Goal: Task Accomplishment & Management: Manage account settings

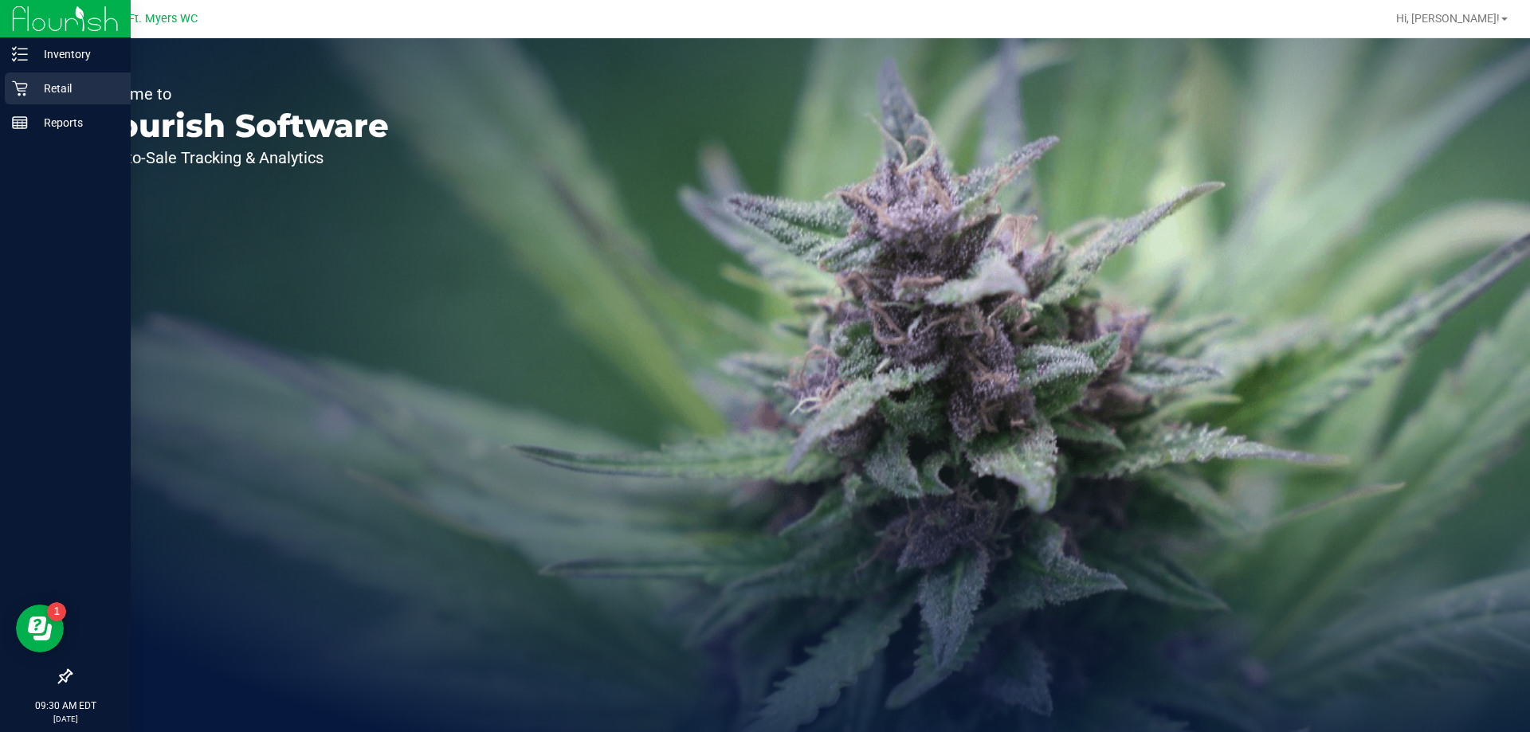
click at [53, 86] on p "Retail" at bounding box center [76, 88] width 96 height 19
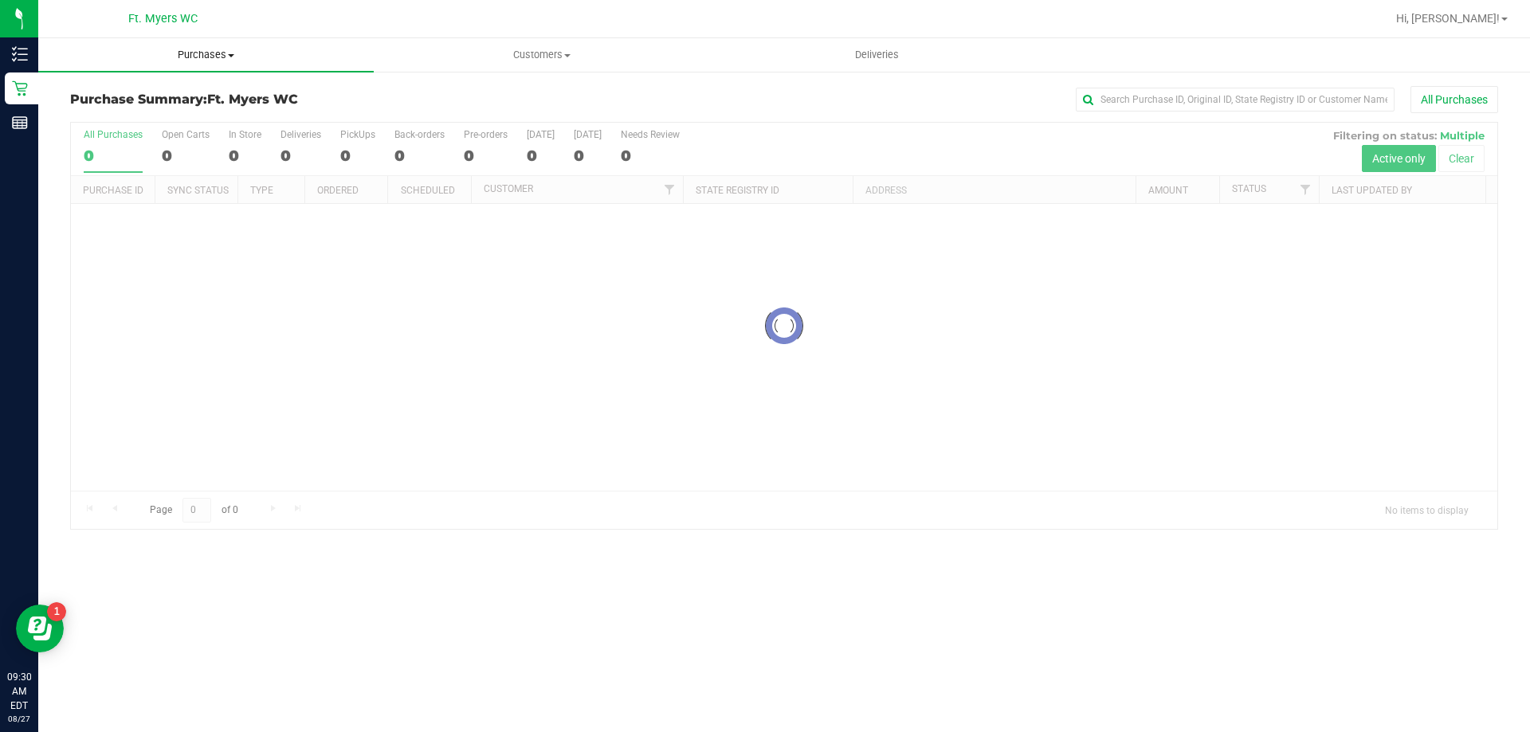
click at [229, 63] on uib-tab-heading "Purchases Summary of purchases Fulfillment All purchases" at bounding box center [205, 54] width 335 height 33
click at [226, 111] on li "Fulfillment" at bounding box center [205, 115] width 335 height 19
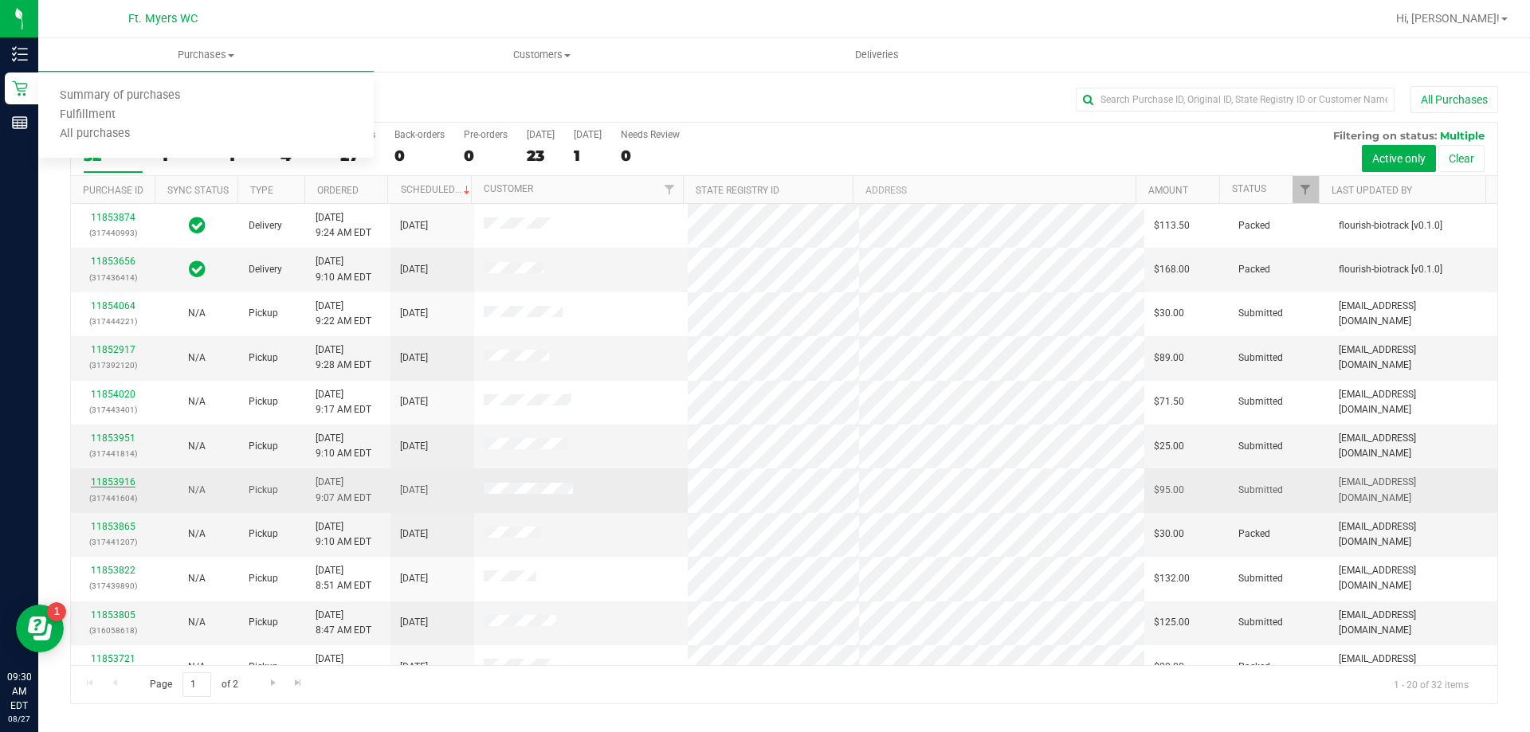
click at [123, 485] on link "11853916" at bounding box center [113, 482] width 45 height 11
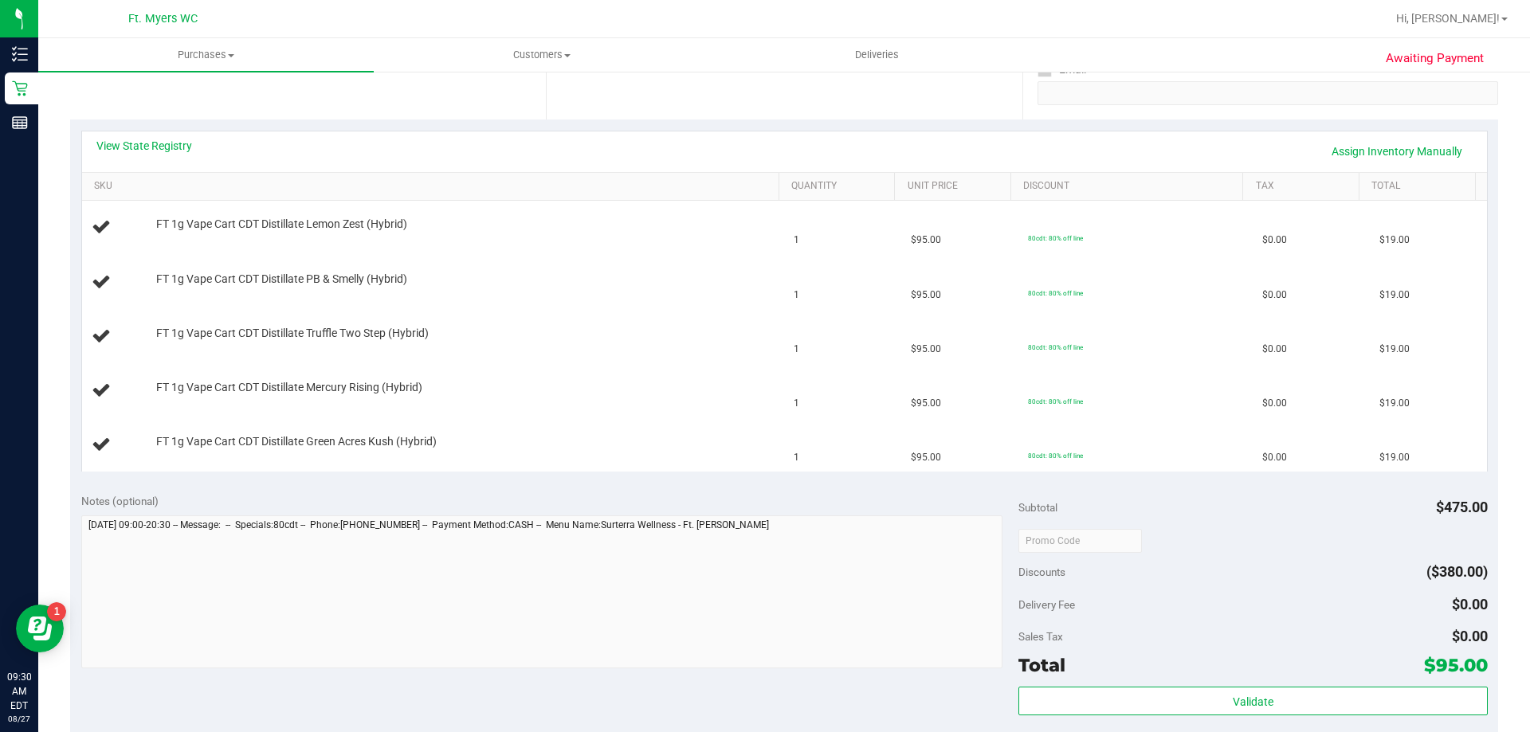
scroll to position [398, 0]
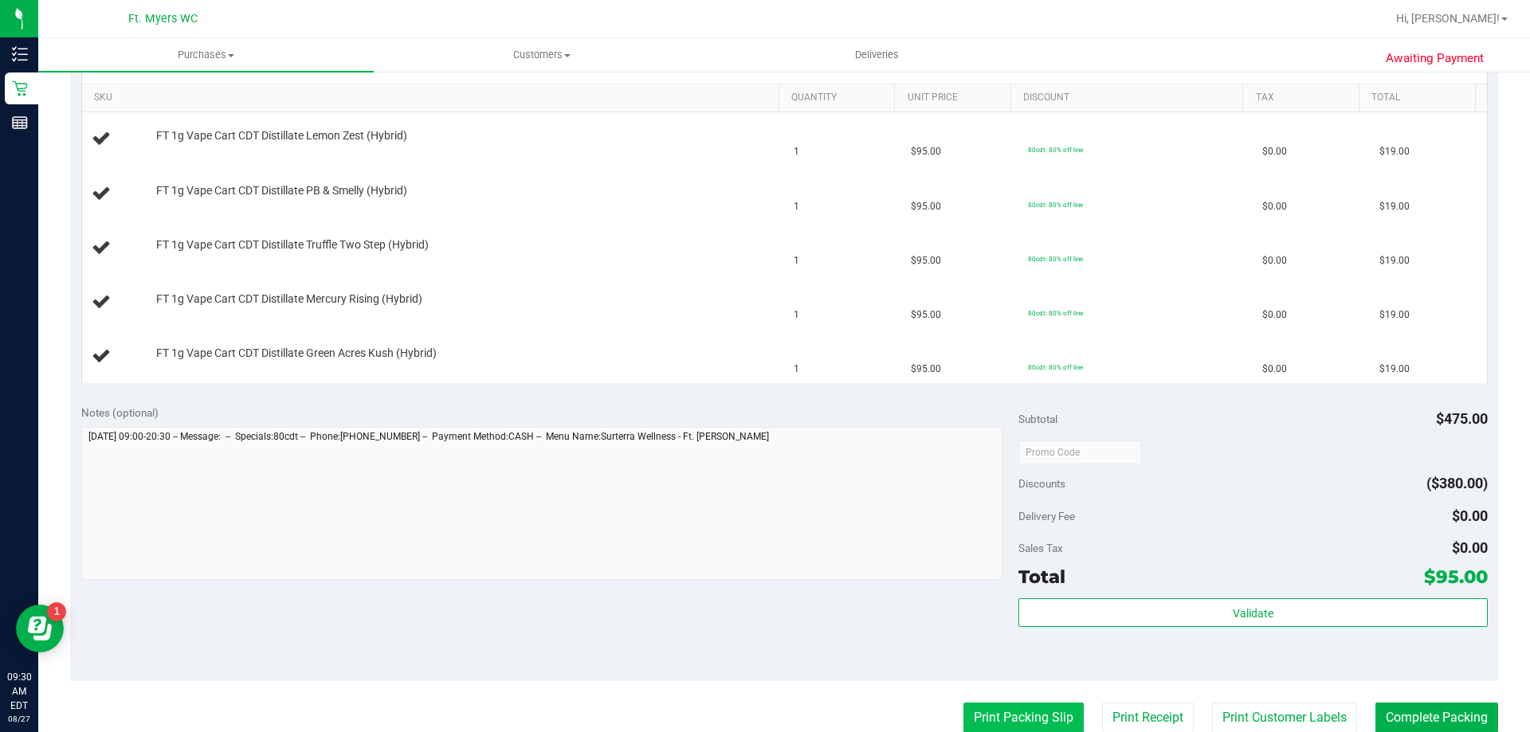
click at [1053, 718] on button "Print Packing Slip" at bounding box center [1023, 718] width 120 height 30
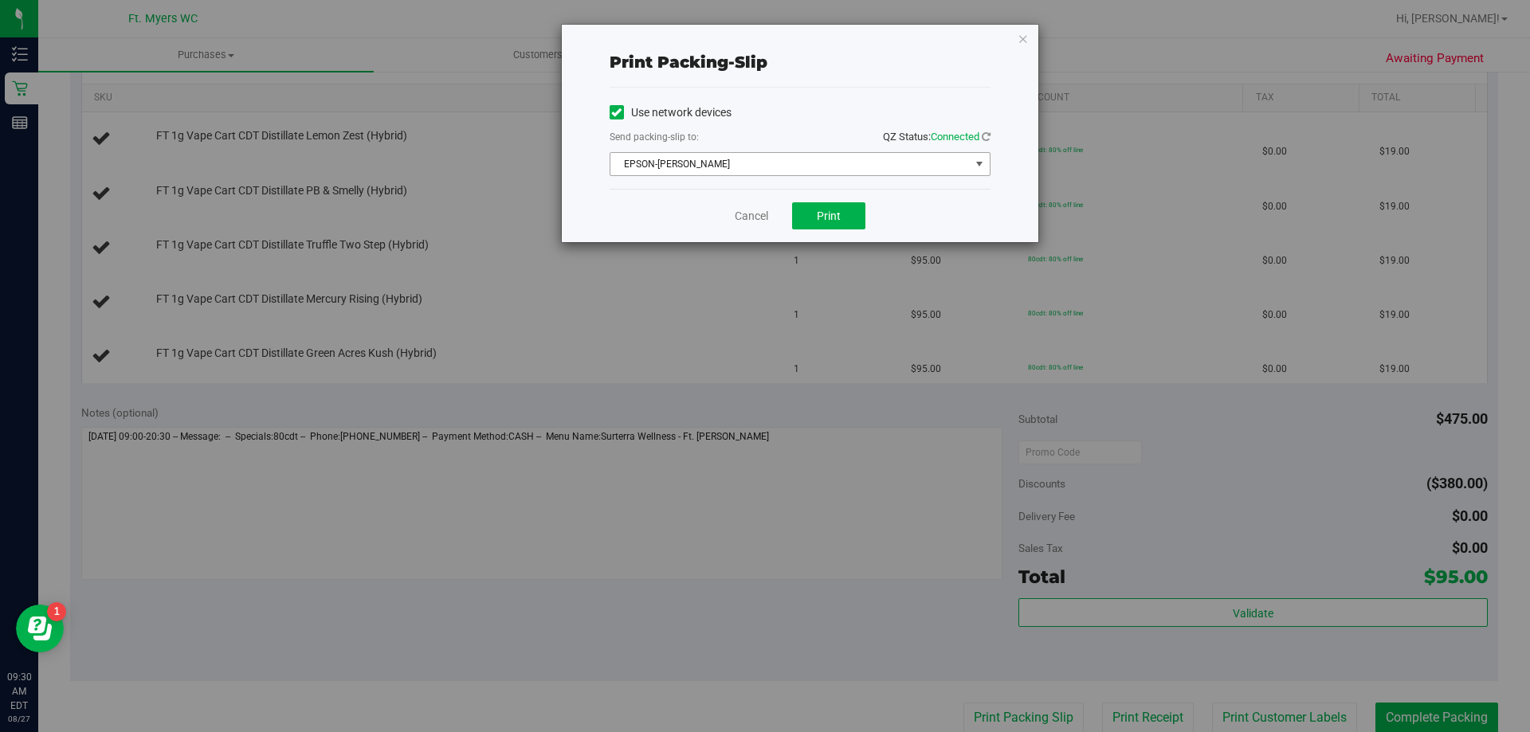
click at [829, 163] on span "EPSON-[PERSON_NAME]" at bounding box center [789, 164] width 359 height 22
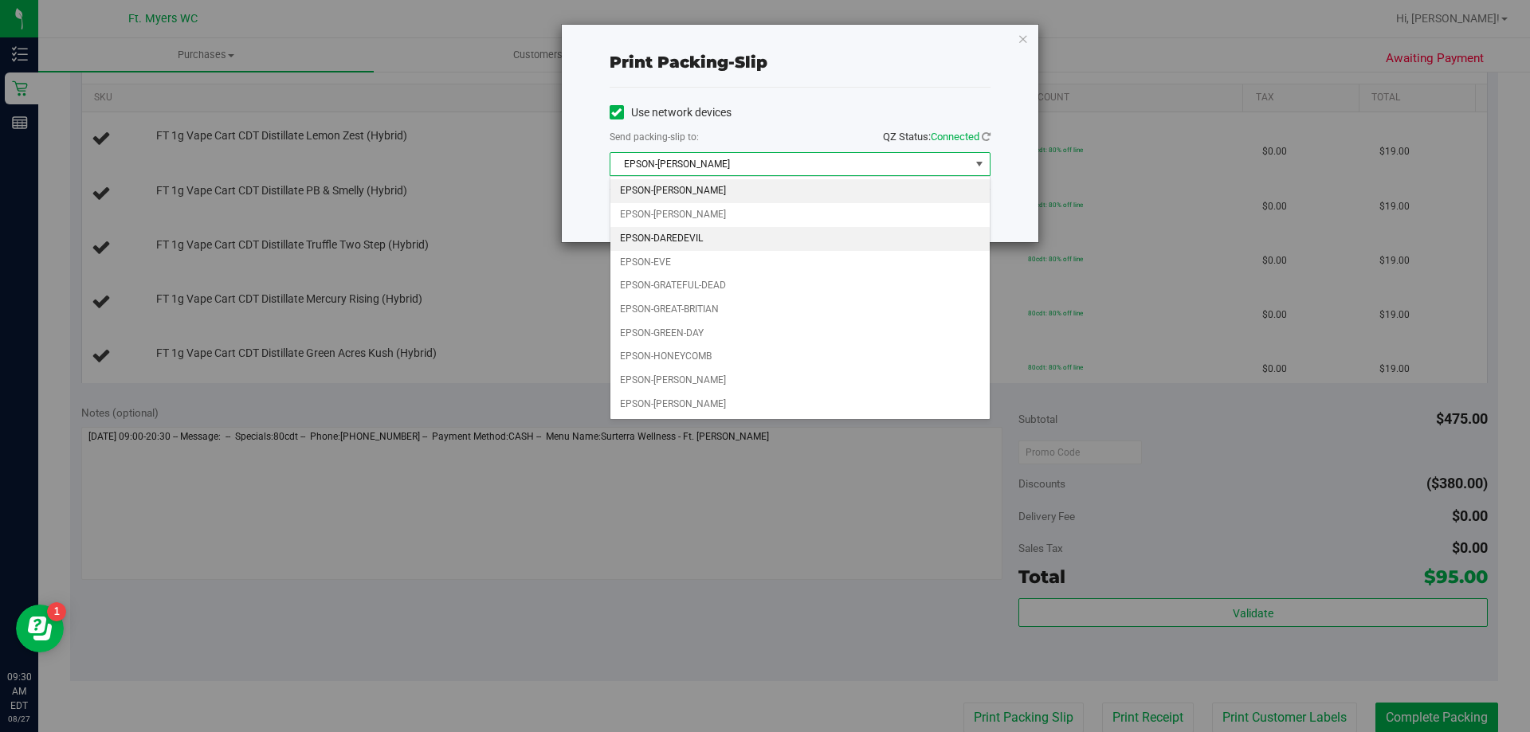
click at [804, 235] on li "EPSON-DAREDEVIL" at bounding box center [799, 239] width 379 height 24
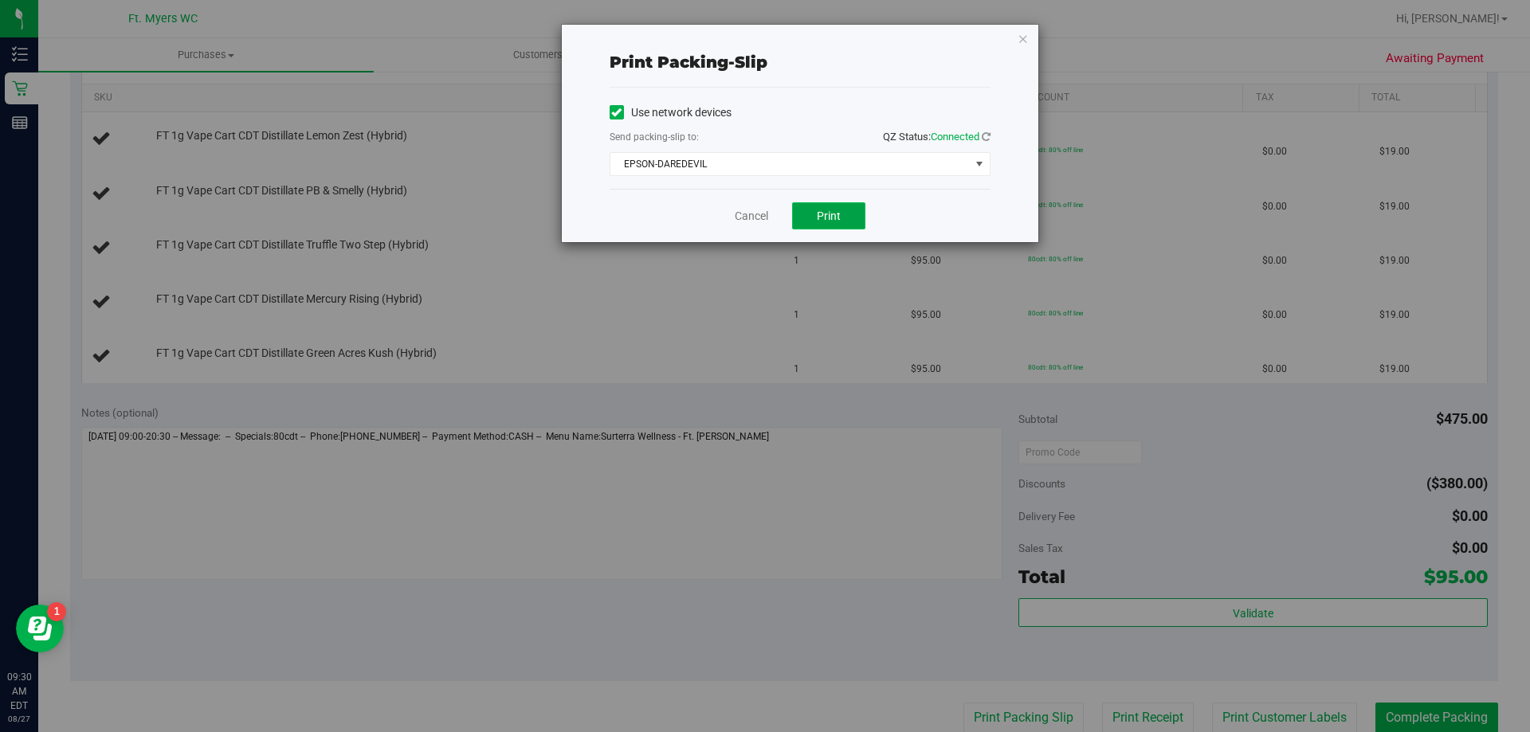
click at [810, 220] on button "Print" at bounding box center [828, 215] width 73 height 27
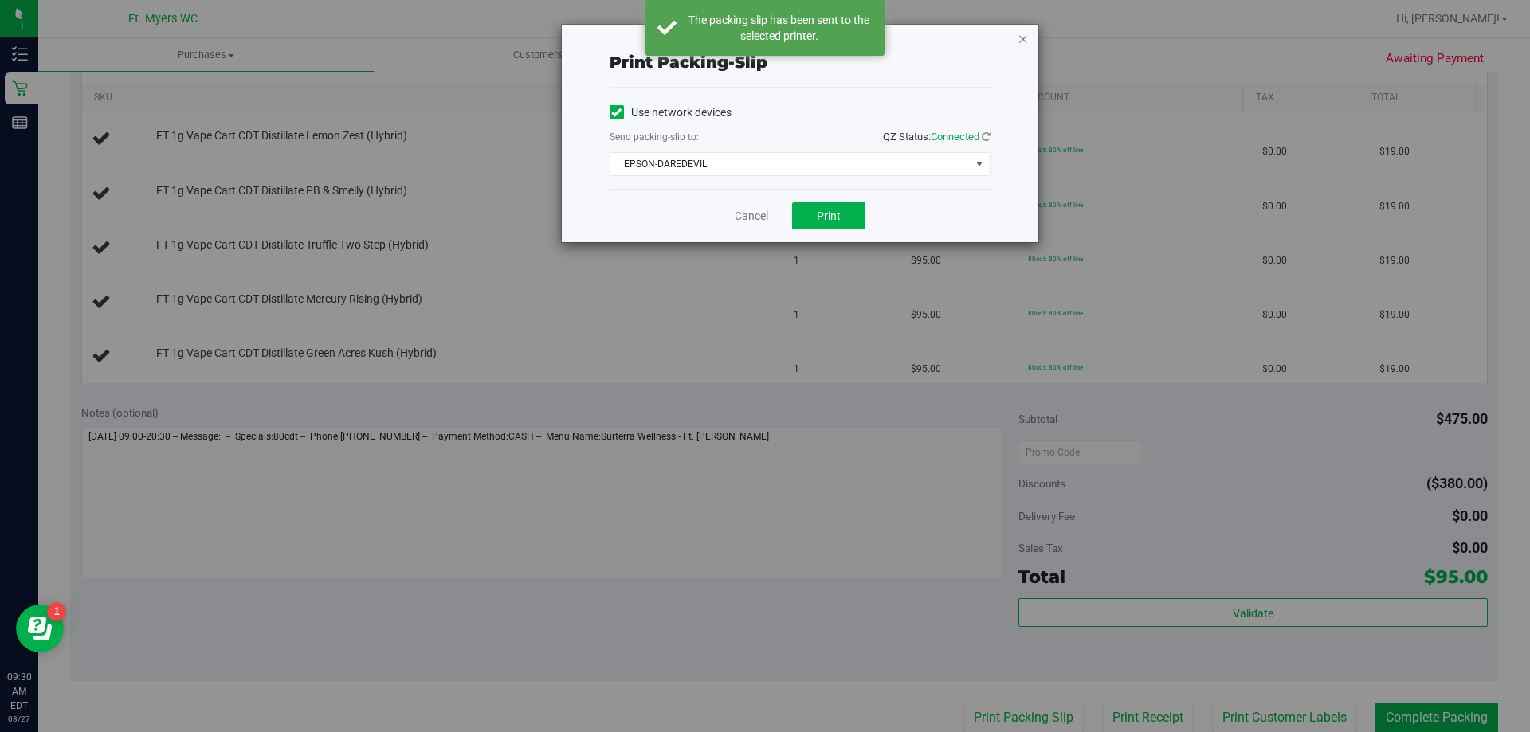
click at [1018, 42] on icon "button" at bounding box center [1023, 38] width 11 height 19
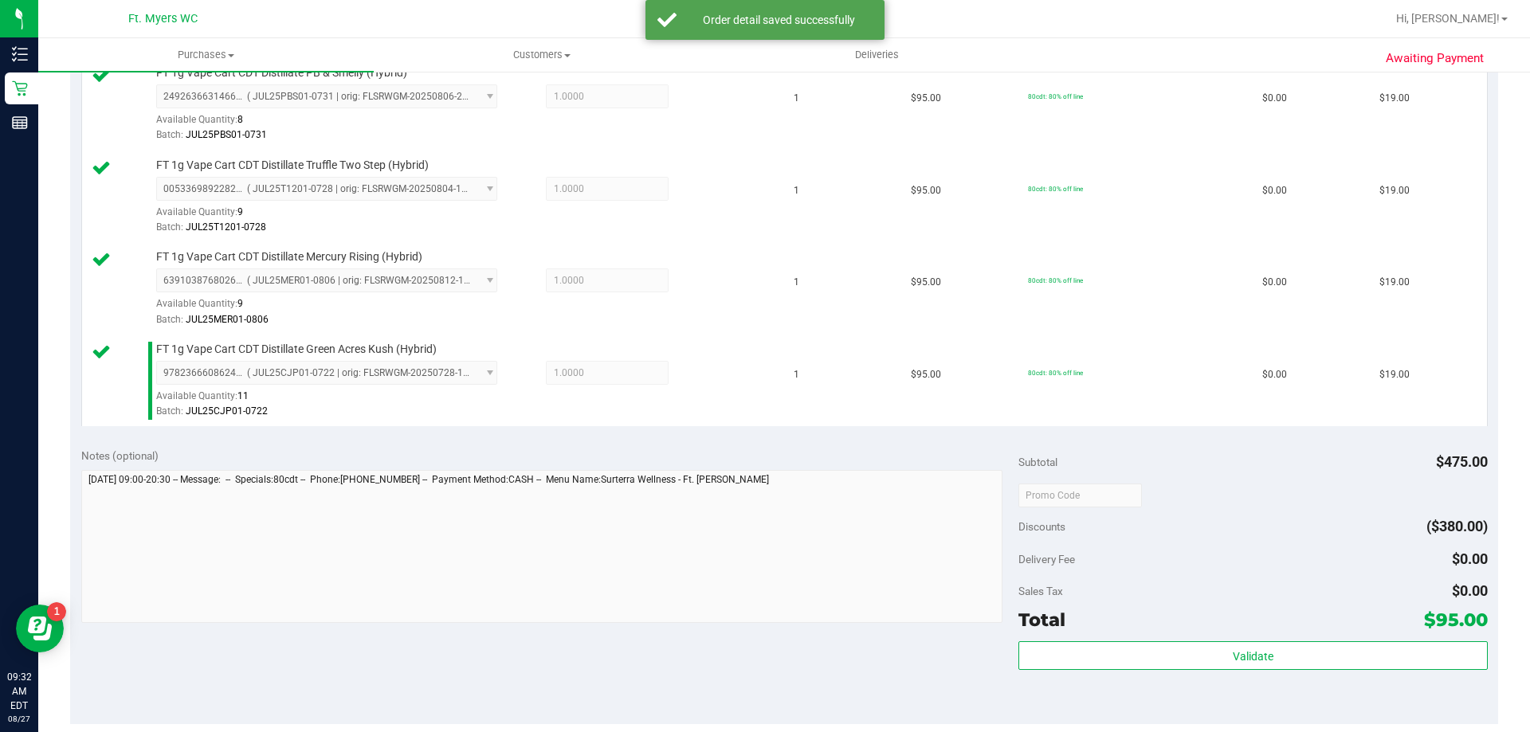
scroll to position [717, 0]
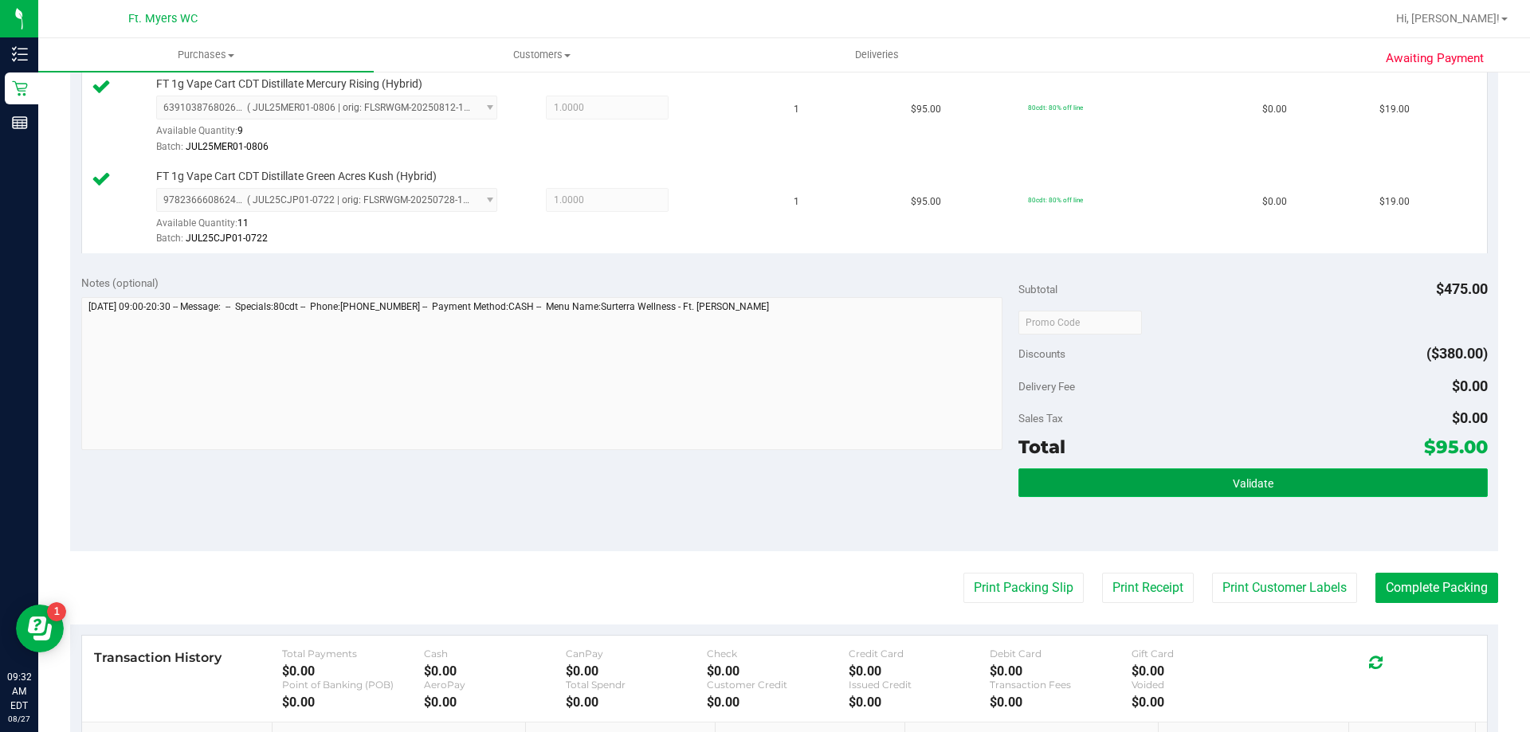
click at [1018, 469] on button "Validate" at bounding box center [1252, 483] width 469 height 29
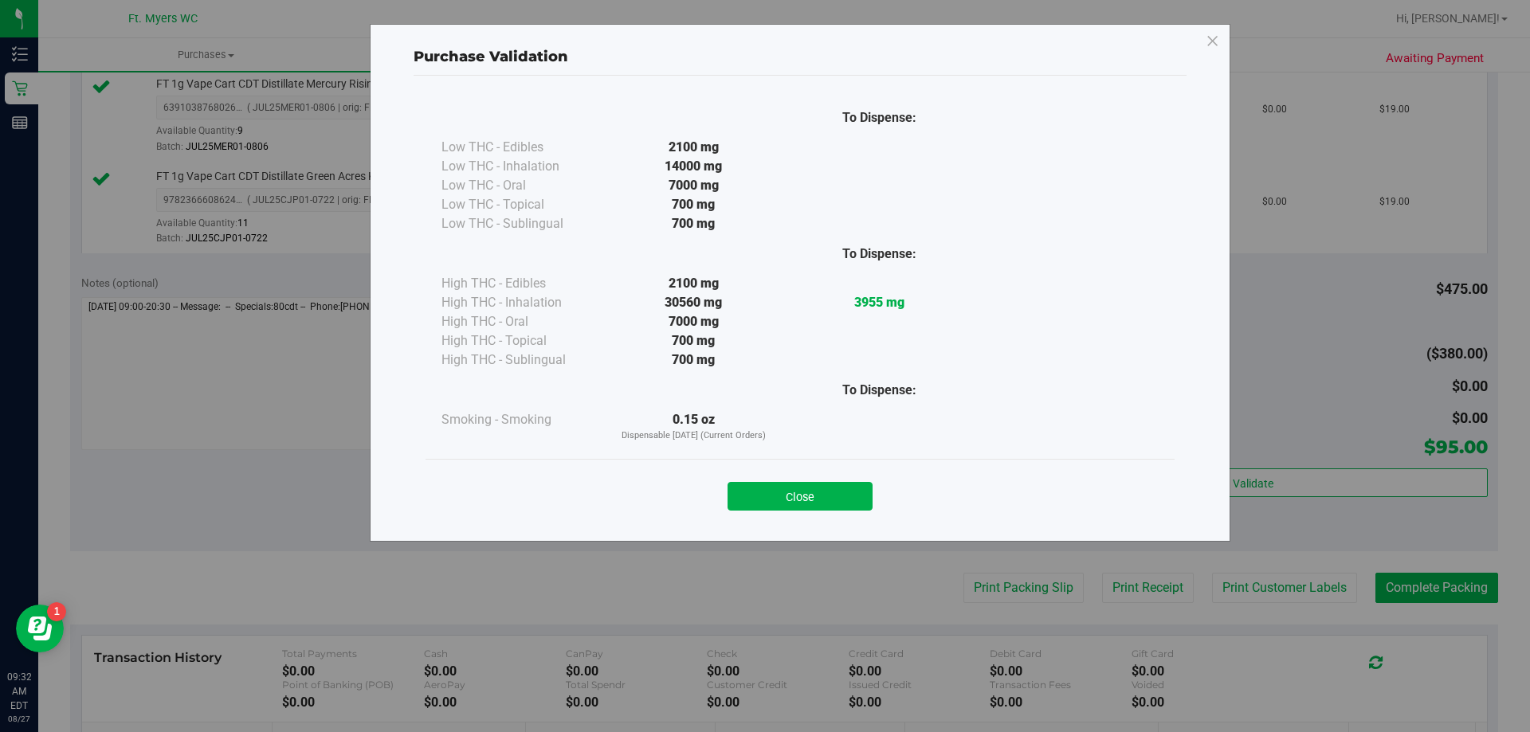
click at [813, 481] on div "Close" at bounding box center [799, 492] width 725 height 40
click at [812, 488] on button "Close" at bounding box center [800, 496] width 145 height 29
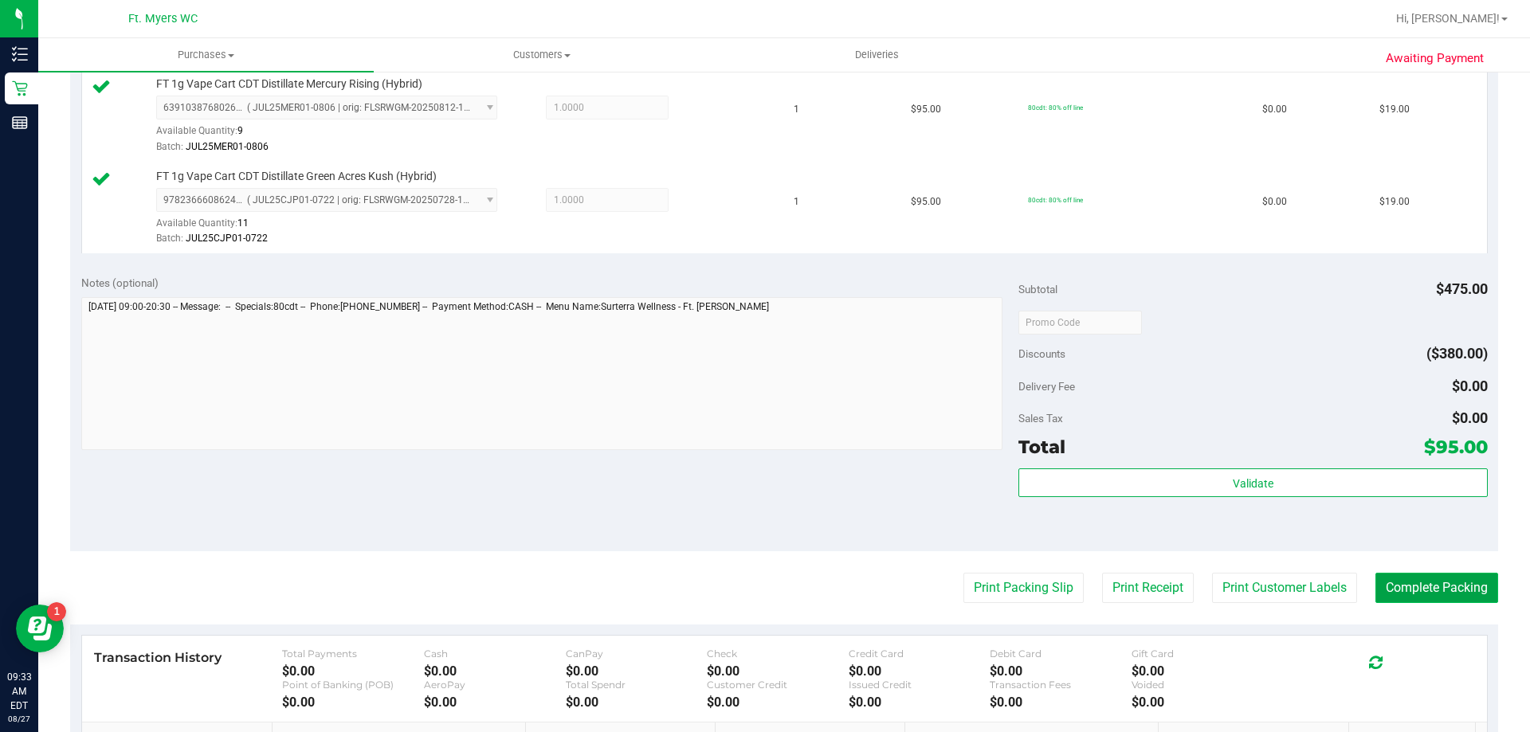
click at [1438, 573] on button "Complete Packing" at bounding box center [1436, 588] width 123 height 30
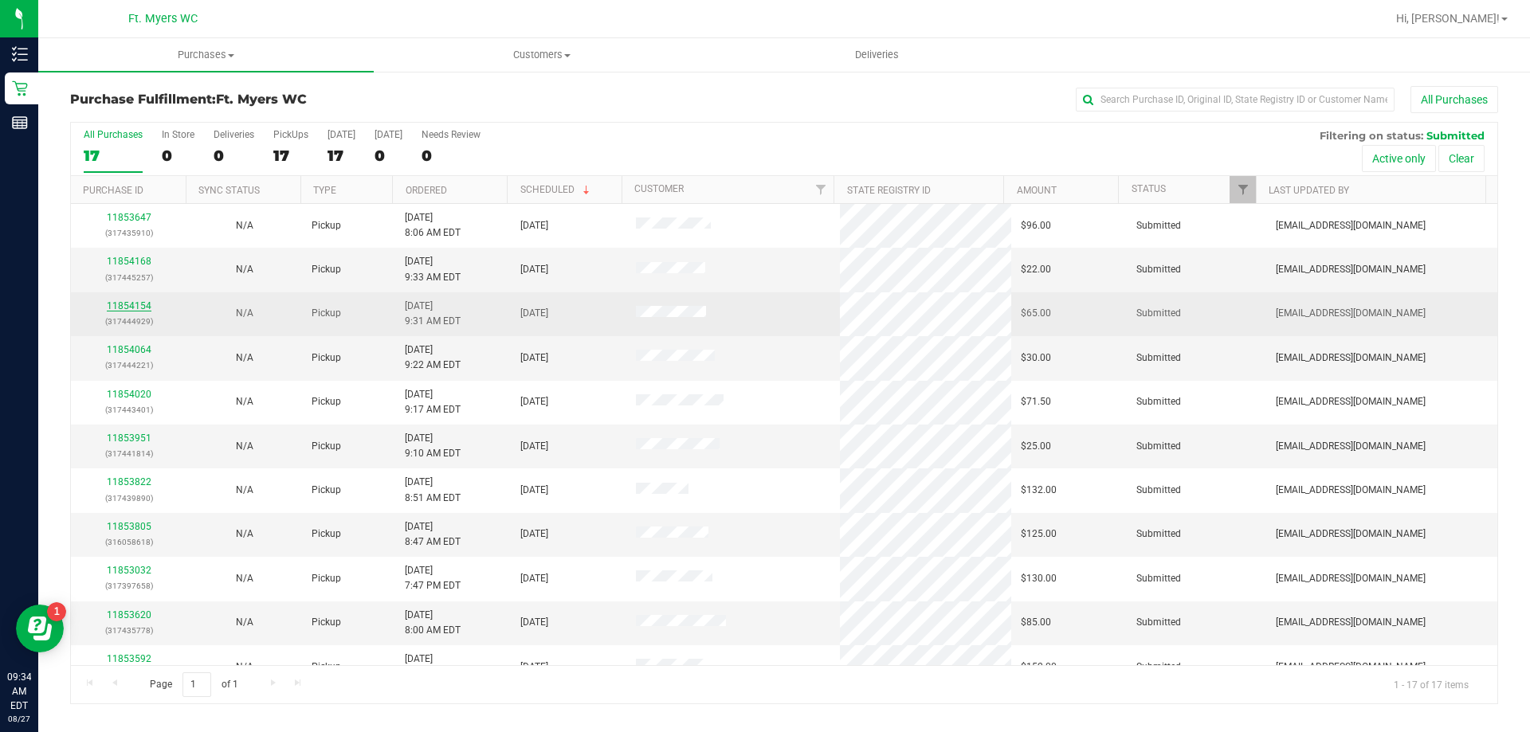
click at [137, 304] on link "11854154" at bounding box center [129, 305] width 45 height 11
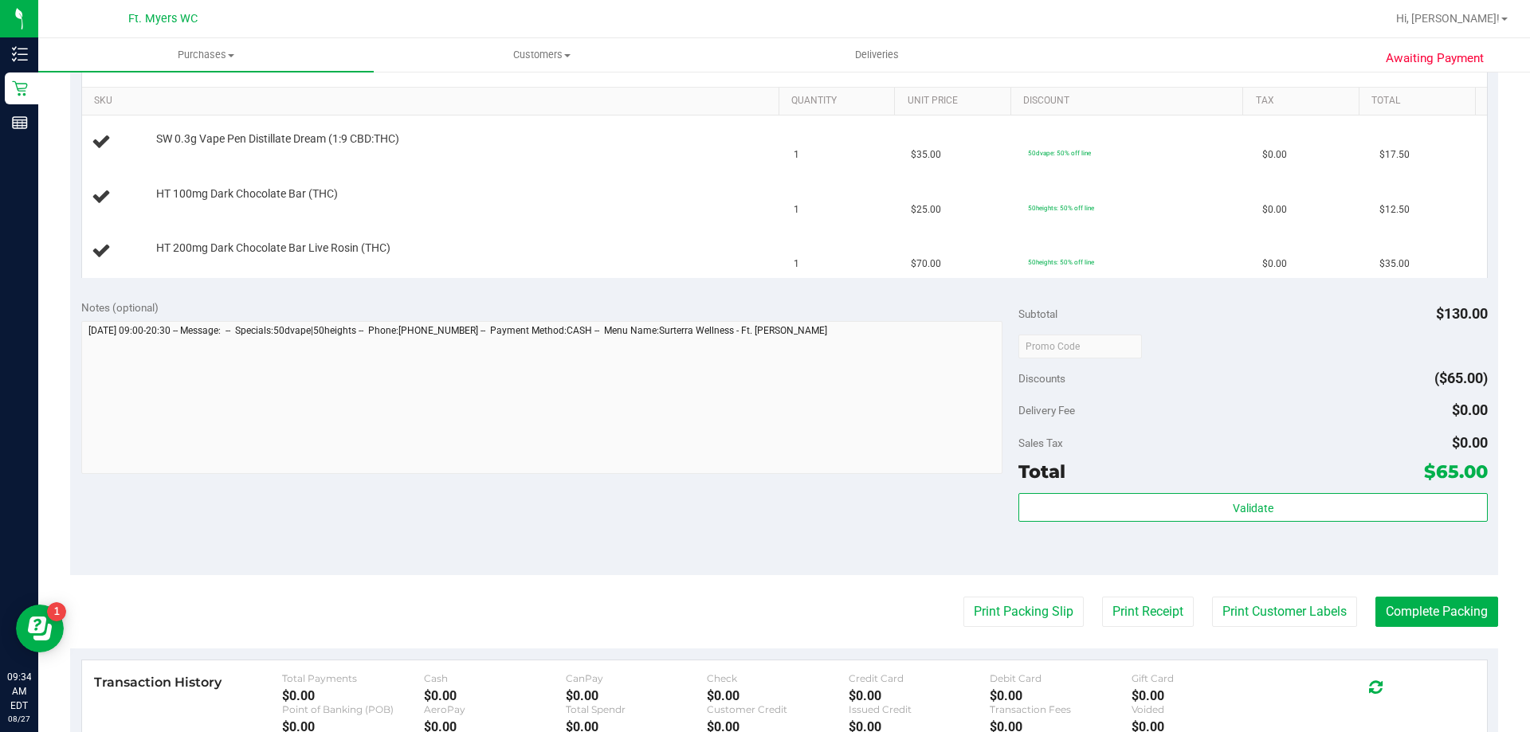
scroll to position [398, 0]
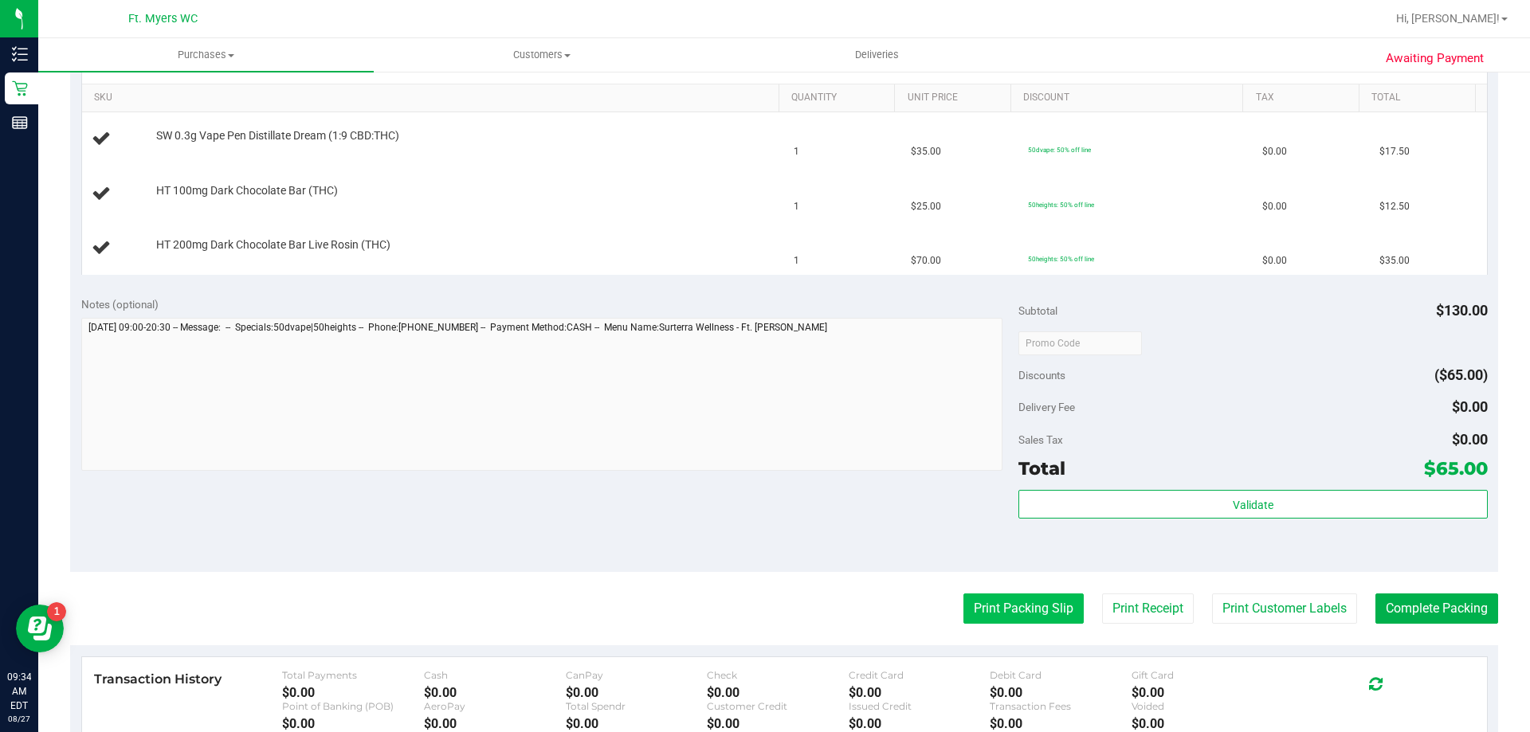
click at [1049, 604] on button "Print Packing Slip" at bounding box center [1023, 609] width 120 height 30
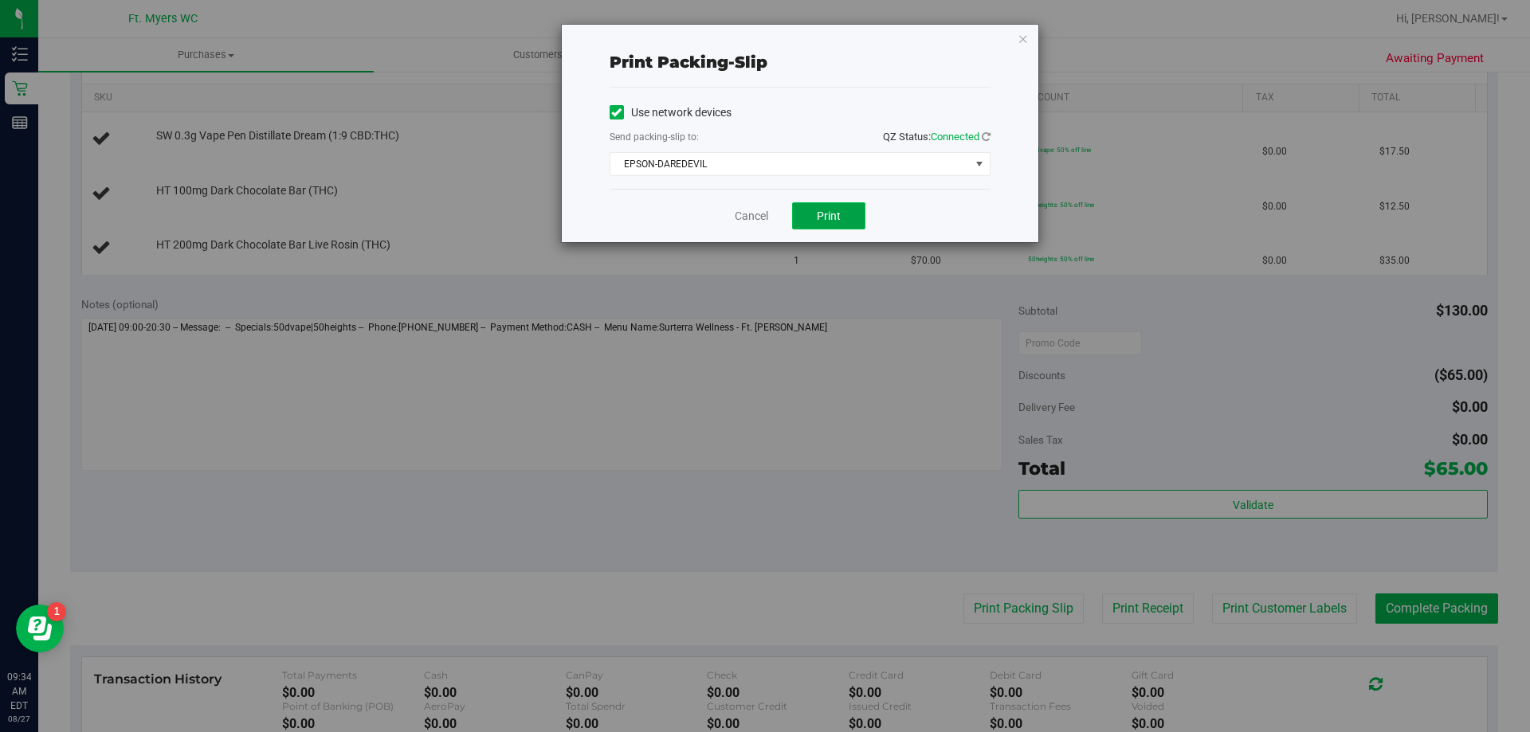
click at [828, 207] on button "Print" at bounding box center [828, 215] width 73 height 27
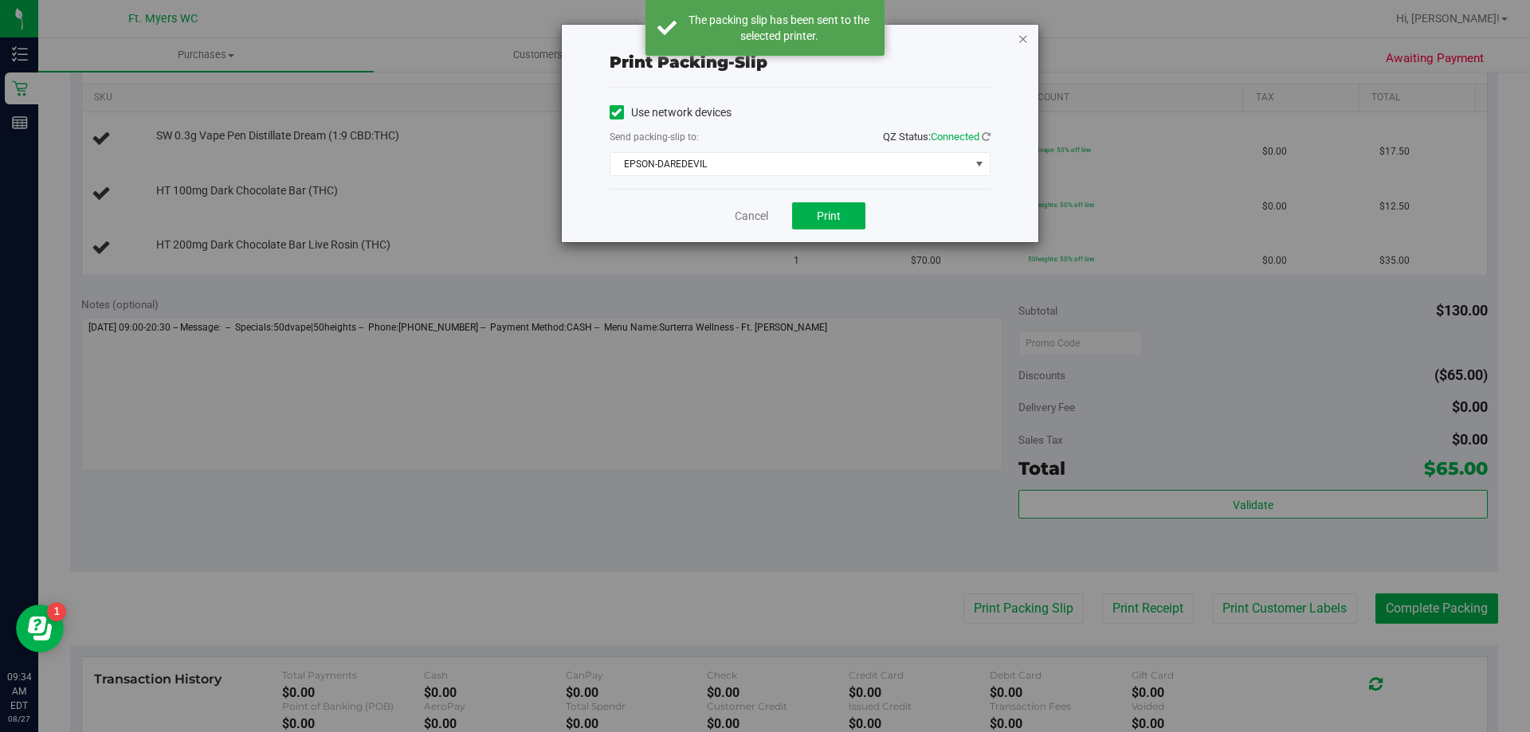
click at [1025, 39] on icon "button" at bounding box center [1023, 38] width 11 height 19
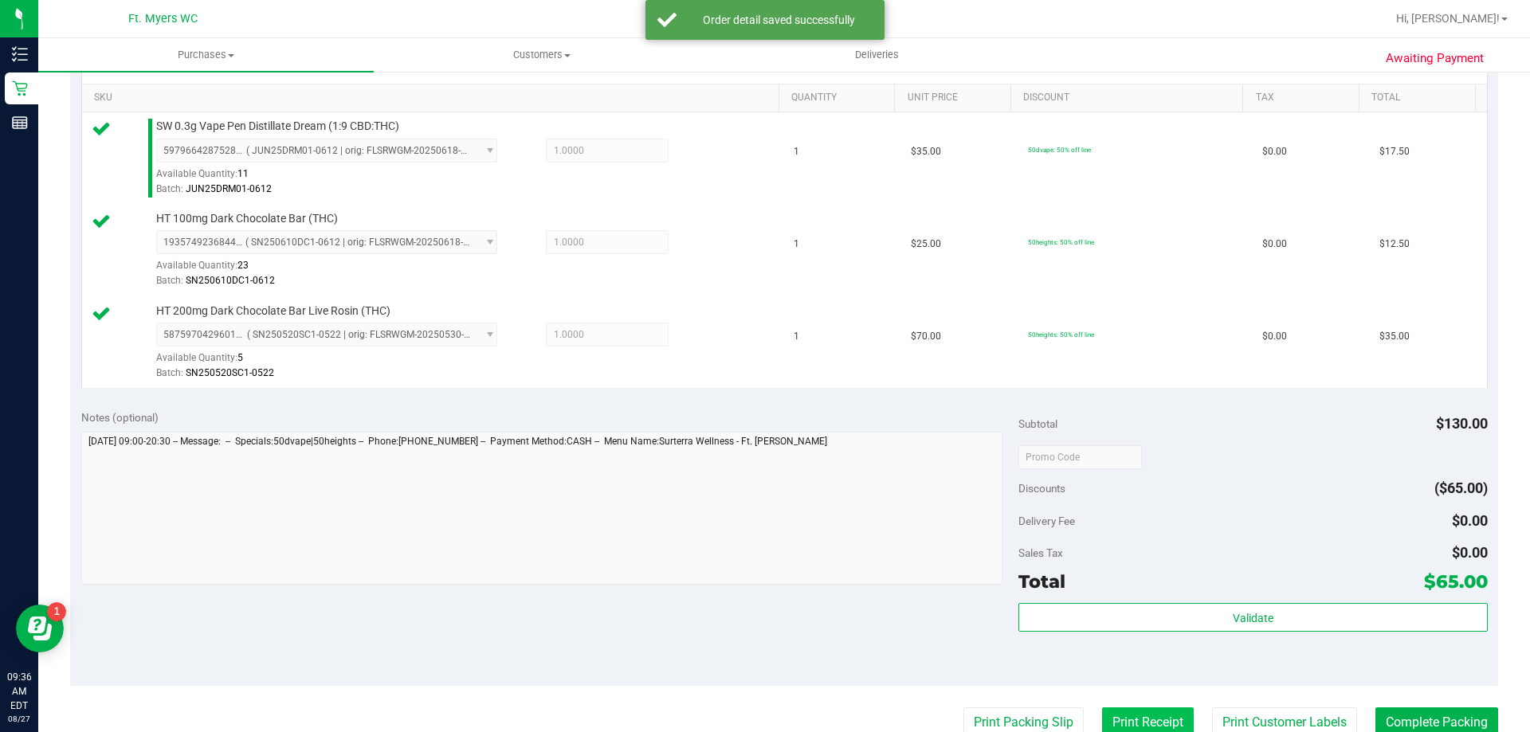
scroll to position [638, 0]
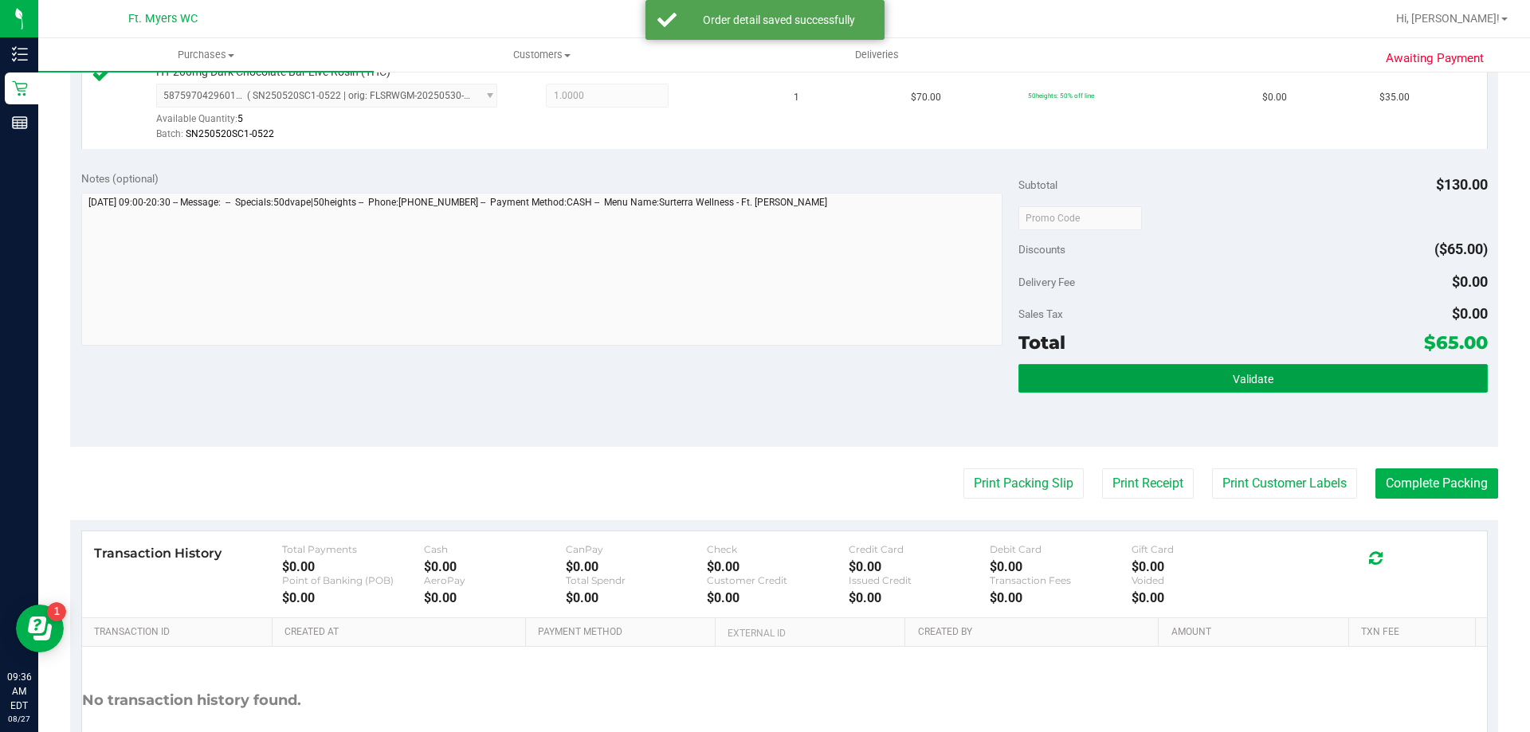
click at [1155, 386] on button "Validate" at bounding box center [1252, 378] width 469 height 29
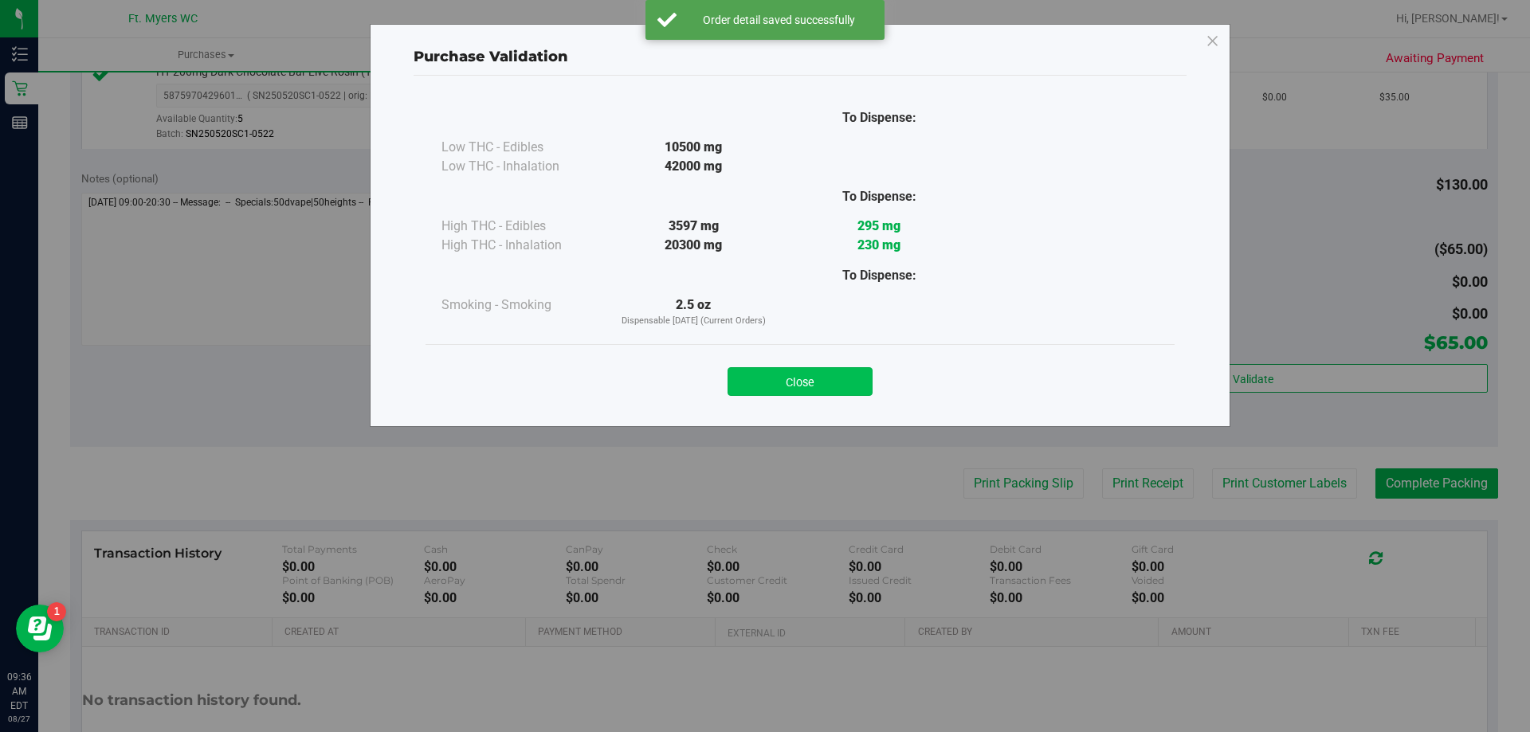
click at [842, 371] on button "Close" at bounding box center [800, 381] width 145 height 29
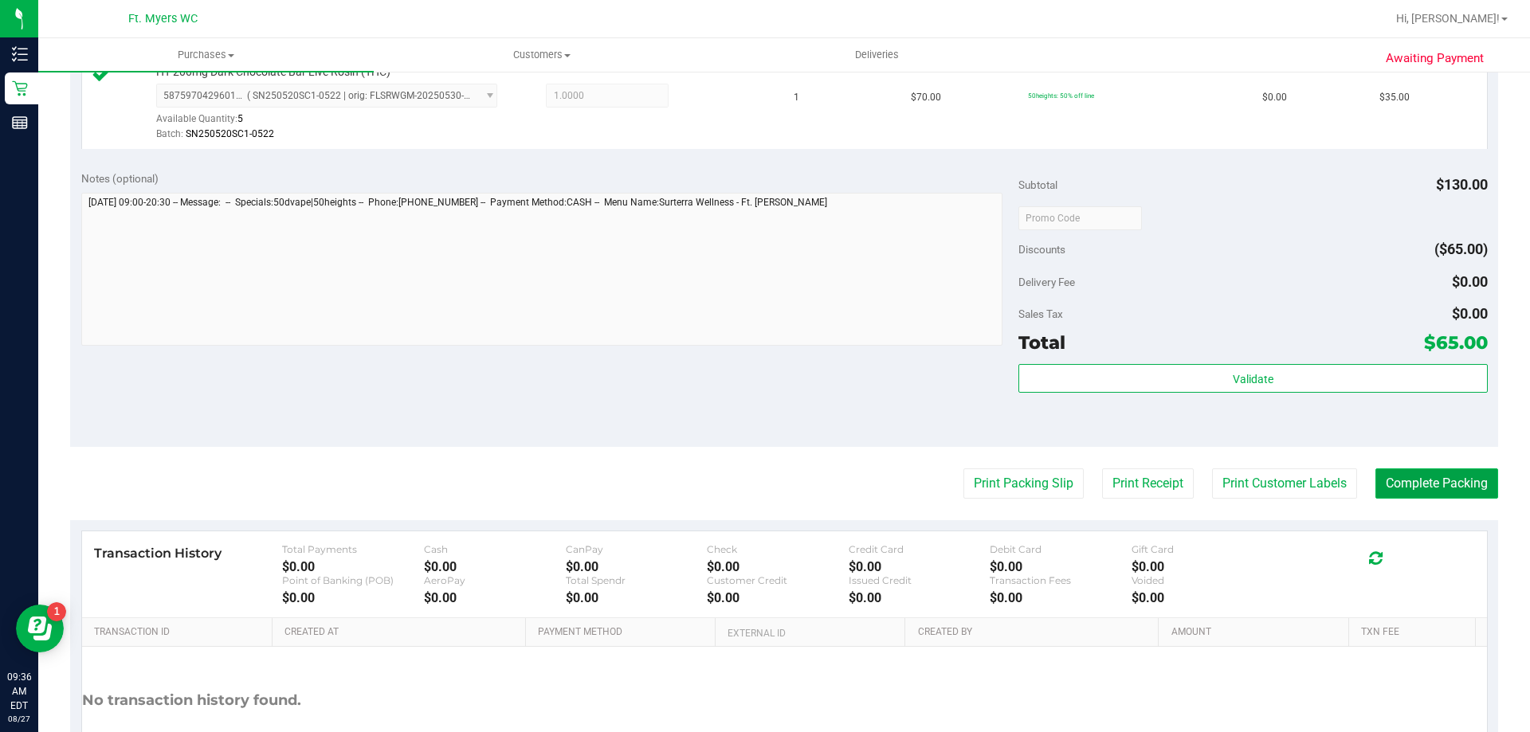
click at [1380, 485] on button "Complete Packing" at bounding box center [1436, 484] width 123 height 30
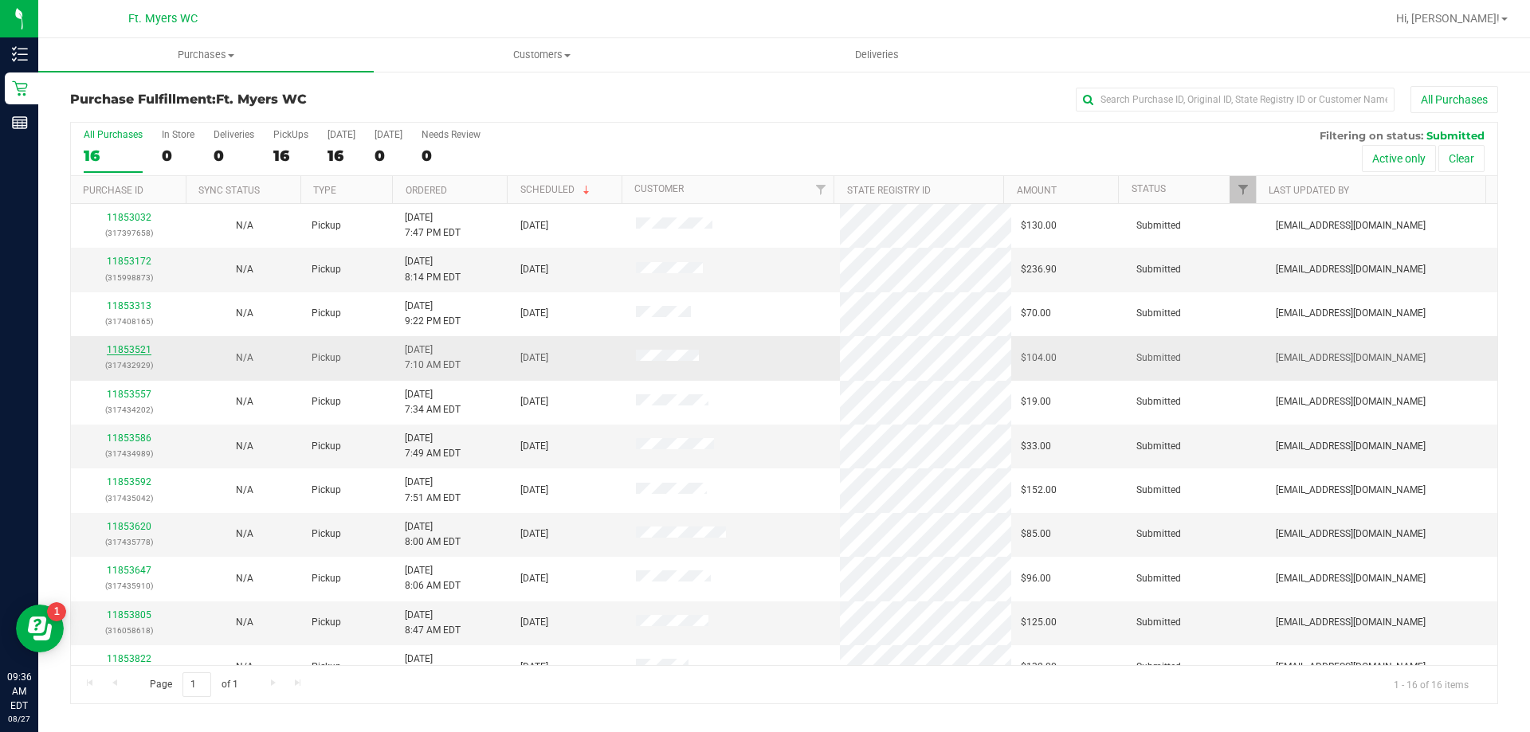
click at [128, 351] on link "11853521" at bounding box center [129, 349] width 45 height 11
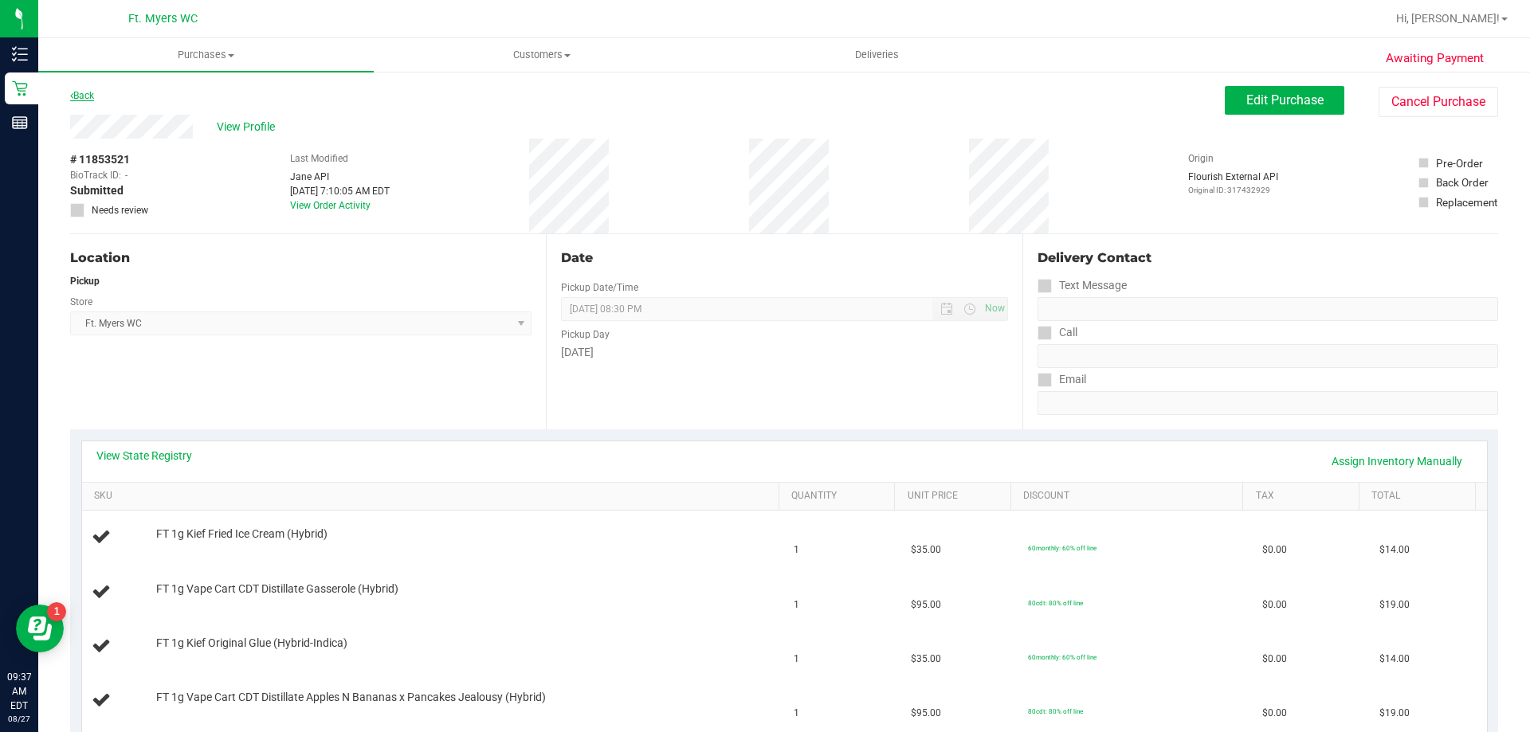
click at [84, 91] on link "Back" at bounding box center [82, 95] width 24 height 11
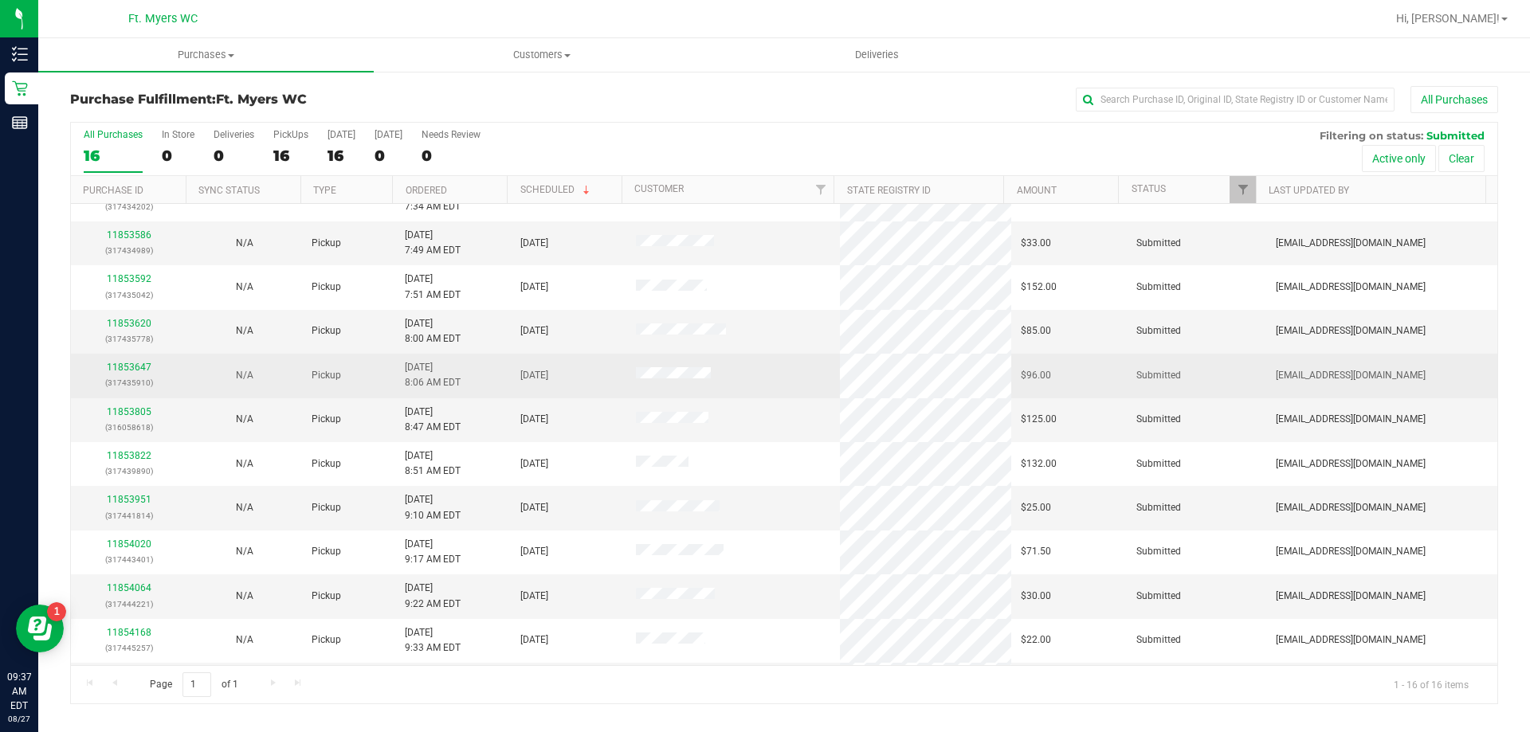
scroll to position [245, 0]
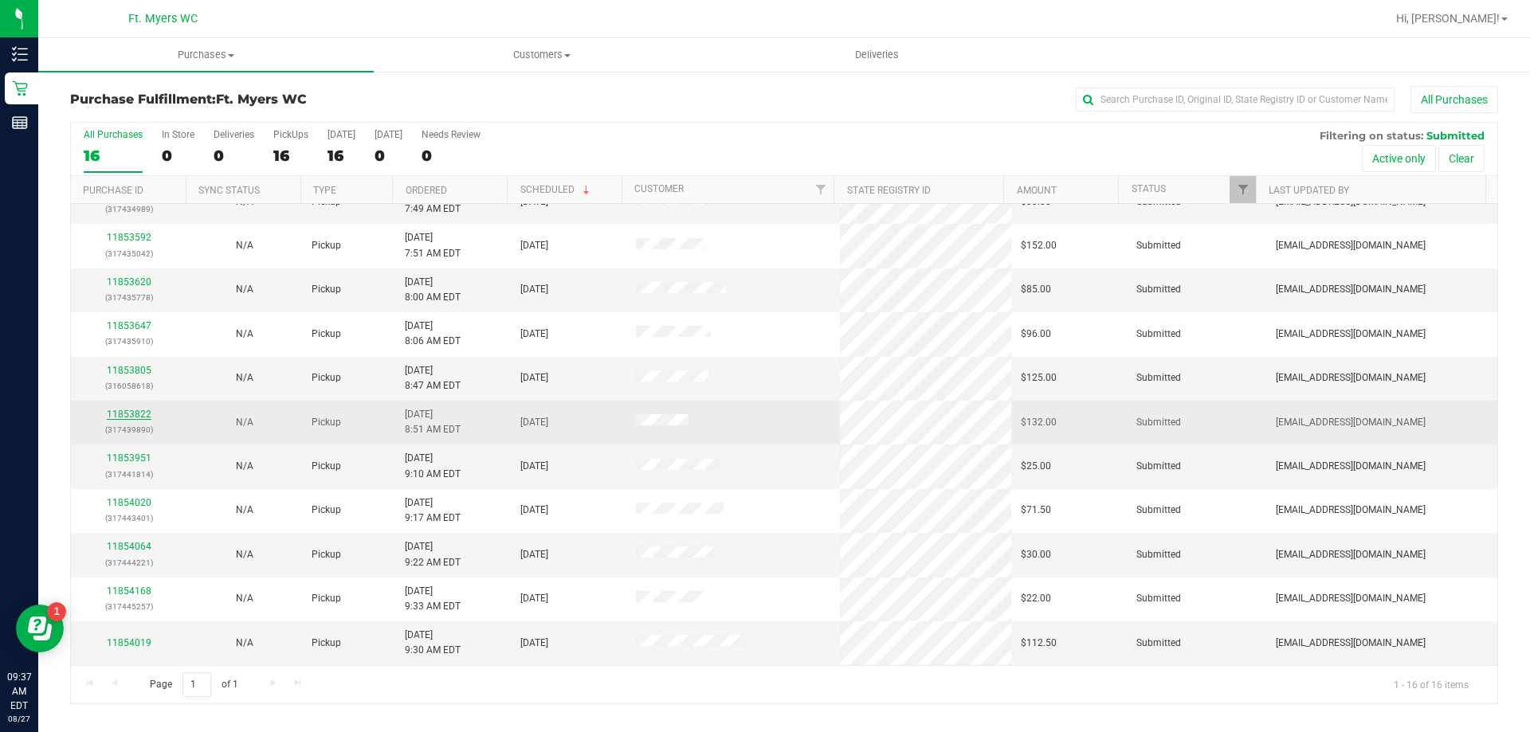
click at [120, 419] on link "11853822" at bounding box center [129, 414] width 45 height 11
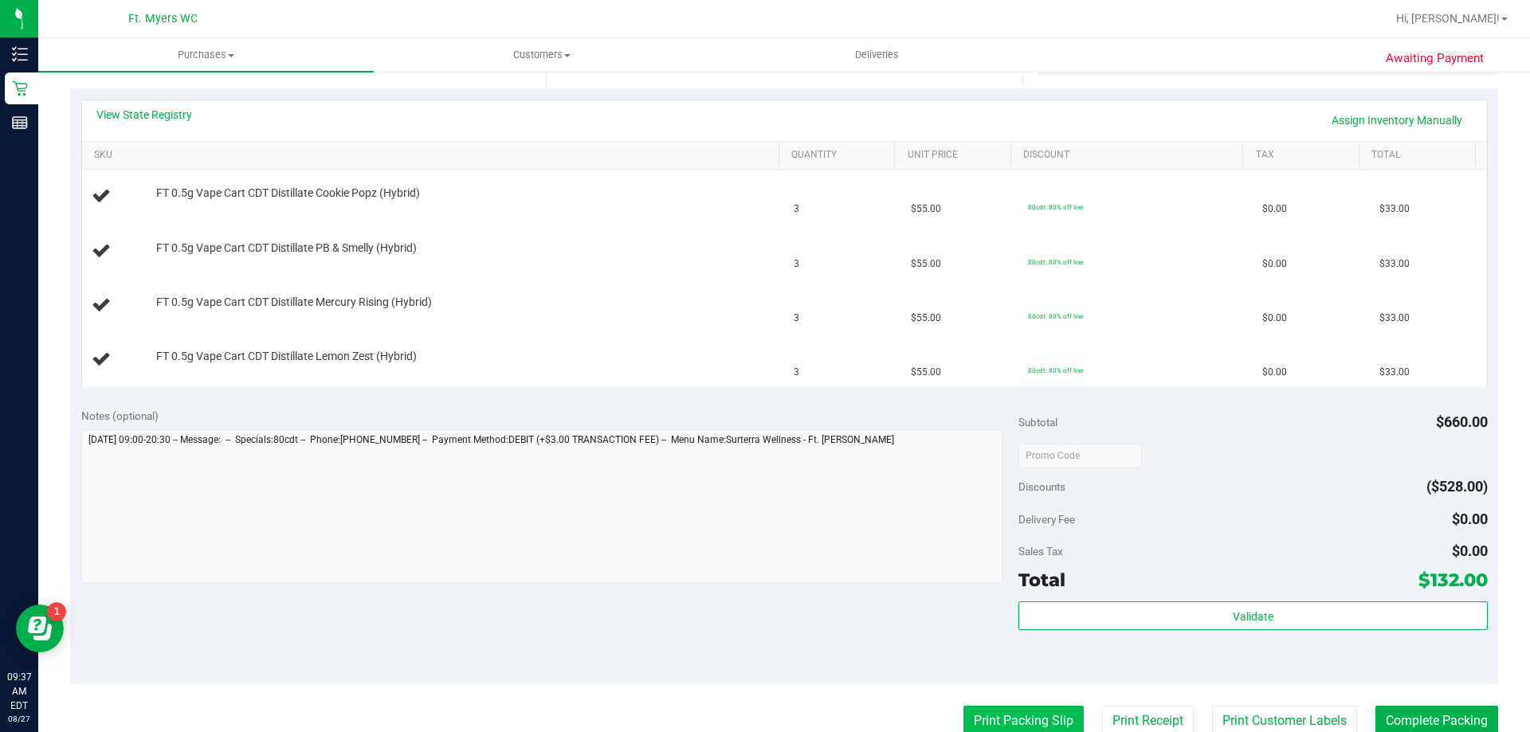
scroll to position [558, 0]
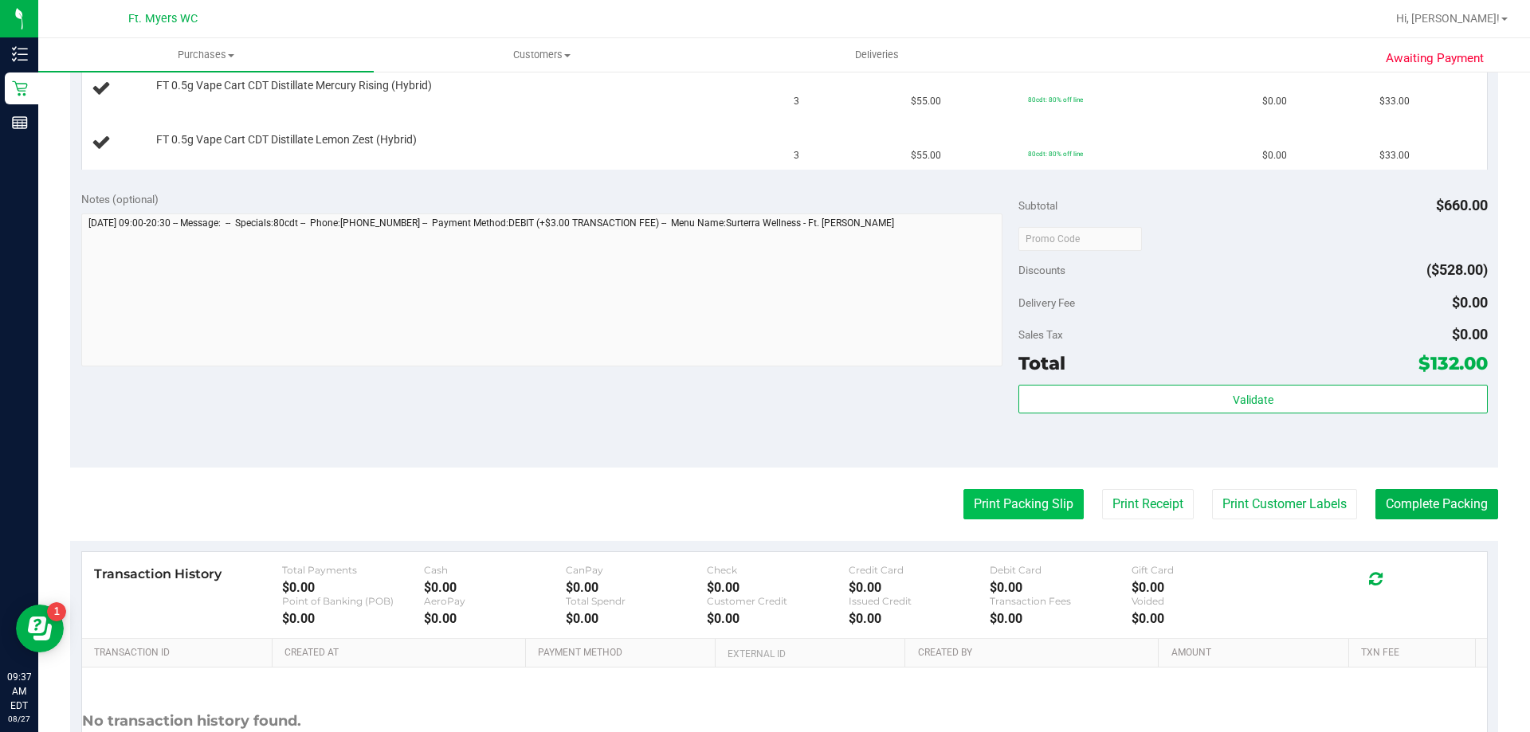
click at [1018, 514] on button "Print Packing Slip" at bounding box center [1023, 504] width 120 height 30
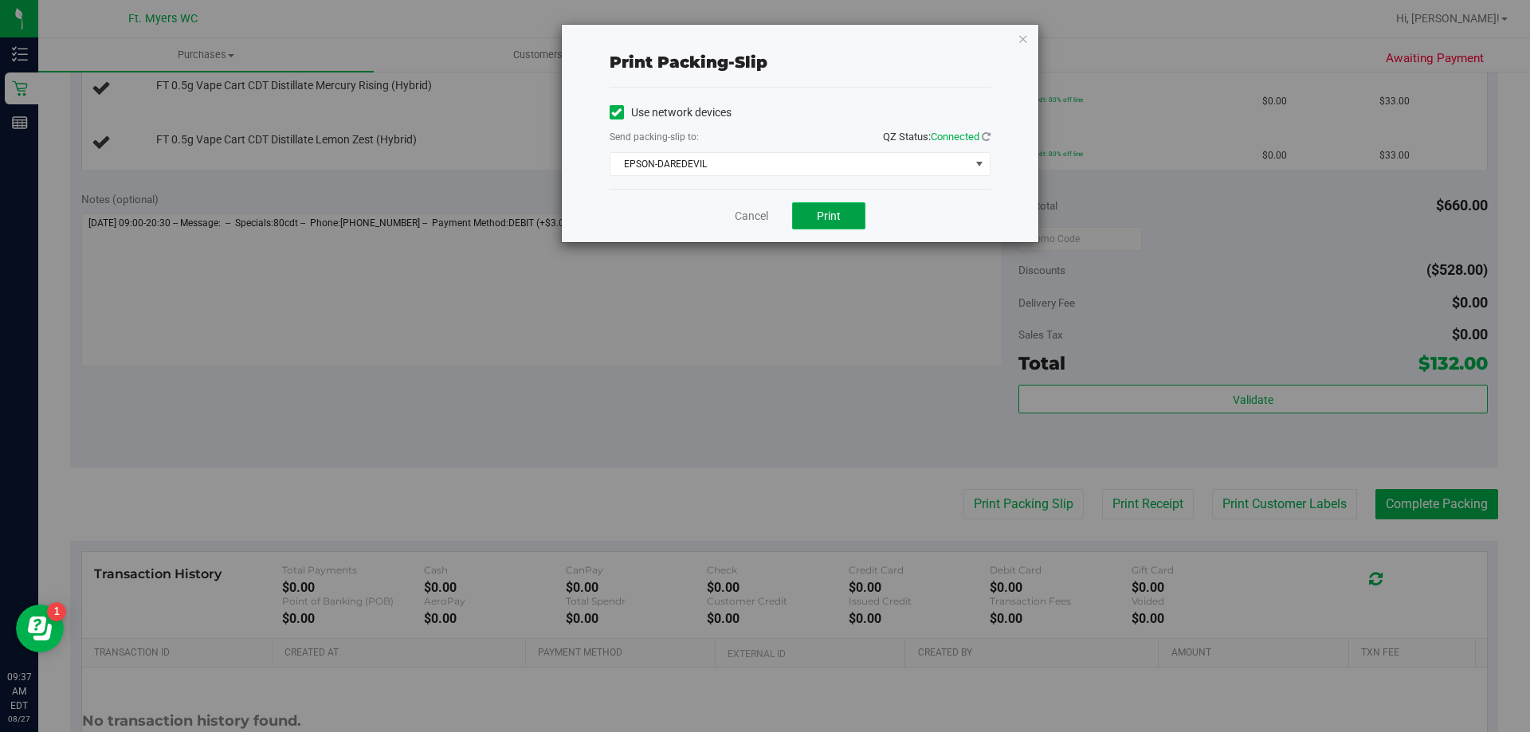
click at [833, 214] on span "Print" at bounding box center [829, 216] width 24 height 13
click at [735, 210] on link "Cancel" at bounding box center [751, 216] width 33 height 17
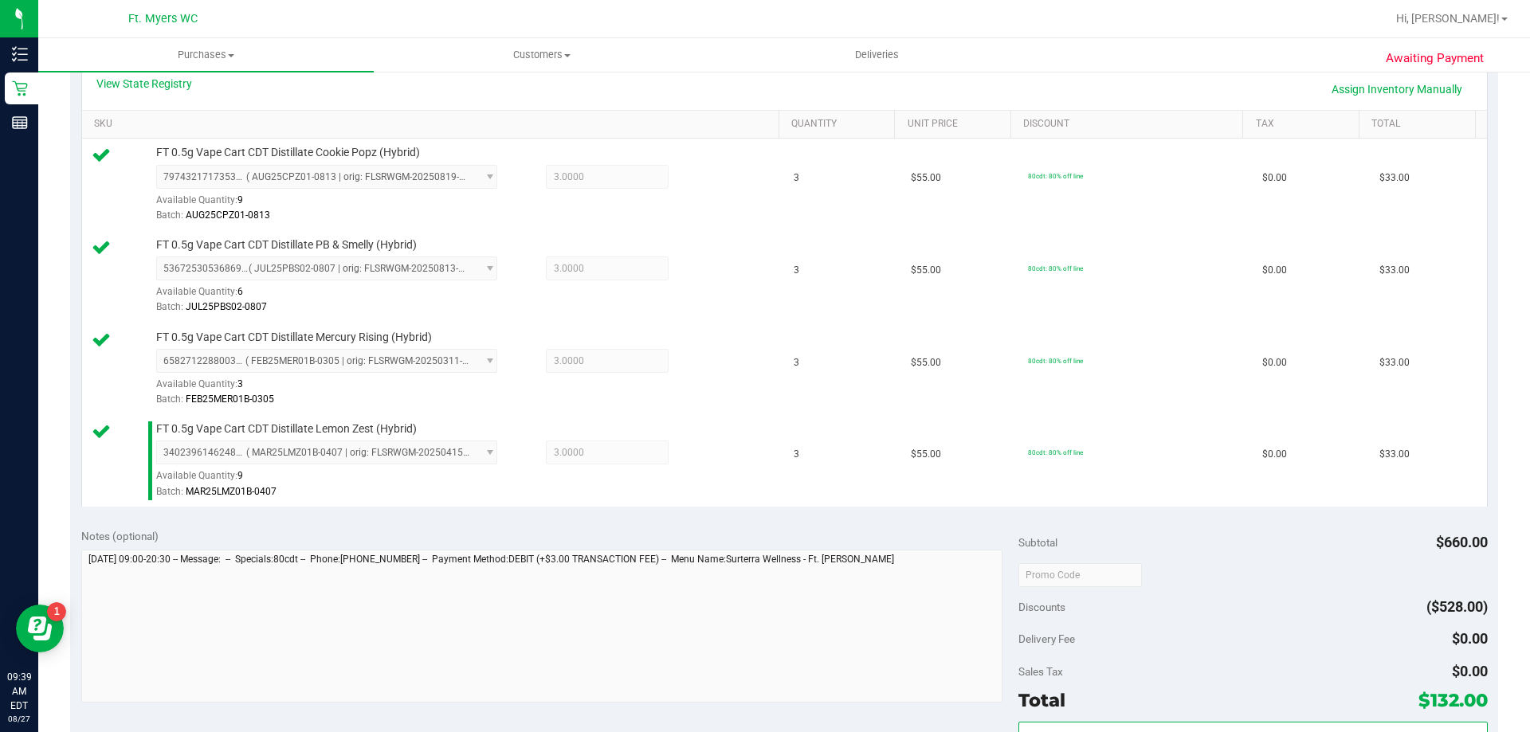
scroll to position [478, 0]
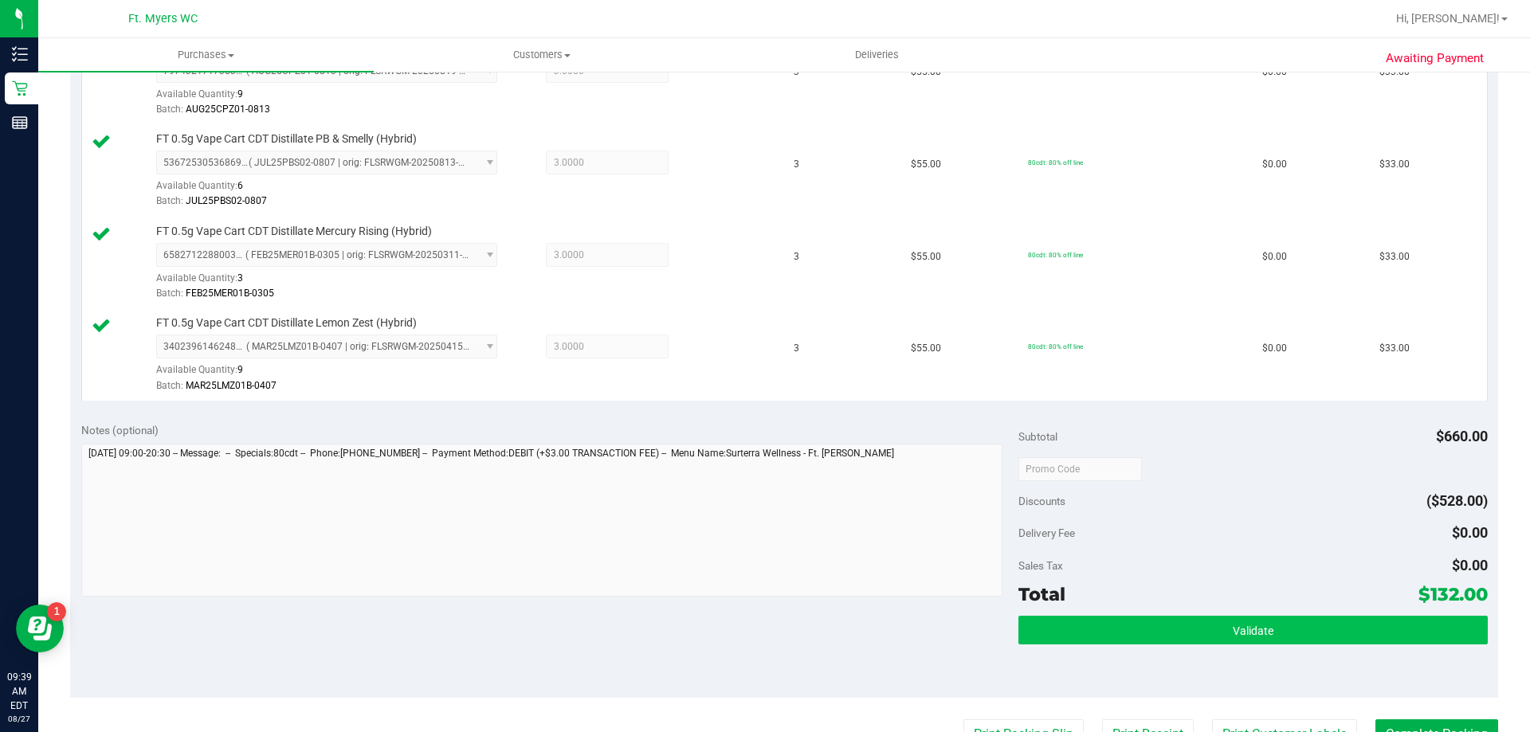
drag, startPoint x: 1212, startPoint y: 610, endPoint x: 1211, endPoint y: 621, distance: 10.4
click at [1212, 614] on div "Subtotal $660.00 Discounts ($528.00) Delivery Fee $0.00 Sales Tax $0.00 Total $…" at bounding box center [1252, 554] width 469 height 265
click at [1211, 621] on button "Validate" at bounding box center [1252, 630] width 469 height 29
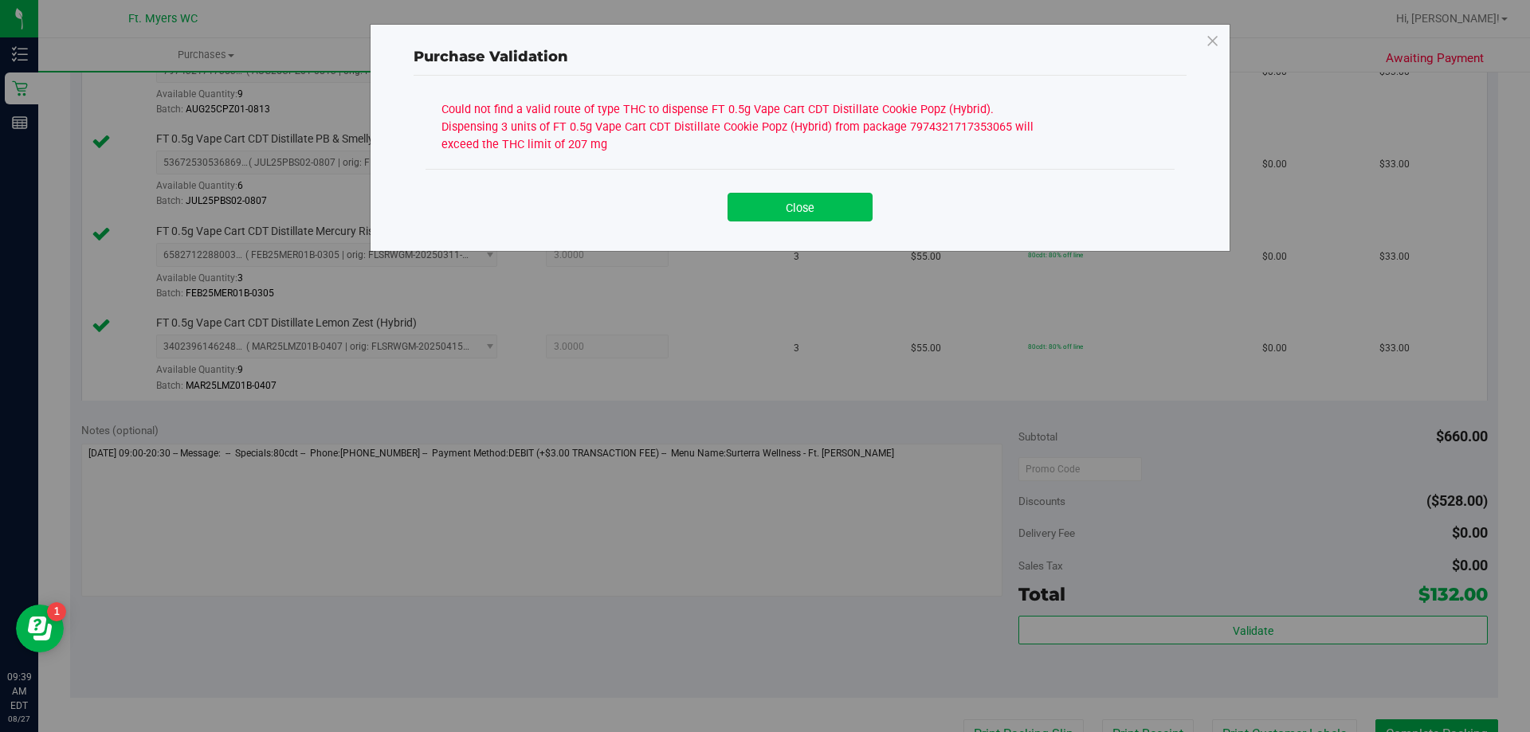
click at [798, 217] on button "Close" at bounding box center [800, 207] width 145 height 29
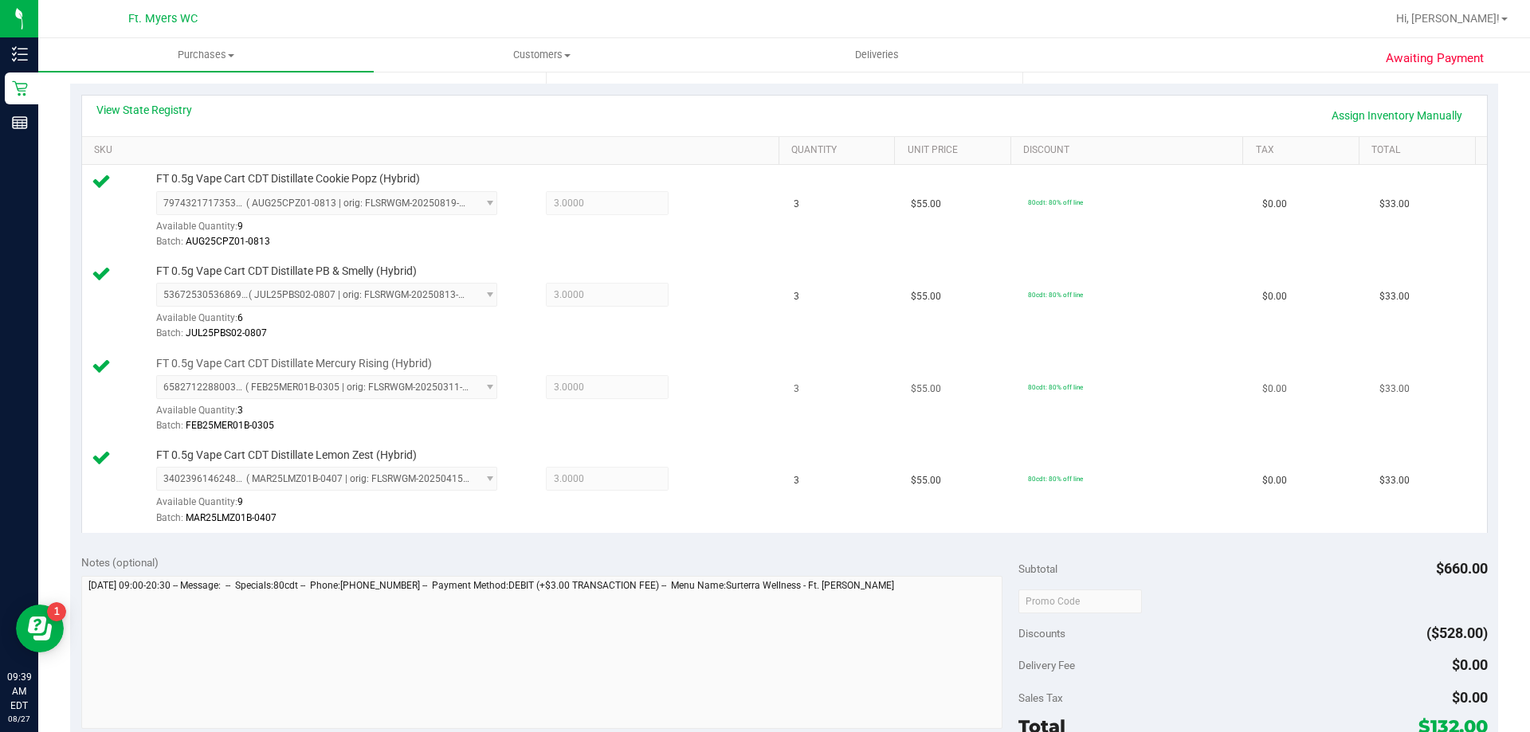
scroll to position [0, 0]
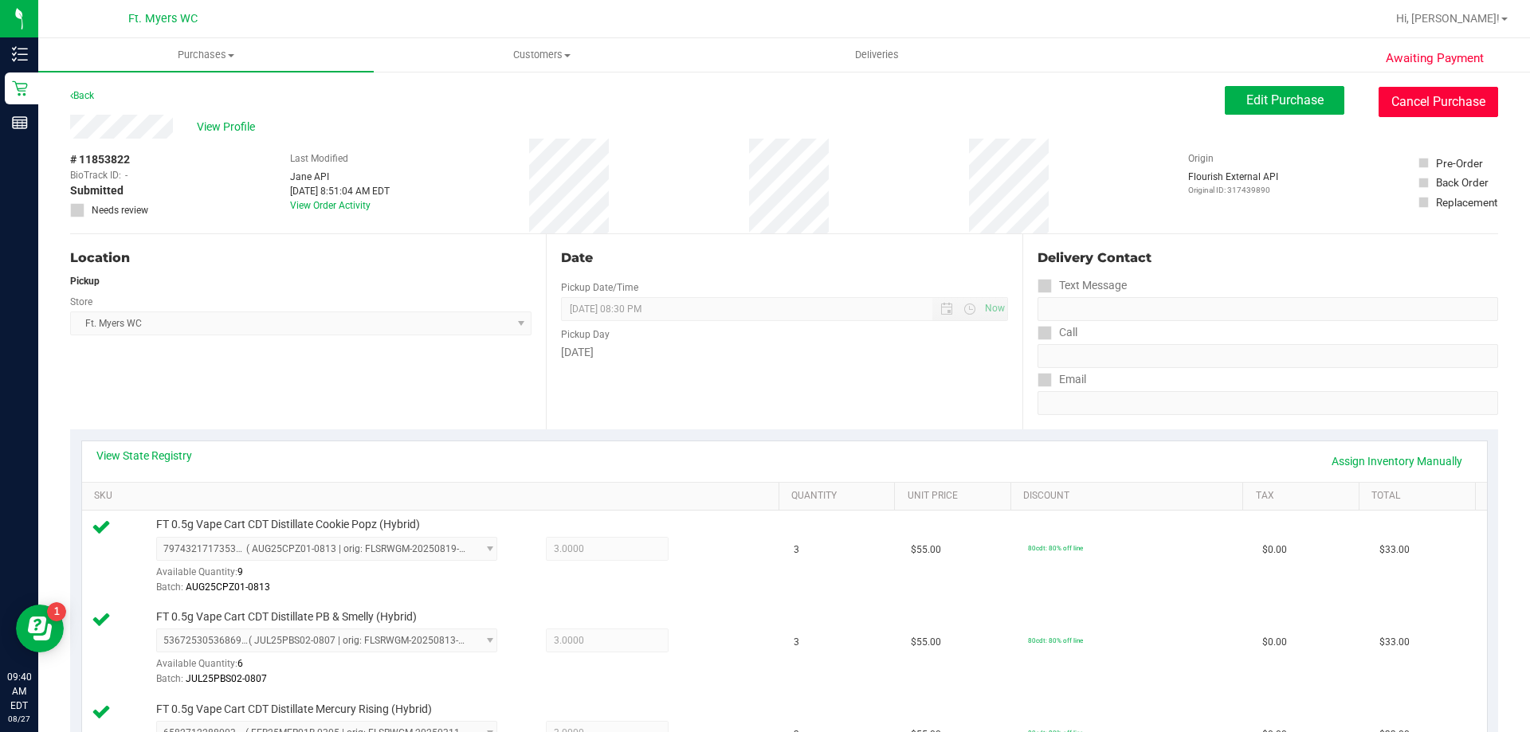
click at [1399, 89] on button "Cancel Purchase" at bounding box center [1439, 102] width 120 height 30
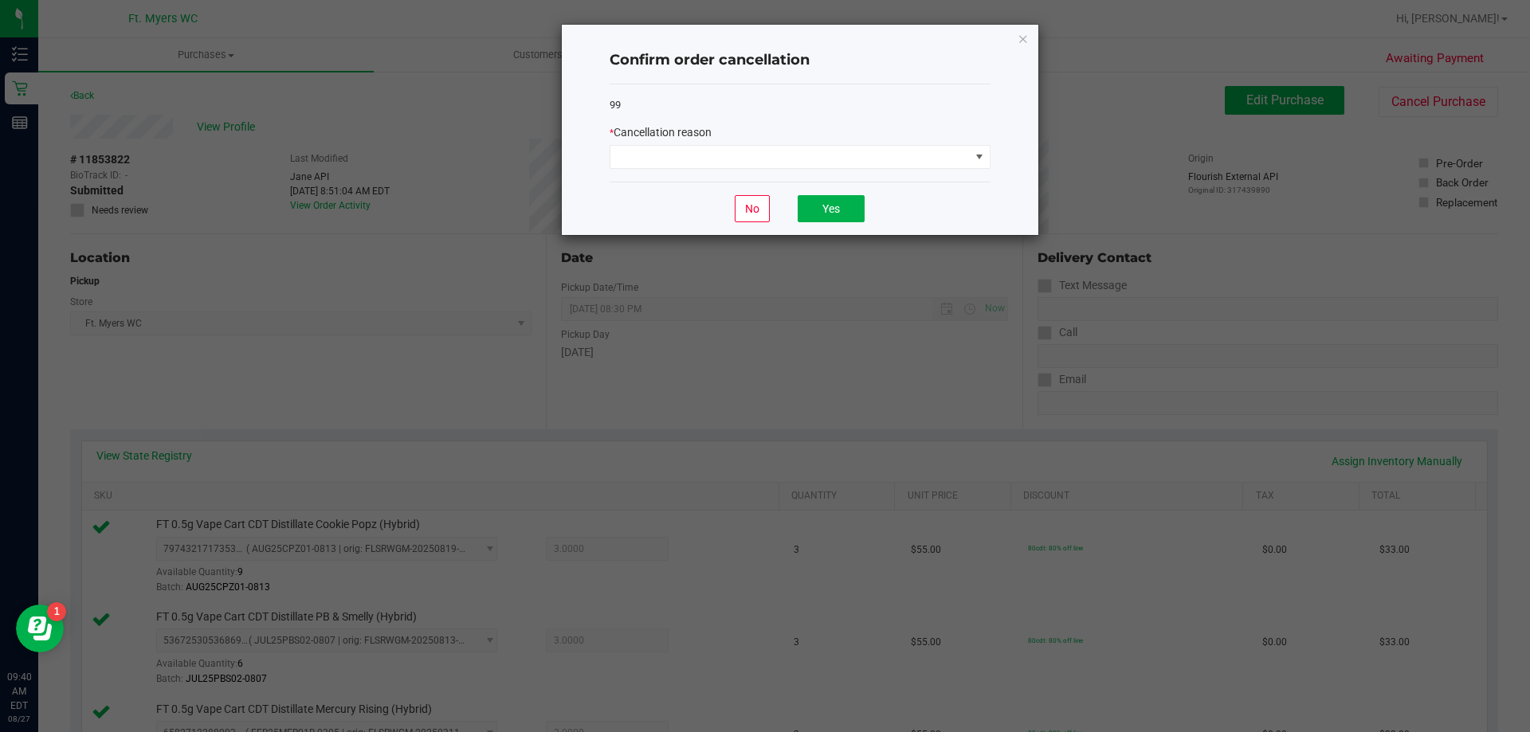
click at [1029, 39] on div "Confirm order cancellation 99 * Cancellation reason No Yes" at bounding box center [800, 130] width 477 height 210
click at [1022, 45] on icon "Close" at bounding box center [1023, 38] width 11 height 19
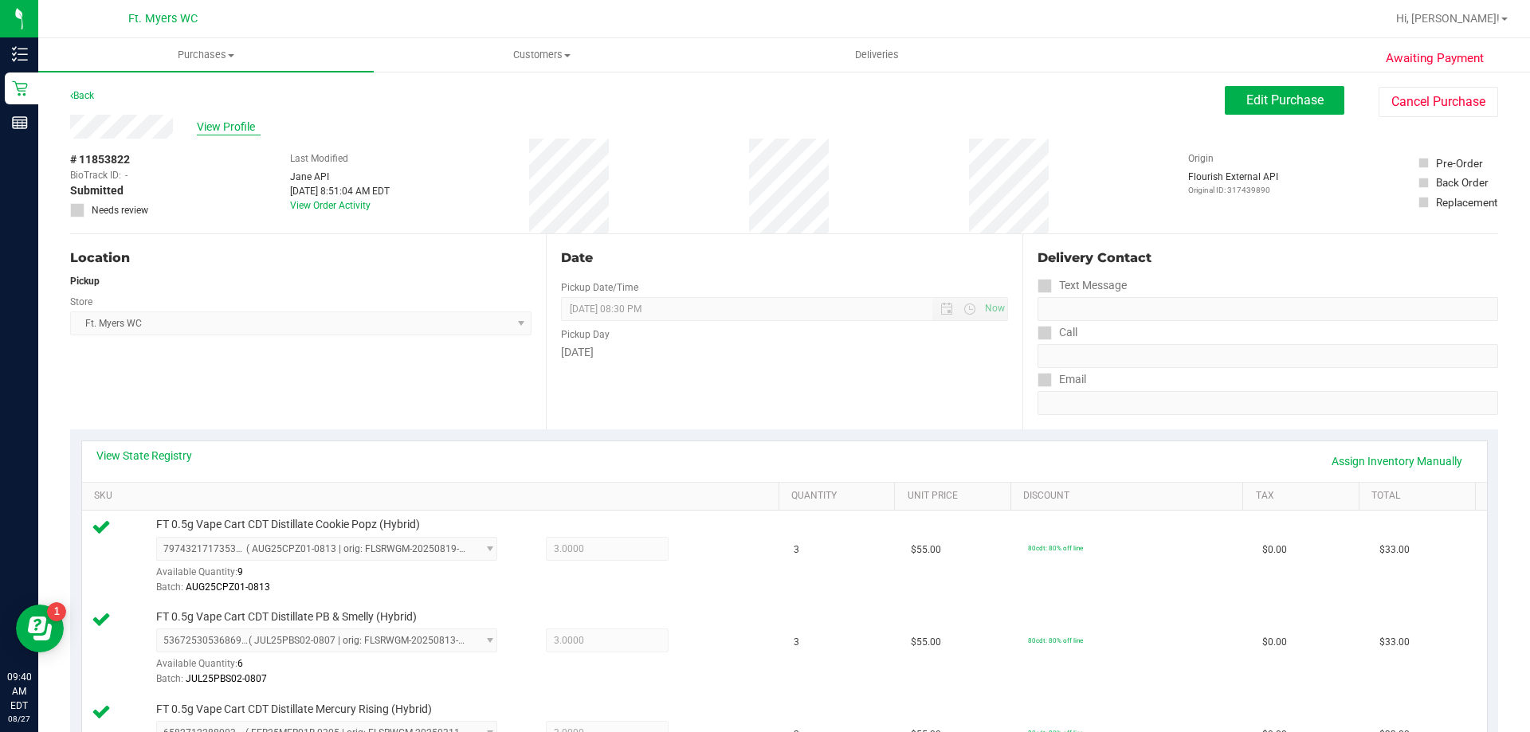
click at [197, 125] on span "View Profile" at bounding box center [229, 127] width 64 height 17
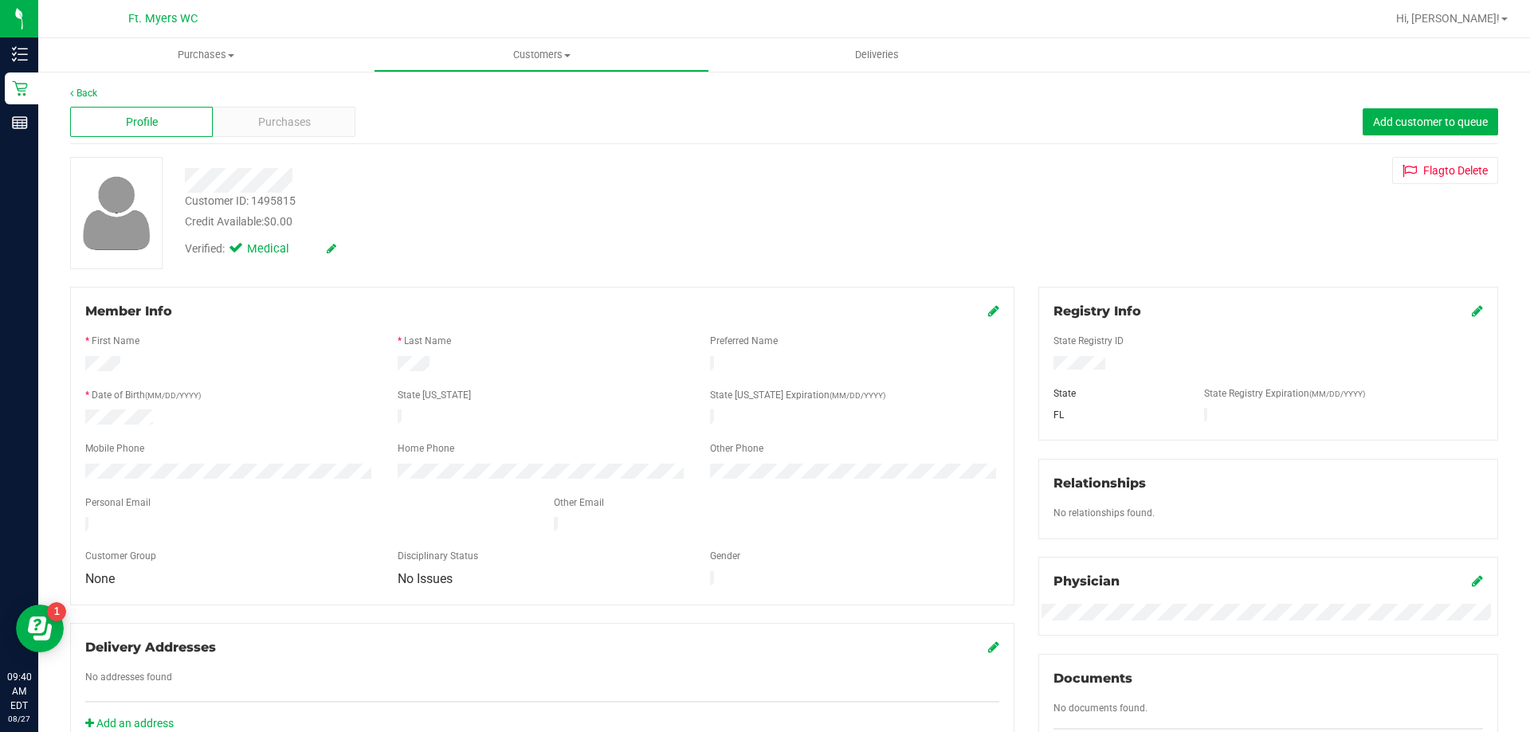
click at [254, 197] on div "Customer ID: 1495815" at bounding box center [240, 201] width 111 height 17
click at [255, 197] on div "Customer ID: 1495815" at bounding box center [240, 201] width 111 height 17
click at [256, 197] on div "Customer ID: 1495815" at bounding box center [240, 201] width 111 height 17
copy div "Customer ID: 1495815"
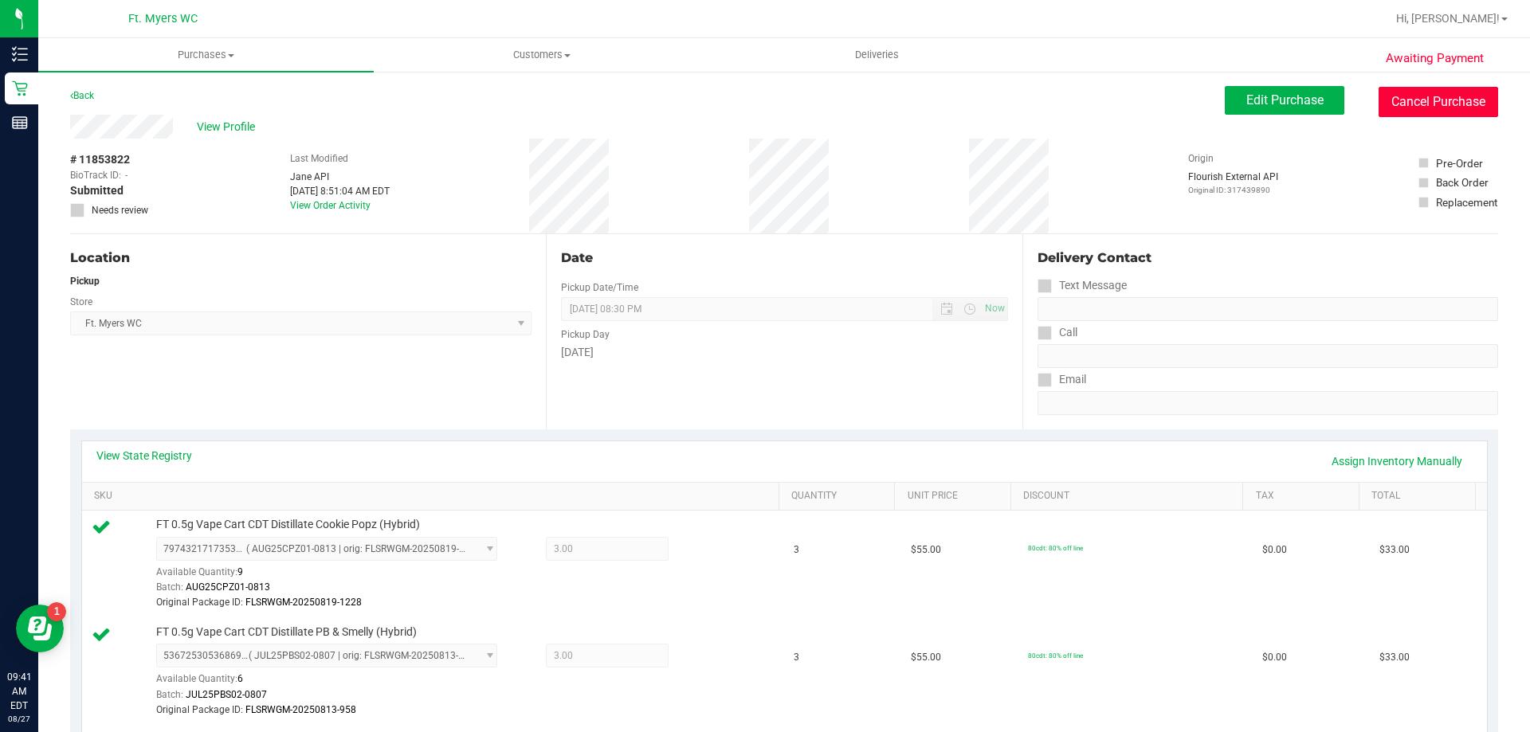
click at [1434, 110] on button "Cancel Purchase" at bounding box center [1439, 102] width 120 height 30
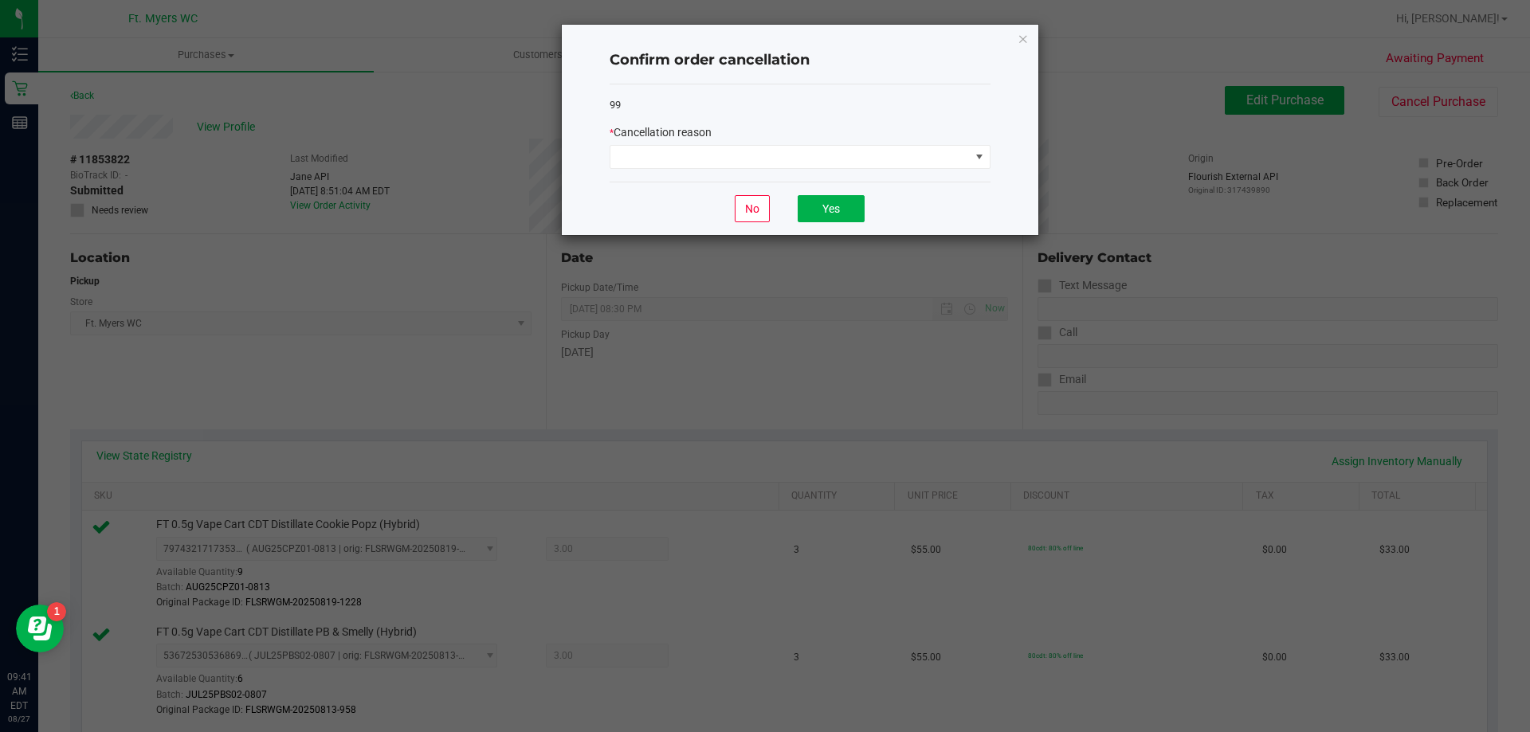
click at [995, 163] on div "Confirm order cancellation 99 * Cancellation reason No Yes" at bounding box center [800, 130] width 477 height 210
click at [975, 156] on span at bounding box center [979, 157] width 13 height 13
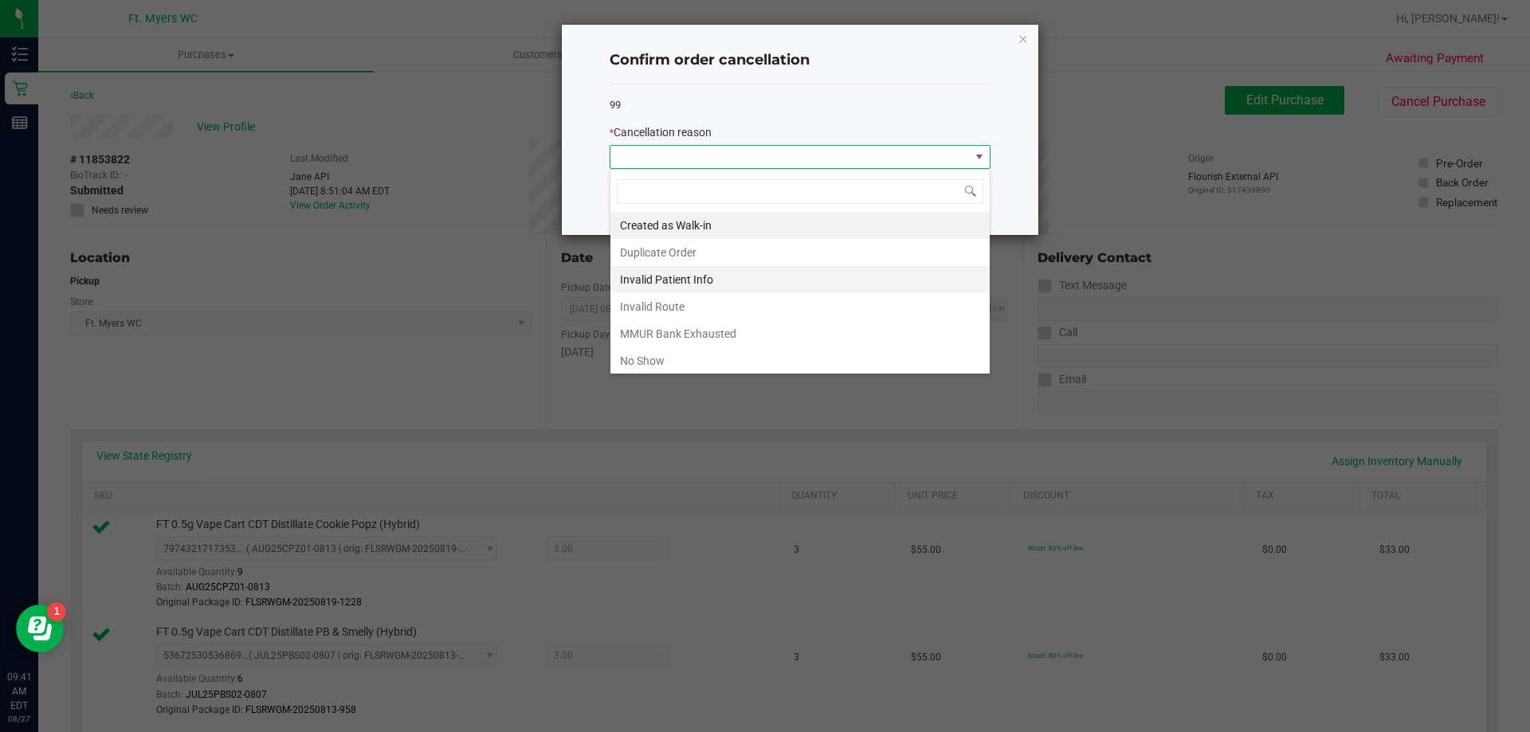
scroll to position [24, 381]
click at [830, 338] on li "MMUR Bank Exhausted" at bounding box center [799, 333] width 379 height 27
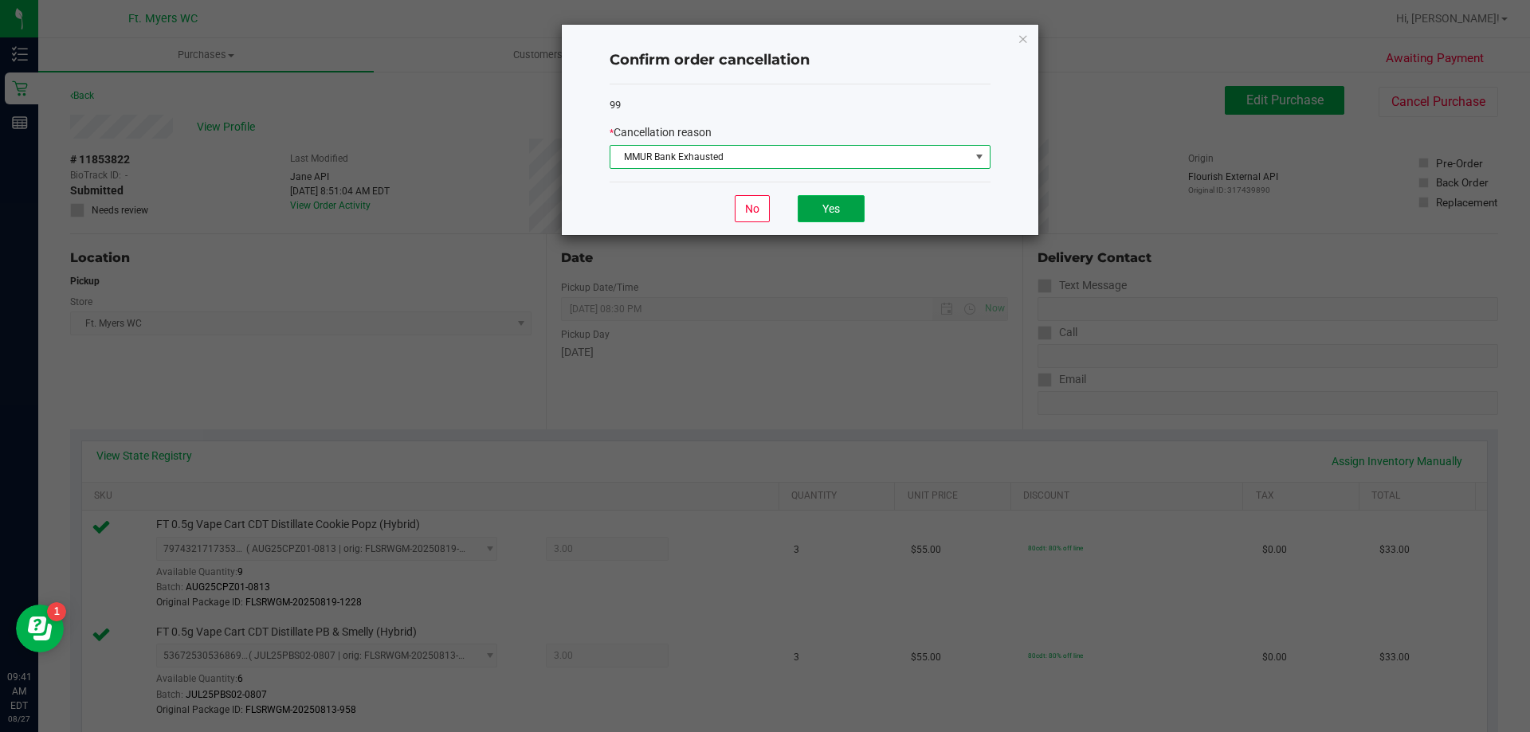
click at [820, 206] on button "Yes" at bounding box center [831, 208] width 67 height 27
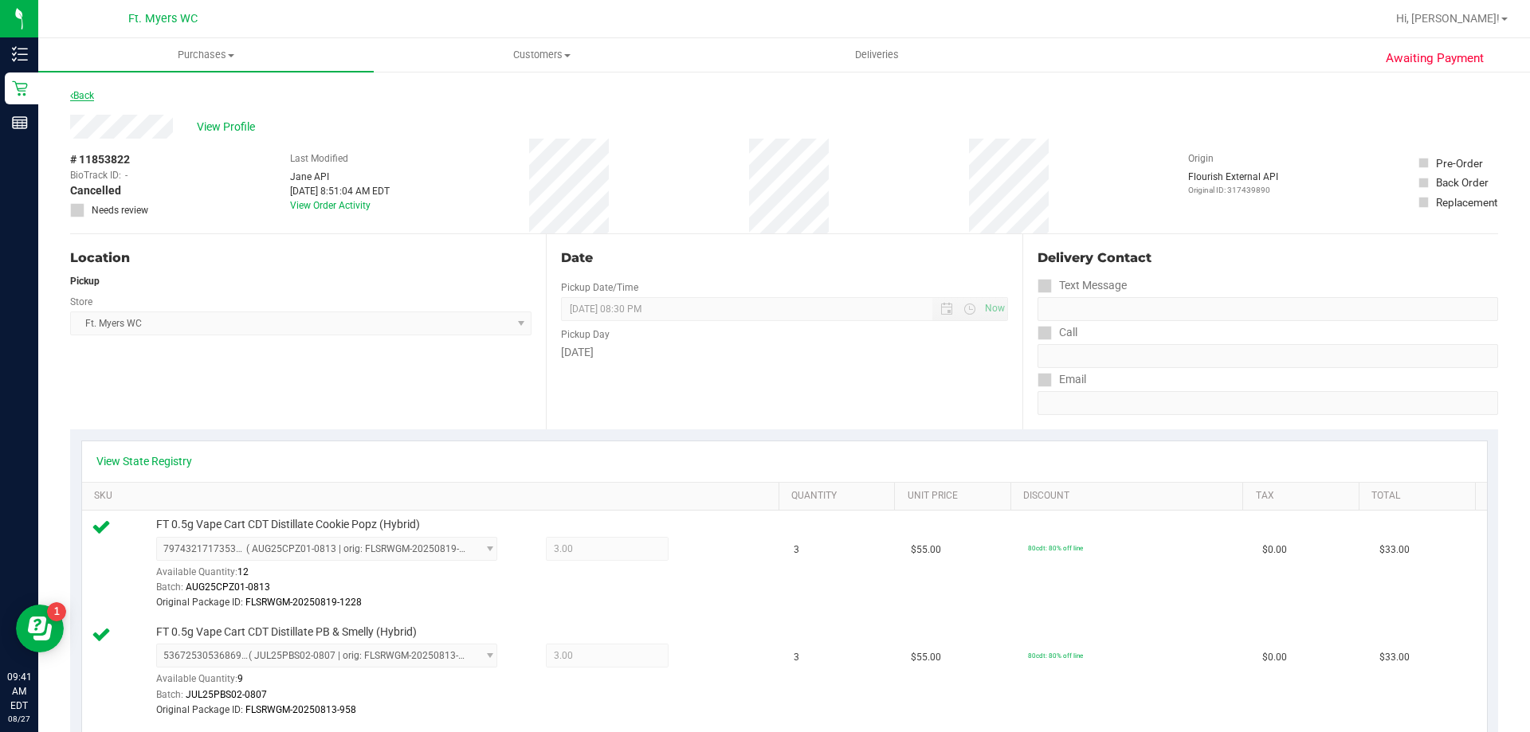
click at [83, 97] on link "Back" at bounding box center [82, 95] width 24 height 11
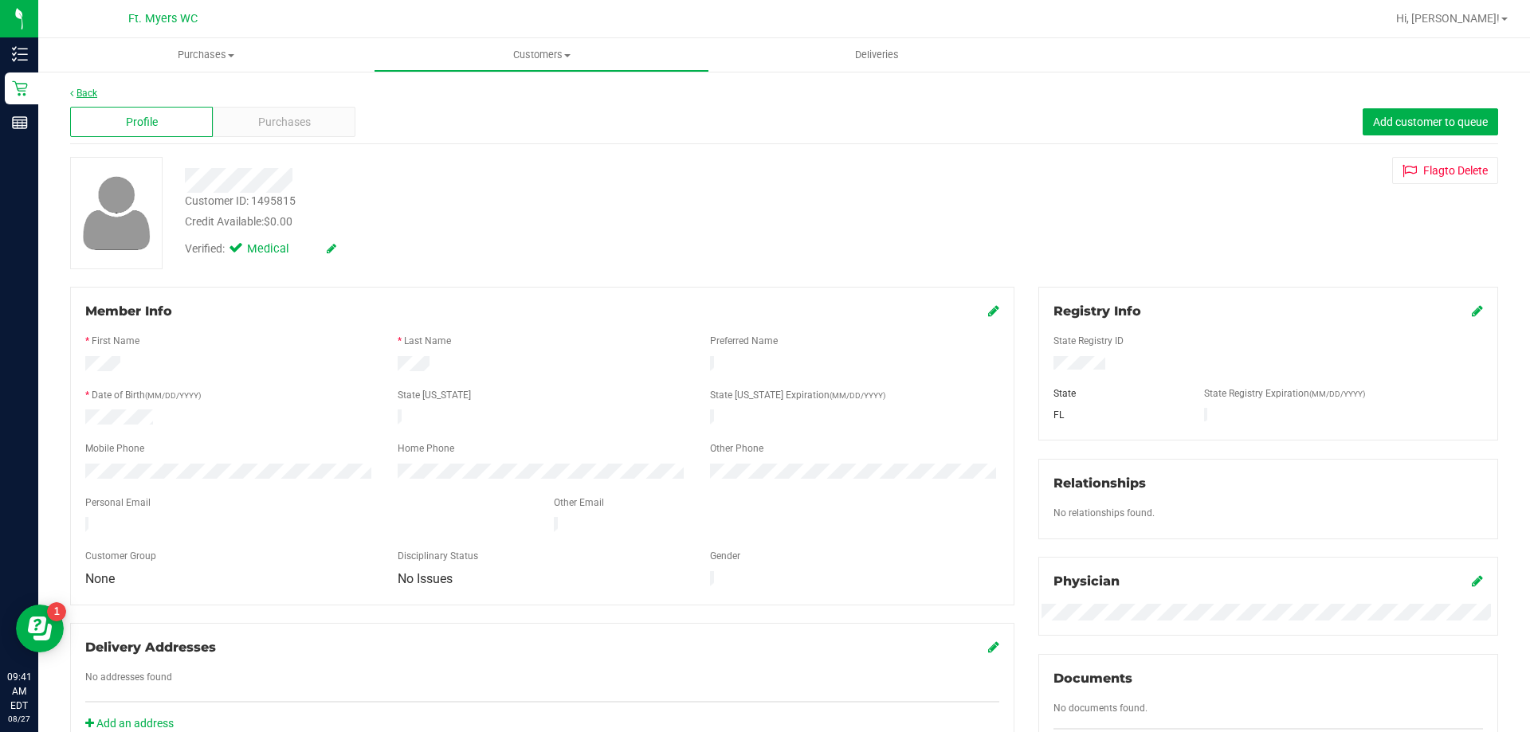
click at [82, 95] on link "Back" at bounding box center [83, 93] width 27 height 11
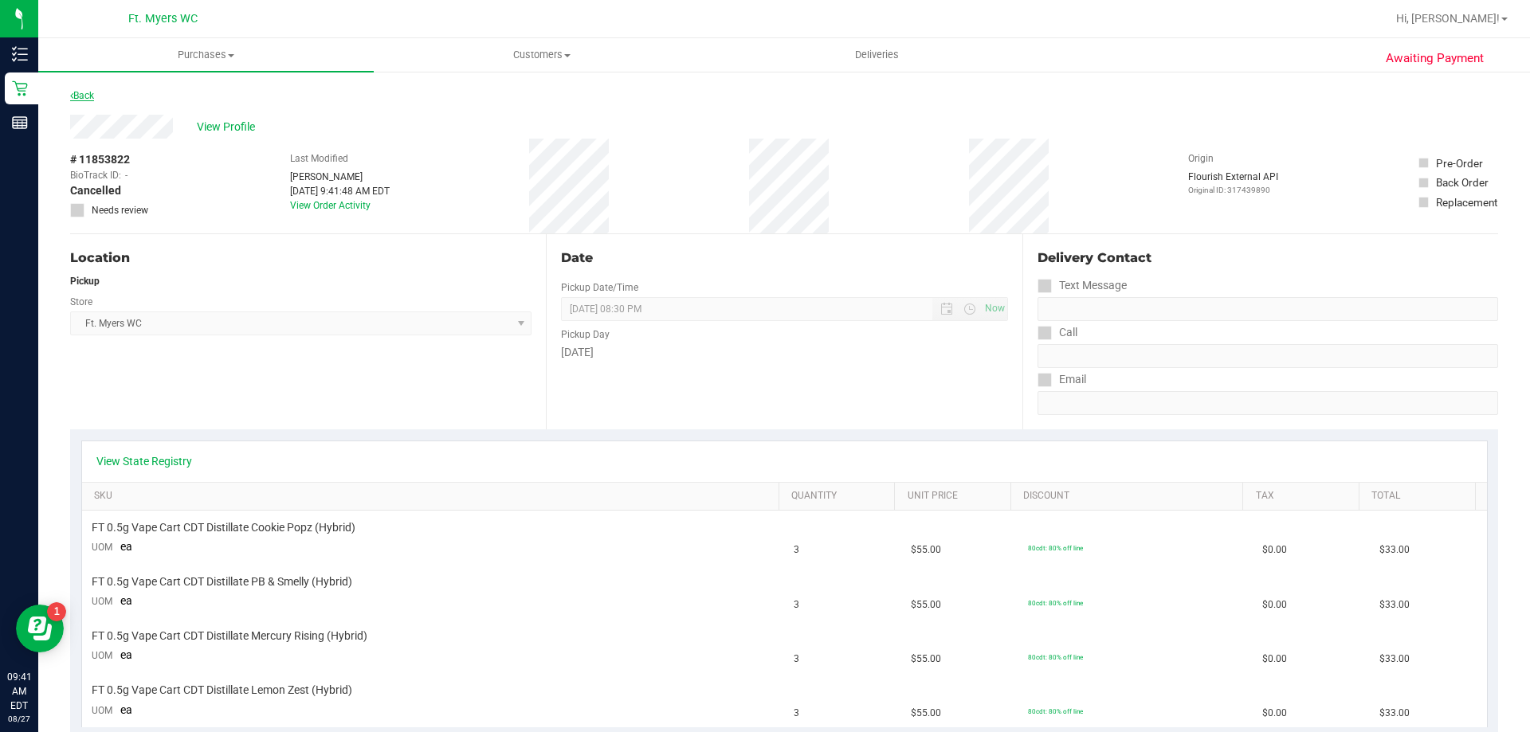
click at [84, 95] on link "Back" at bounding box center [82, 95] width 24 height 11
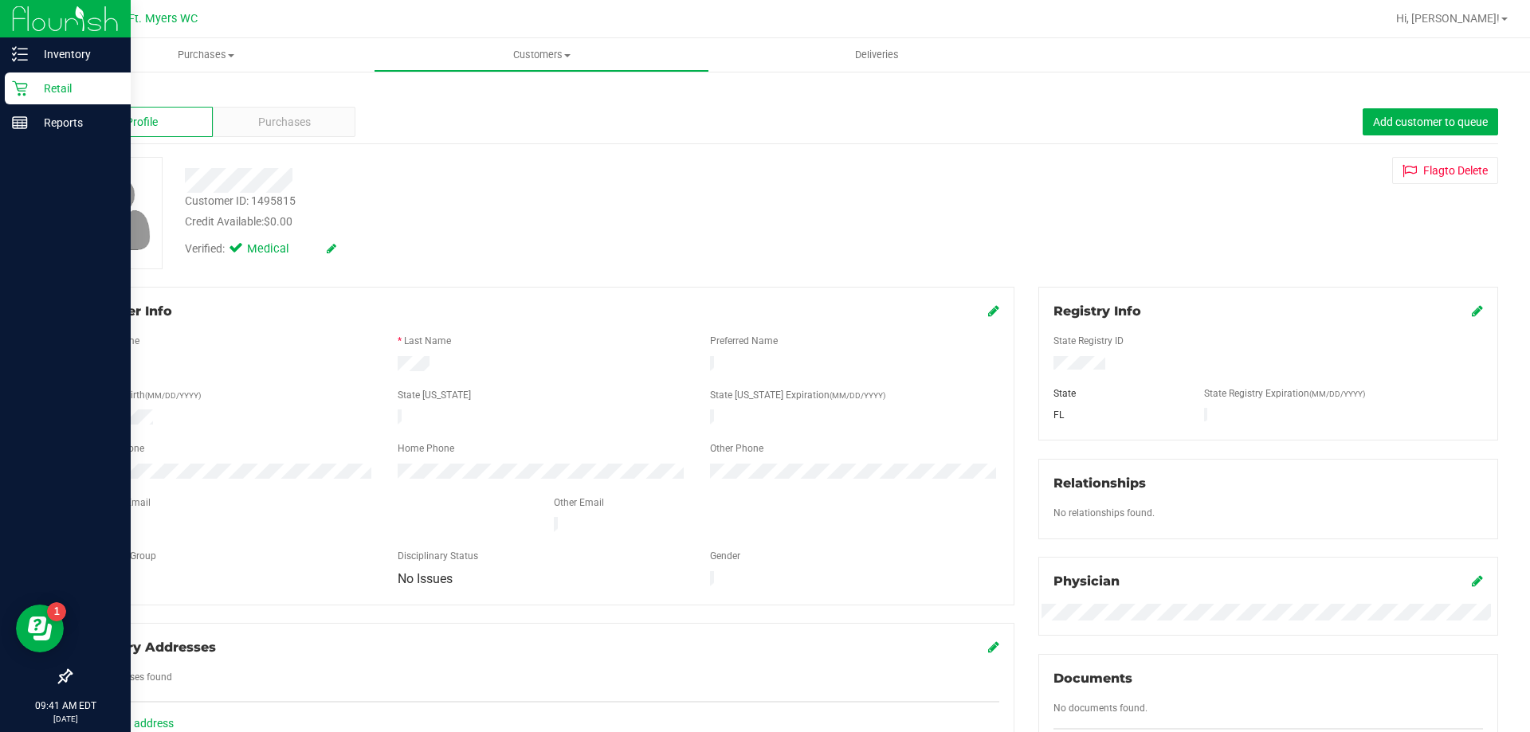
click at [20, 100] on div "Retail" at bounding box center [68, 89] width 126 height 32
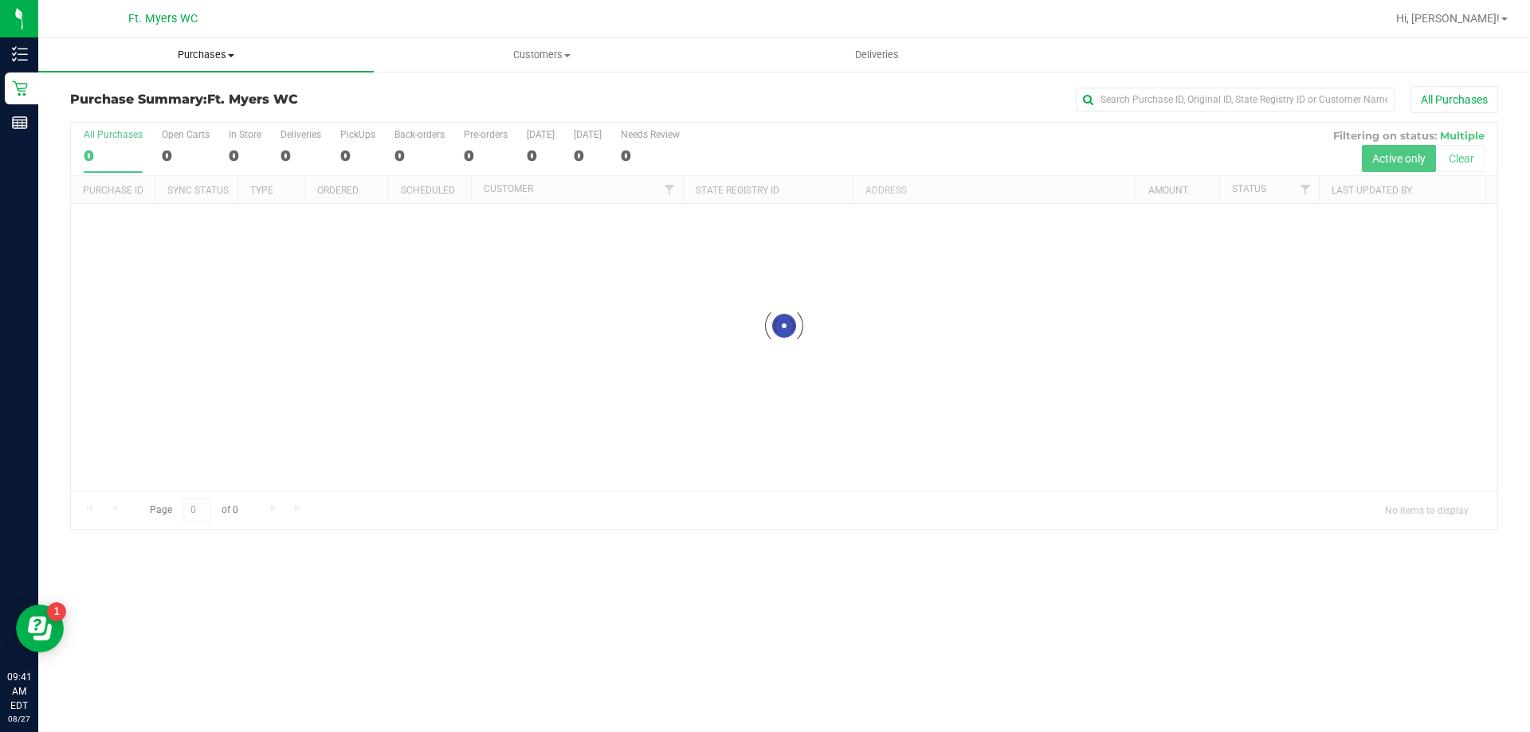
click at [214, 65] on uib-tab-heading "Purchases Summary of purchases Fulfillment All purchases" at bounding box center [205, 54] width 335 height 33
click at [209, 108] on li "Fulfillment" at bounding box center [205, 115] width 335 height 19
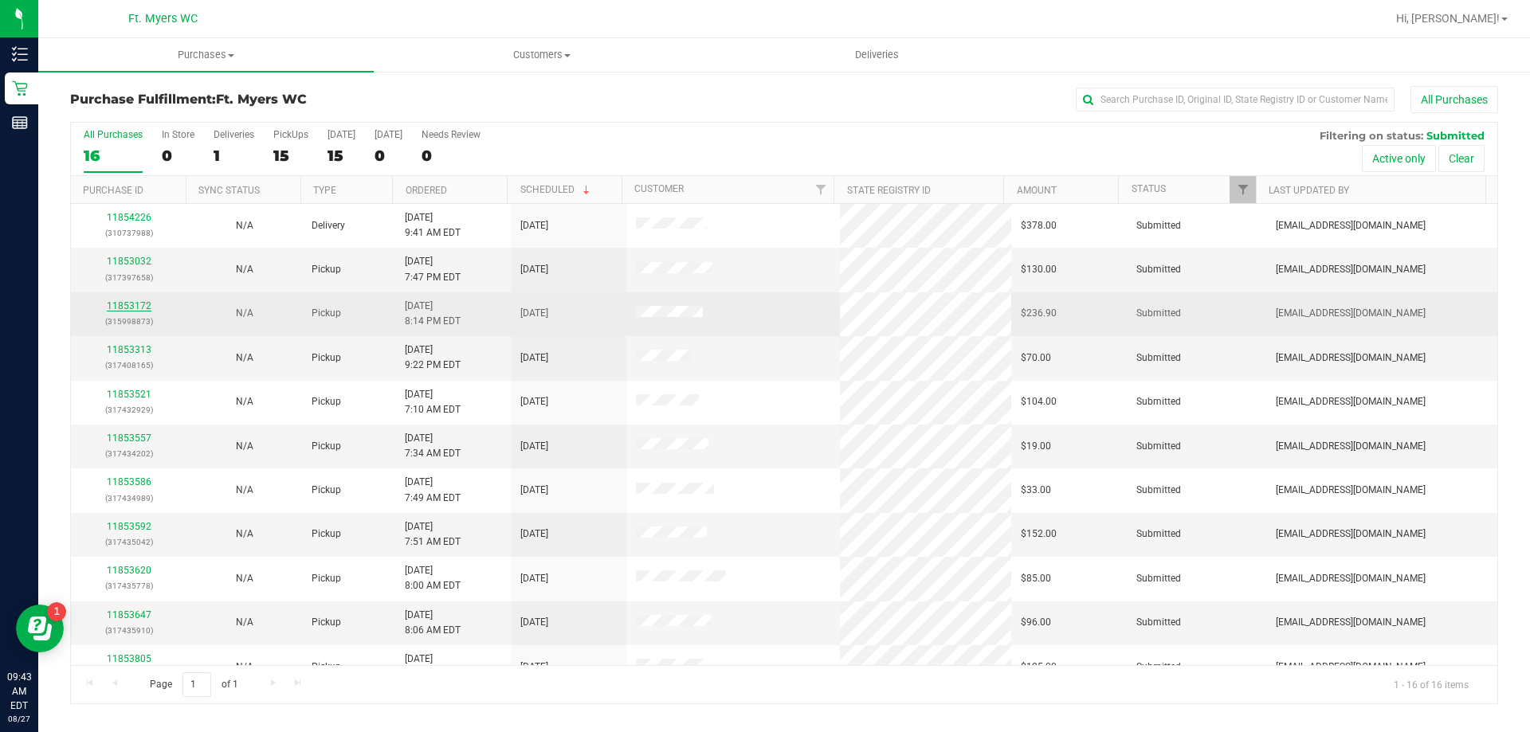
click at [125, 300] on link "11853172" at bounding box center [129, 305] width 45 height 11
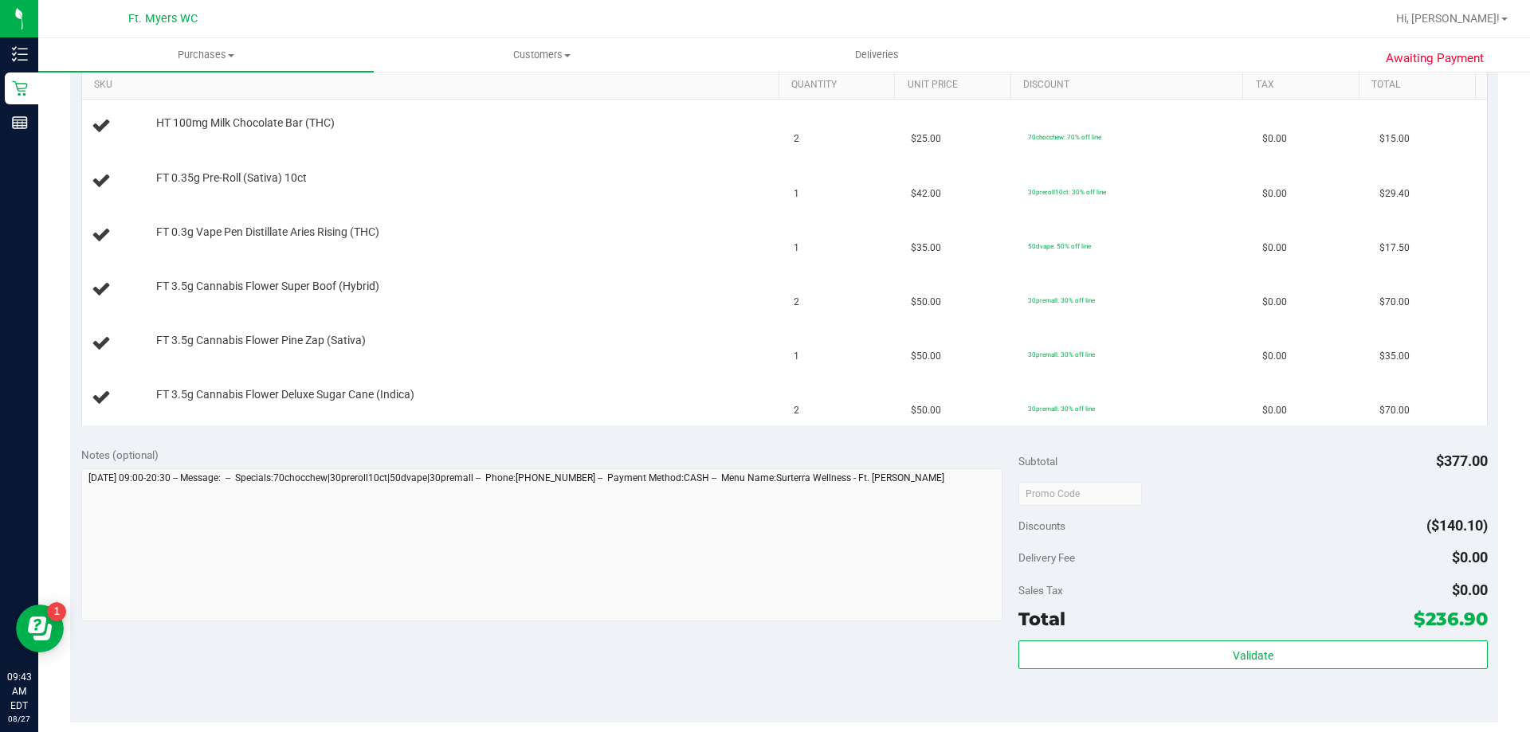
scroll to position [558, 0]
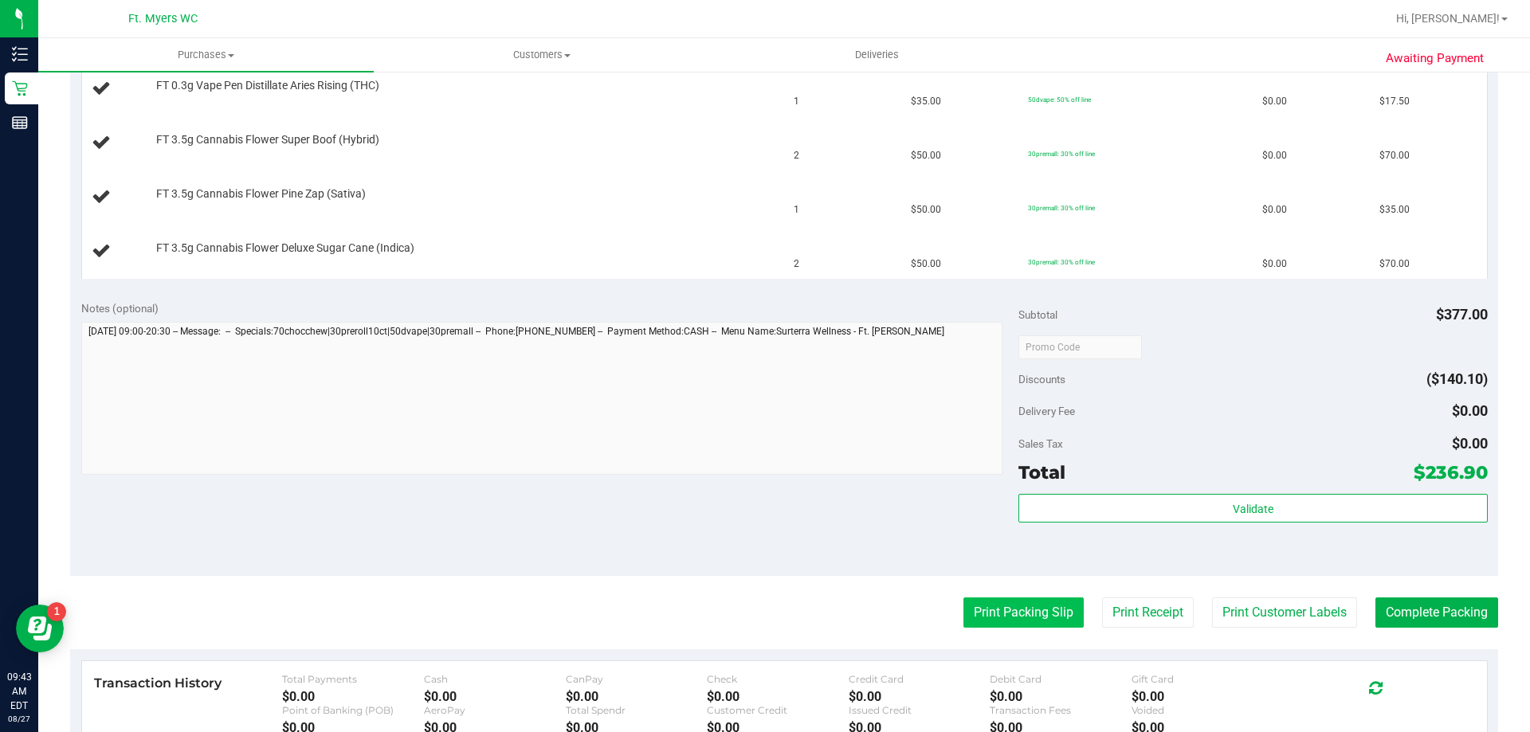
click at [1051, 626] on button "Print Packing Slip" at bounding box center [1023, 613] width 120 height 30
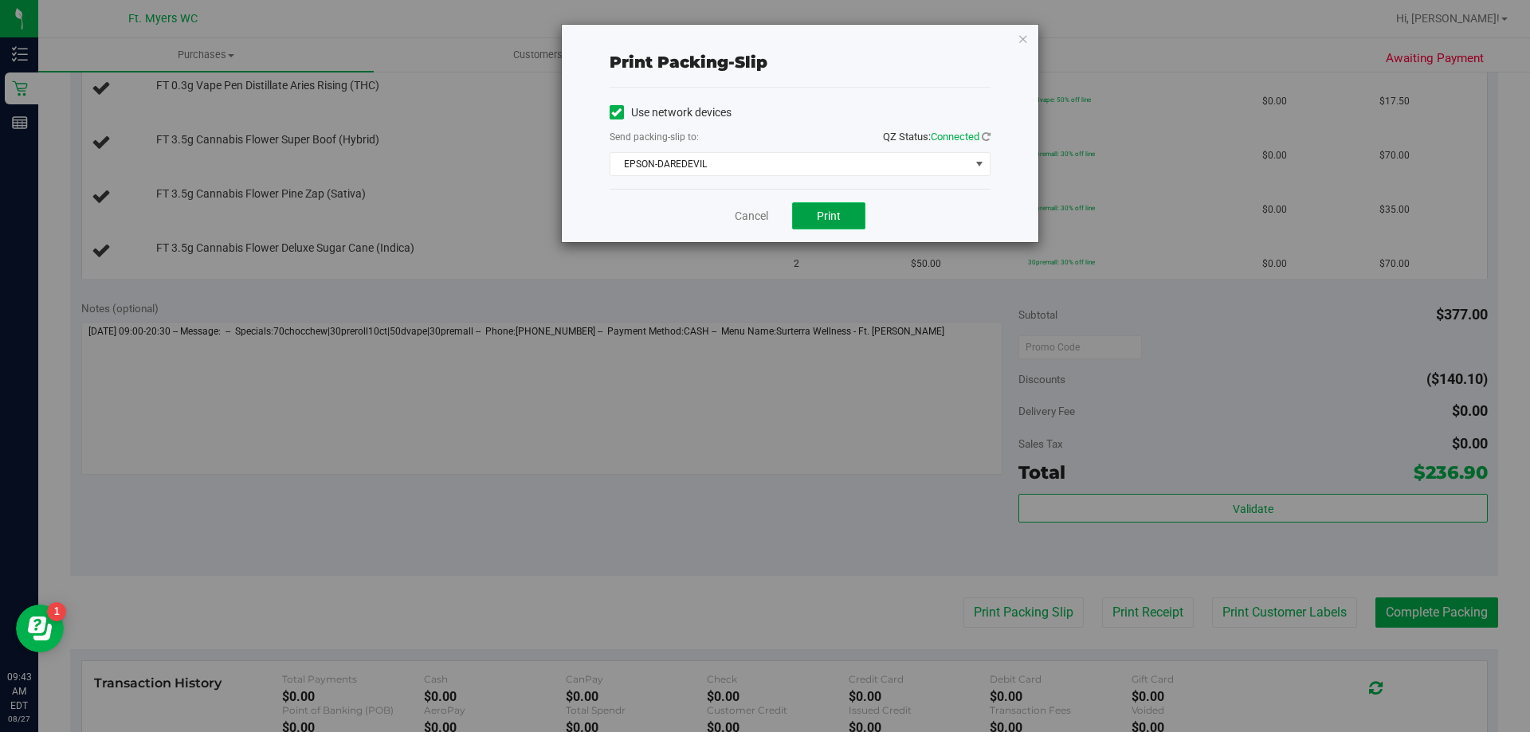
click at [831, 205] on button "Print" at bounding box center [828, 215] width 73 height 27
click at [751, 214] on link "Cancel" at bounding box center [751, 216] width 33 height 17
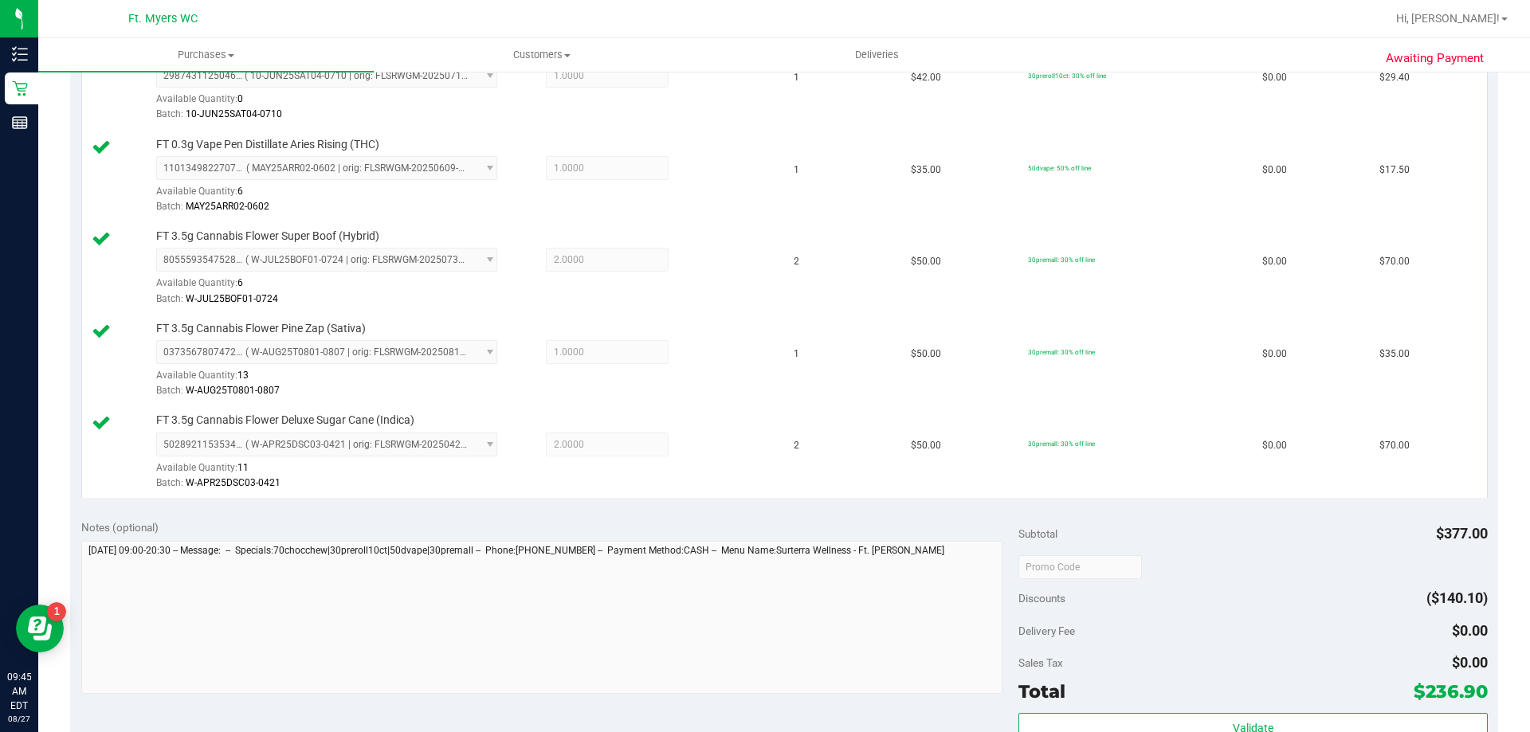
scroll to position [877, 0]
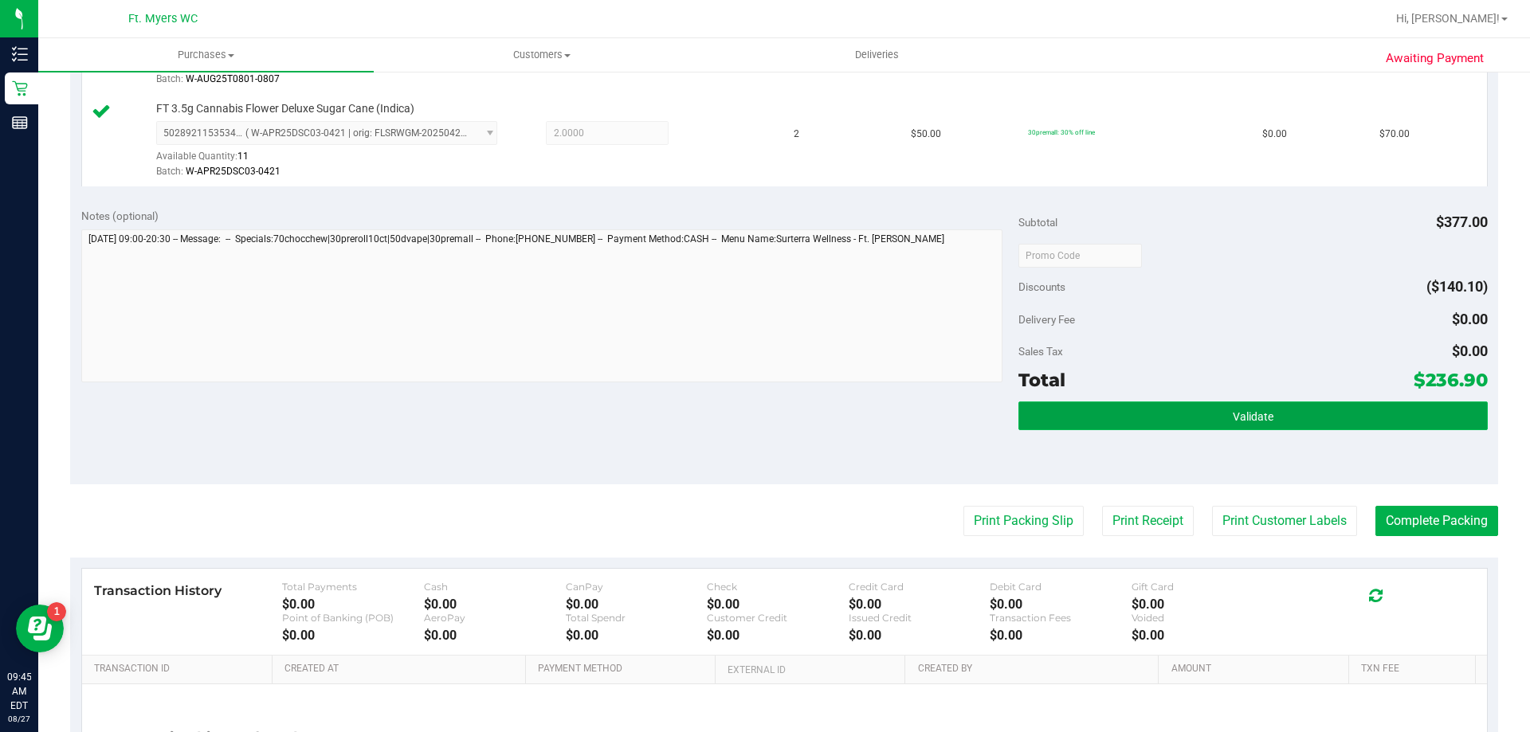
click at [1131, 418] on button "Validate" at bounding box center [1252, 416] width 469 height 29
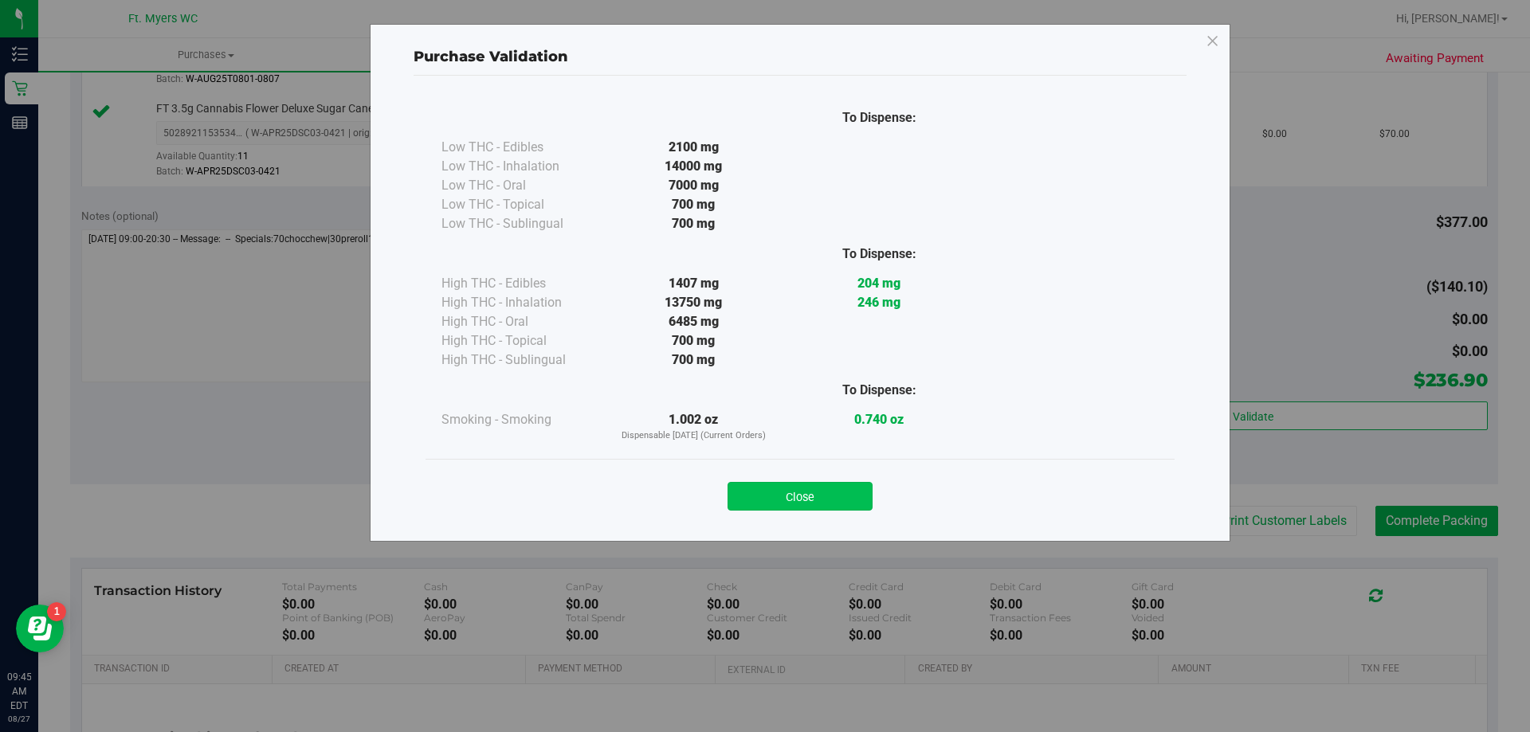
click at [774, 497] on button "Close" at bounding box center [800, 496] width 145 height 29
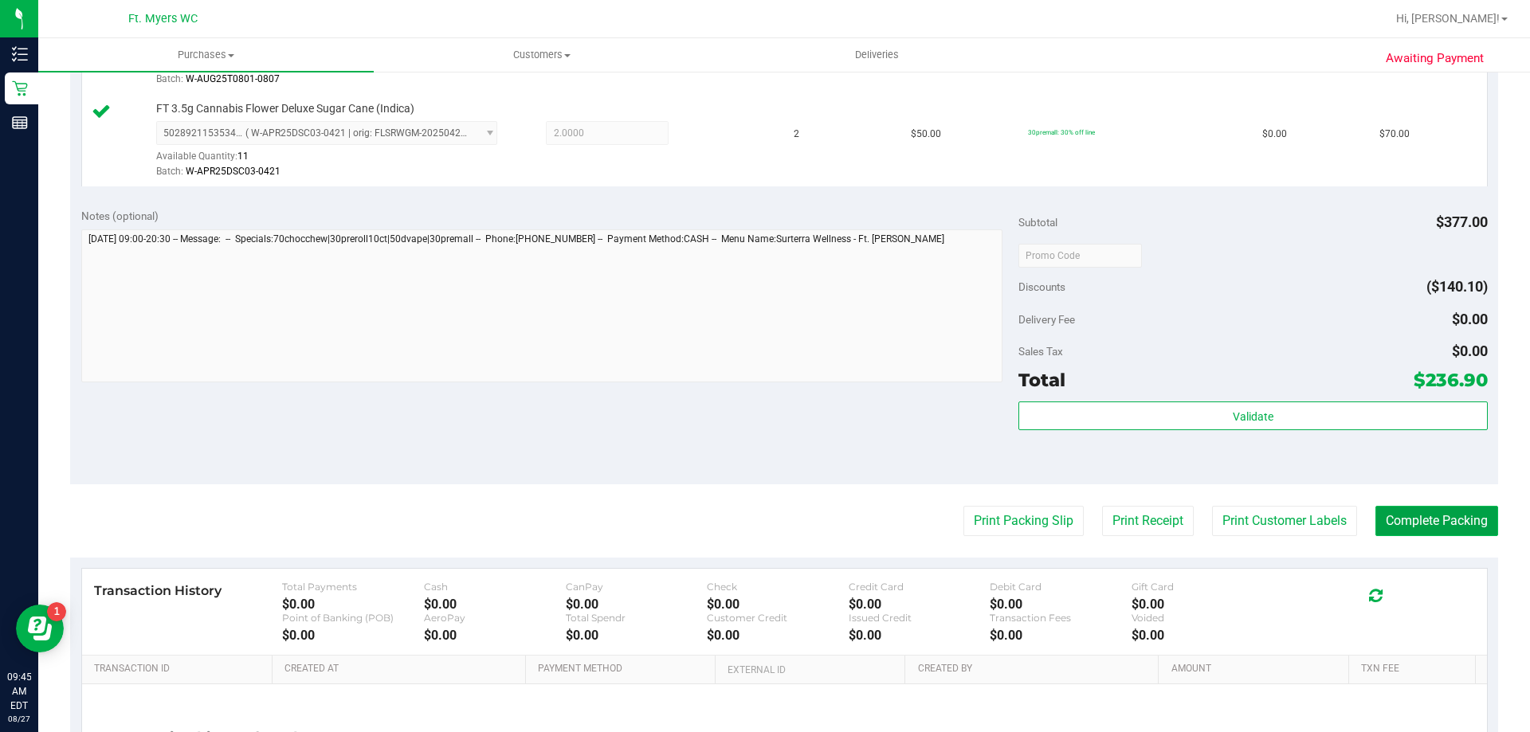
click at [1375, 509] on button "Complete Packing" at bounding box center [1436, 521] width 123 height 30
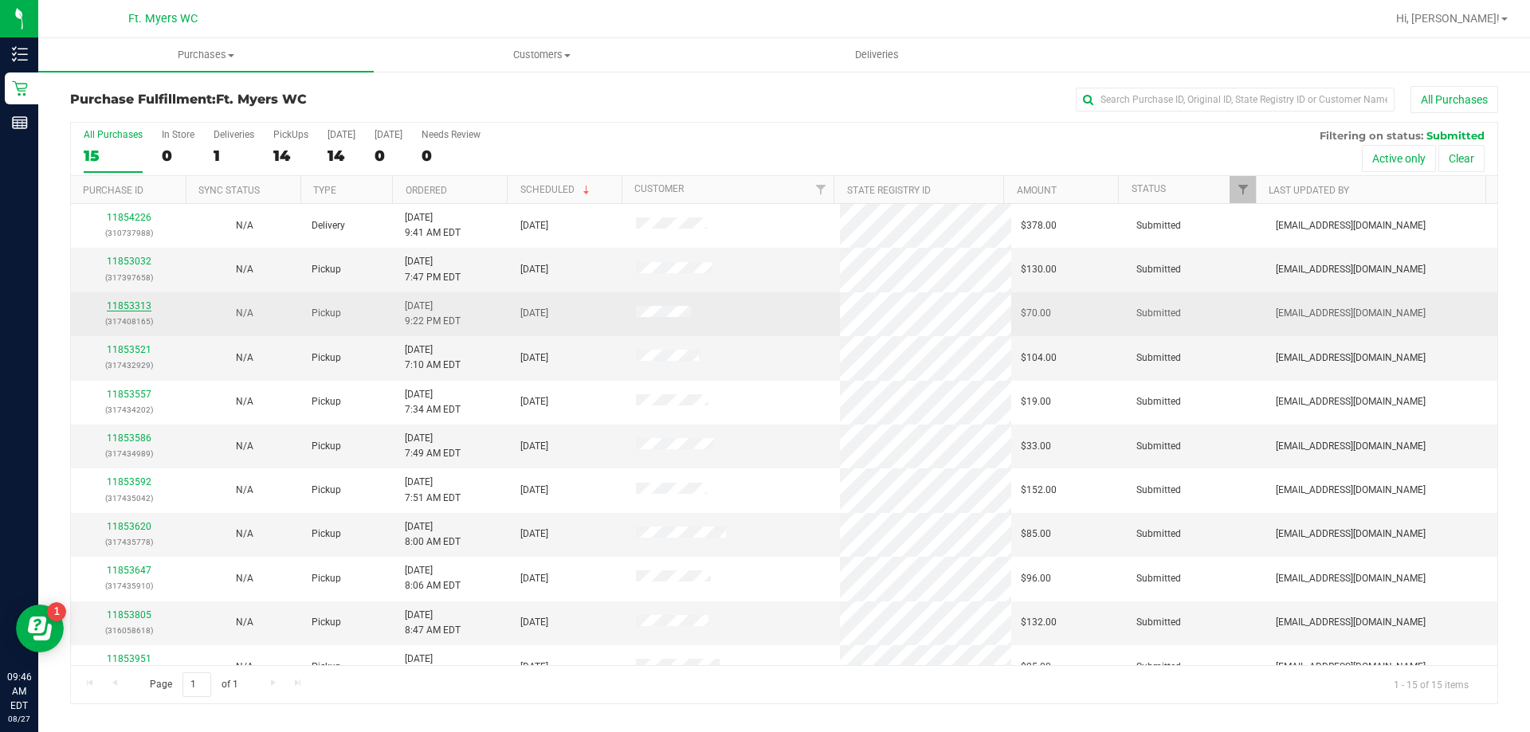
click at [120, 303] on link "11853313" at bounding box center [129, 305] width 45 height 11
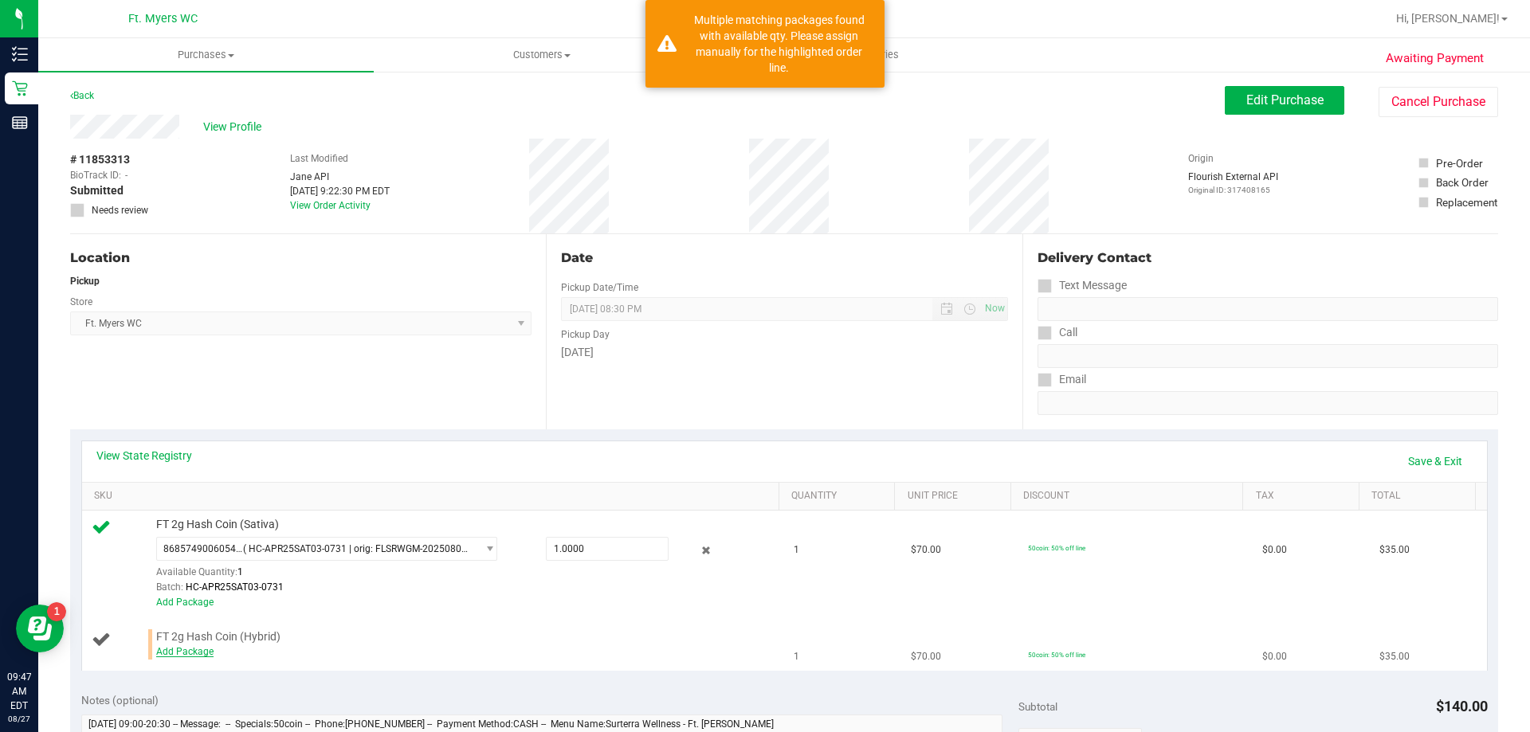
click at [163, 652] on link "Add Package" at bounding box center [184, 651] width 57 height 11
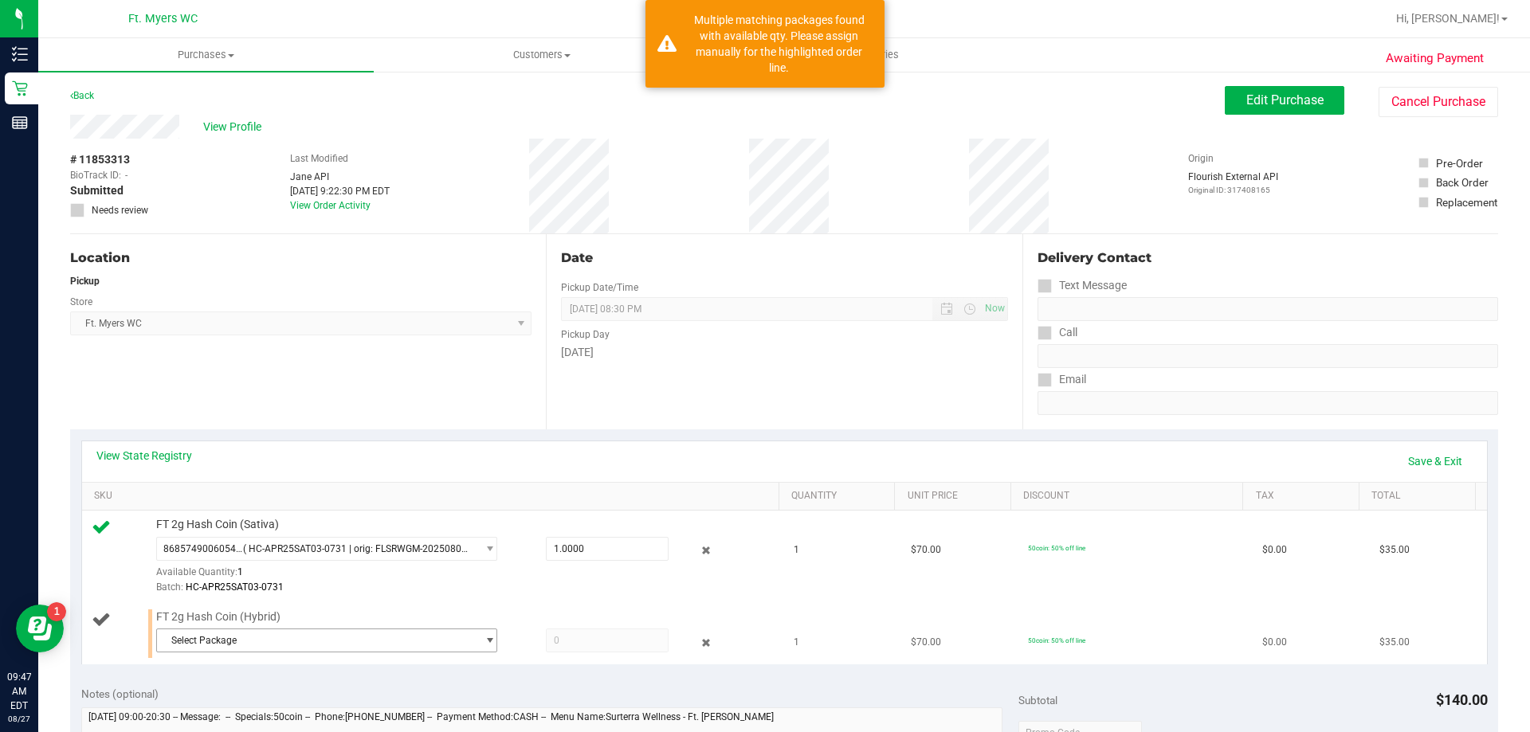
click at [261, 638] on span "Select Package" at bounding box center [317, 641] width 320 height 22
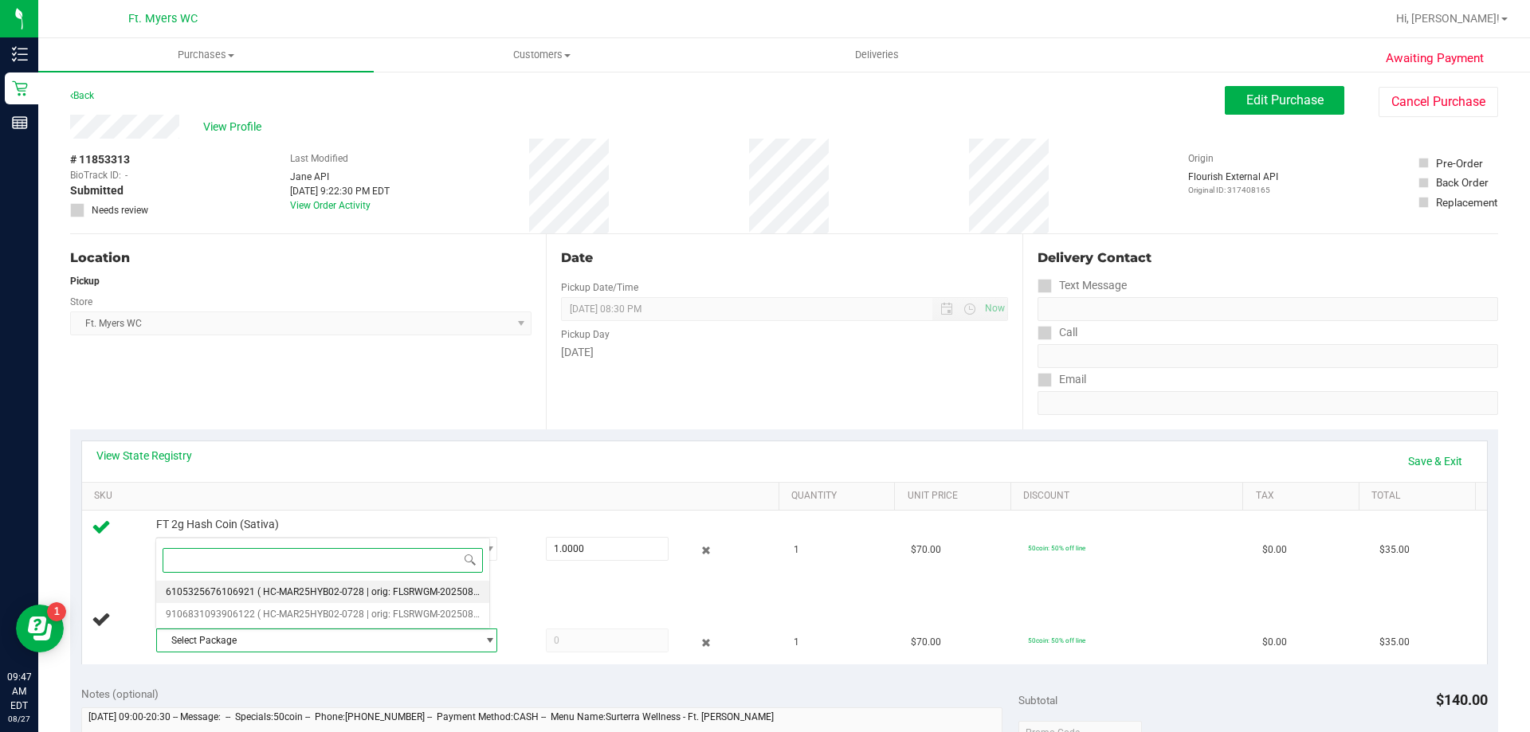
click at [306, 595] on span "( HC-MAR25HYB02-0728 | orig: FLSRWGM-20250804-866 )" at bounding box center [383, 592] width 252 height 11
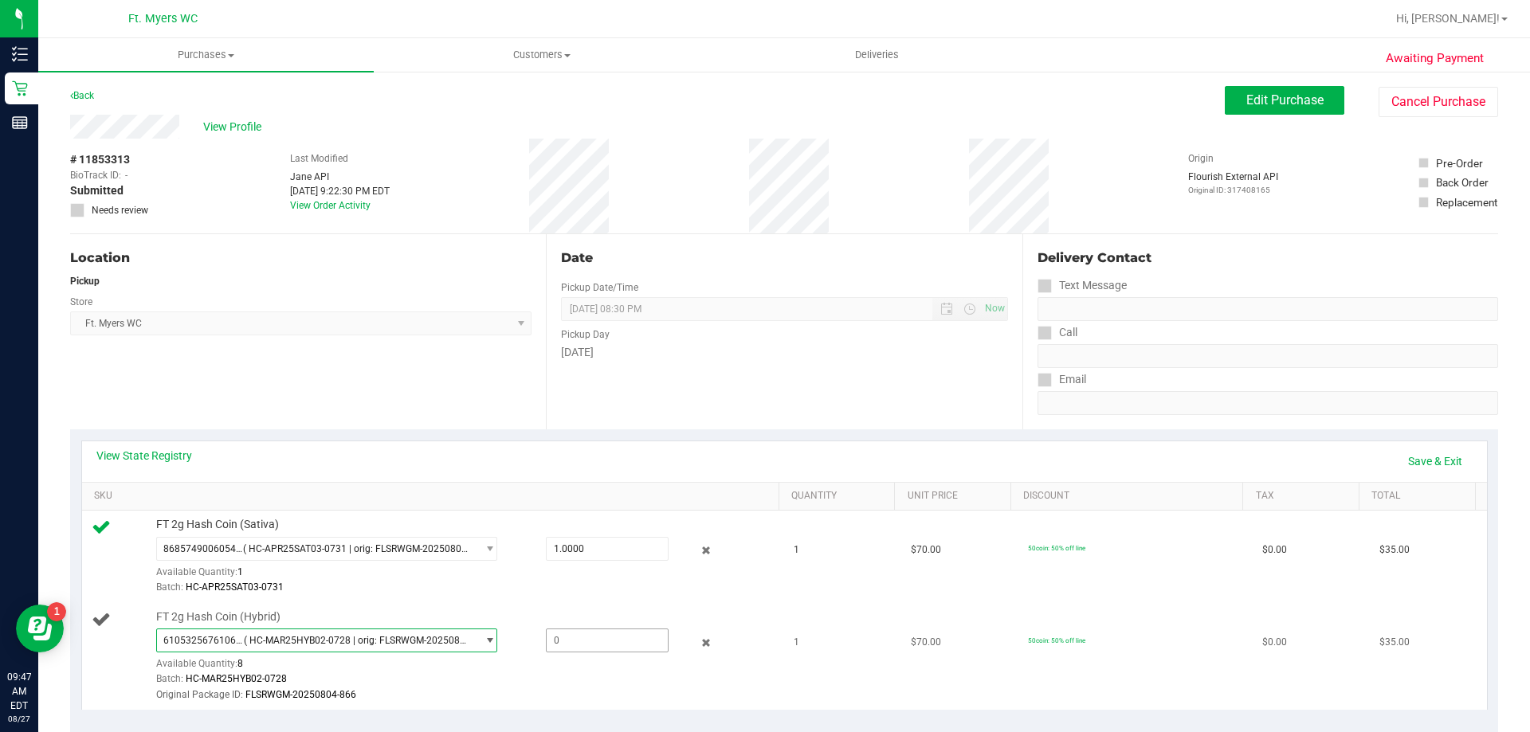
click at [569, 638] on span at bounding box center [607, 641] width 123 height 24
type input "1"
type input "1.0000"
click at [528, 587] on div "Batch: HC-APR25SAT03-0731" at bounding box center [463, 587] width 615 height 15
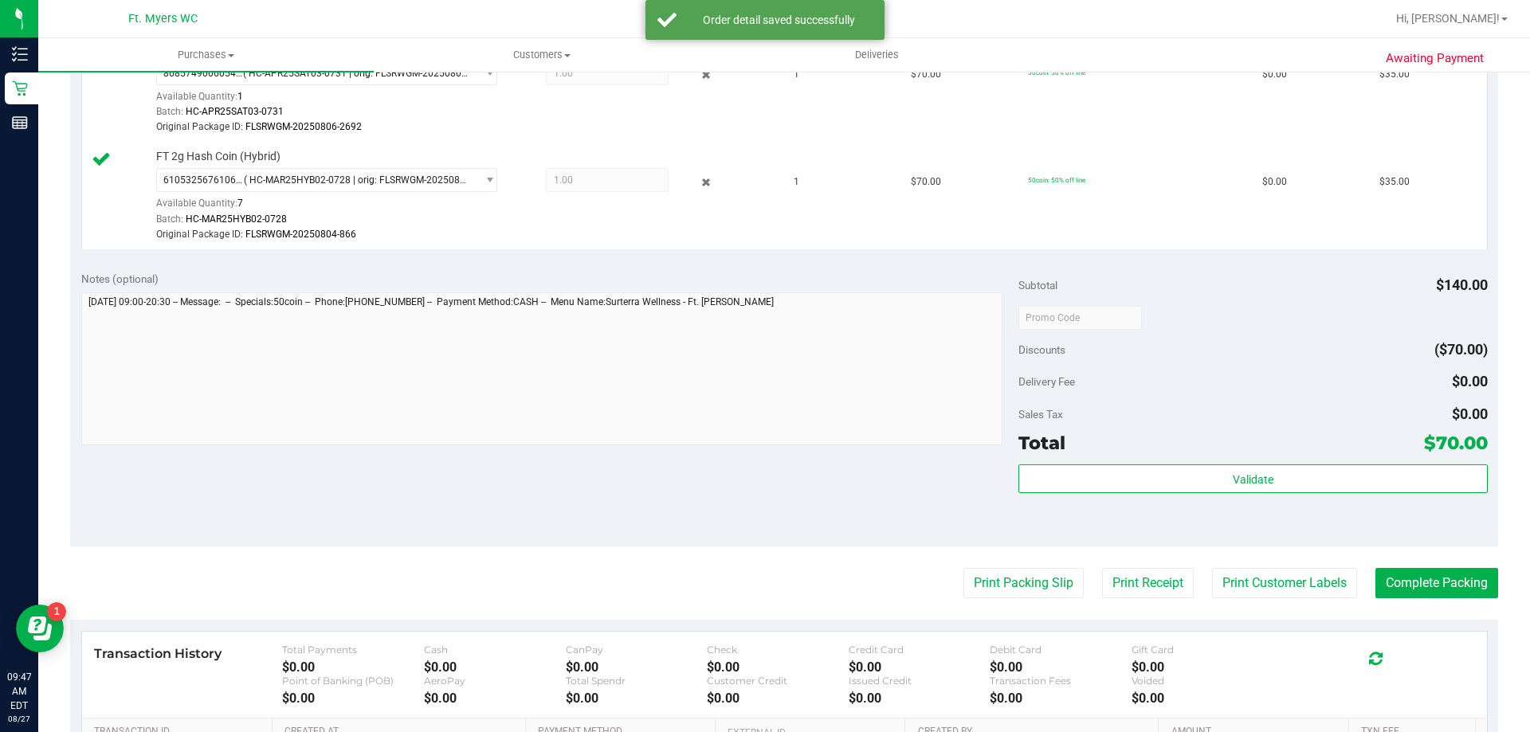
scroll to position [478, 0]
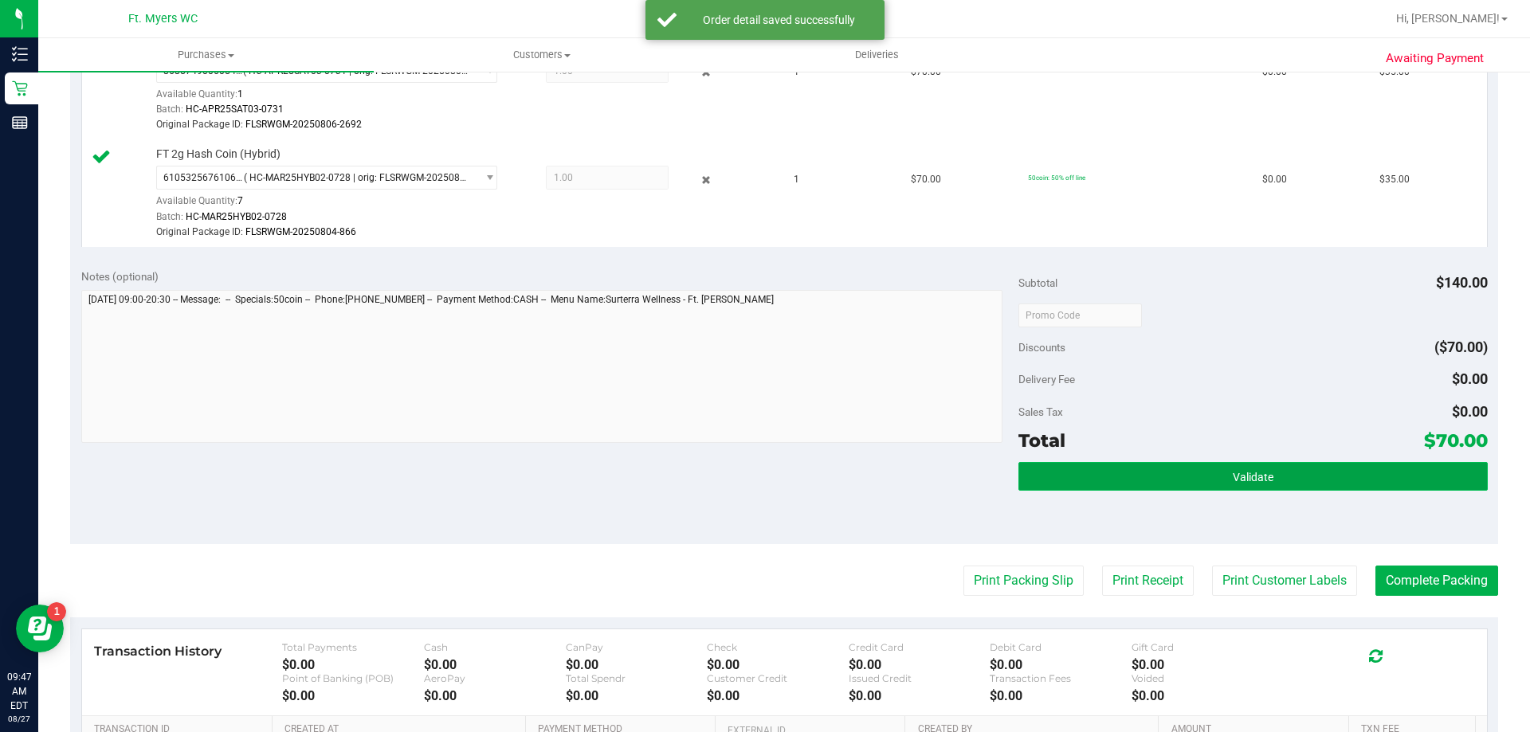
click at [1200, 479] on button "Validate" at bounding box center [1252, 476] width 469 height 29
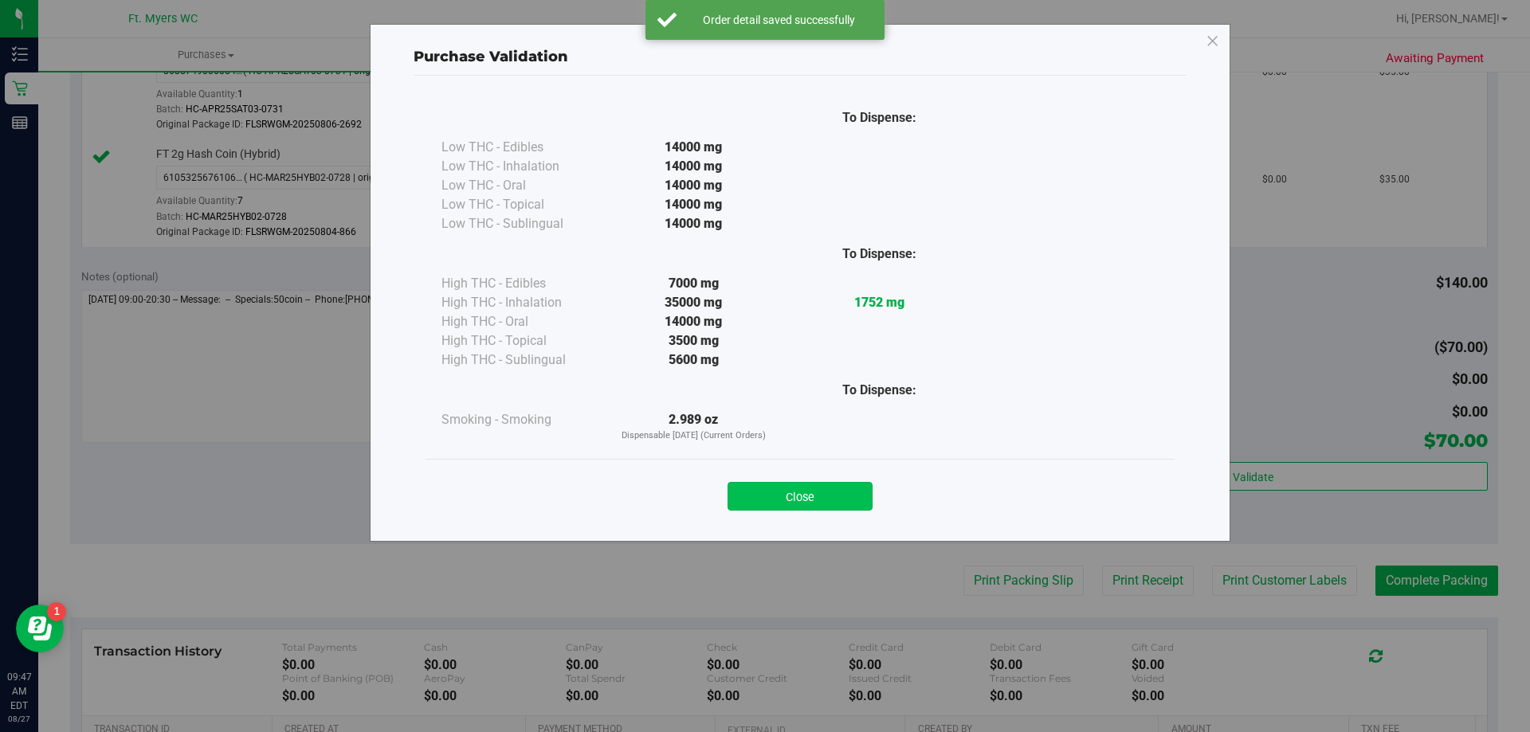
click at [851, 484] on button "Close" at bounding box center [800, 496] width 145 height 29
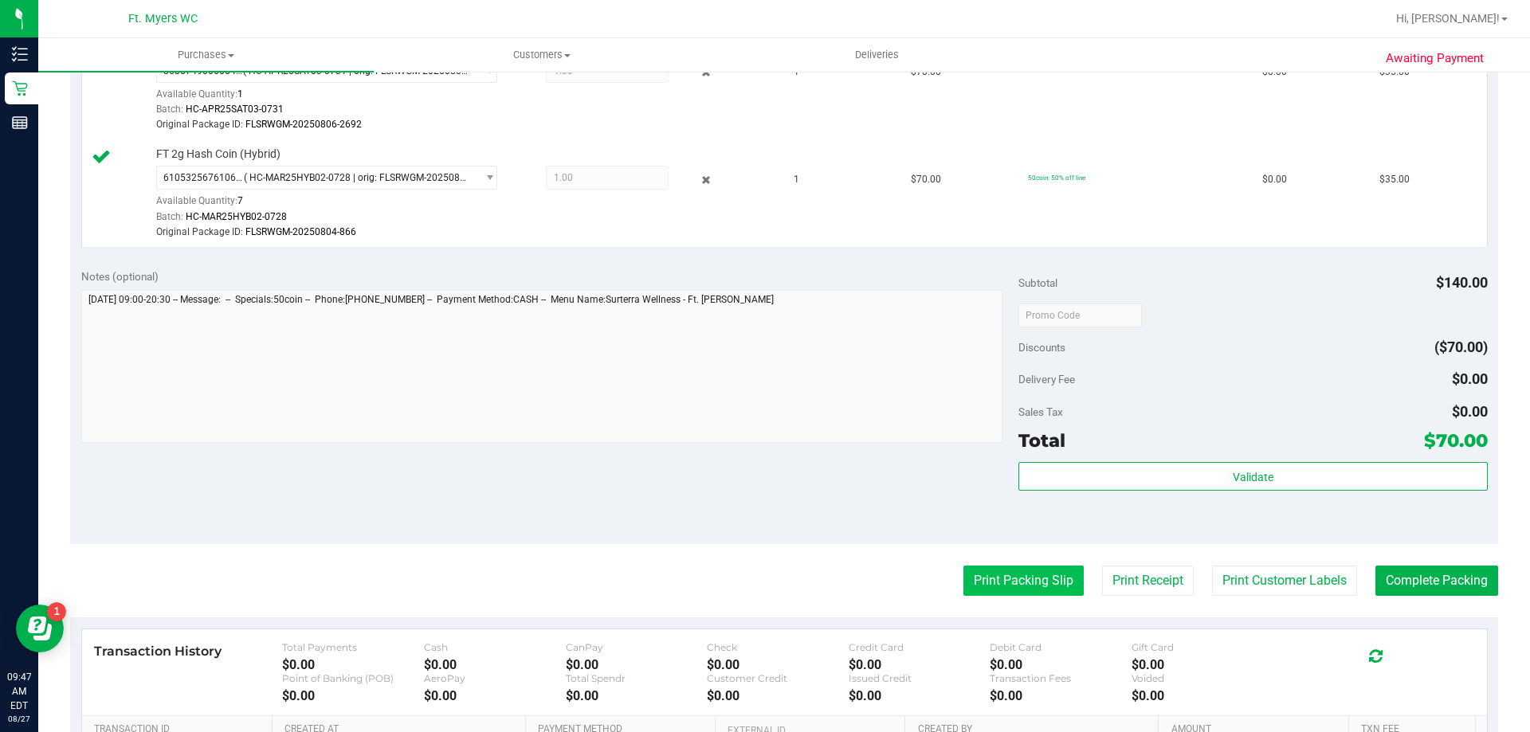
click at [1046, 571] on button "Print Packing Slip" at bounding box center [1023, 581] width 120 height 30
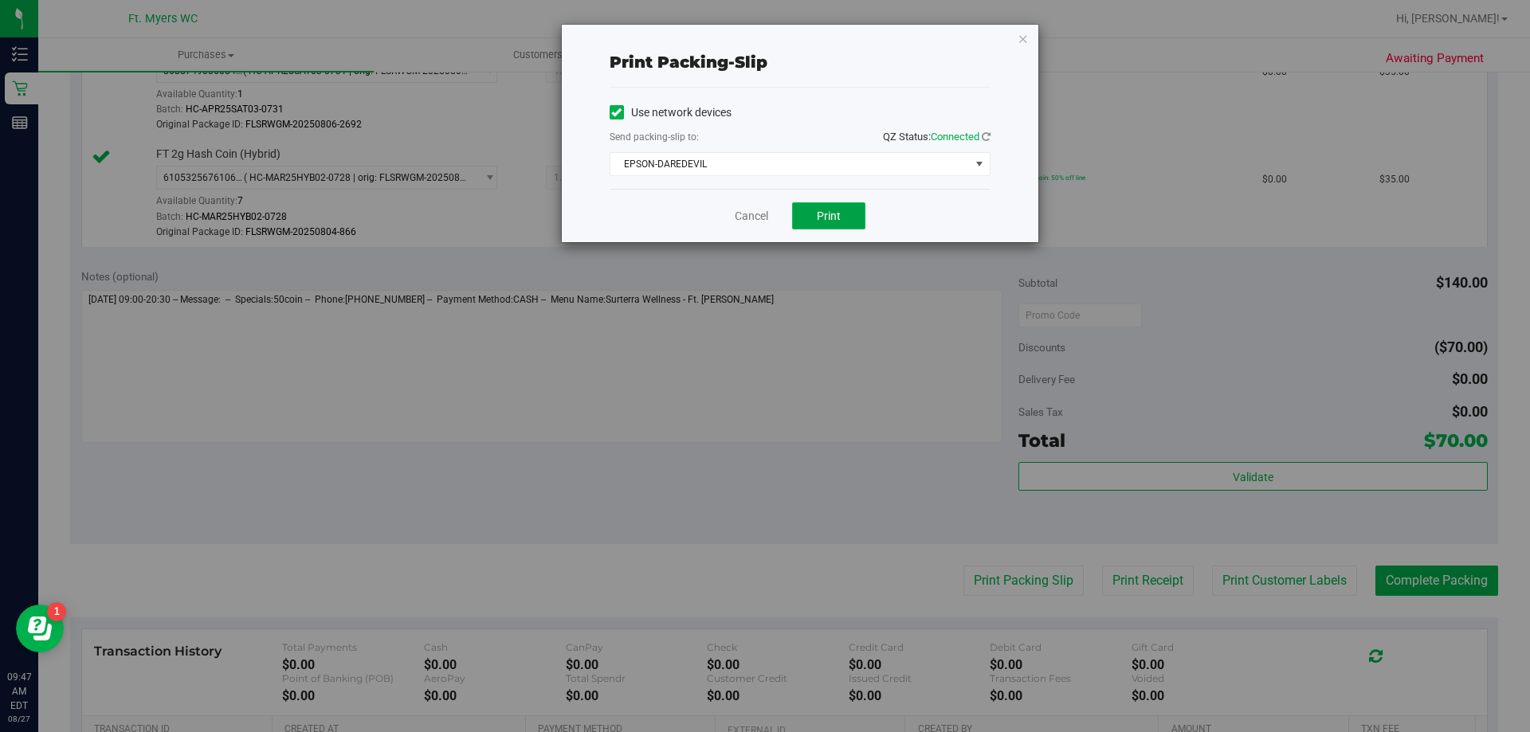
click at [846, 222] on button "Print" at bounding box center [828, 215] width 73 height 27
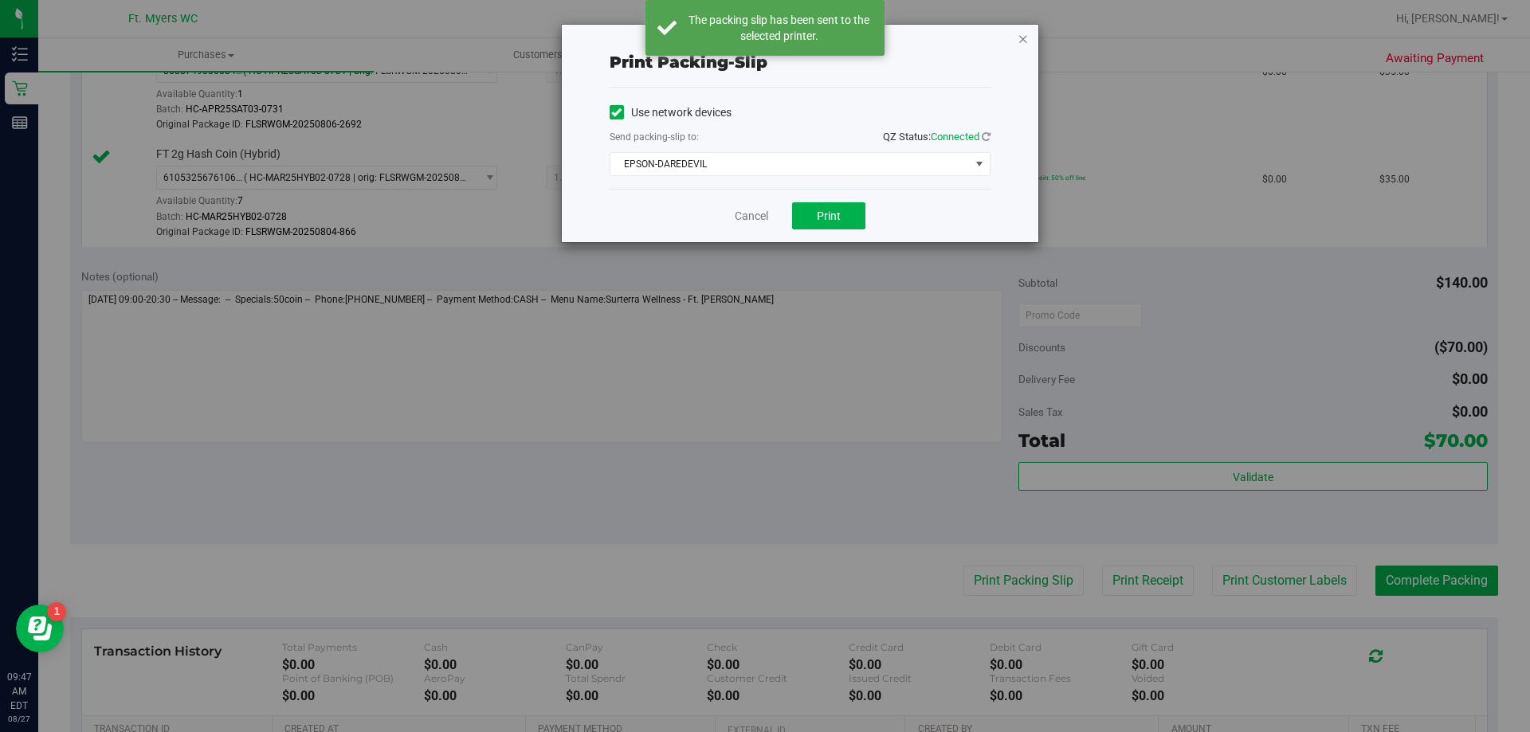
click at [1021, 45] on icon "button" at bounding box center [1023, 38] width 11 height 19
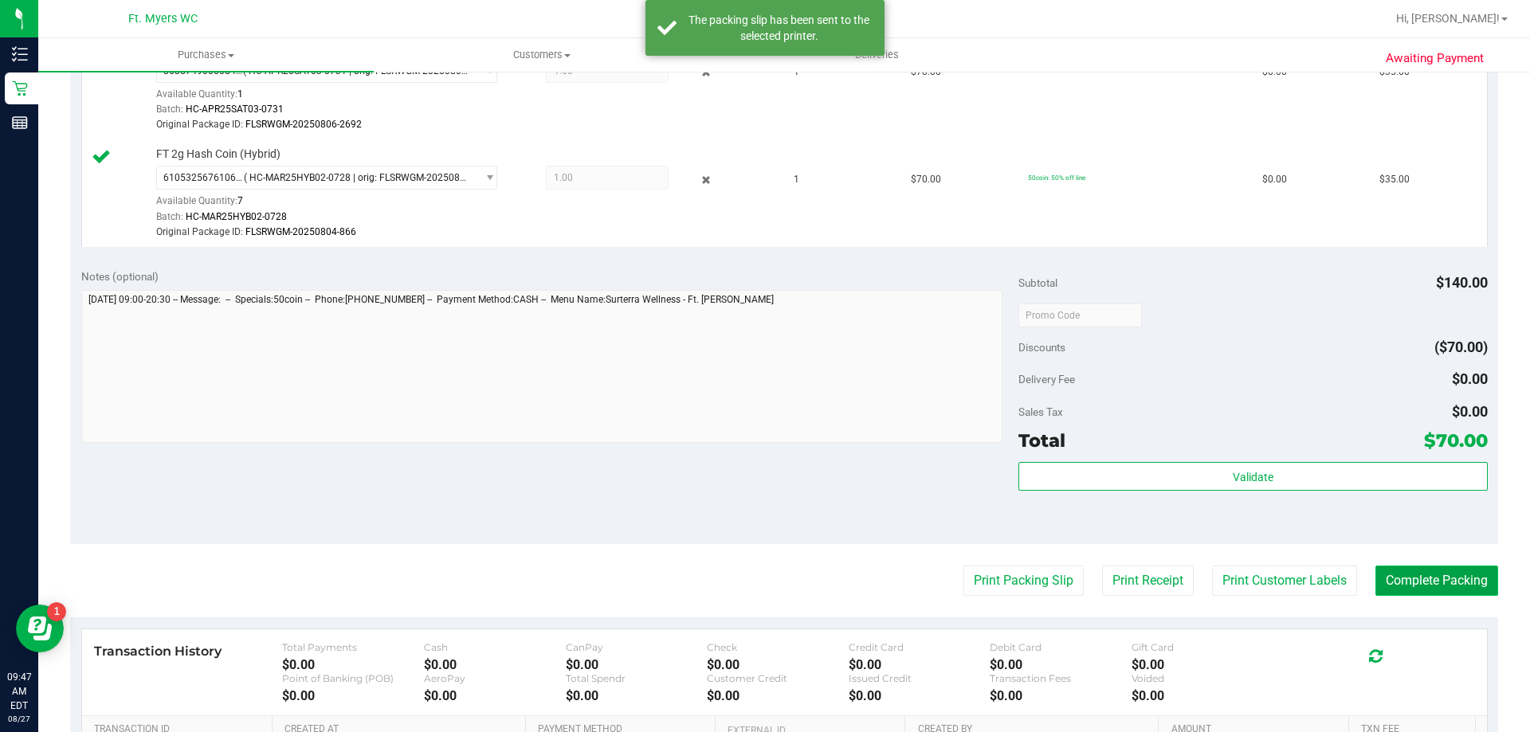
click at [1383, 579] on button "Complete Packing" at bounding box center [1436, 581] width 123 height 30
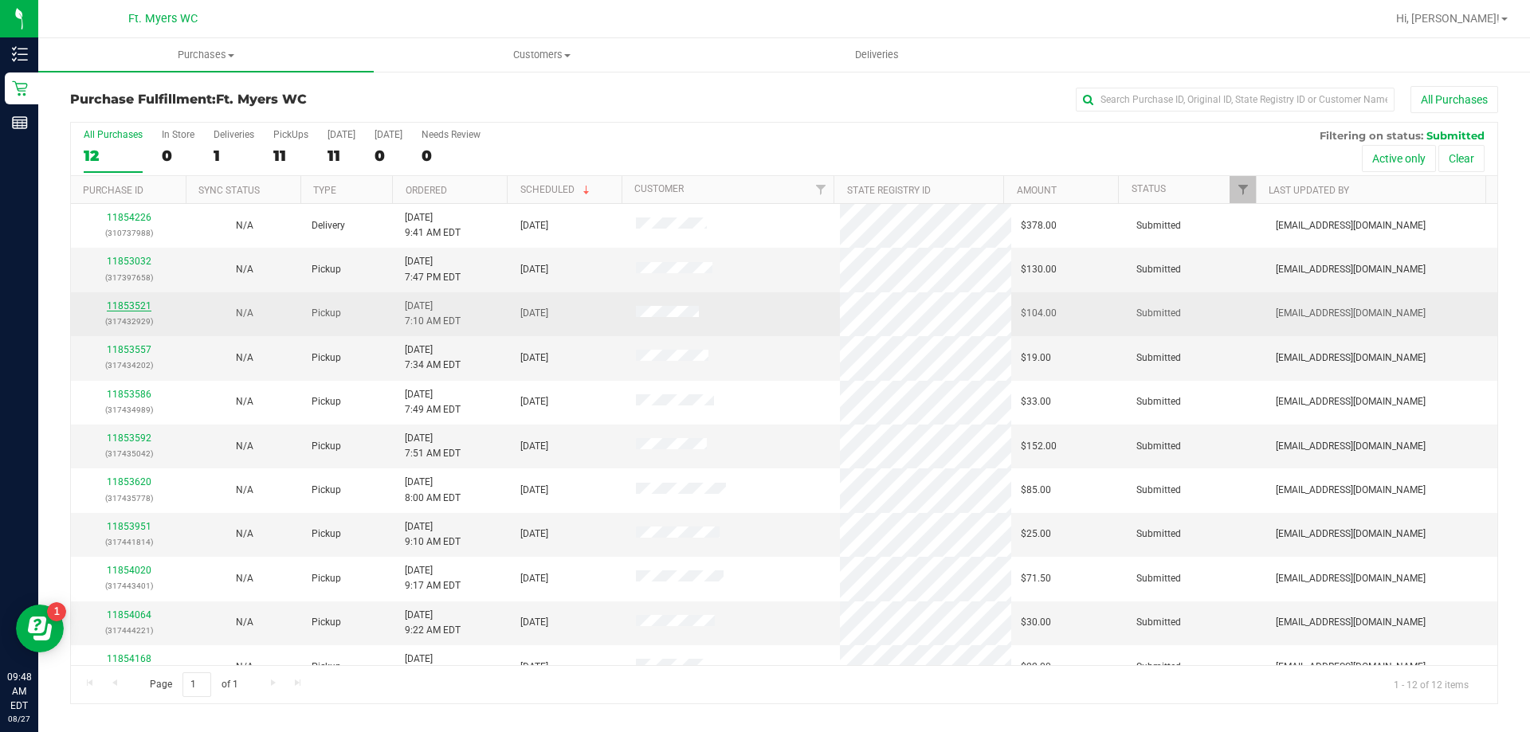
click at [138, 305] on link "11853521" at bounding box center [129, 305] width 45 height 11
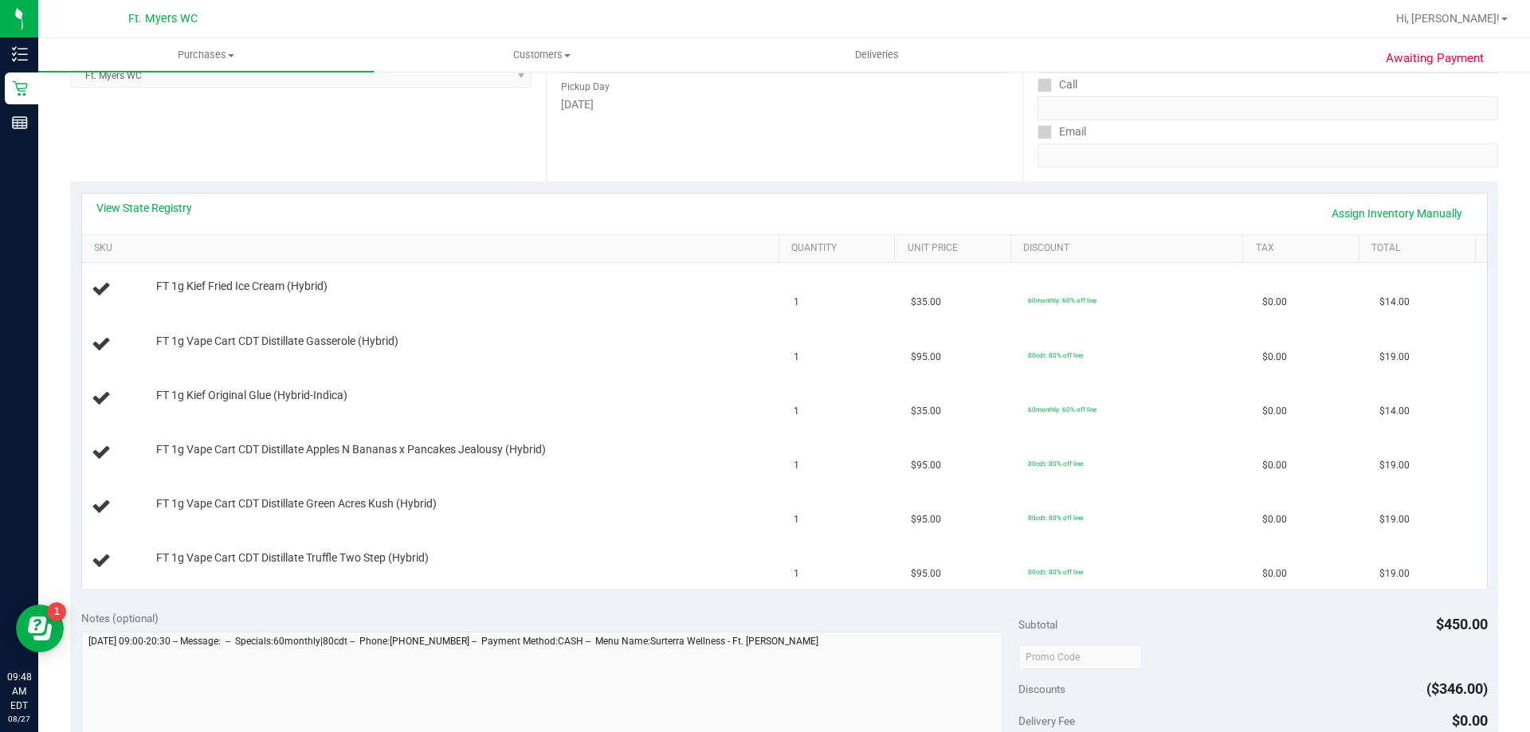
scroll to position [478, 0]
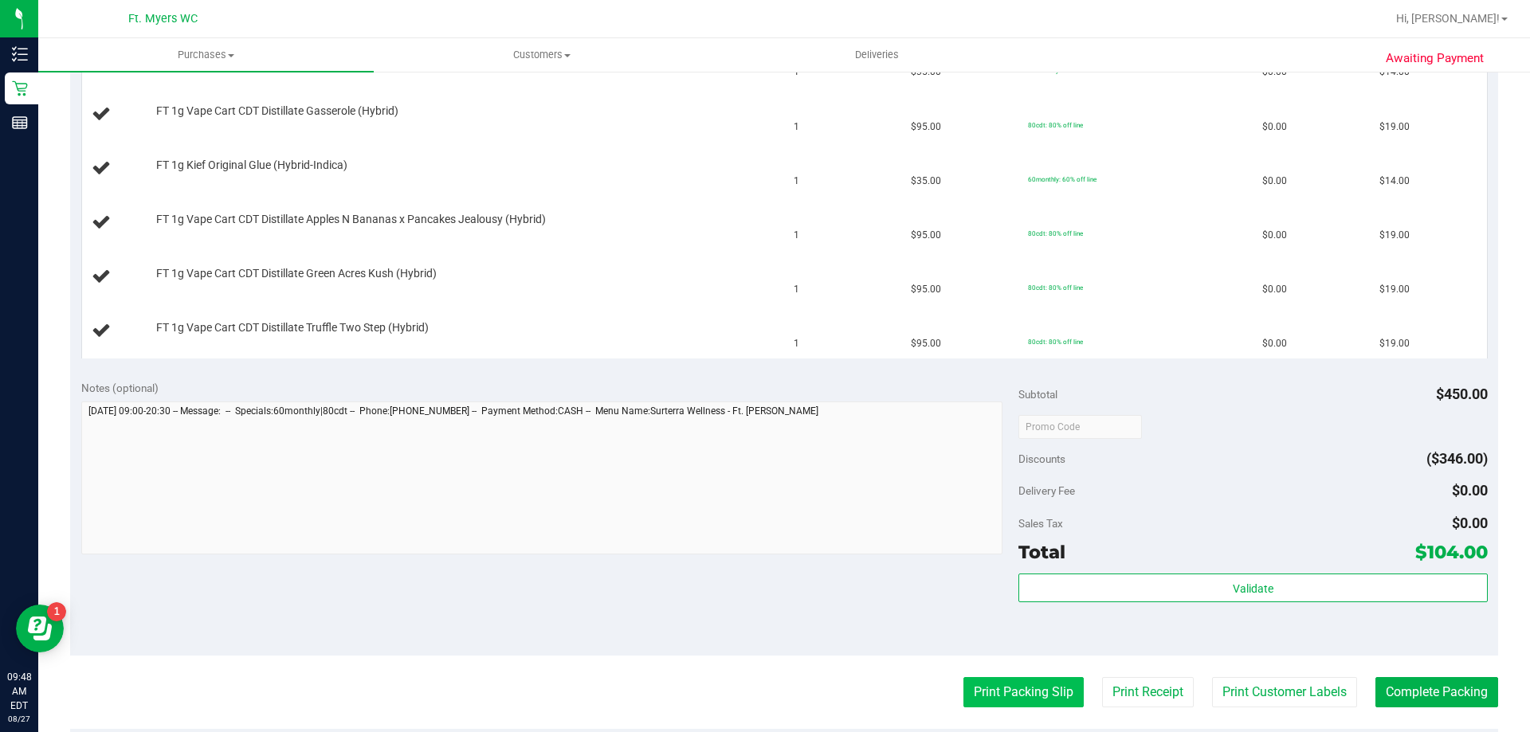
click at [1058, 688] on button "Print Packing Slip" at bounding box center [1023, 692] width 120 height 30
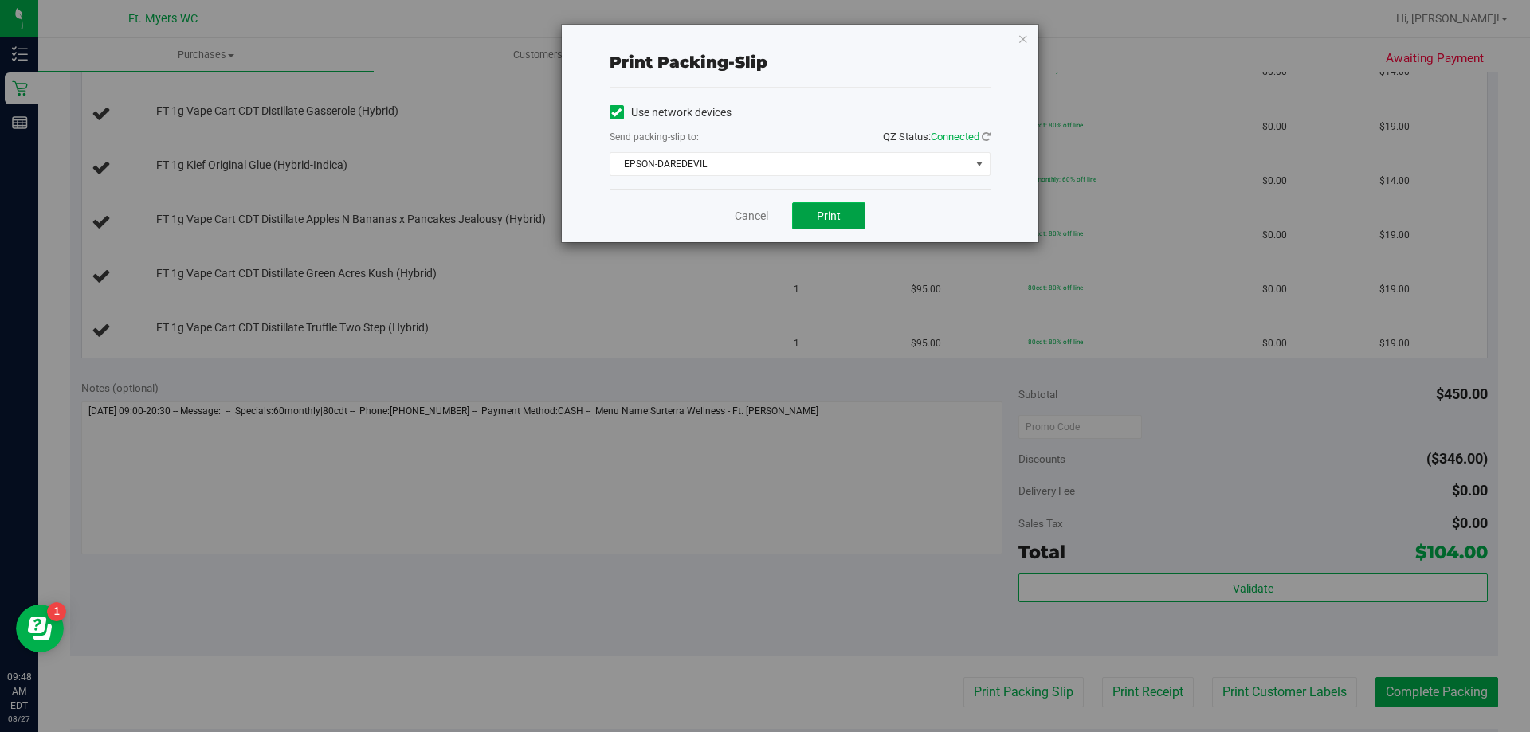
click at [836, 217] on span "Print" at bounding box center [829, 216] width 24 height 13
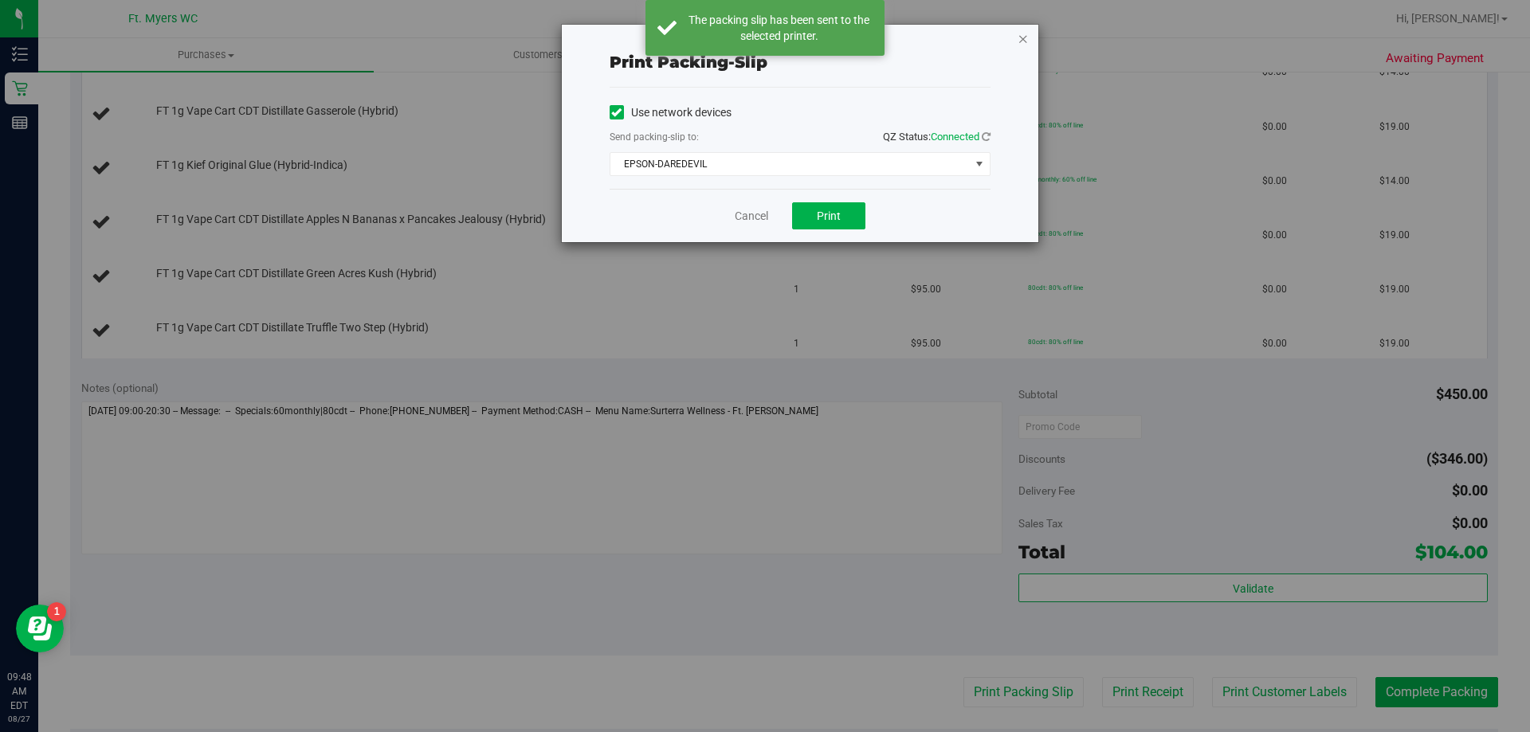
click at [1022, 40] on icon "button" at bounding box center [1023, 38] width 11 height 19
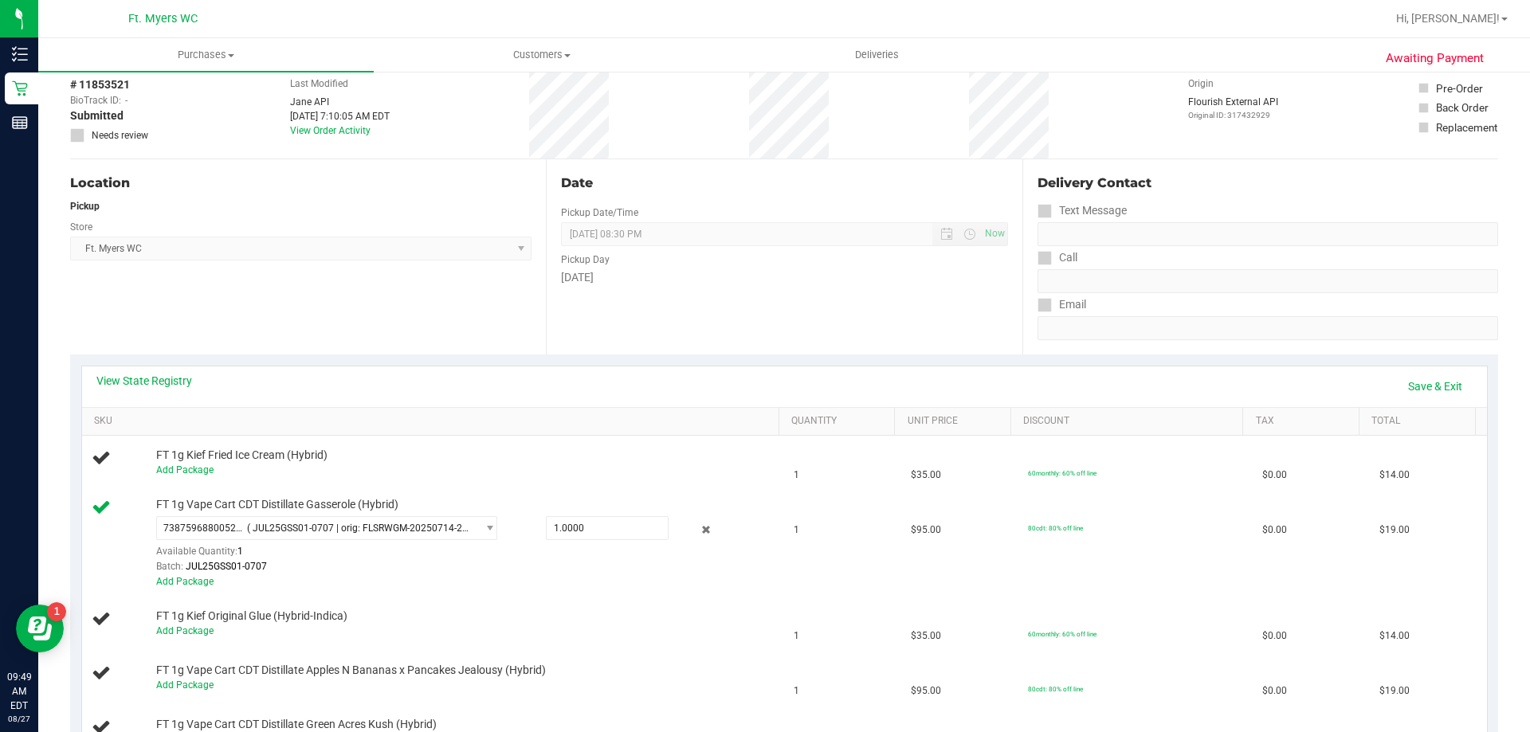
scroll to position [0, 0]
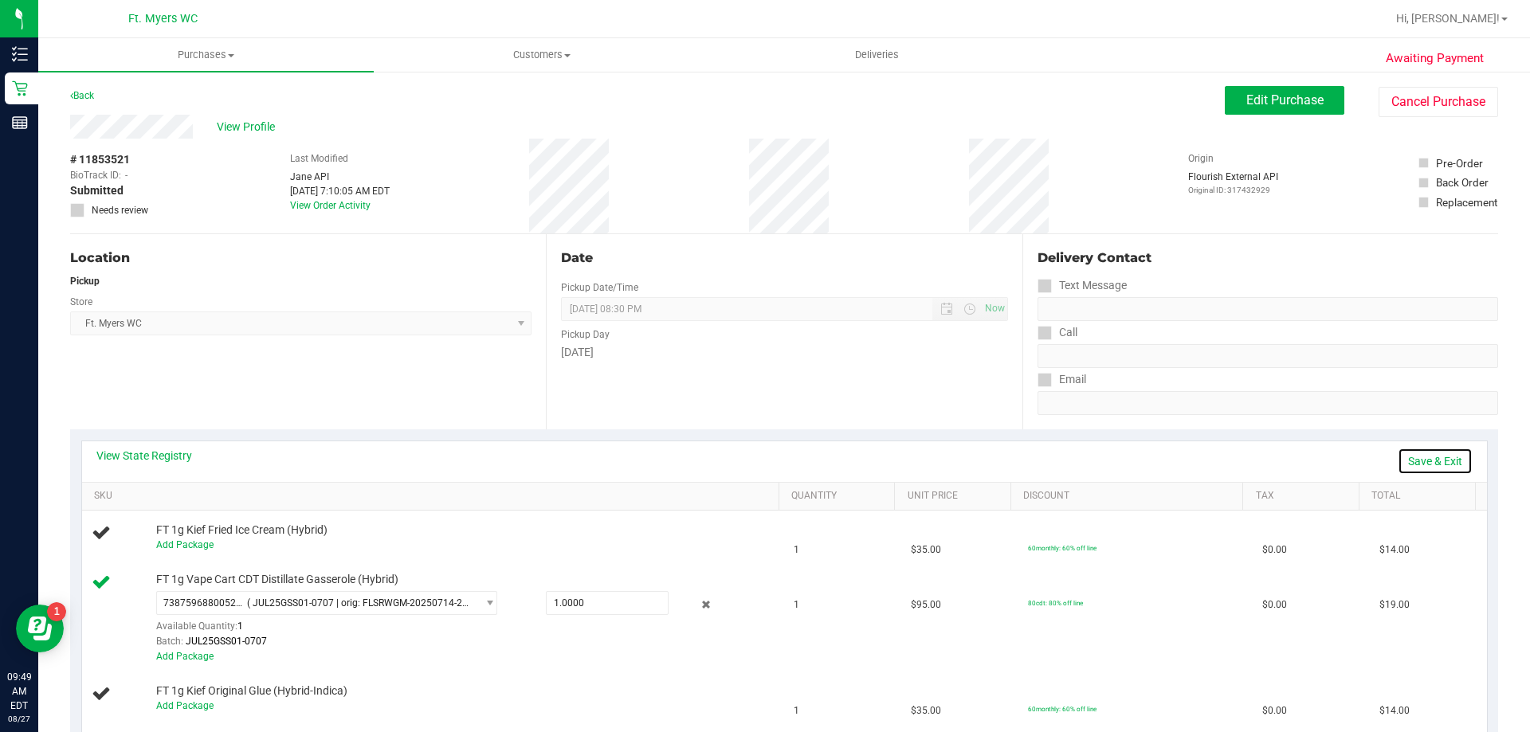
click at [1418, 452] on link "Save & Exit" at bounding box center [1435, 461] width 75 height 27
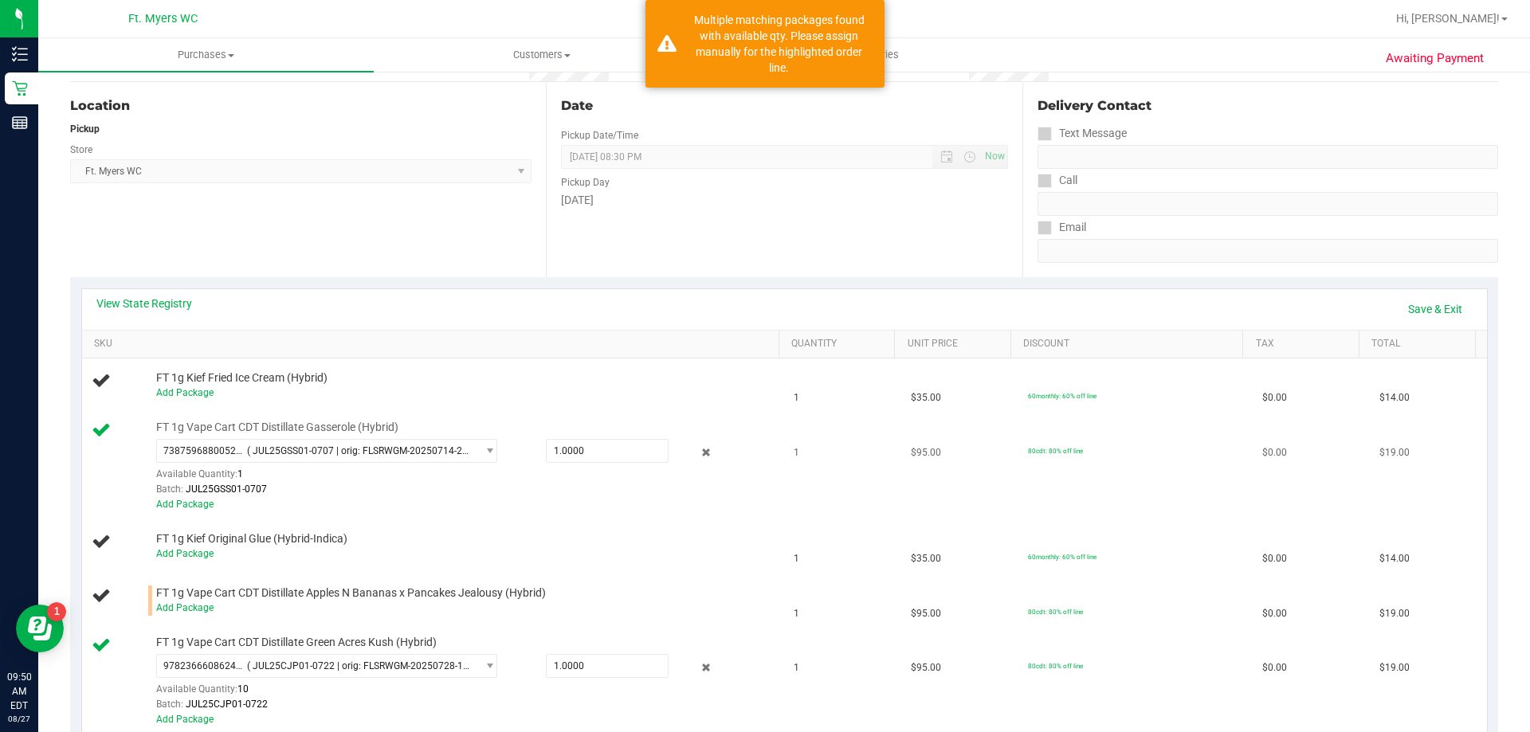
scroll to position [159, 0]
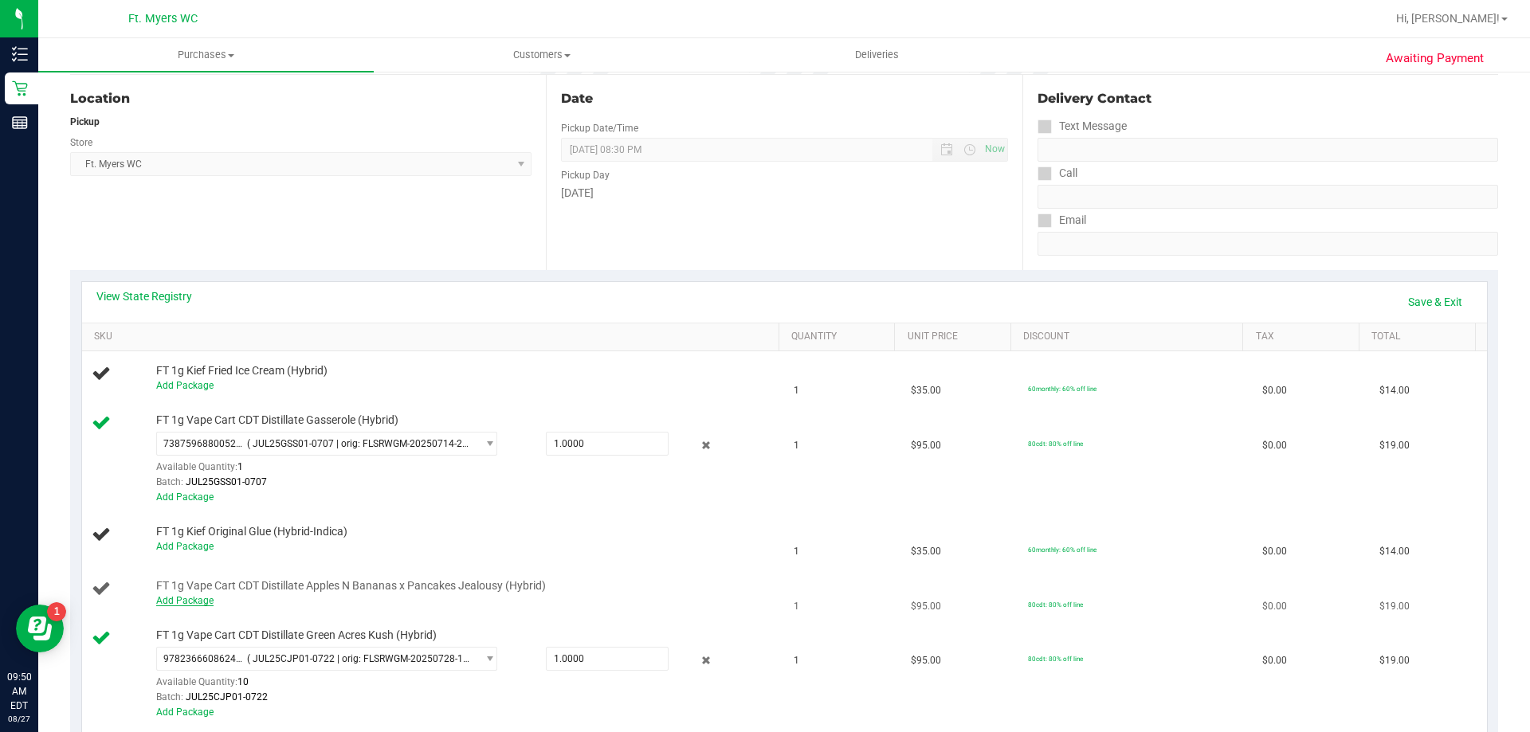
click at [164, 602] on link "Add Package" at bounding box center [184, 600] width 57 height 11
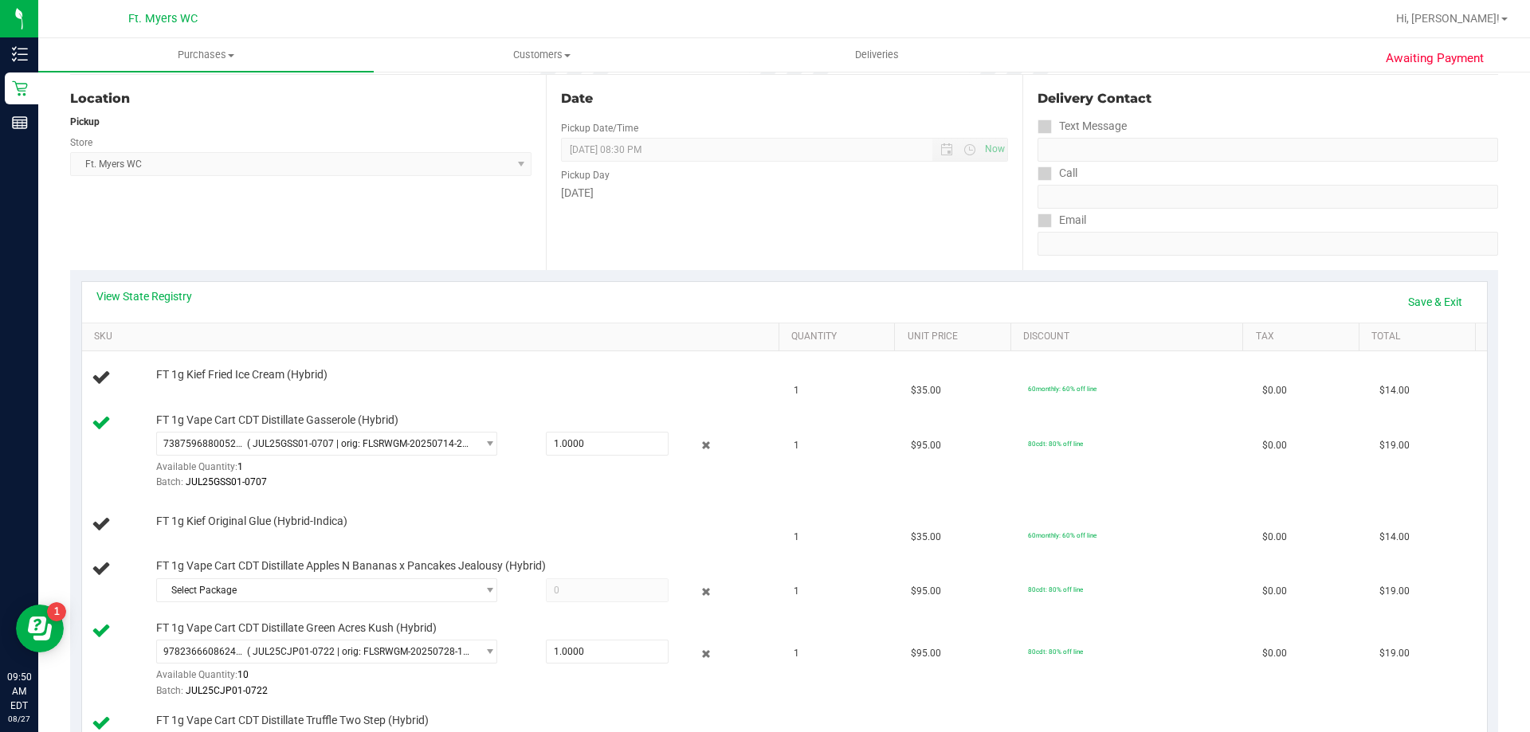
click at [459, 614] on td "FT 1g Vape Cart CDT Distillate Apples N Bananas x Pancakes Jealousy (Hybrid) Se…" at bounding box center [433, 583] width 703 height 62
click at [457, 594] on span "Select Package" at bounding box center [317, 590] width 320 height 22
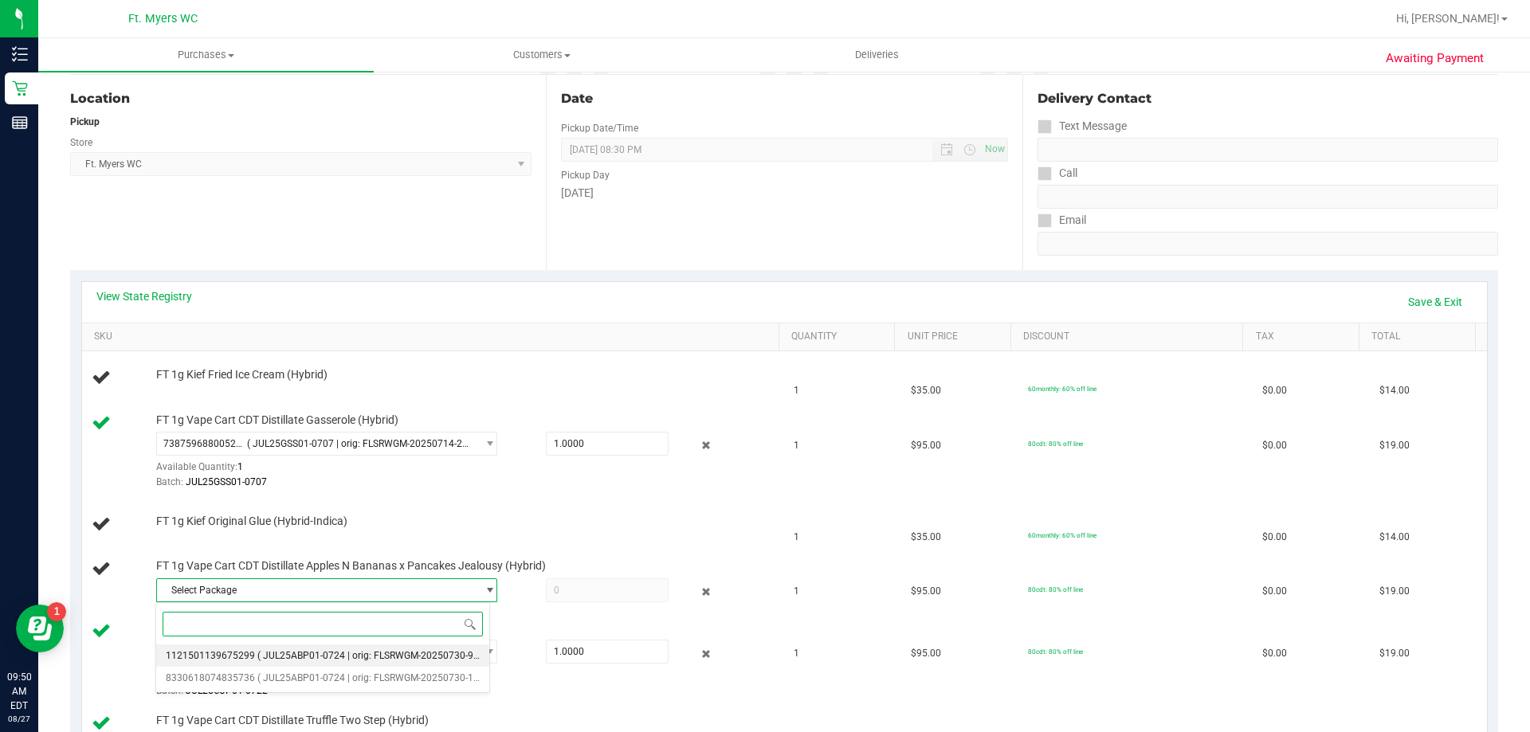
click at [435, 646] on li "1121501139675299 ( JUL25ABP01-0724 | orig: FLSRWGM-20250730-923 )" at bounding box center [322, 656] width 333 height 22
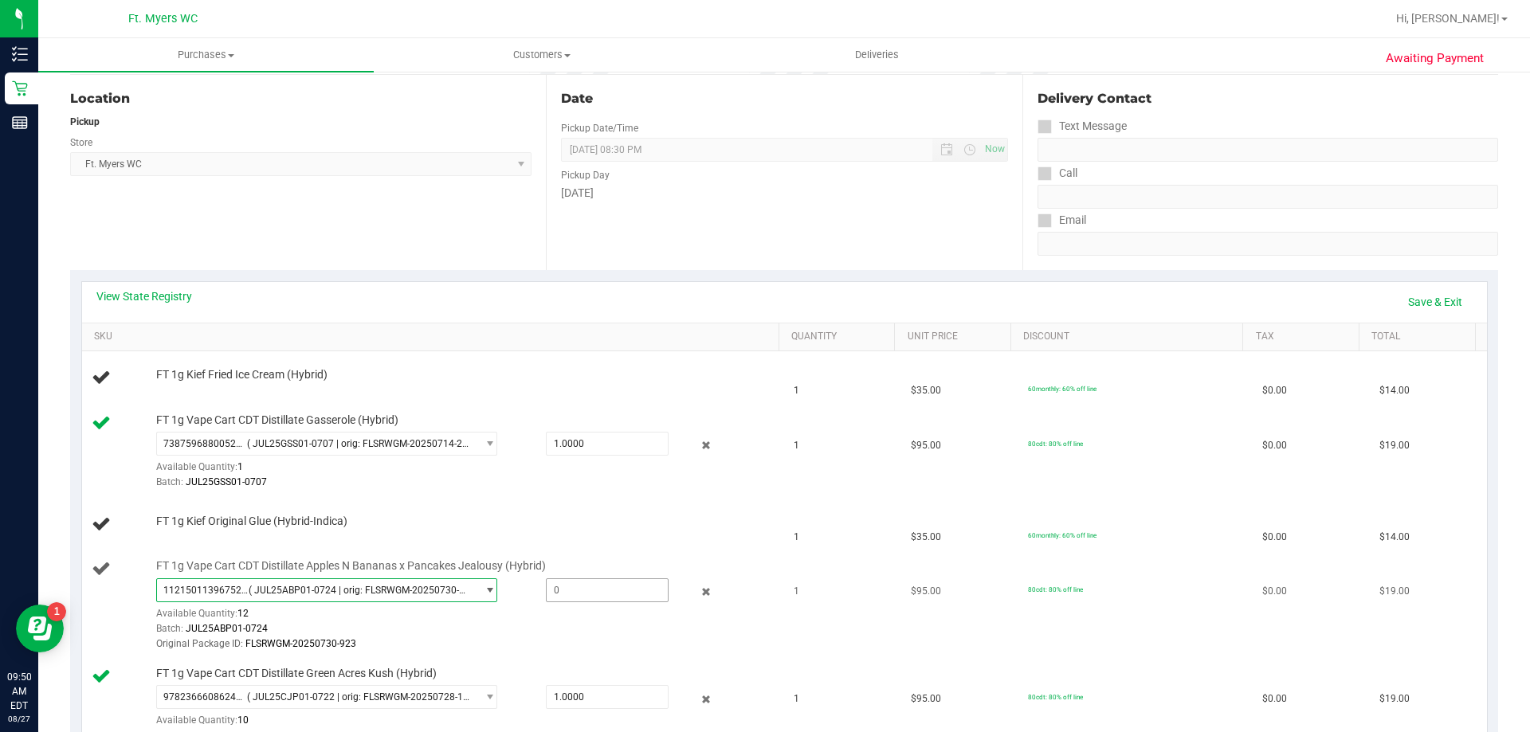
click at [560, 591] on span at bounding box center [607, 591] width 123 height 24
type input "1"
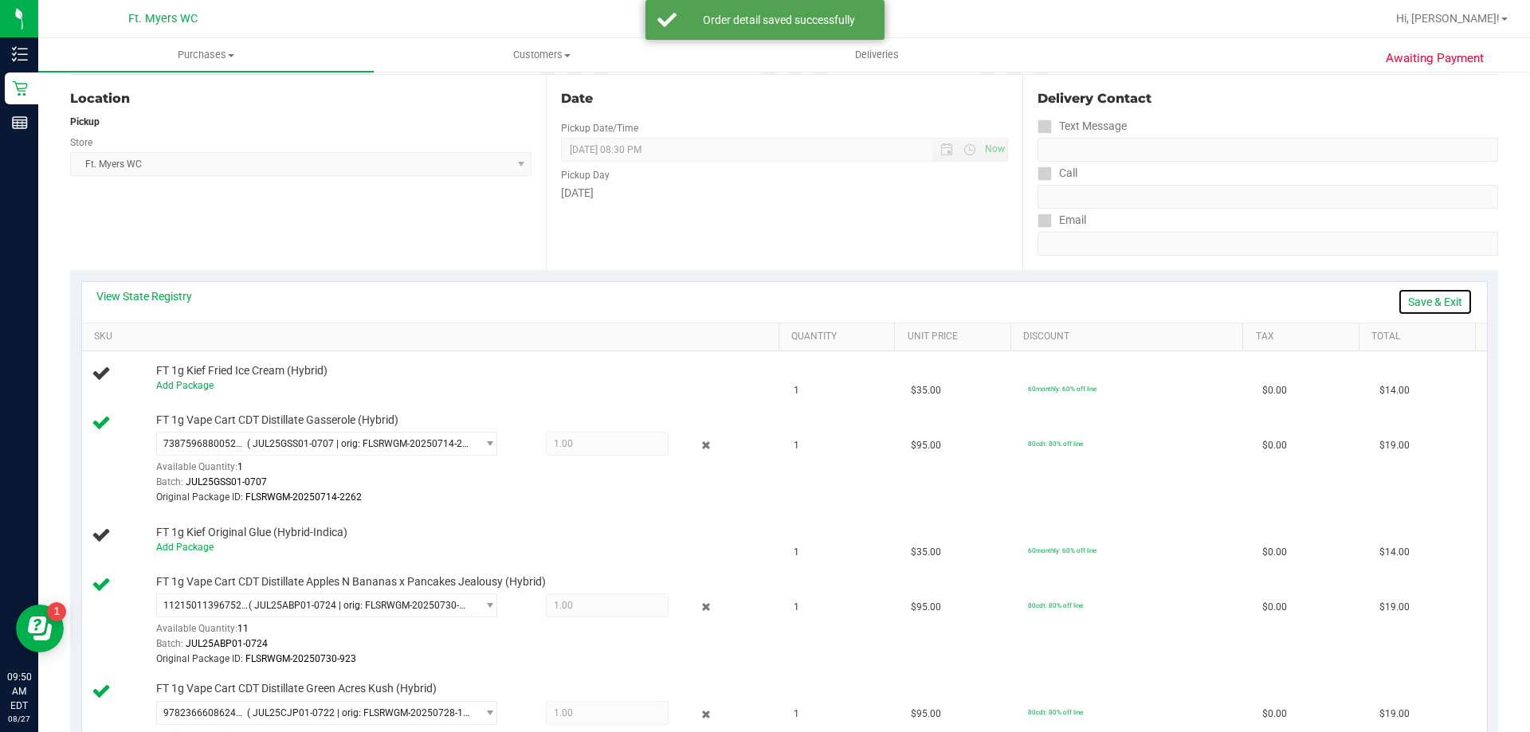
click at [1398, 298] on link "Save & Exit" at bounding box center [1435, 301] width 75 height 27
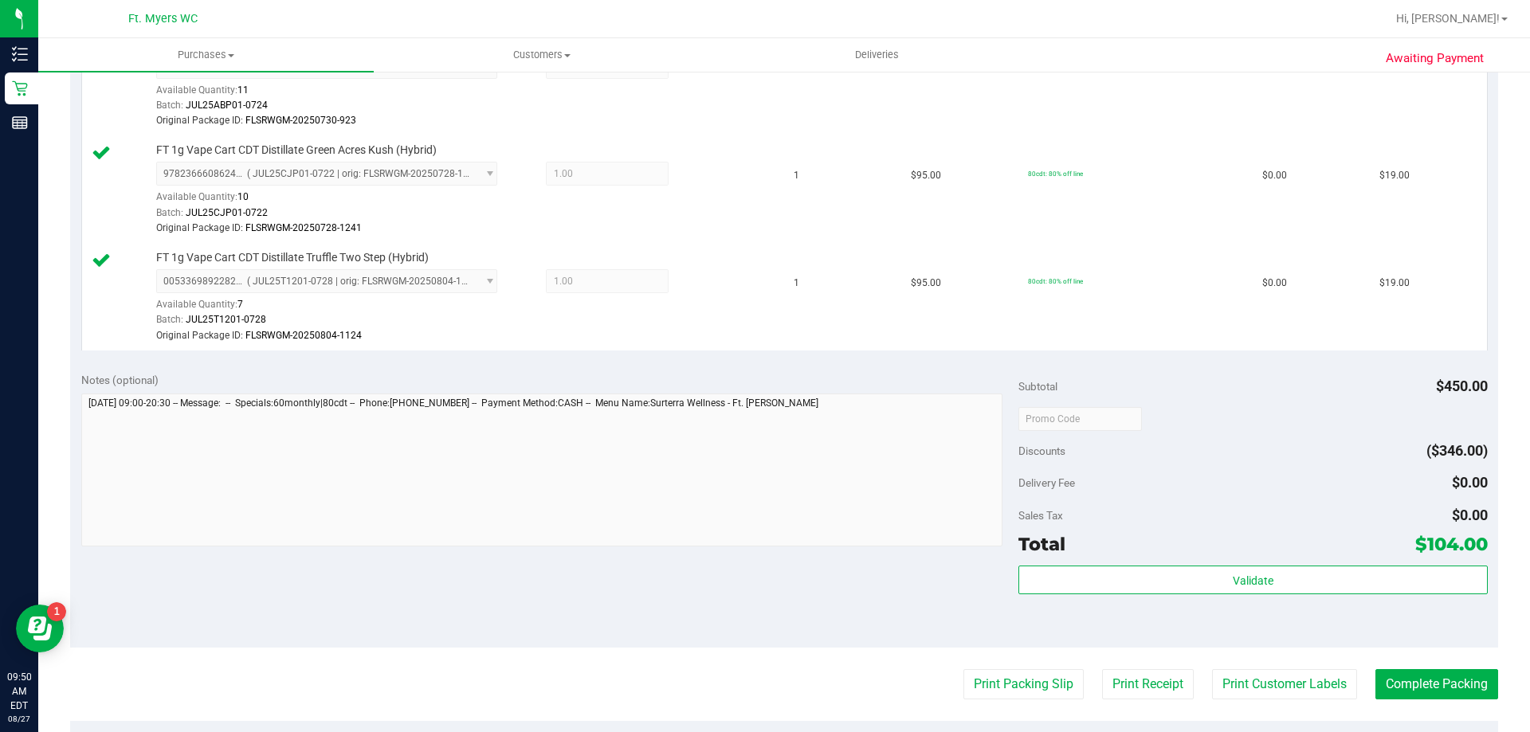
scroll to position [797, 0]
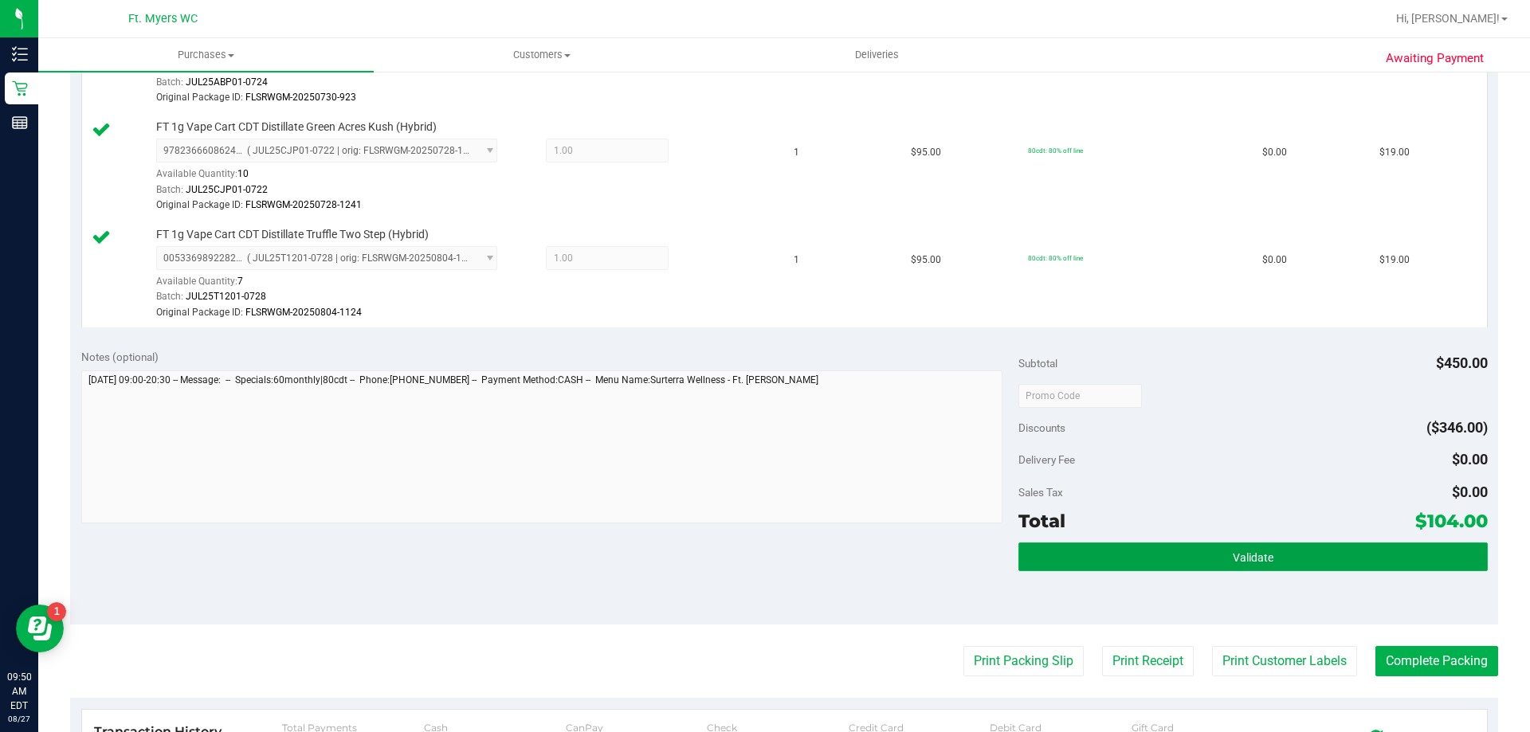
click at [1106, 566] on button "Validate" at bounding box center [1252, 557] width 469 height 29
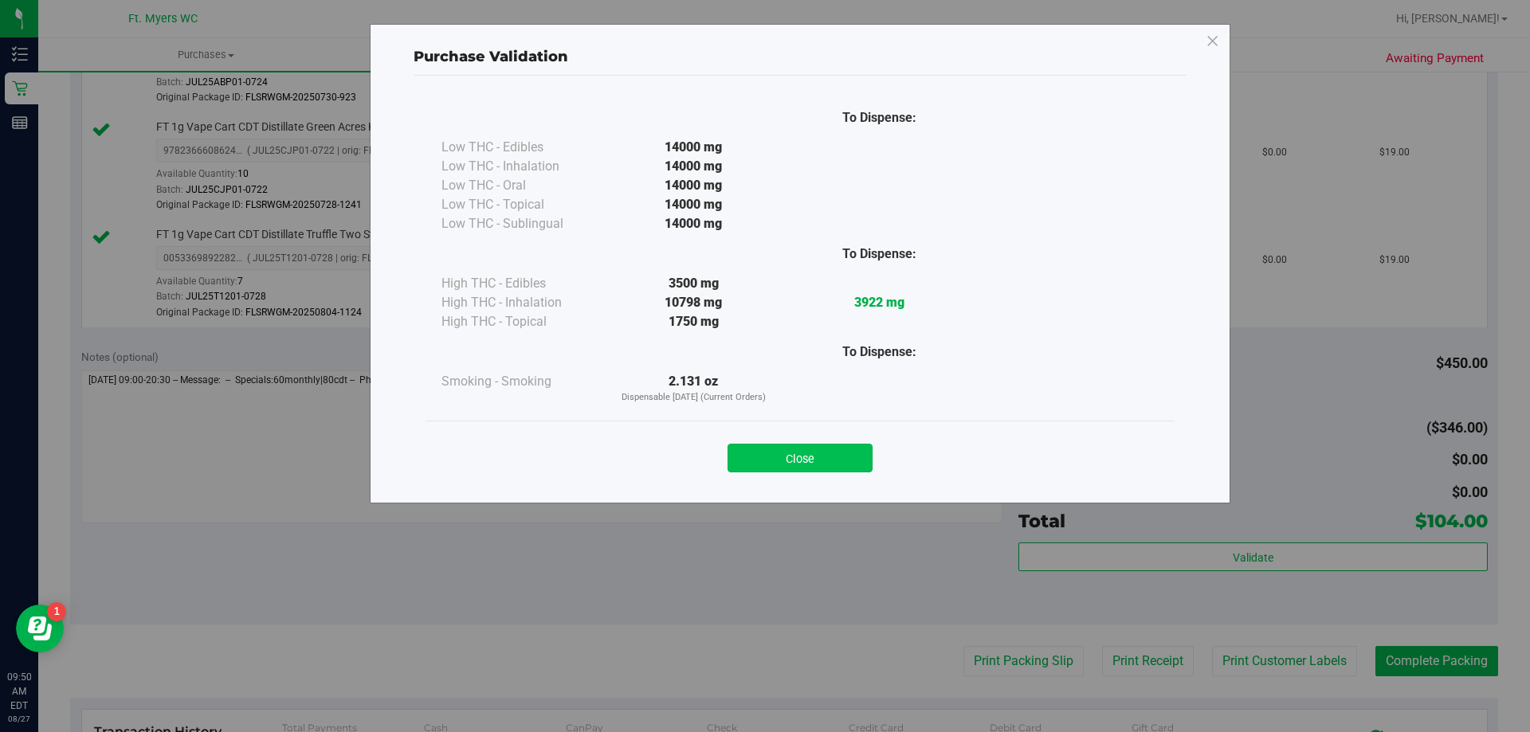
click at [840, 471] on button "Close" at bounding box center [800, 458] width 145 height 29
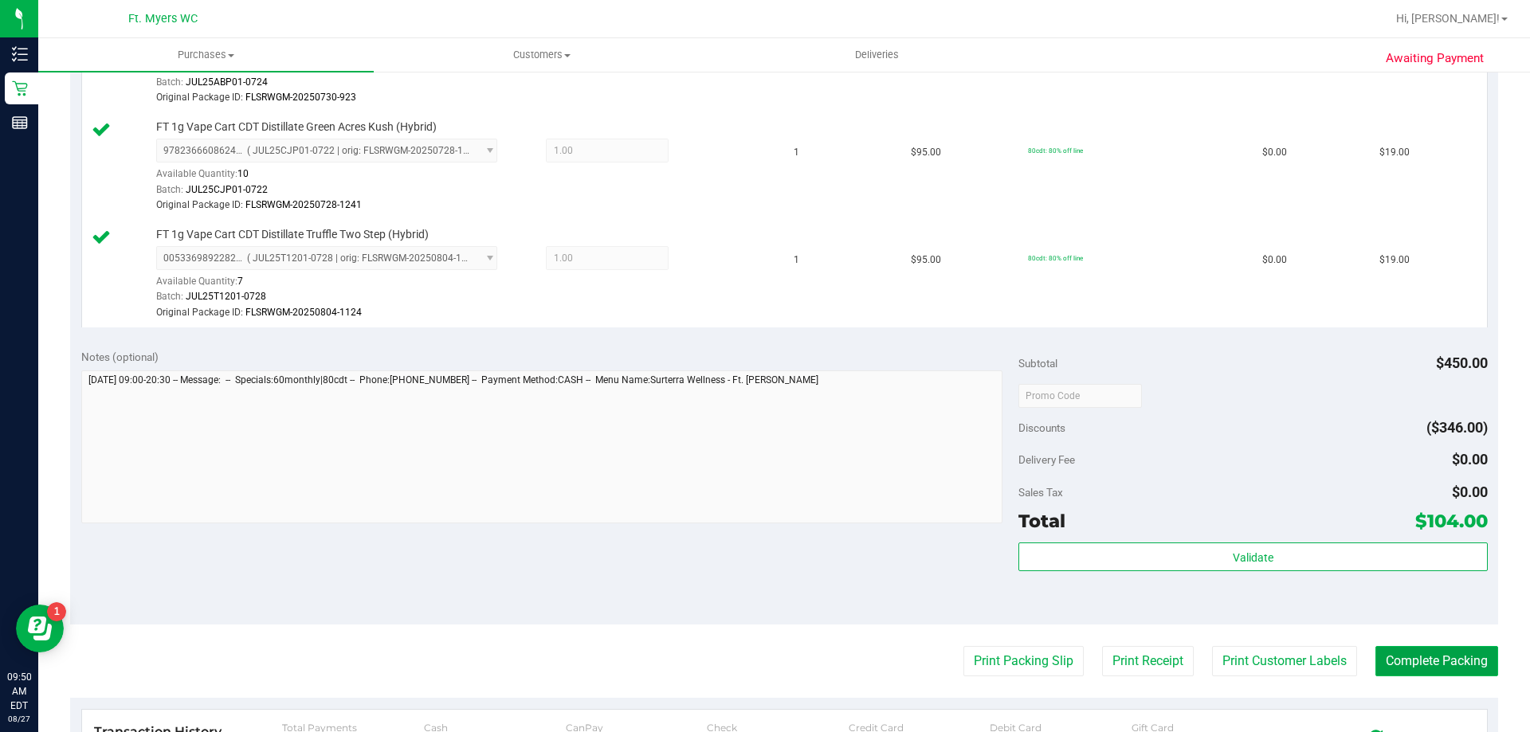
click at [1379, 667] on button "Complete Packing" at bounding box center [1436, 661] width 123 height 30
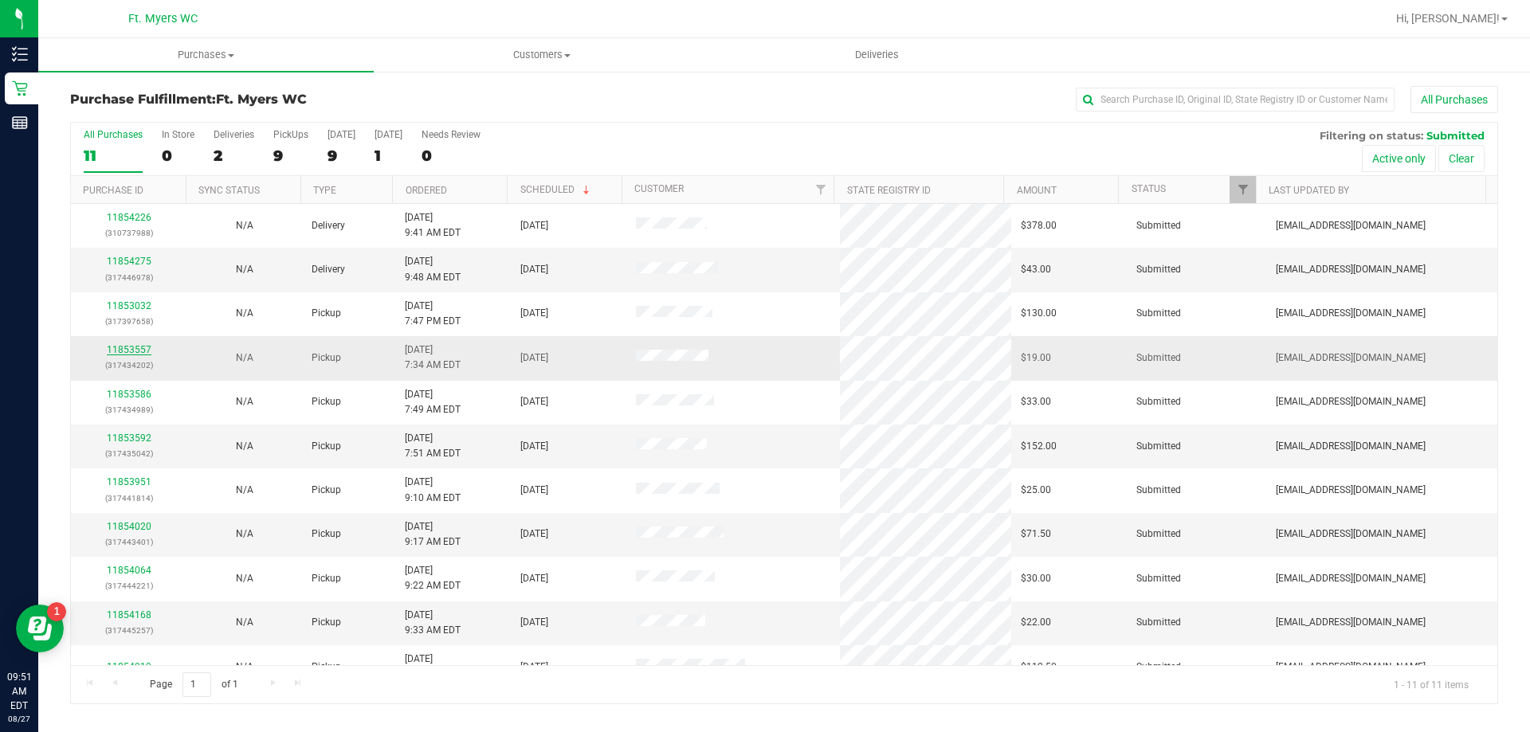
click at [132, 349] on link "11853557" at bounding box center [129, 349] width 45 height 11
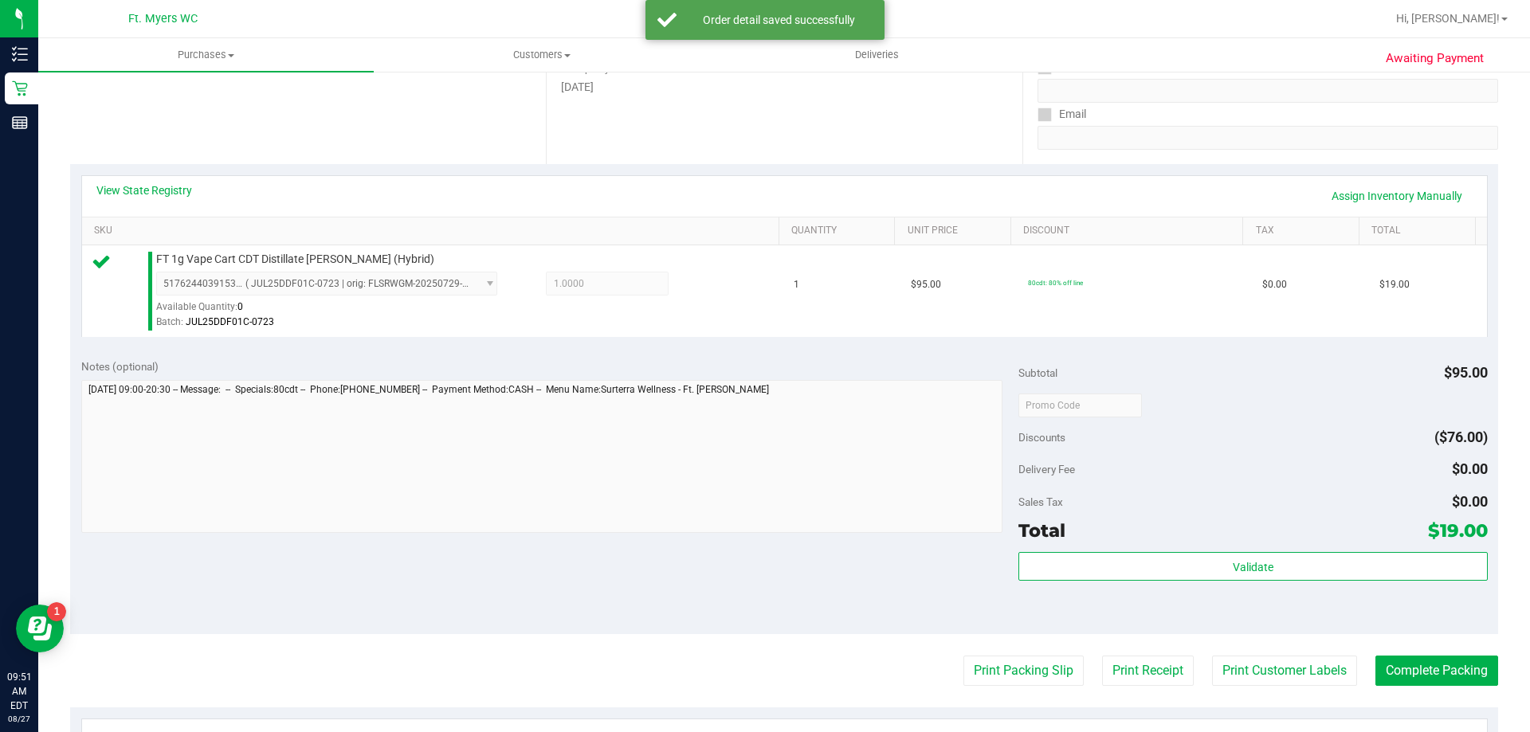
scroll to position [398, 0]
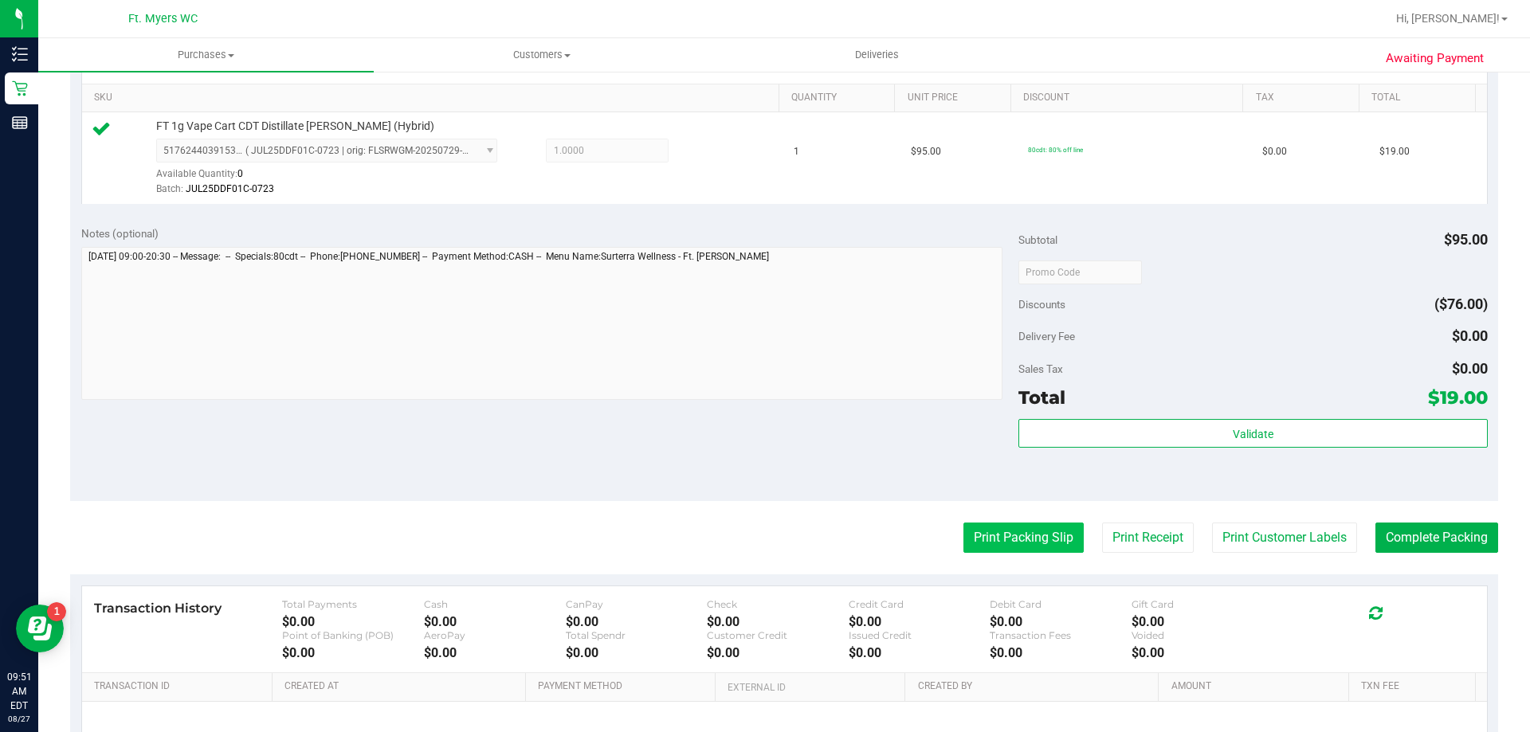
click at [1024, 537] on button "Print Packing Slip" at bounding box center [1023, 538] width 120 height 30
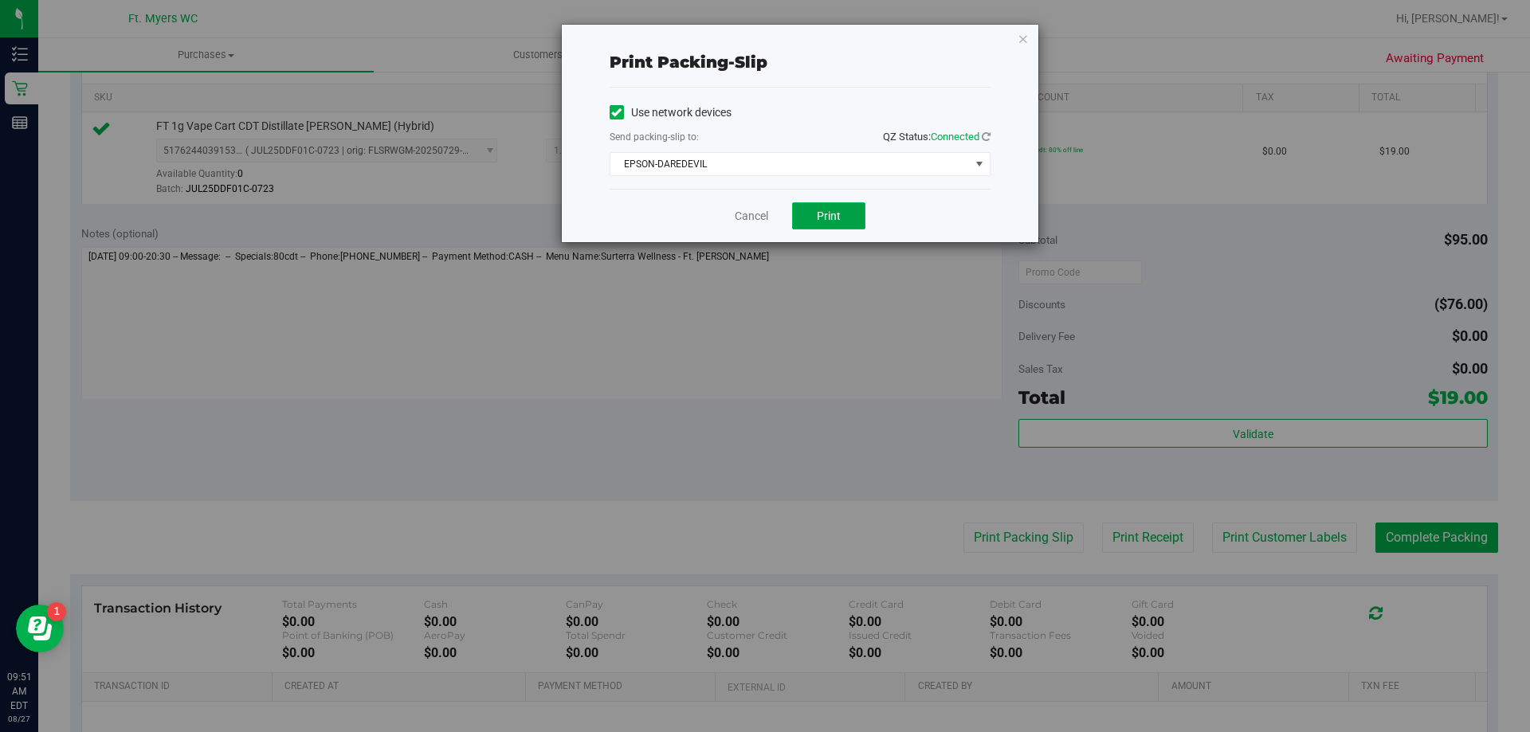
click at [829, 218] on span "Print" at bounding box center [829, 216] width 24 height 13
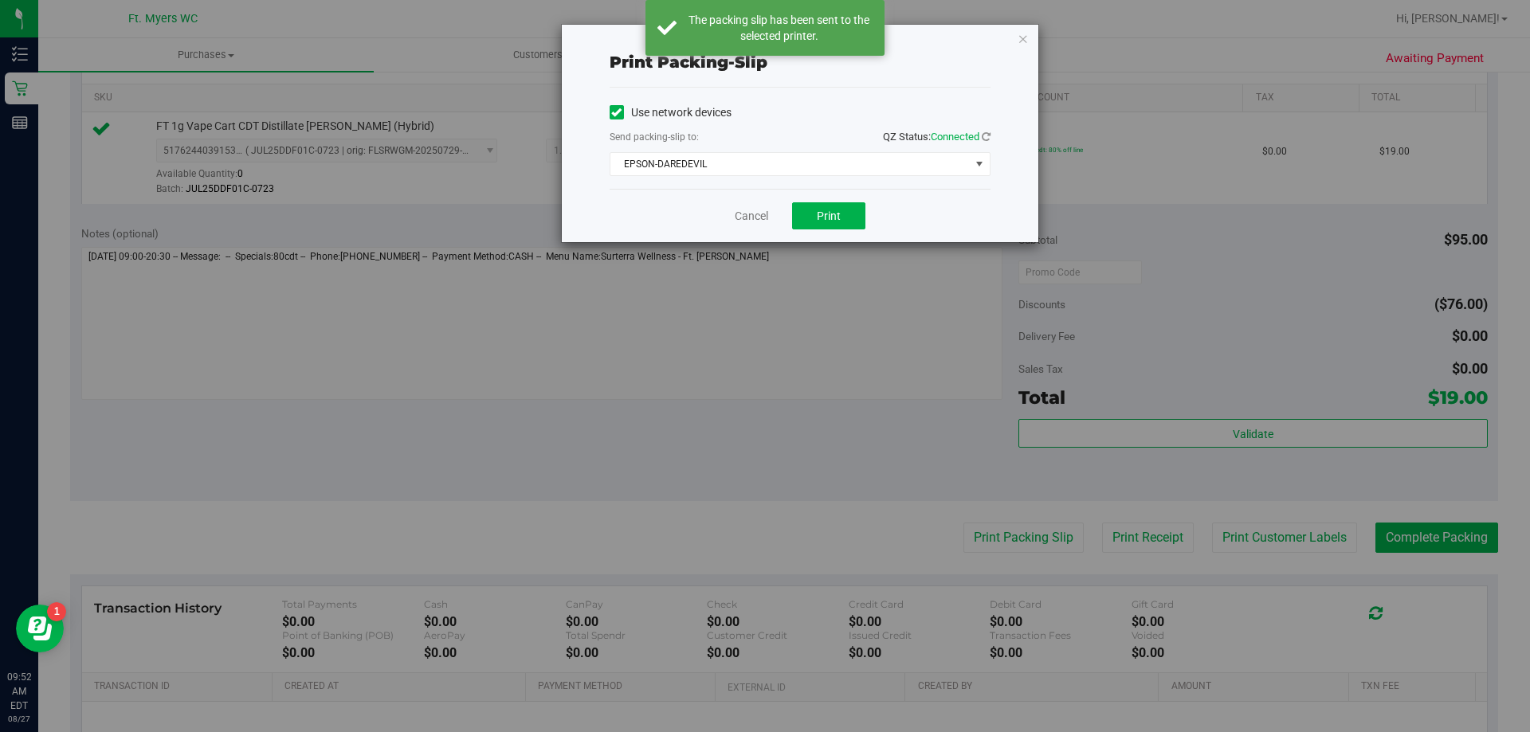
click at [771, 209] on div "Cancel Print" at bounding box center [800, 215] width 381 height 53
click at [755, 216] on link "Cancel" at bounding box center [751, 216] width 33 height 17
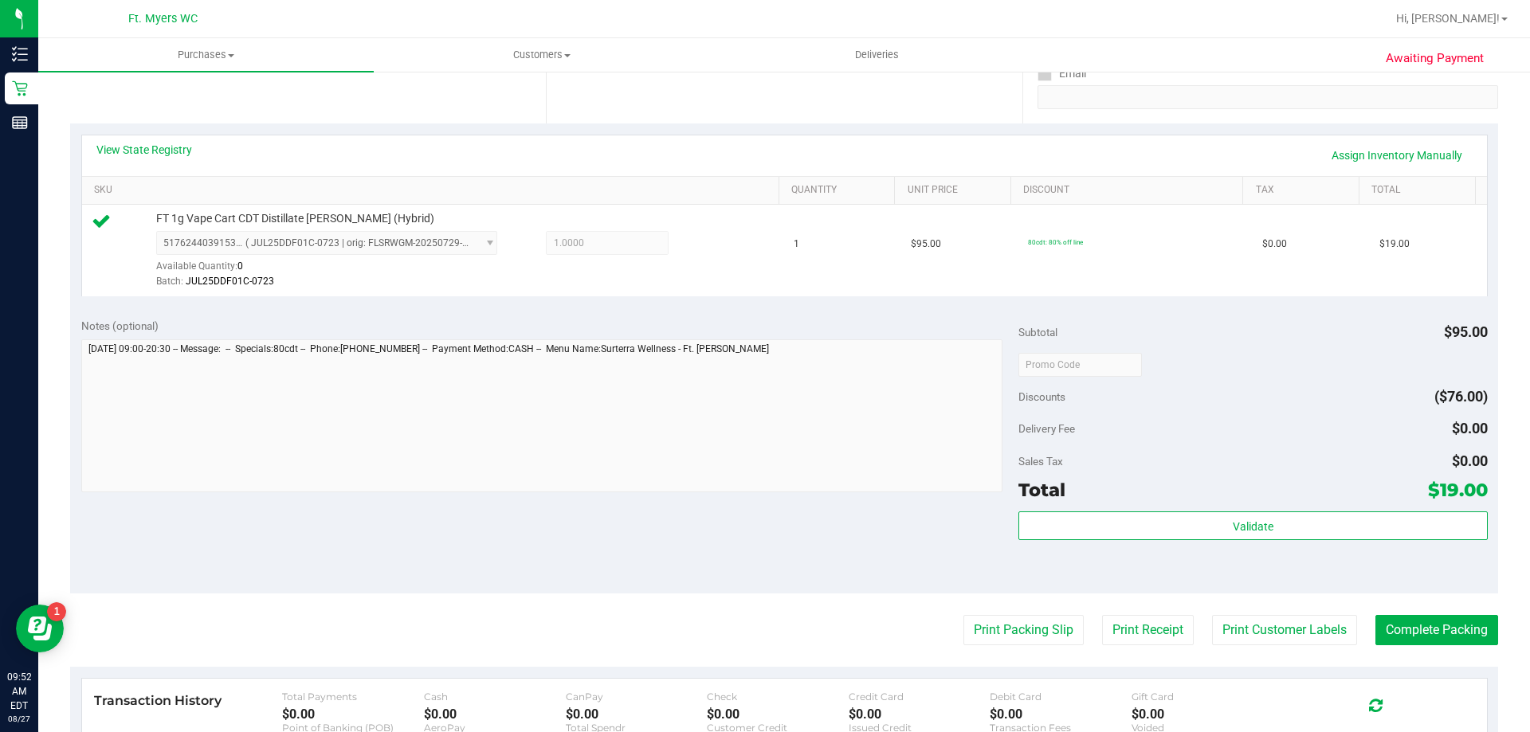
scroll to position [571, 0]
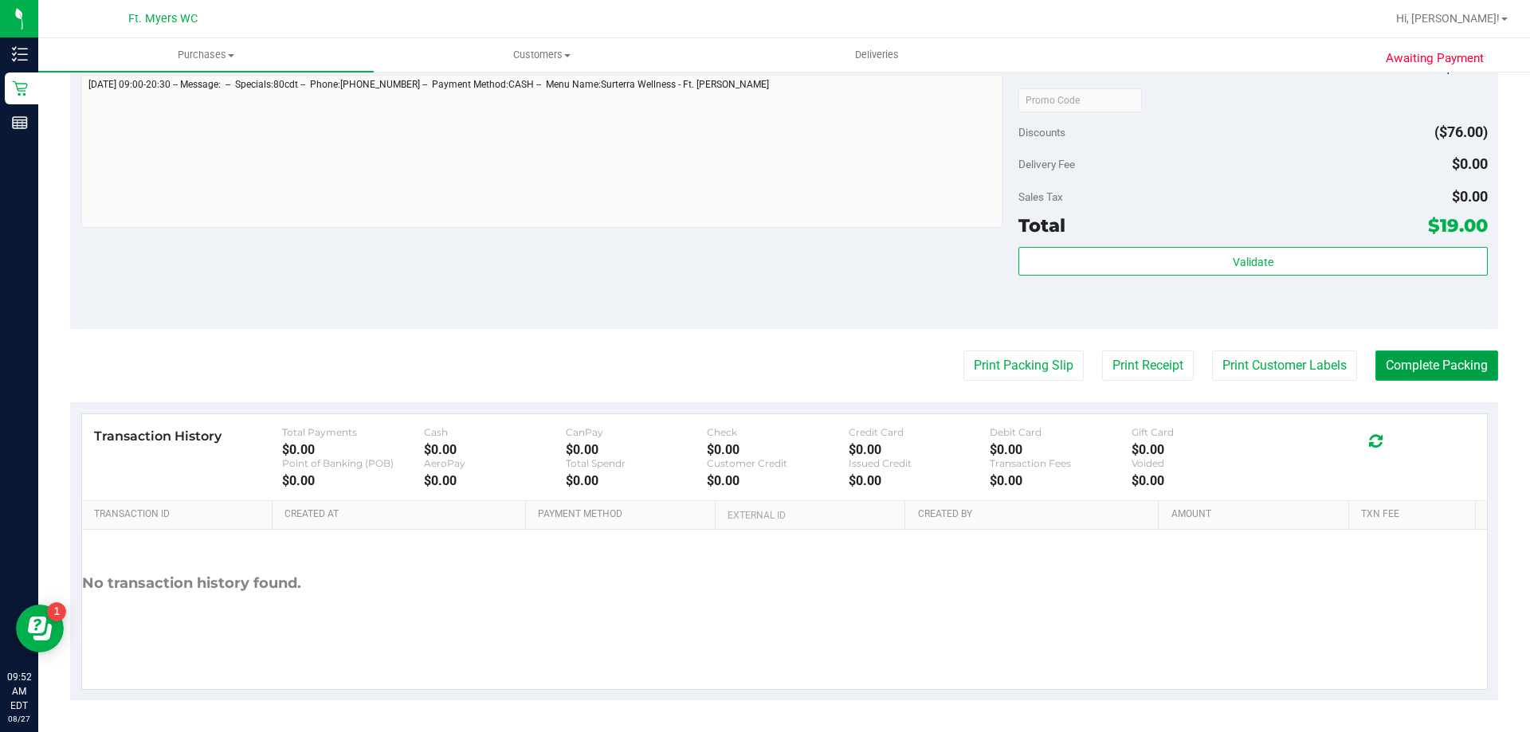
click at [1379, 360] on button "Complete Packing" at bounding box center [1436, 366] width 123 height 30
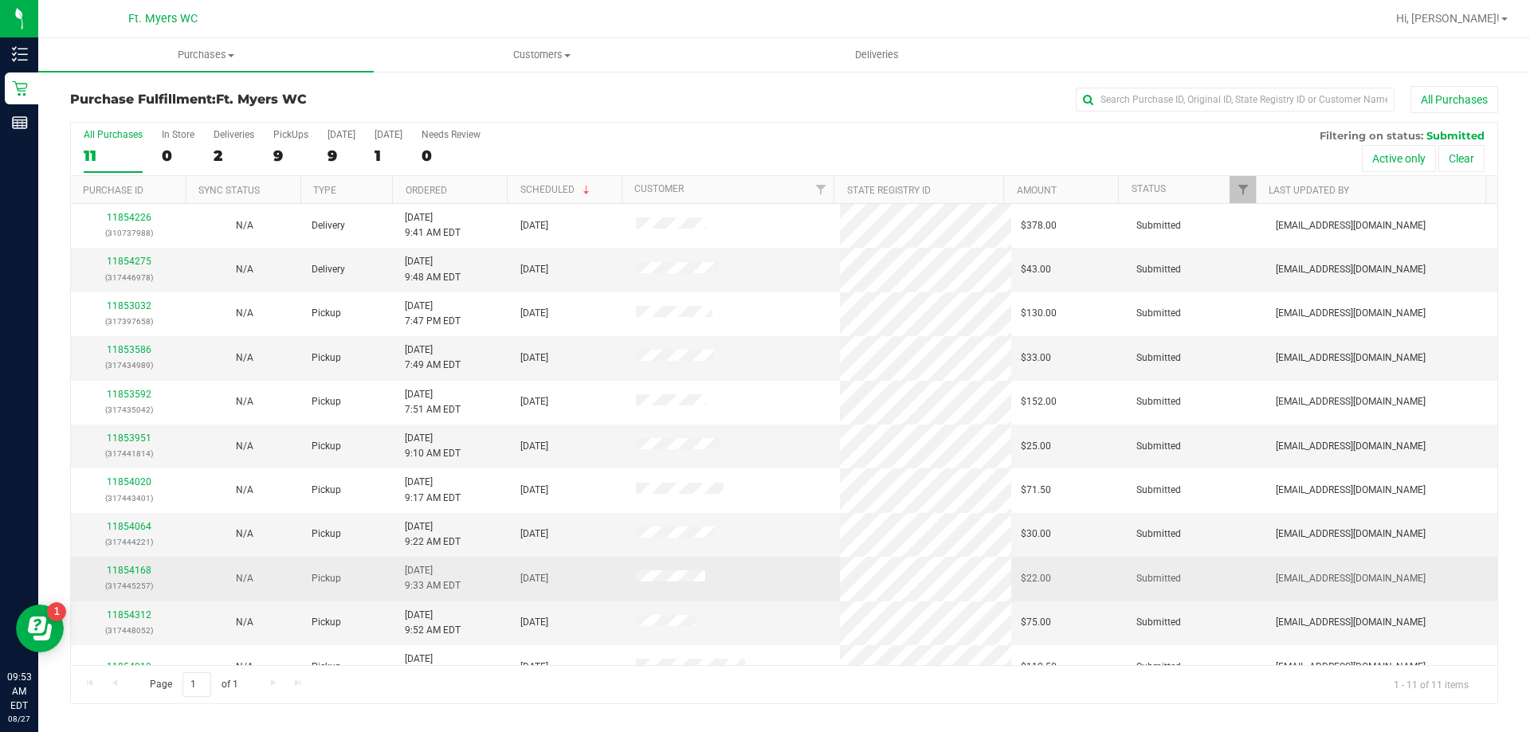
scroll to position [23, 0]
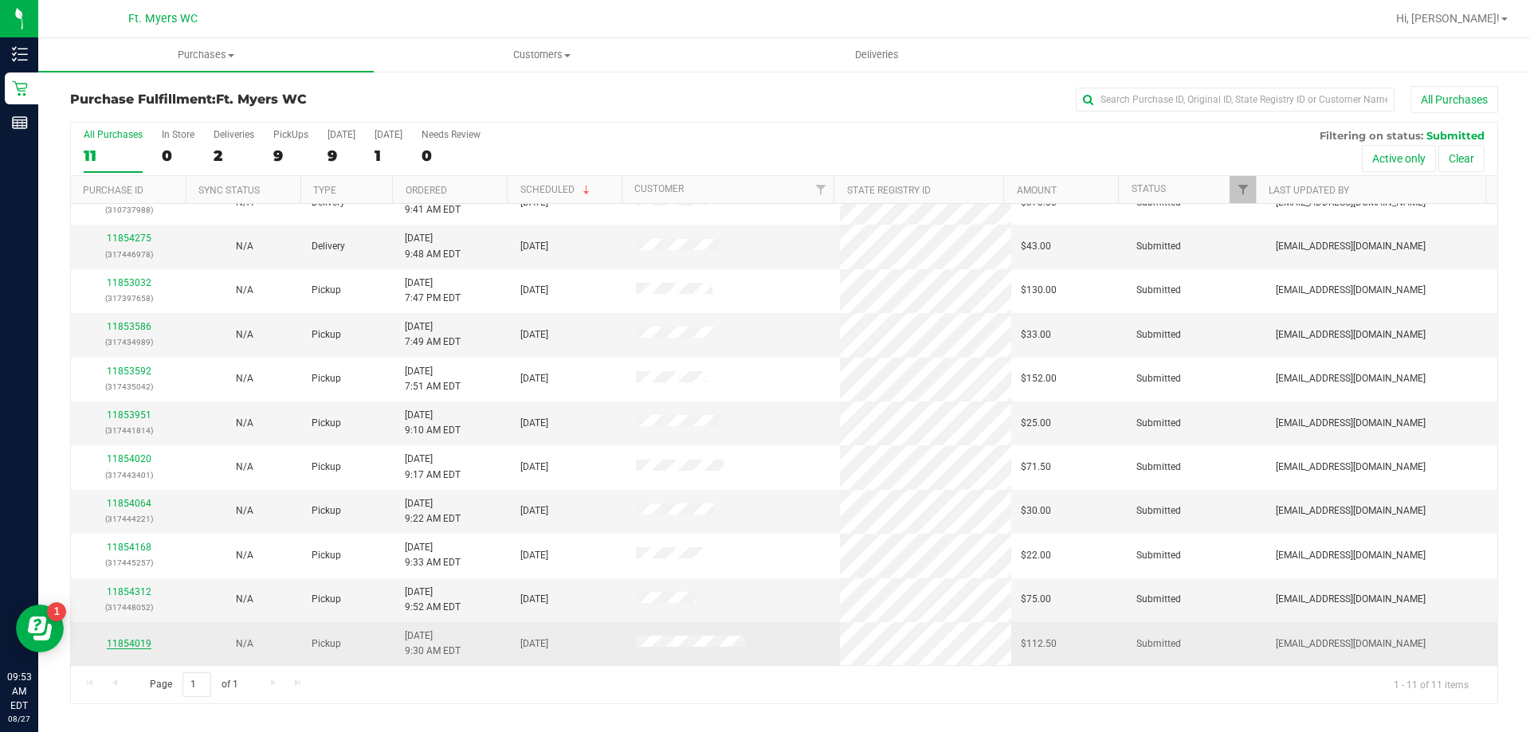
click at [132, 641] on link "11854019" at bounding box center [129, 643] width 45 height 11
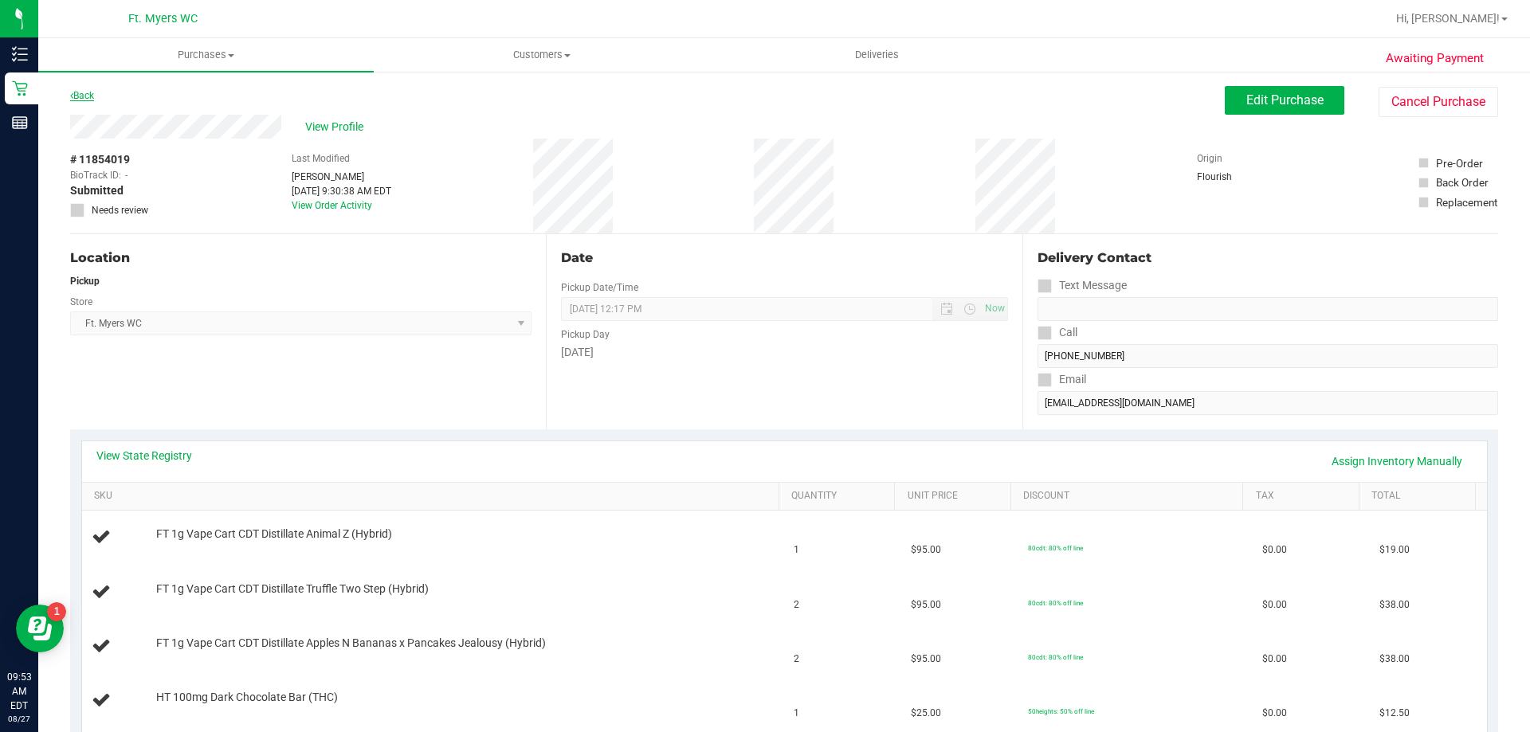
click at [94, 94] on link "Back" at bounding box center [82, 95] width 24 height 11
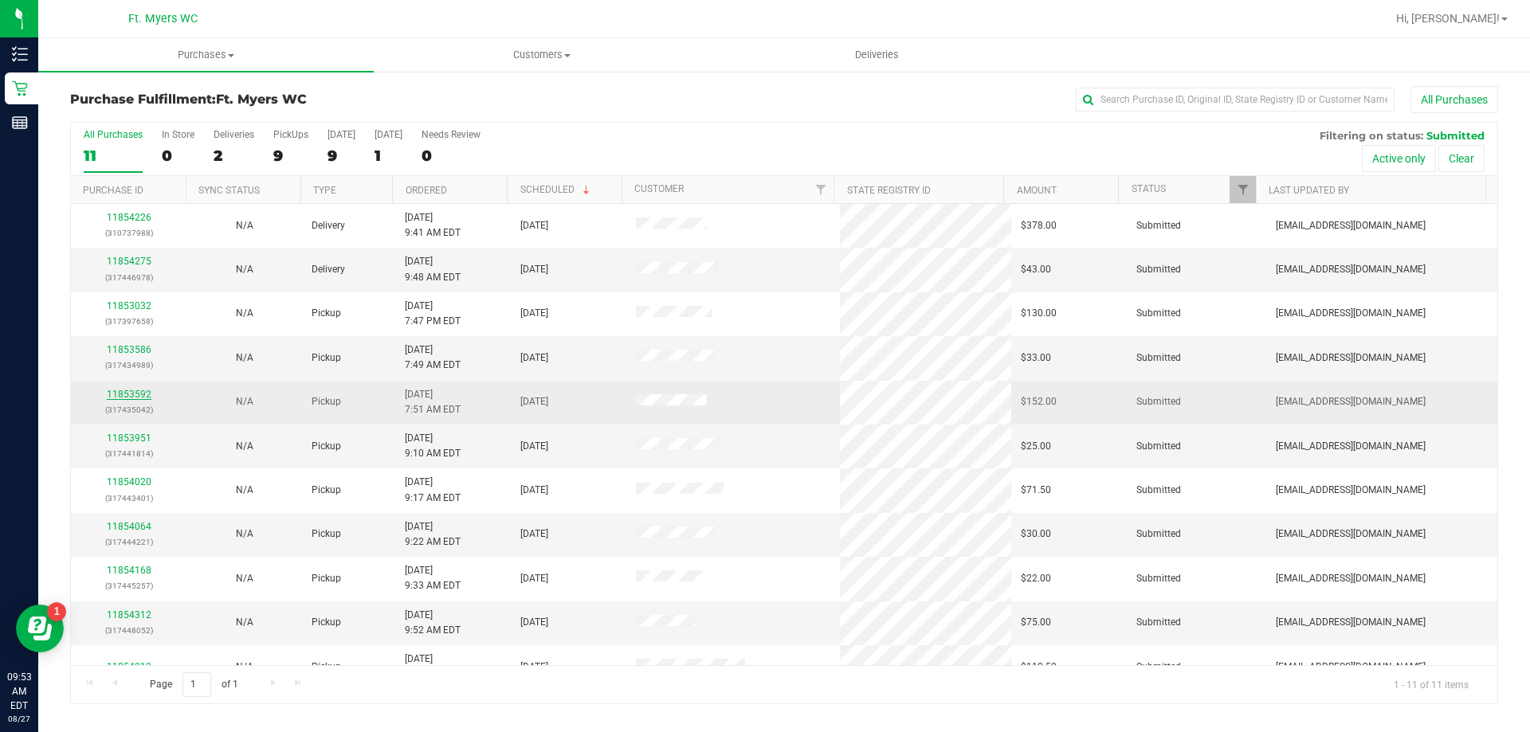
click at [138, 397] on link "11853592" at bounding box center [129, 394] width 45 height 11
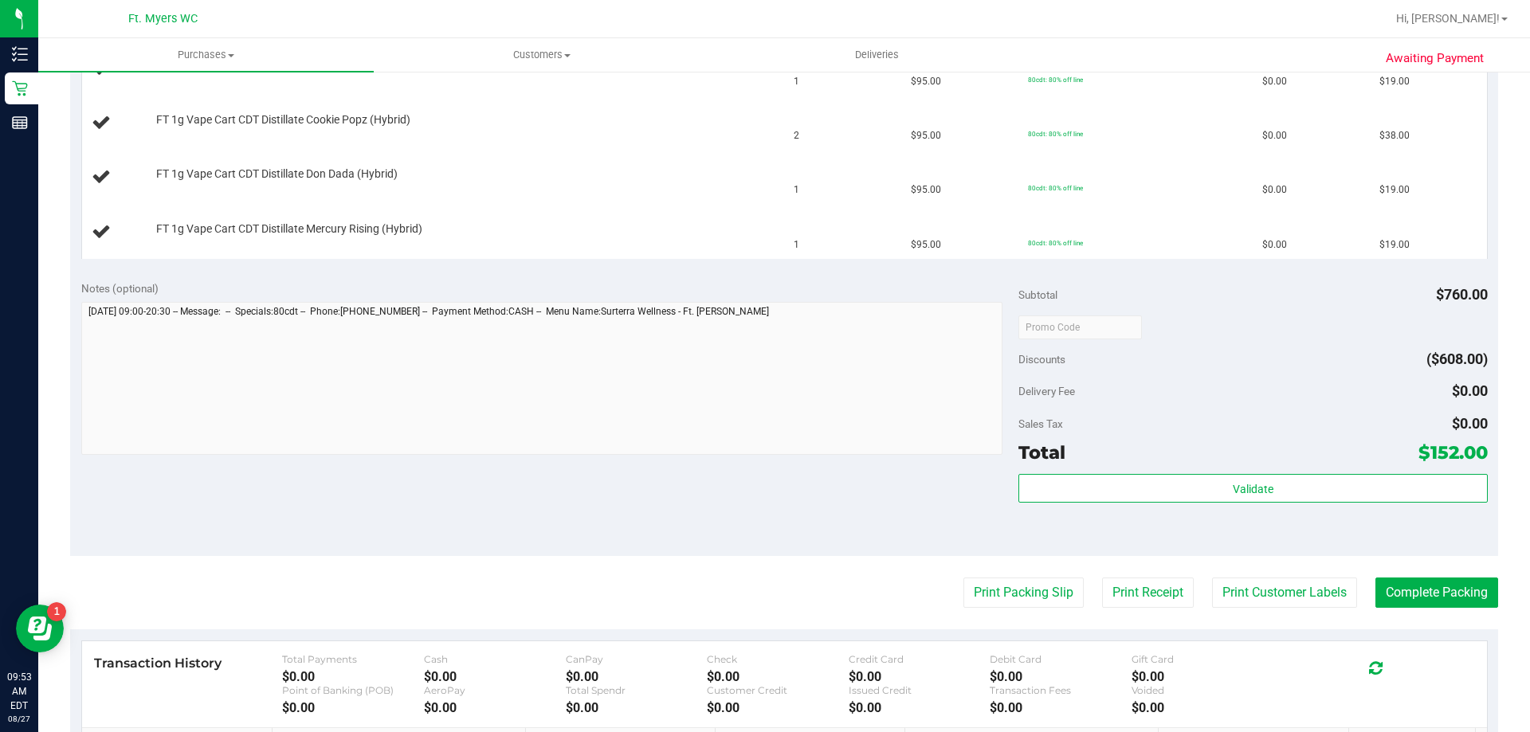
scroll to position [638, 0]
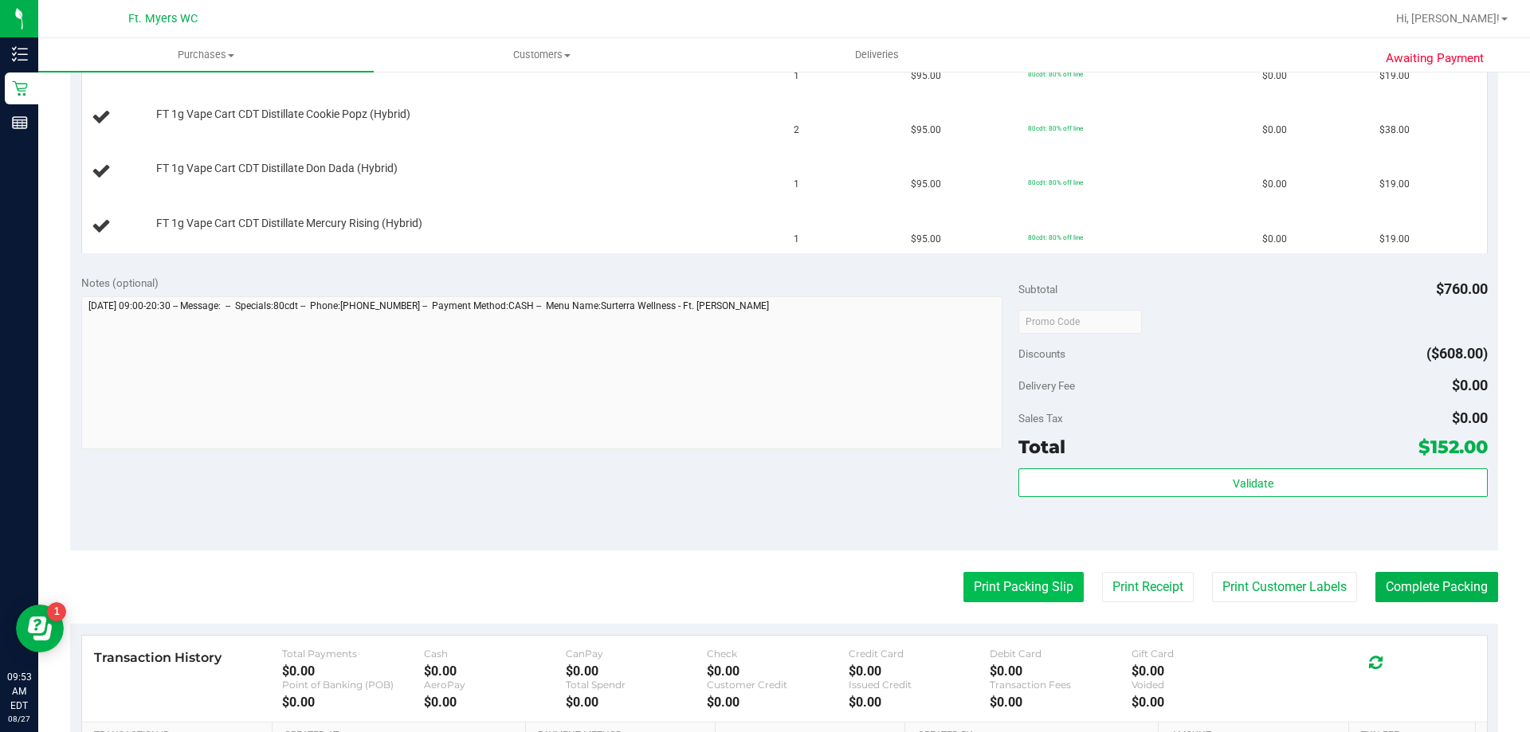
click at [1004, 579] on button "Print Packing Slip" at bounding box center [1023, 587] width 120 height 30
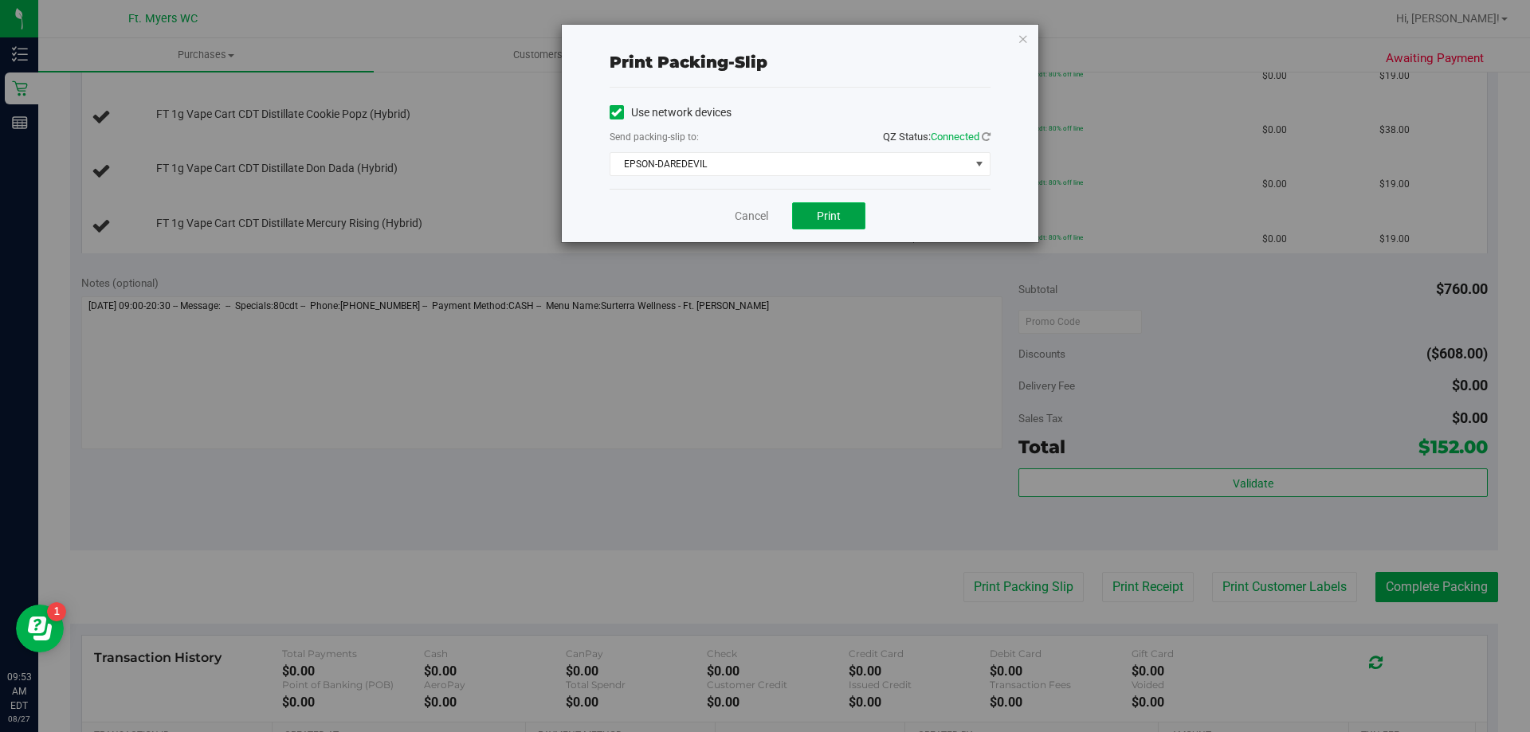
click at [831, 215] on span "Print" at bounding box center [829, 216] width 24 height 13
click at [755, 209] on link "Cancel" at bounding box center [751, 216] width 33 height 17
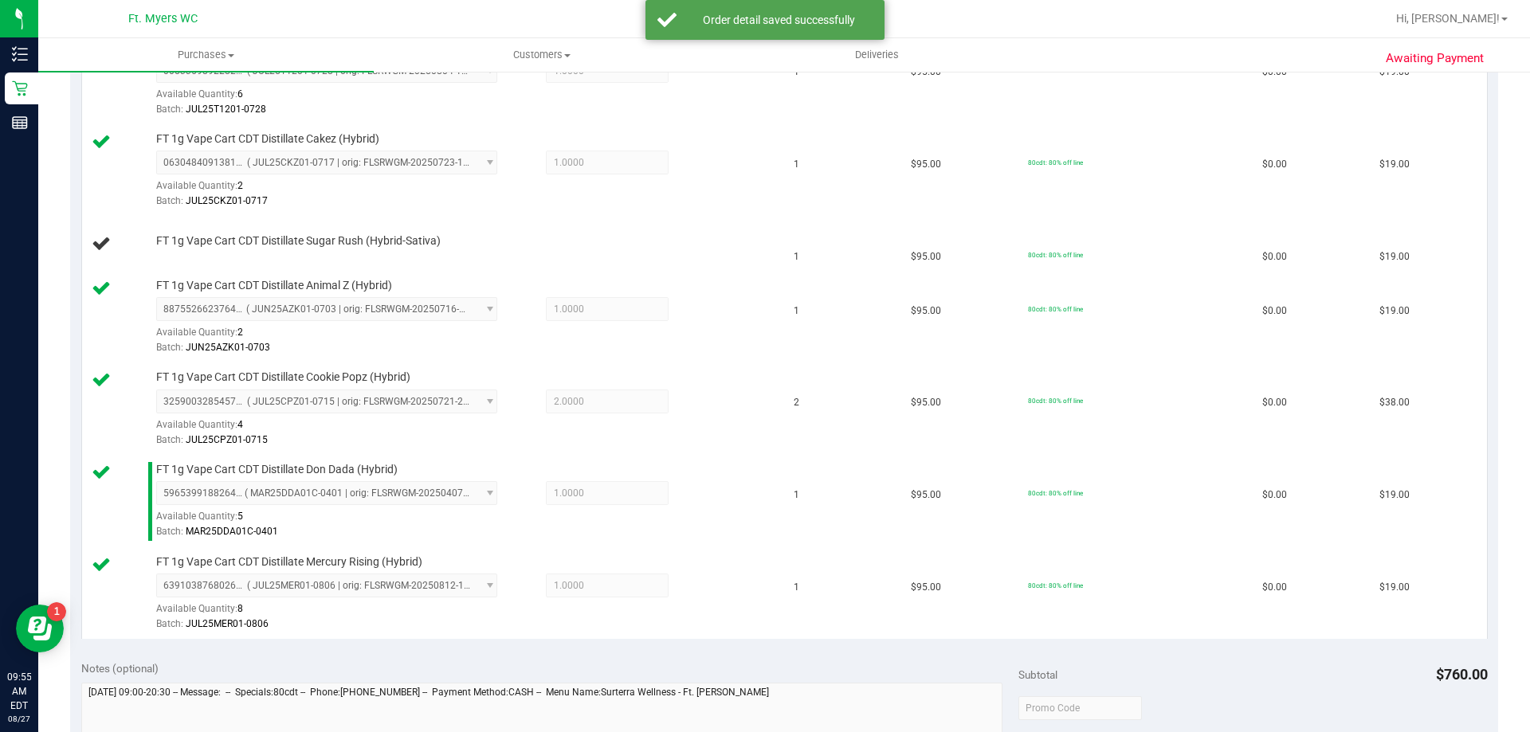
scroll to position [558, 0]
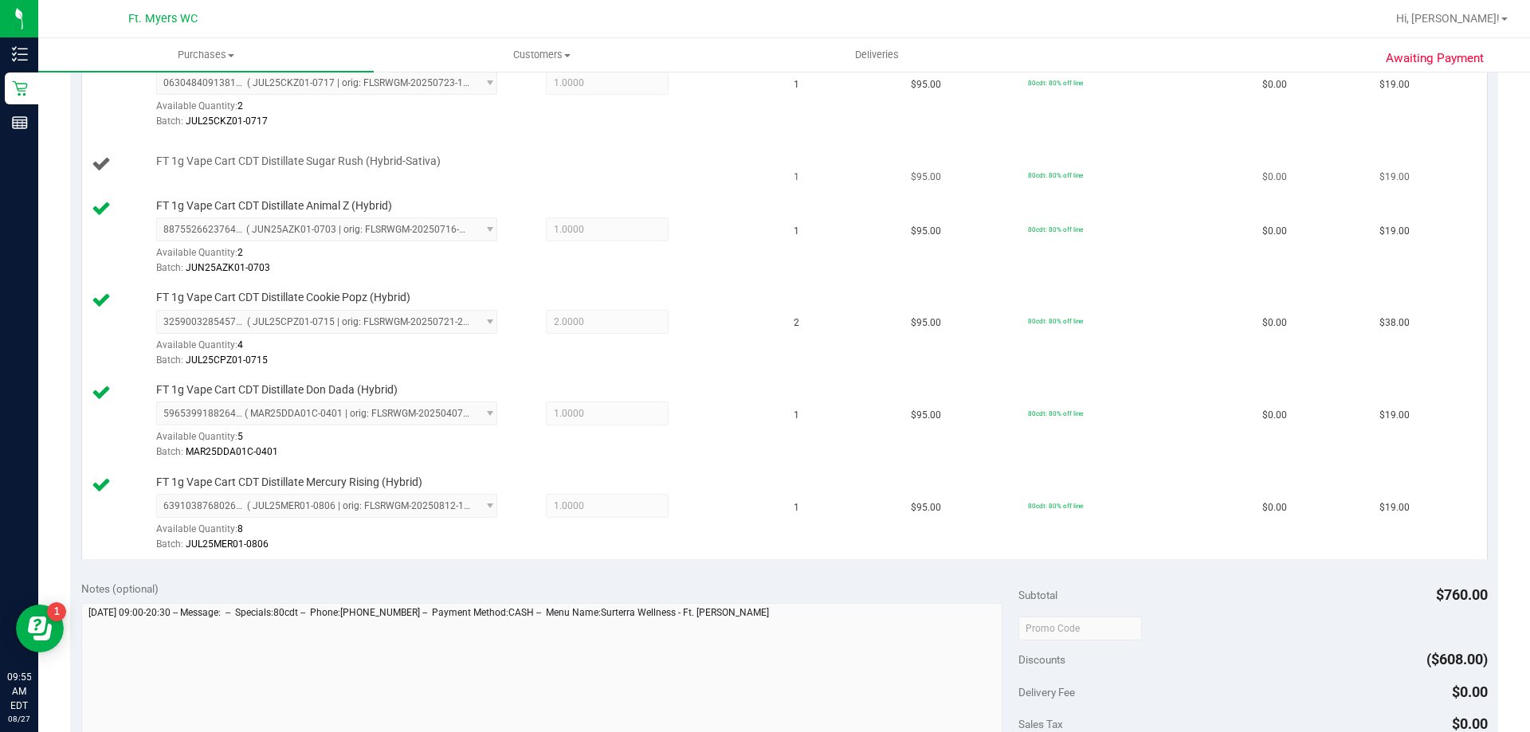
drag, startPoint x: 569, startPoint y: 689, endPoint x: 371, endPoint y: 163, distance: 562.9
click at [371, 163] on span "FT 1g Vape Cart CDT Distillate Sugar Rush (Hybrid-Sativa)" at bounding box center [298, 161] width 284 height 15
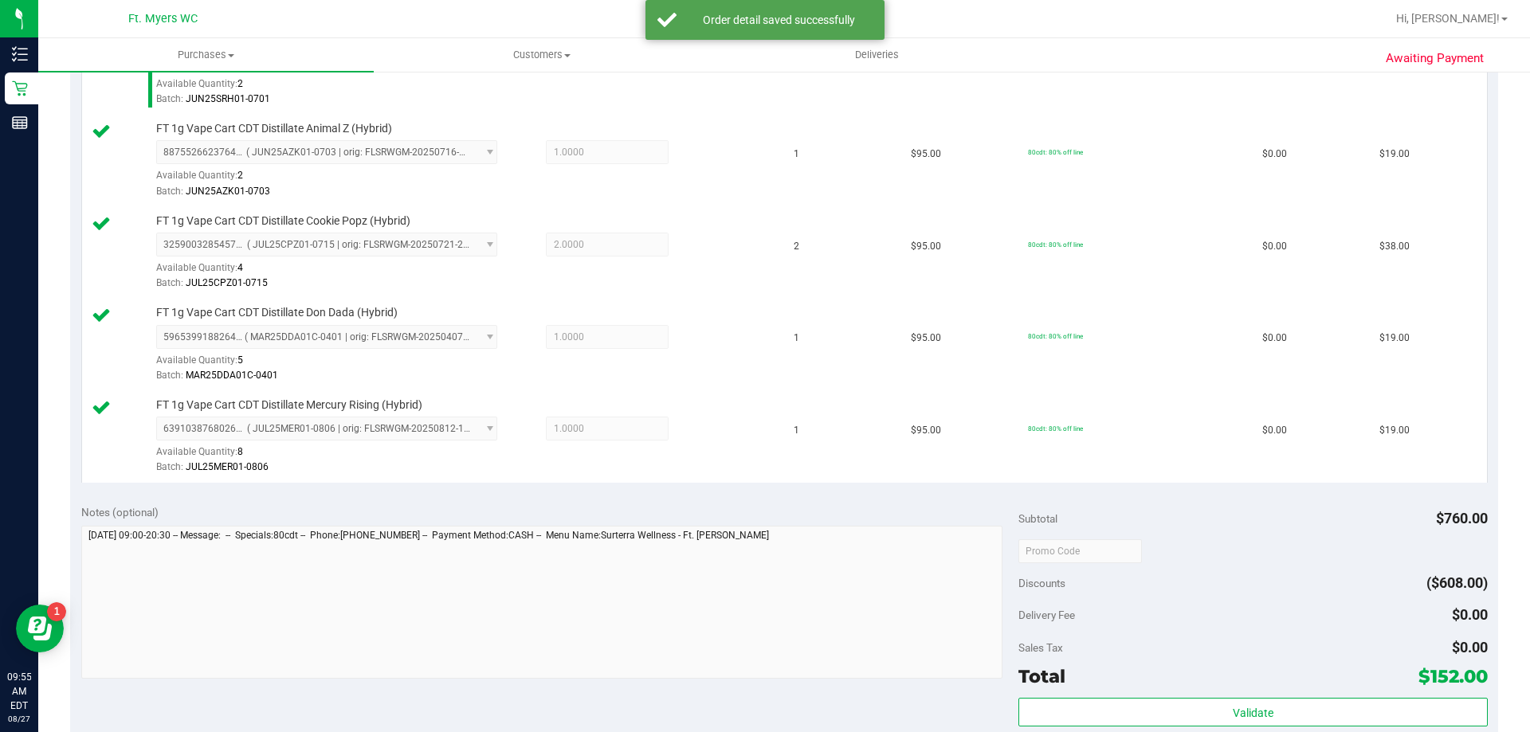
scroll to position [877, 0]
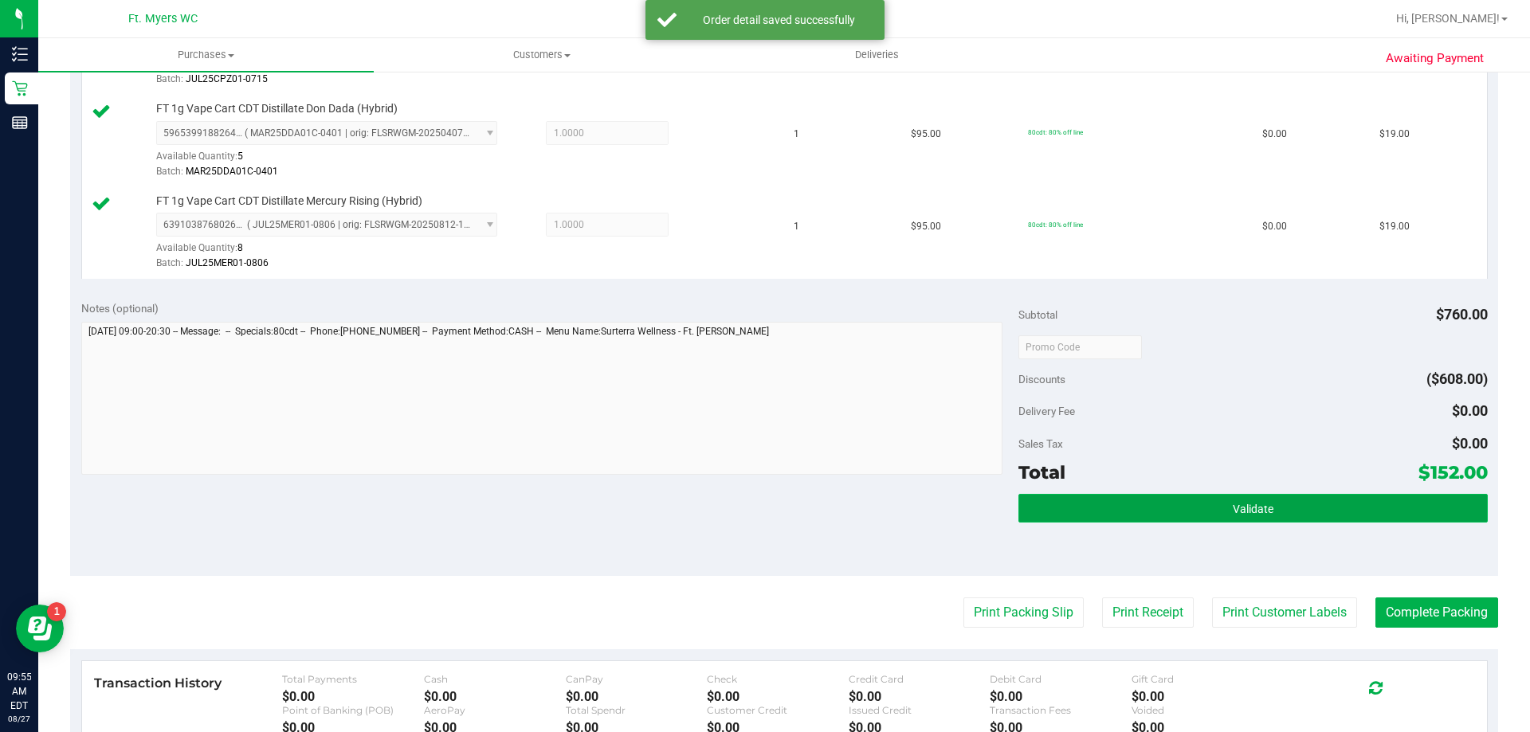
click at [1169, 505] on button "Validate" at bounding box center [1252, 508] width 469 height 29
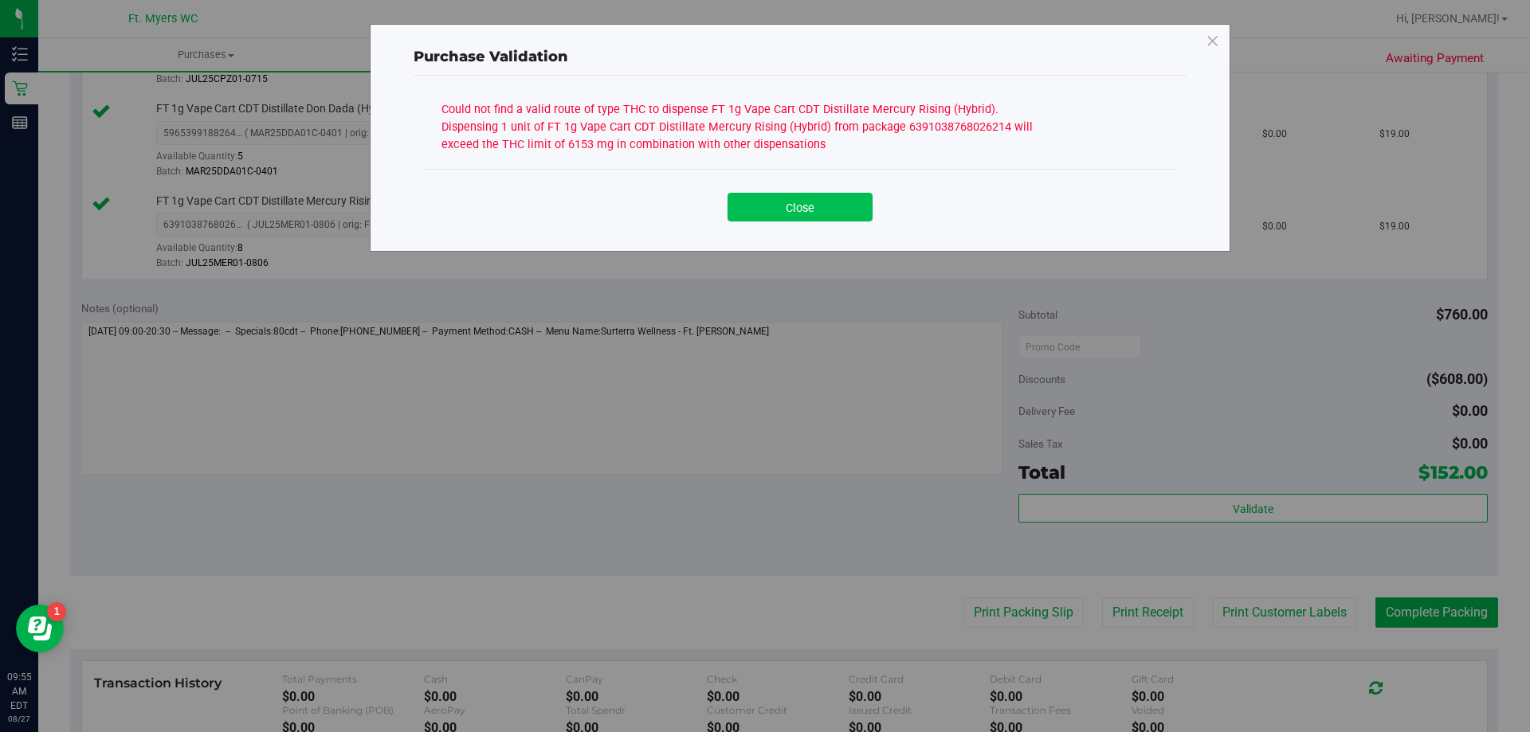
click at [811, 218] on button "Close" at bounding box center [800, 207] width 145 height 29
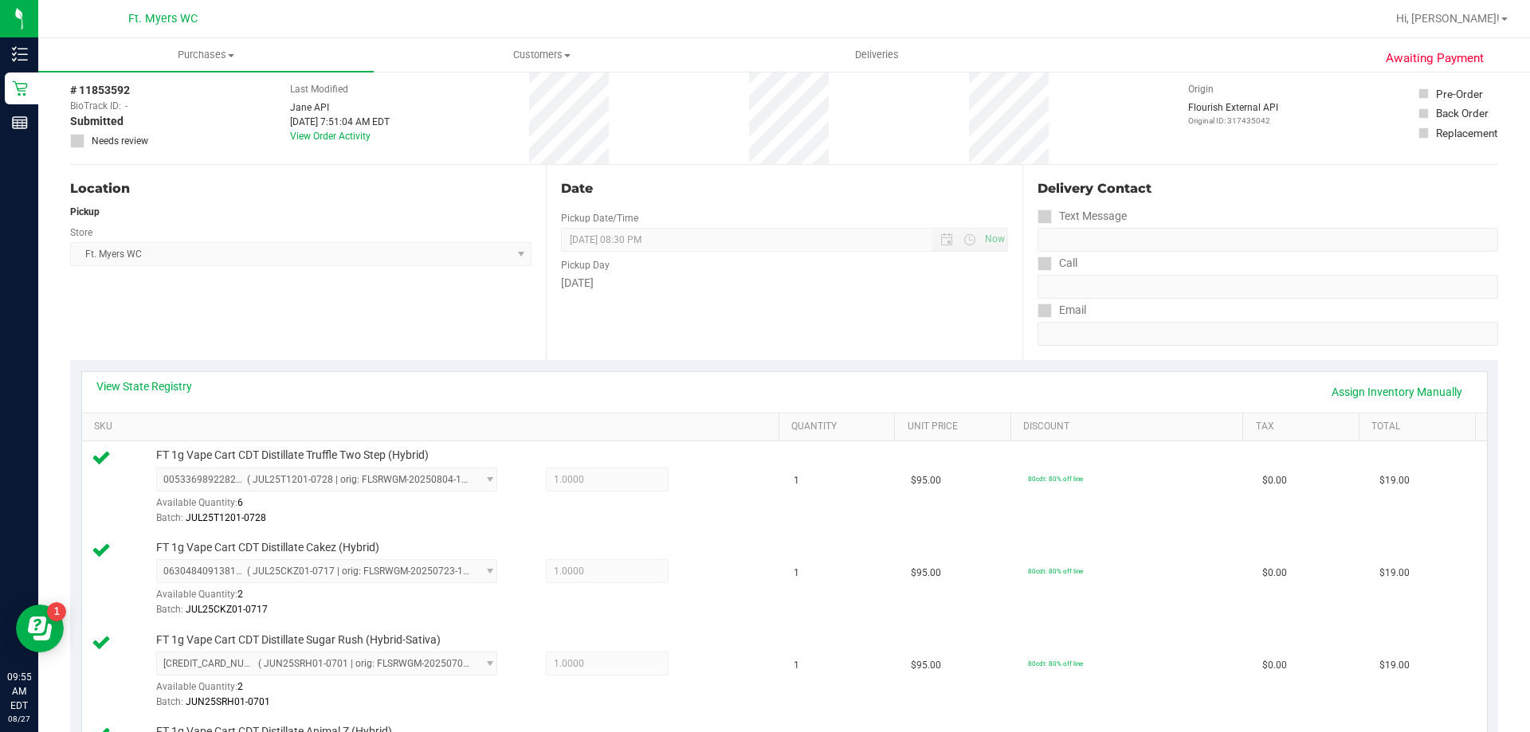
scroll to position [0, 0]
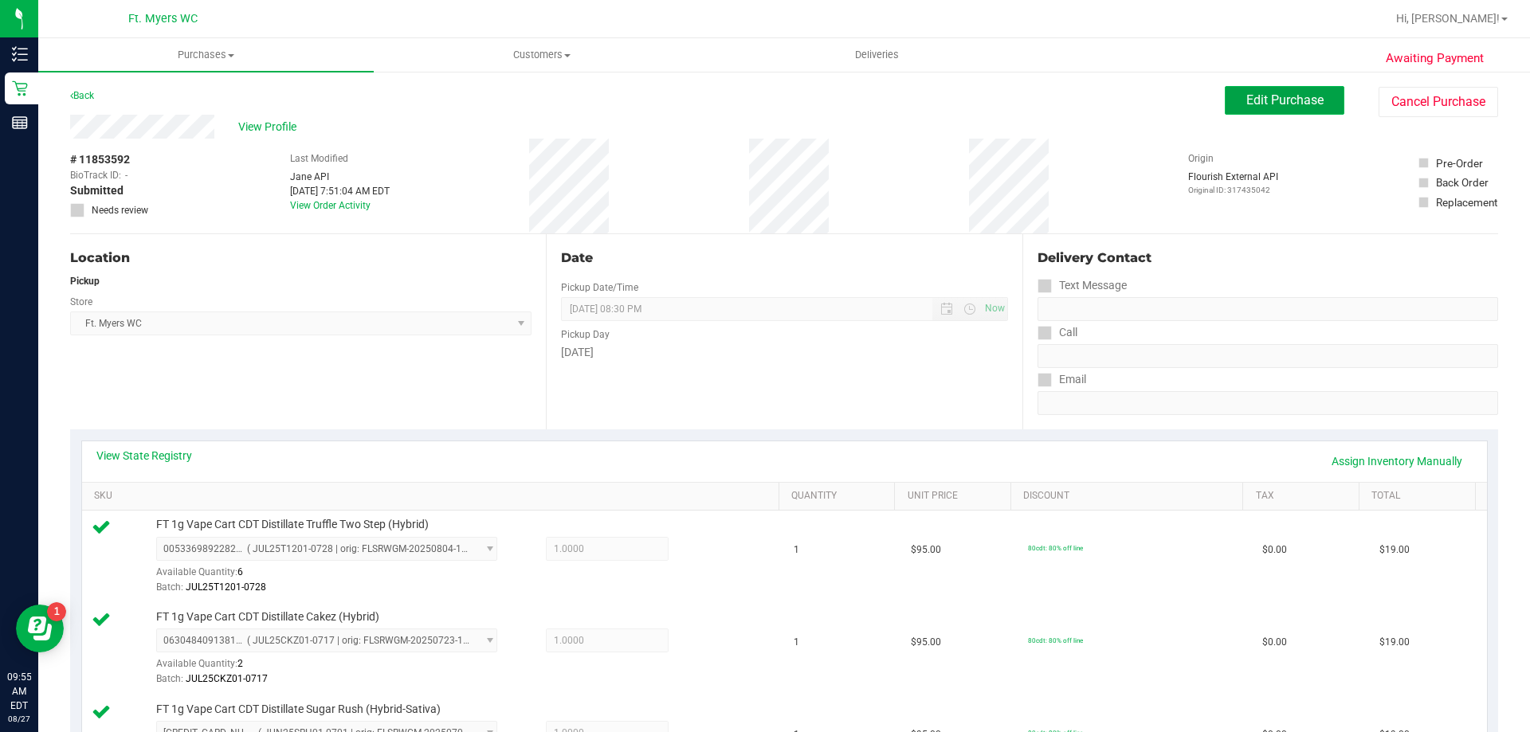
click at [1327, 97] on button "Edit Purchase" at bounding box center [1285, 100] width 120 height 29
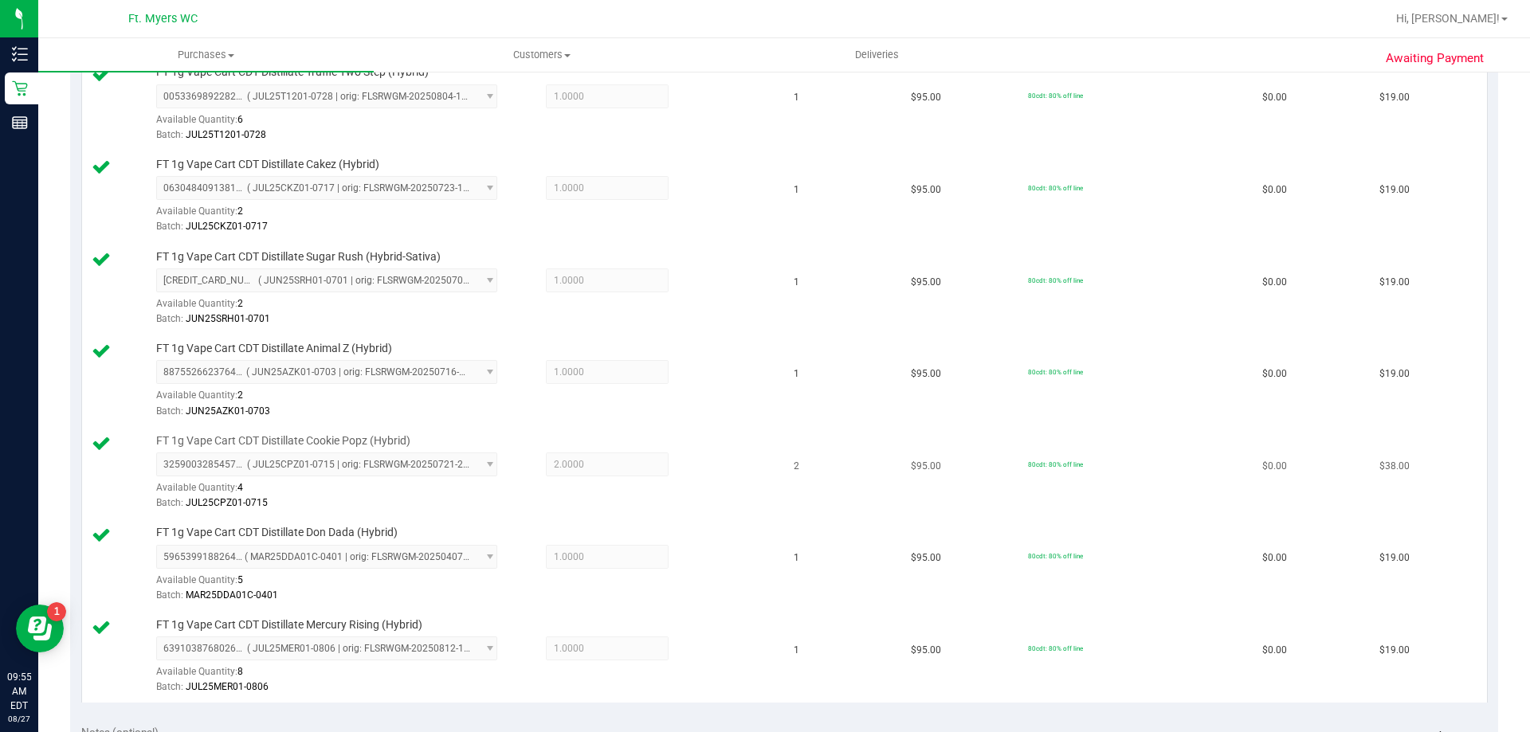
scroll to position [478, 0]
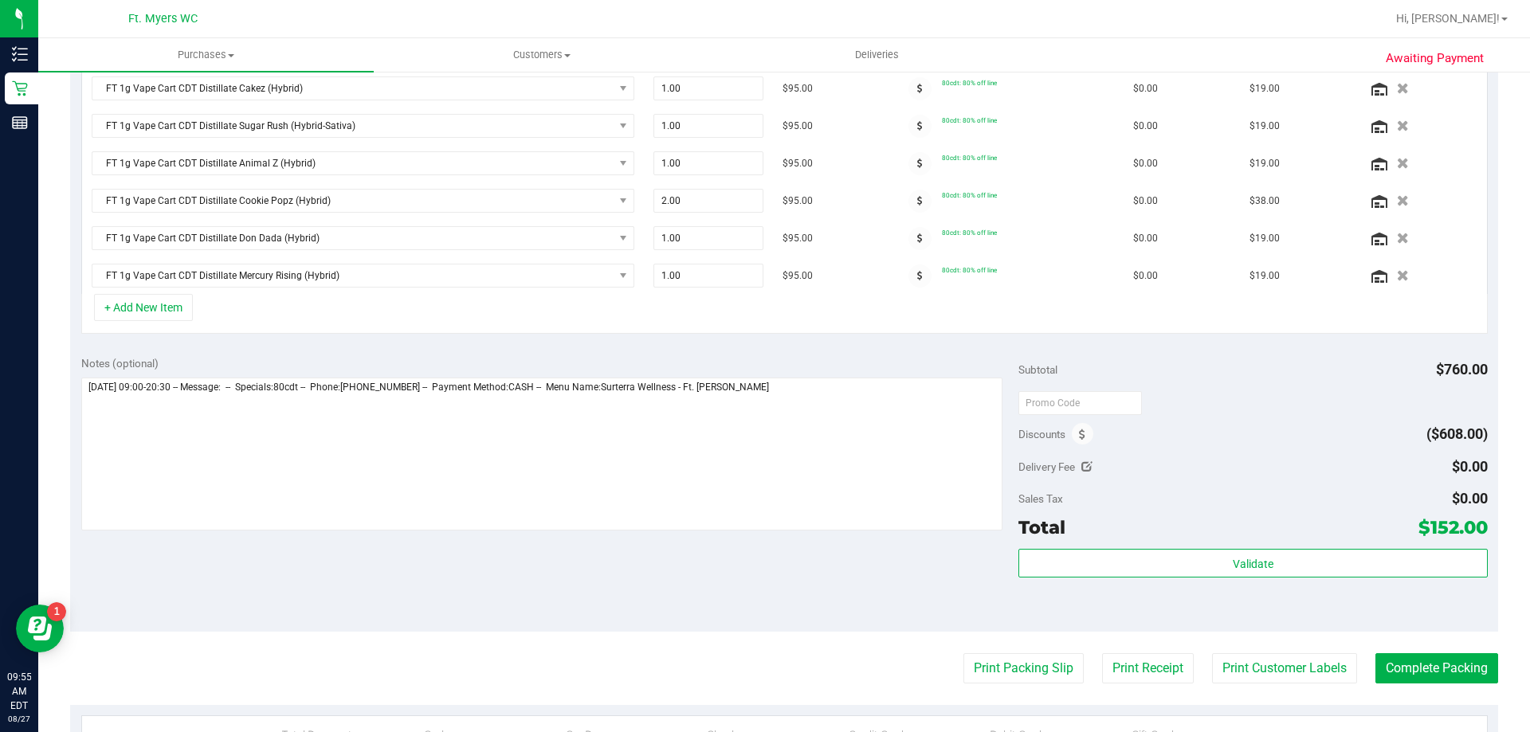
scroll to position [398, 0]
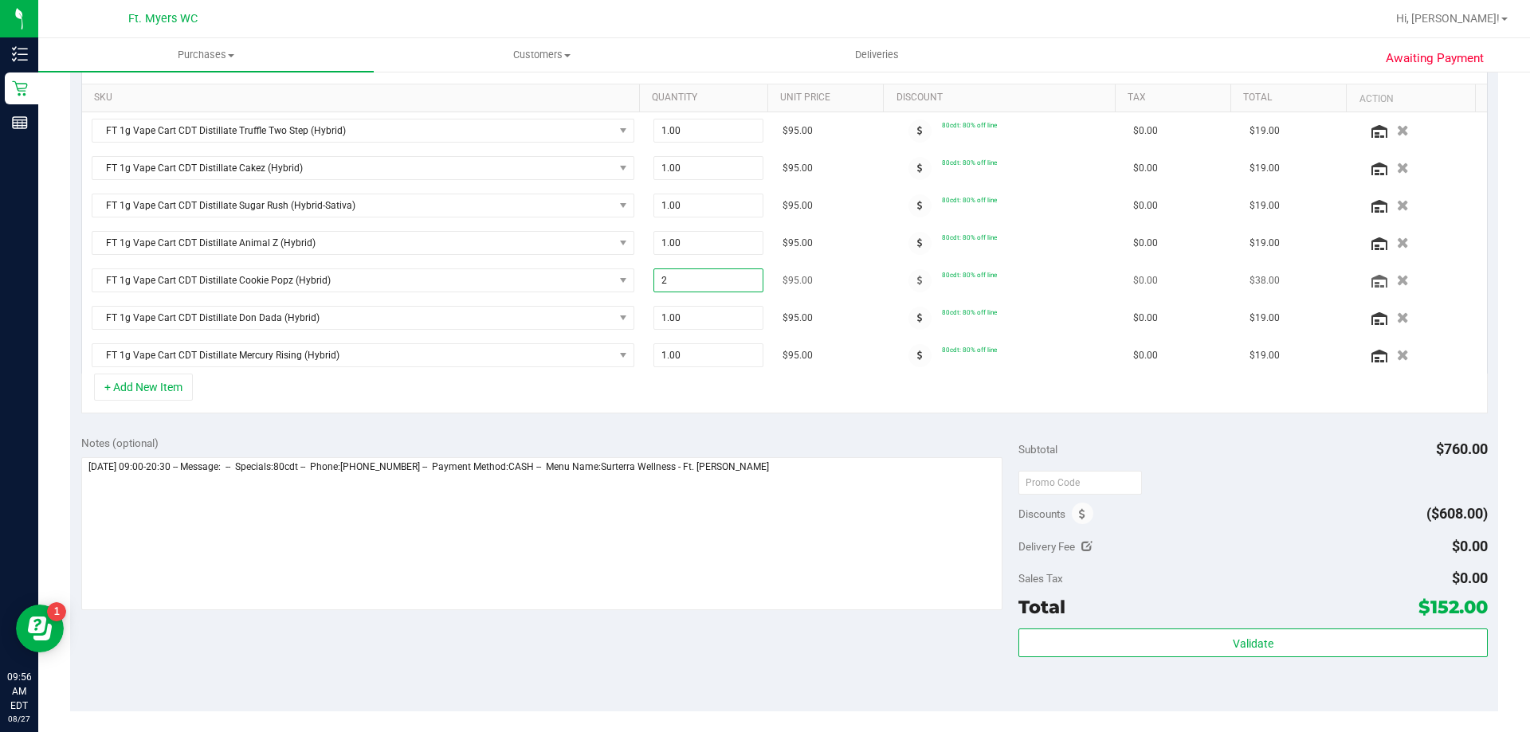
click at [723, 288] on span "2.00 2" at bounding box center [708, 281] width 111 height 24
click at [723, 288] on input "2" at bounding box center [708, 280] width 109 height 22
type input "1"
type input "2.00"
click at [746, 293] on td "2.00 2" at bounding box center [709, 280] width 130 height 37
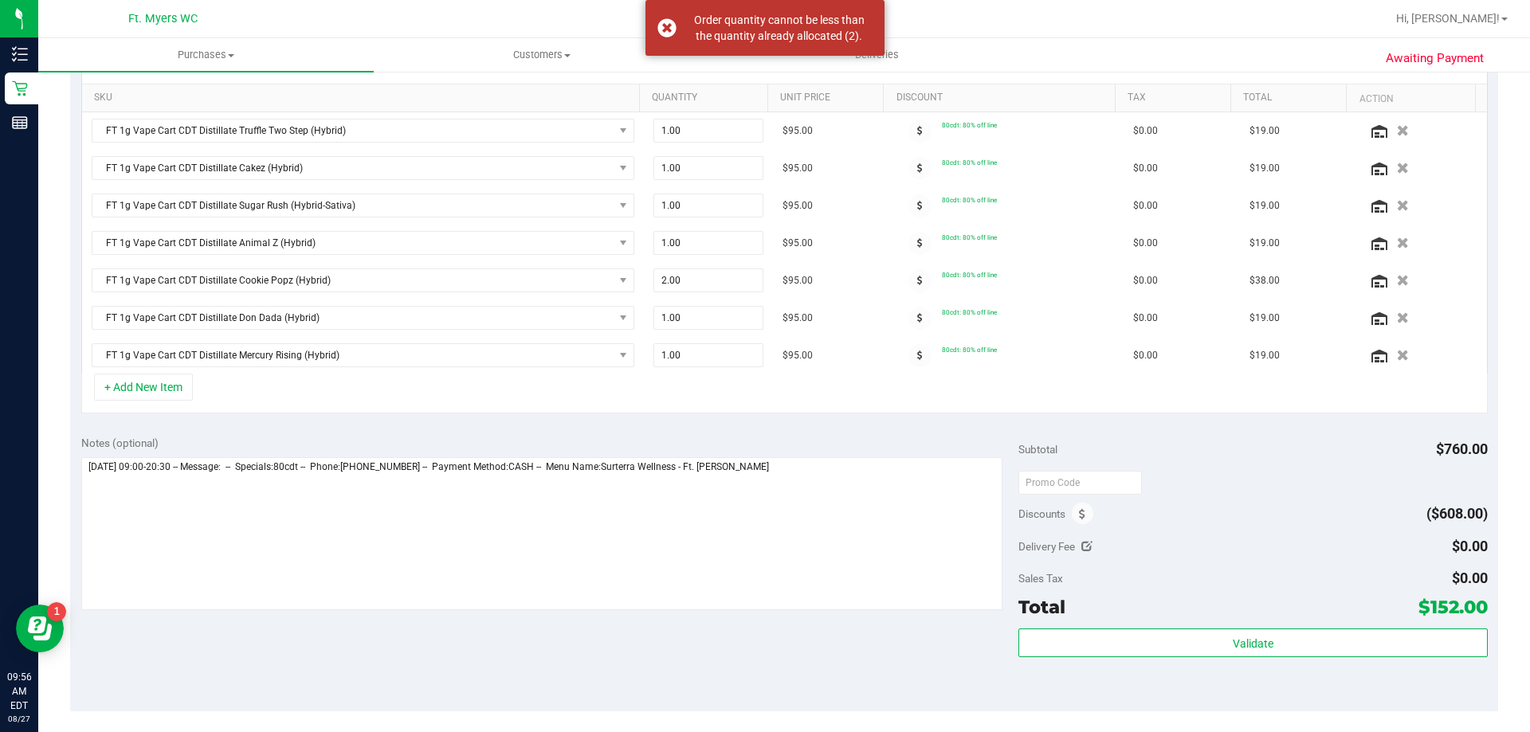
click at [1391, 277] on button "button" at bounding box center [1403, 280] width 25 height 15
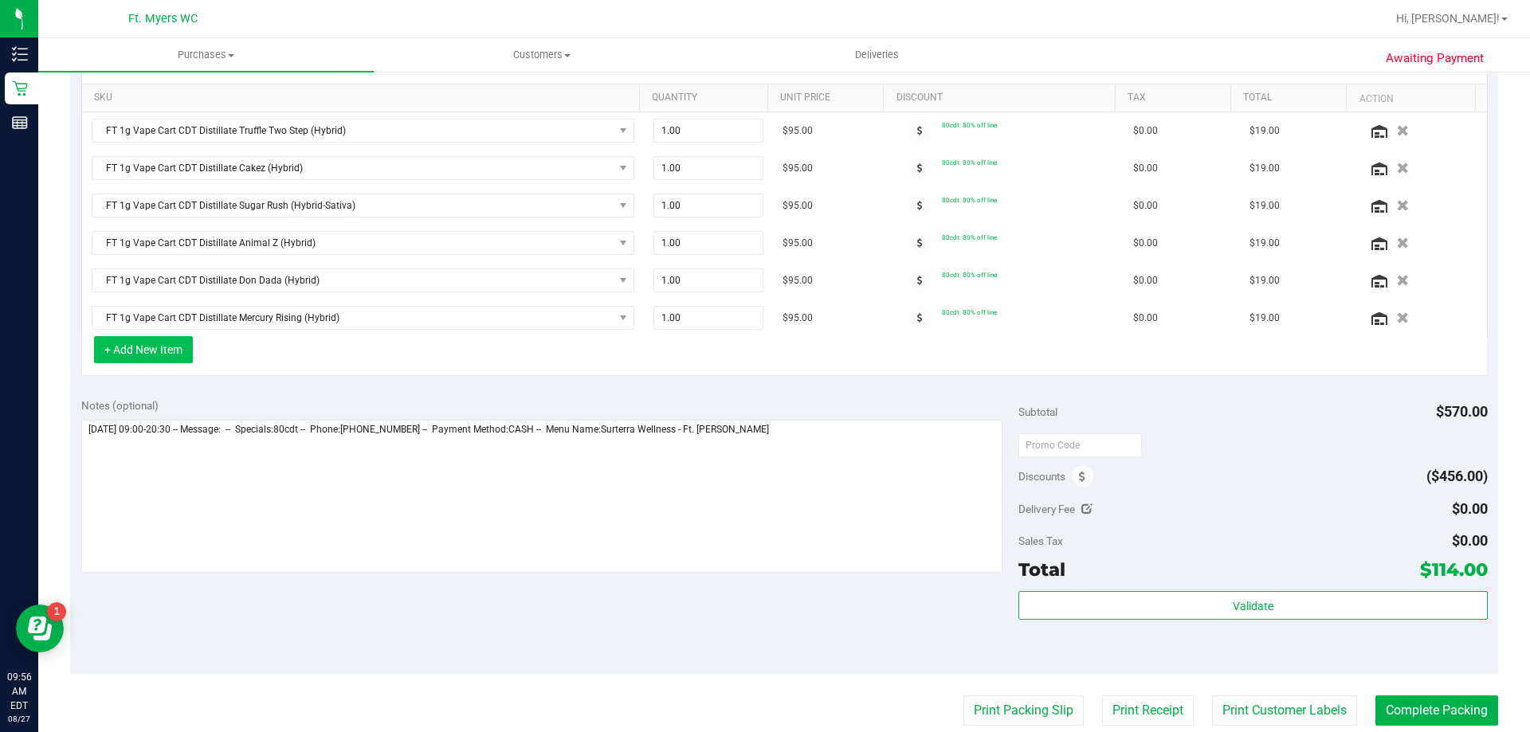
click at [175, 356] on button "+ Add New Item" at bounding box center [143, 349] width 99 height 27
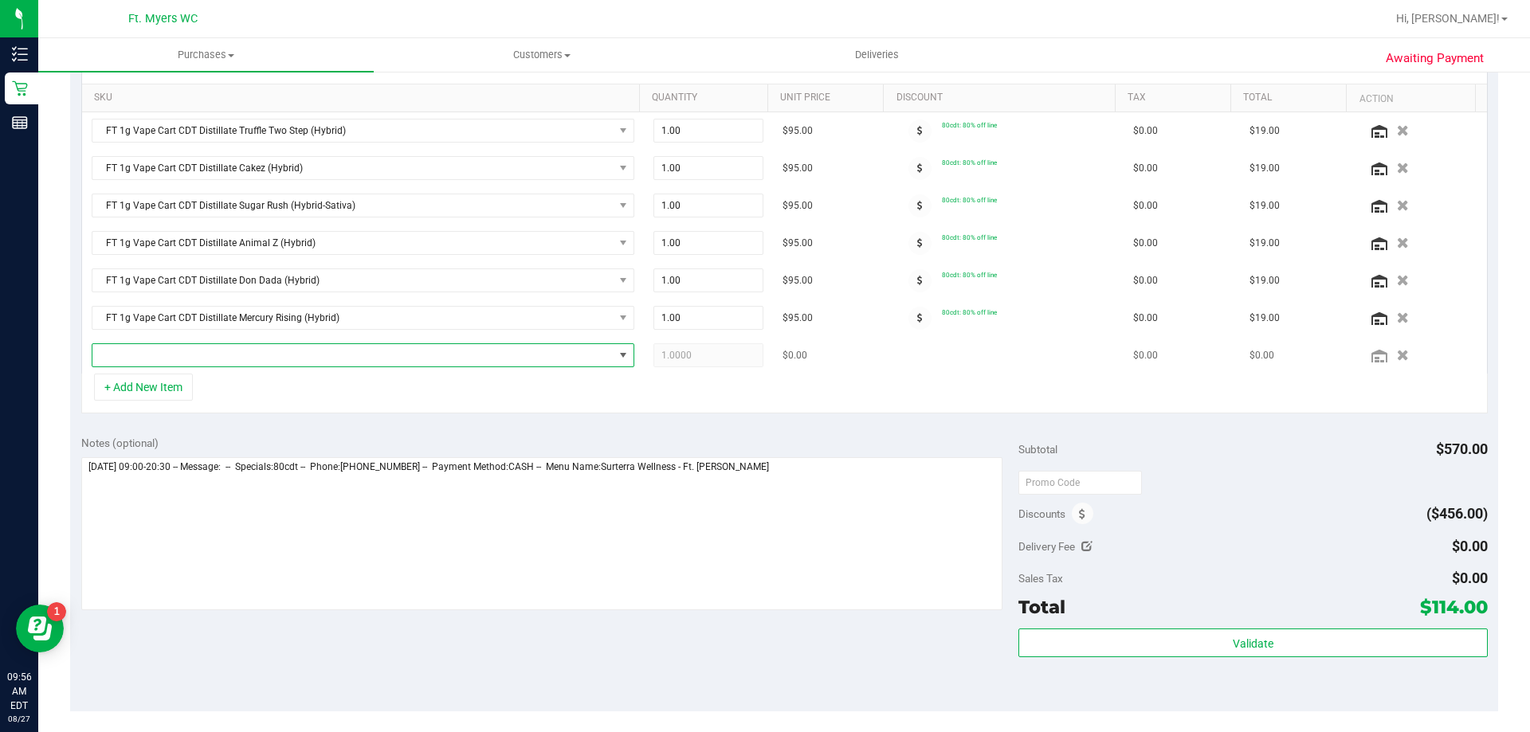
click at [300, 364] on span "NO DATA FOUND" at bounding box center [352, 355] width 521 height 22
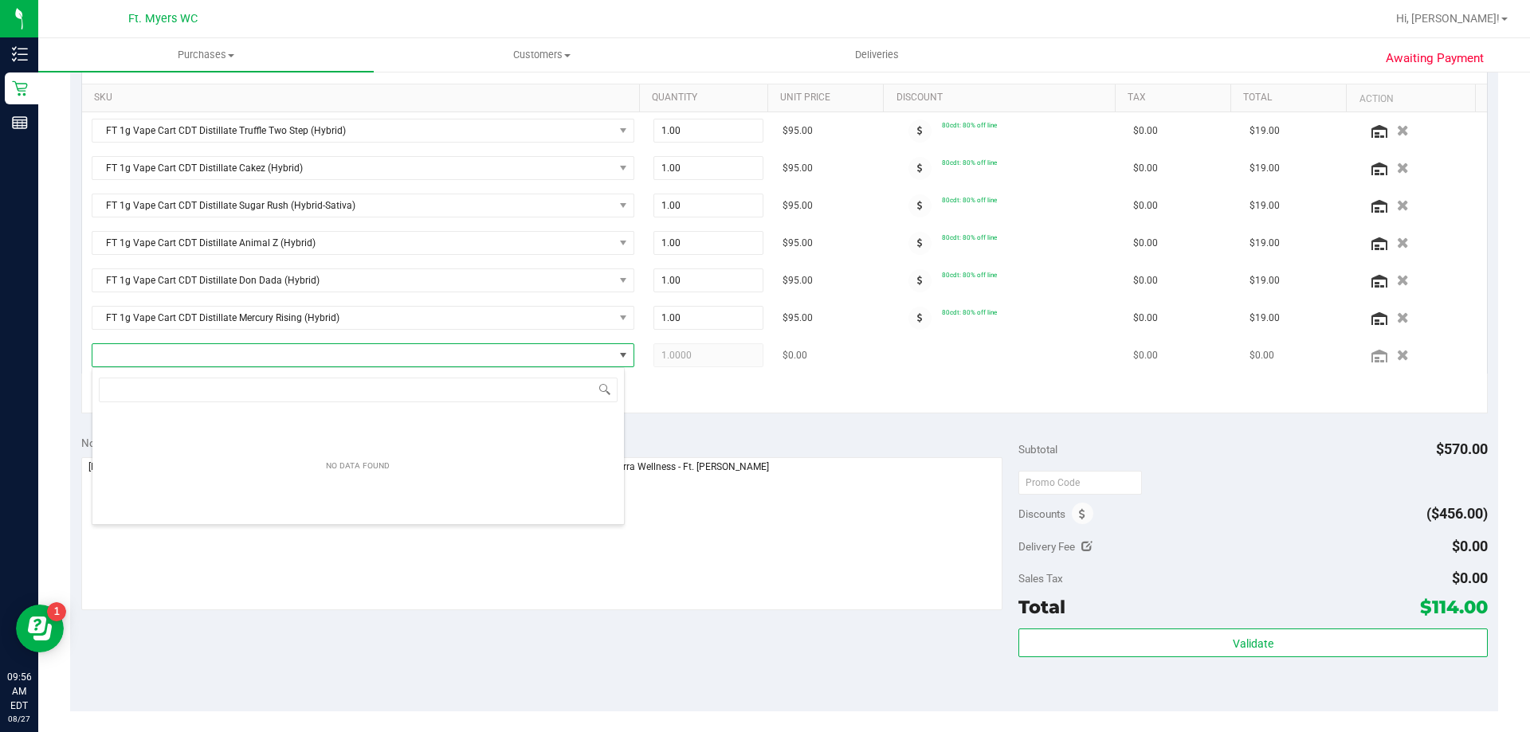
scroll to position [24, 533]
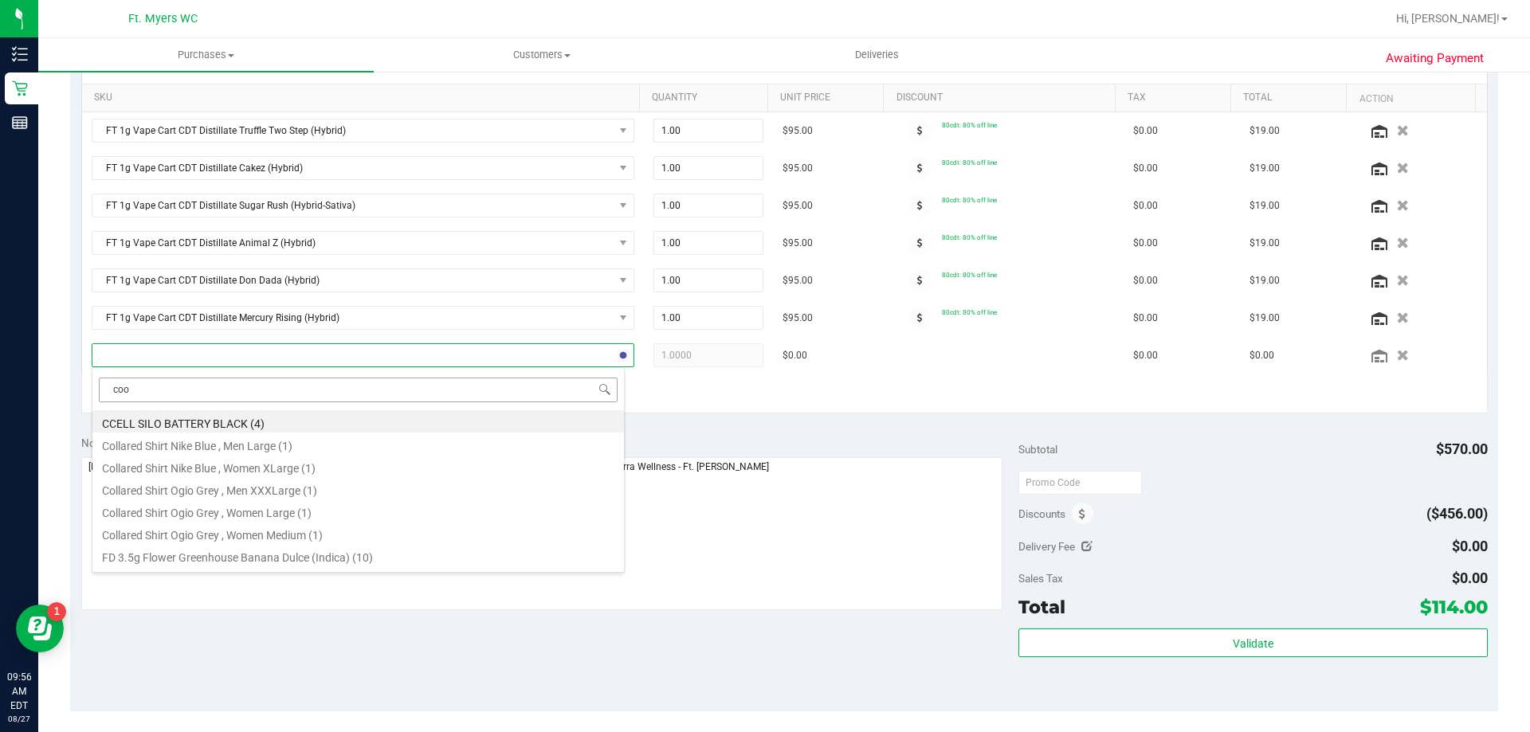
type input "cook"
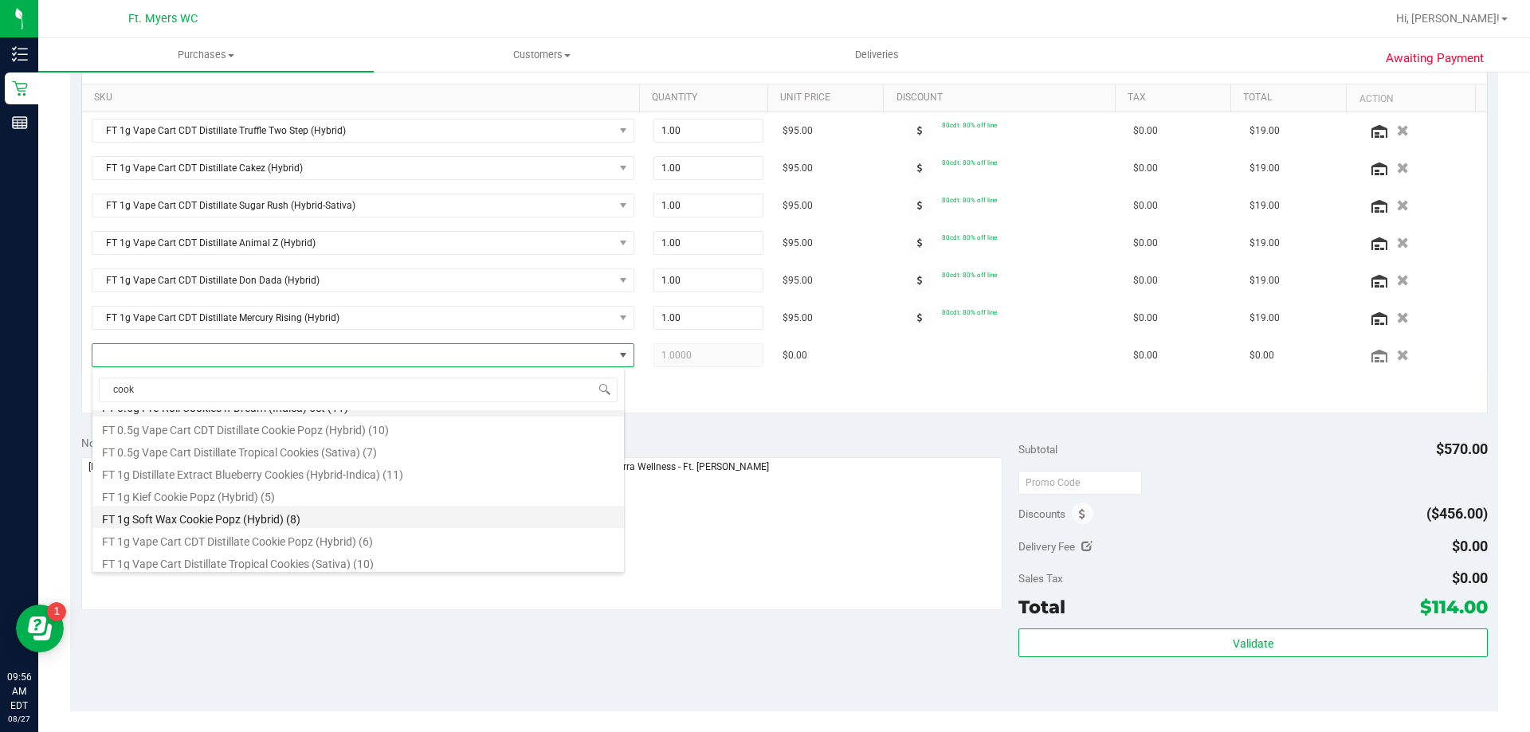
scroll to position [19, 0]
click at [386, 541] on li "FT 1g Vape Cart CDT Distillate Cookie Popz (Hybrid) (6)" at bounding box center [358, 536] width 532 height 22
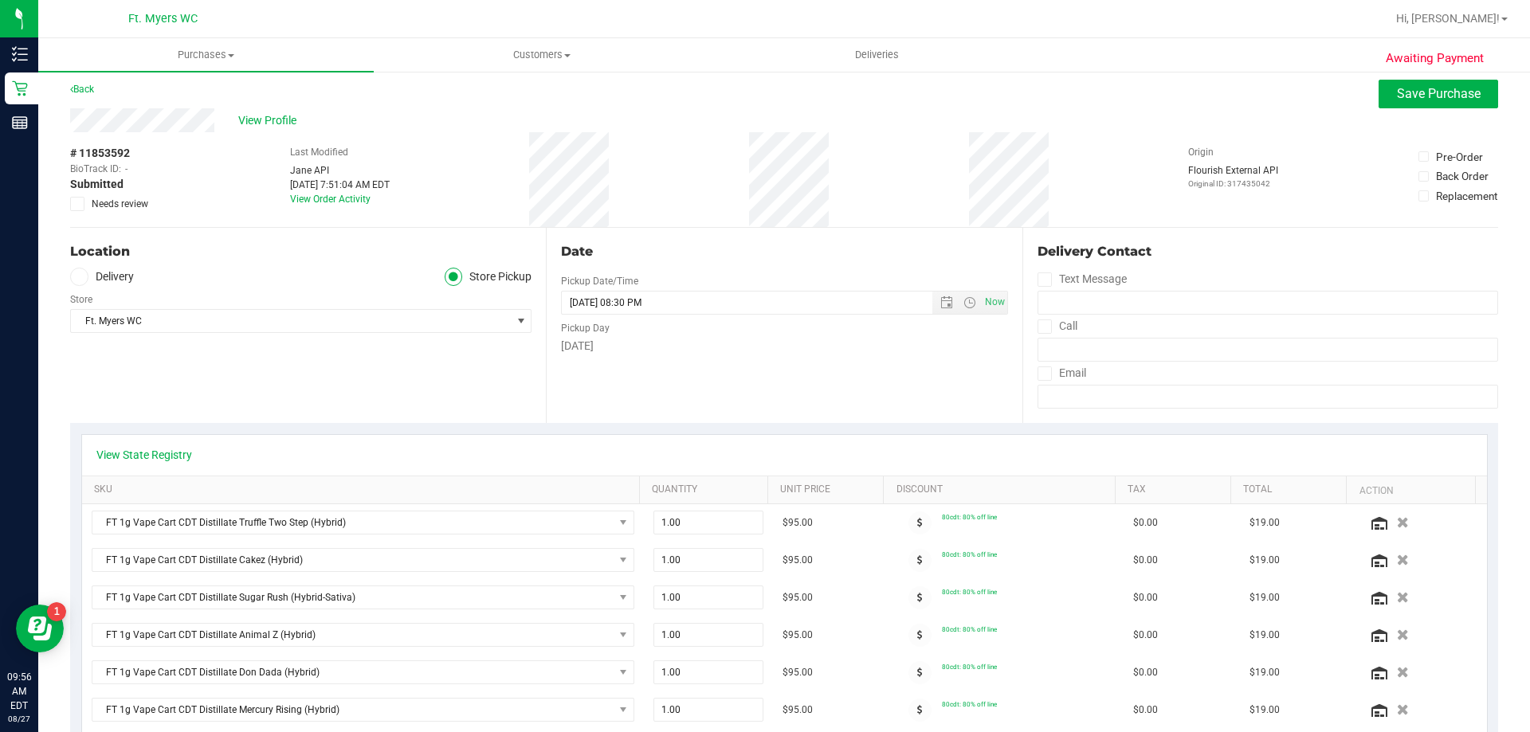
scroll to position [0, 0]
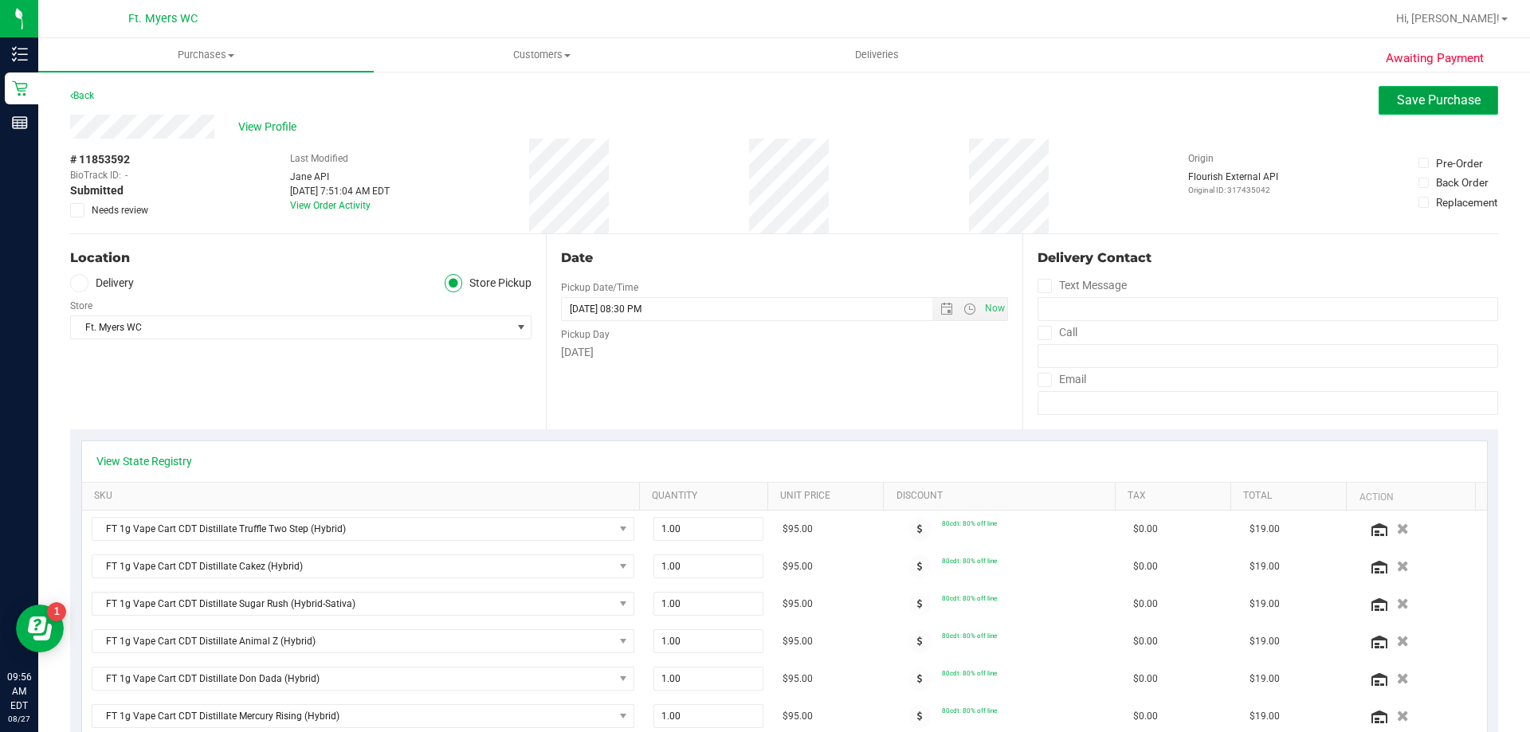
click at [1414, 105] on span "Save Purchase" at bounding box center [1439, 99] width 84 height 15
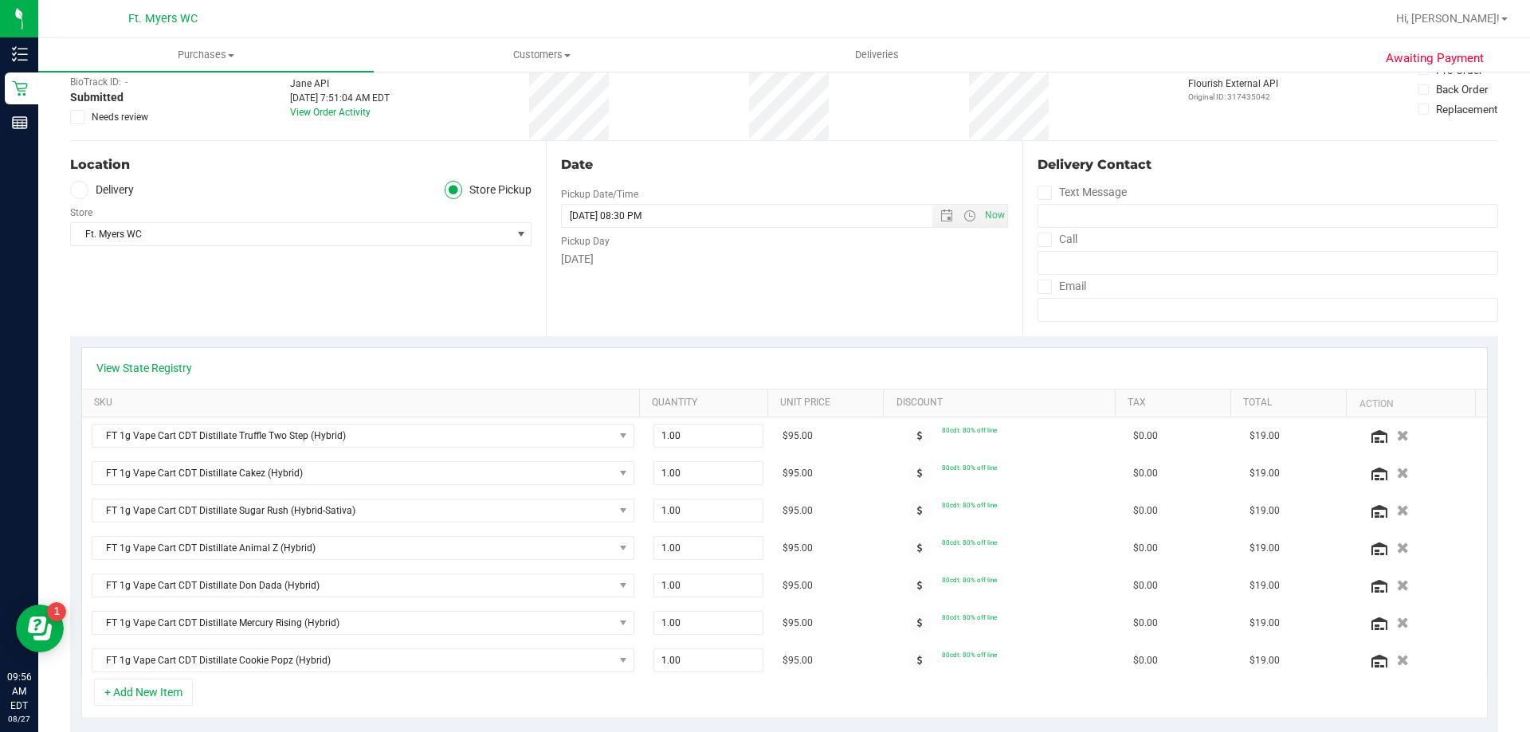
scroll to position [493, 0]
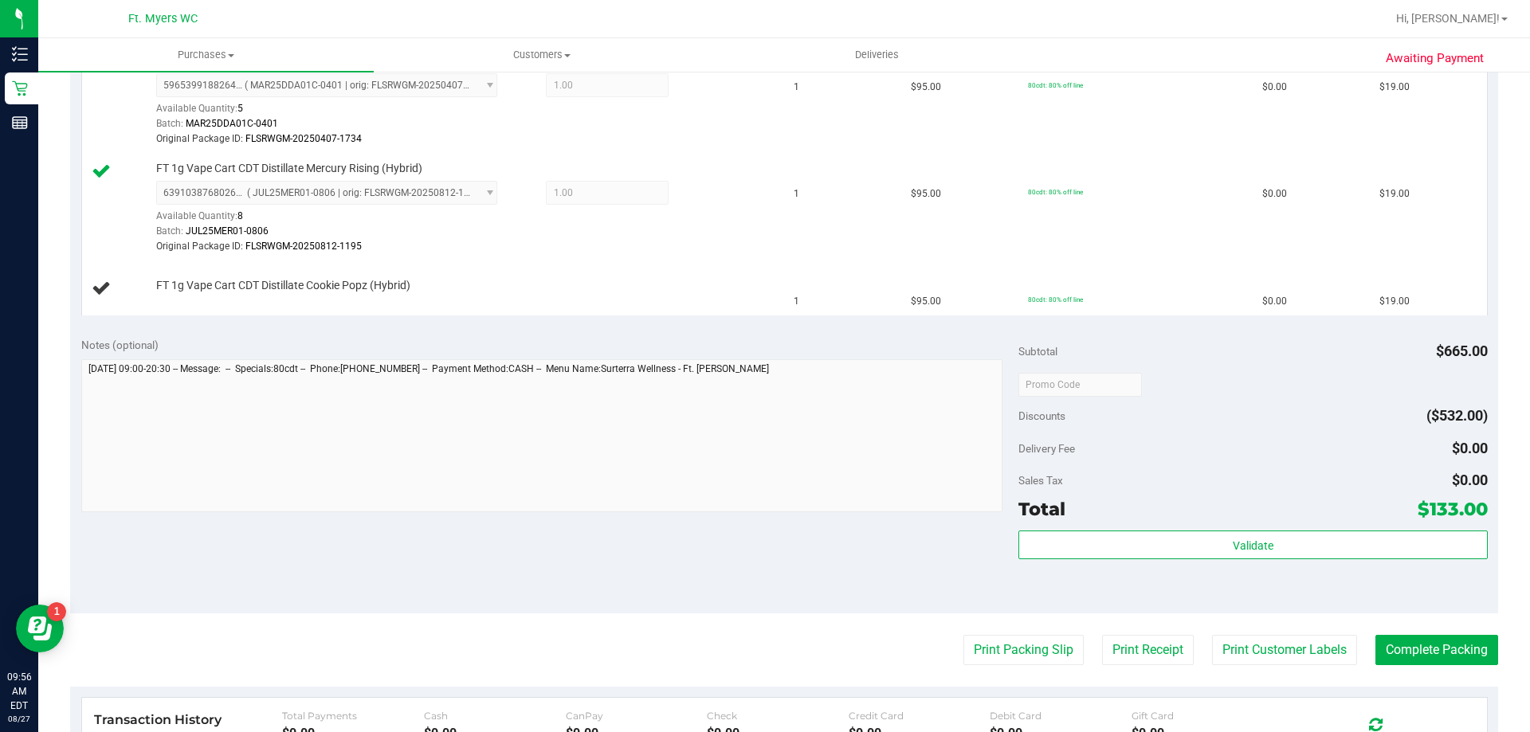
scroll to position [971, 0]
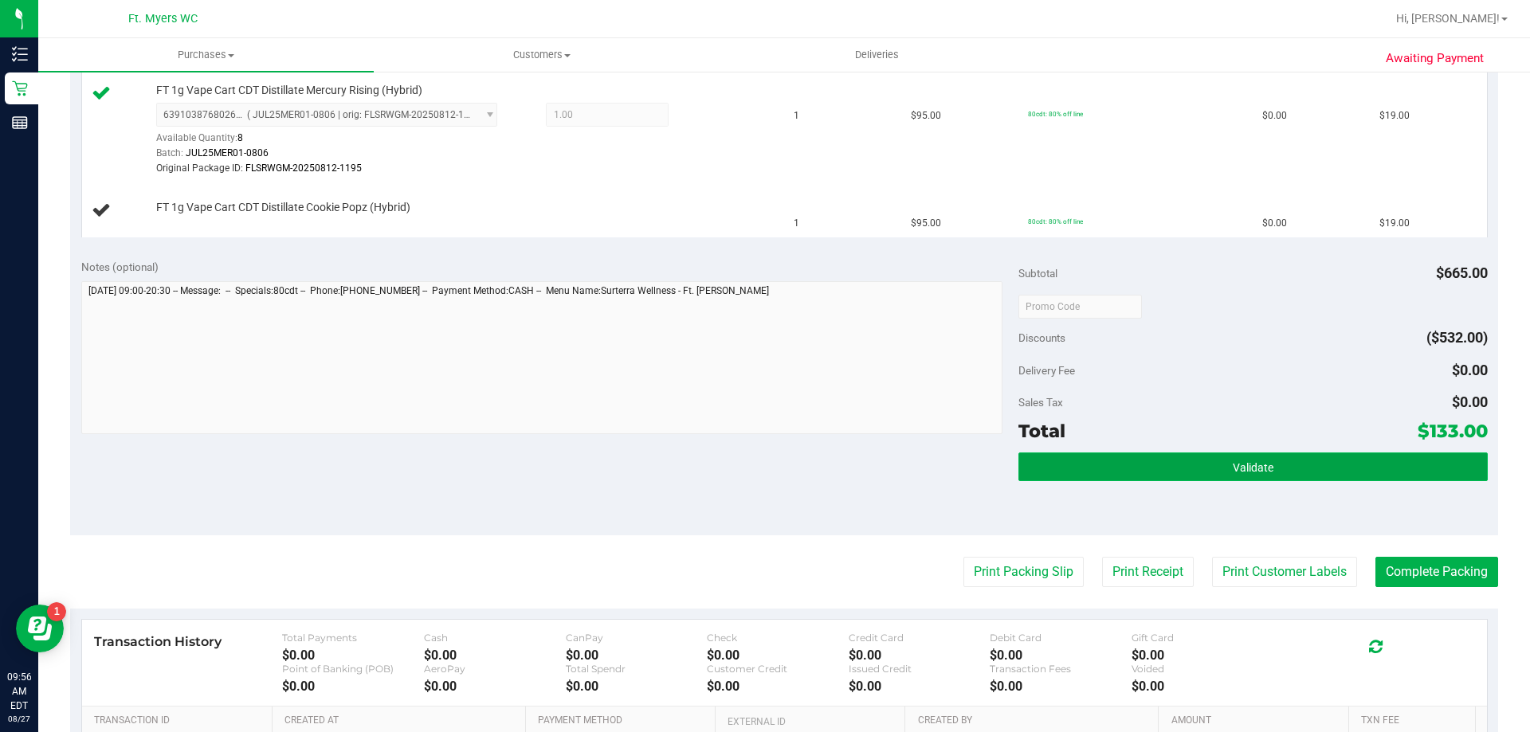
click at [1144, 473] on button "Validate" at bounding box center [1252, 467] width 469 height 29
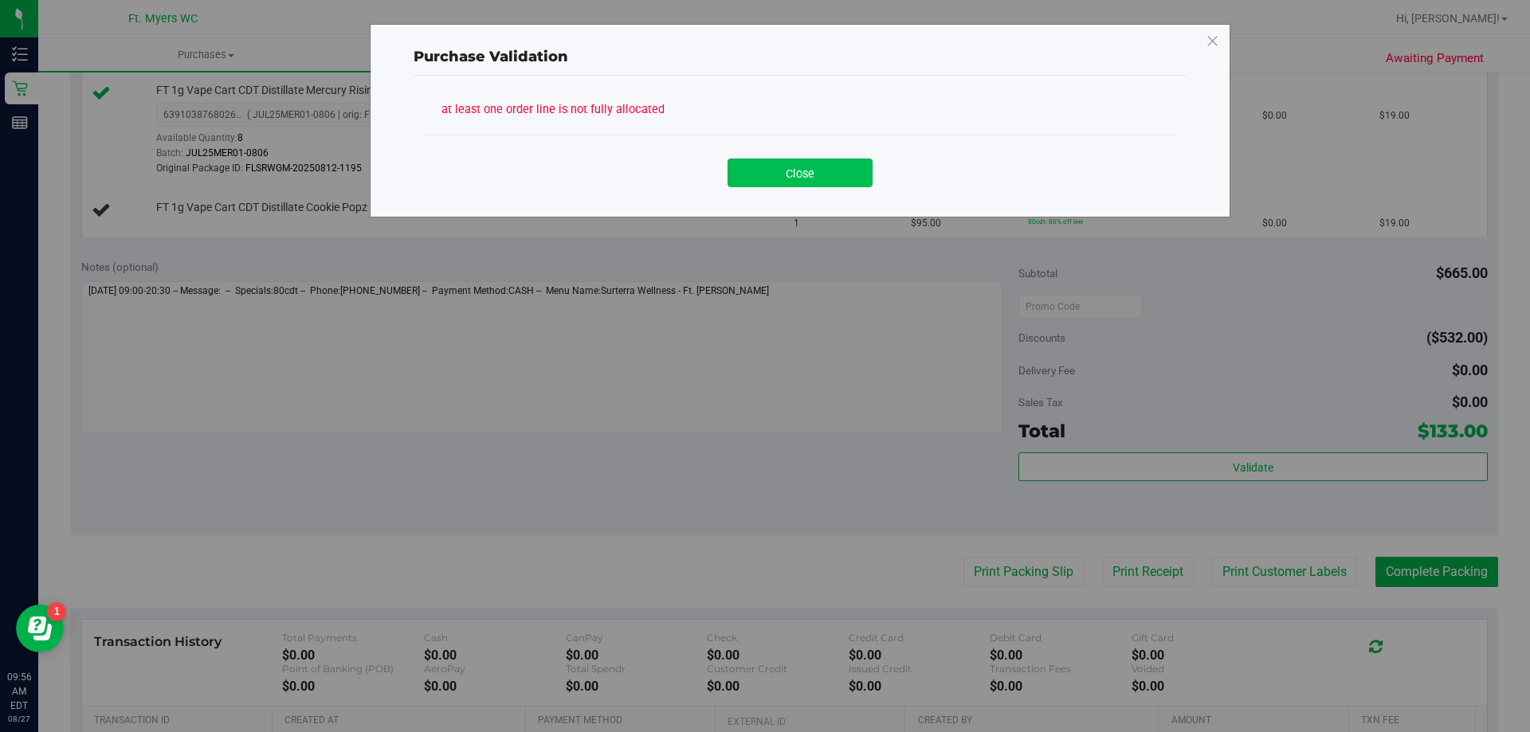
click at [766, 178] on button "Close" at bounding box center [800, 173] width 145 height 29
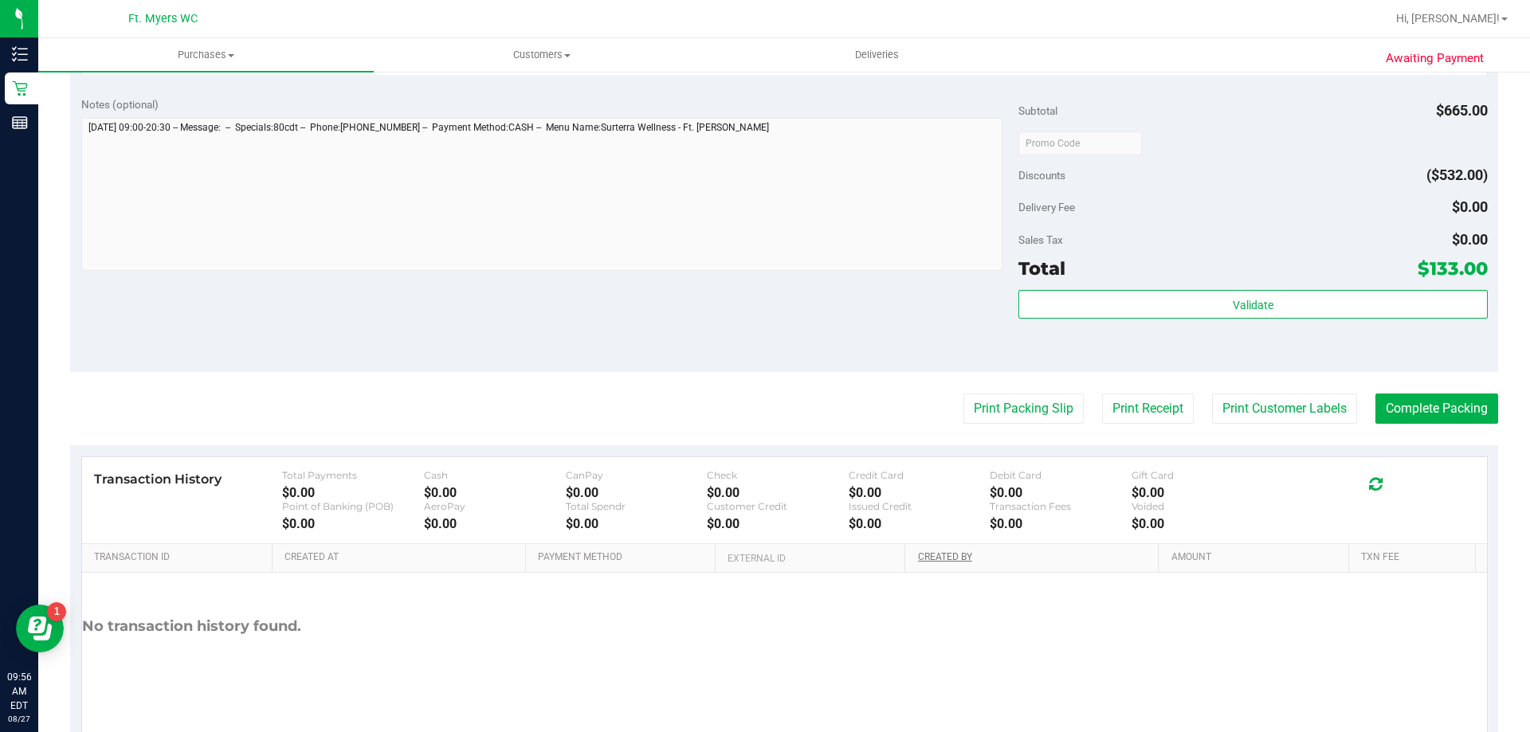
scroll to position [1215, 0]
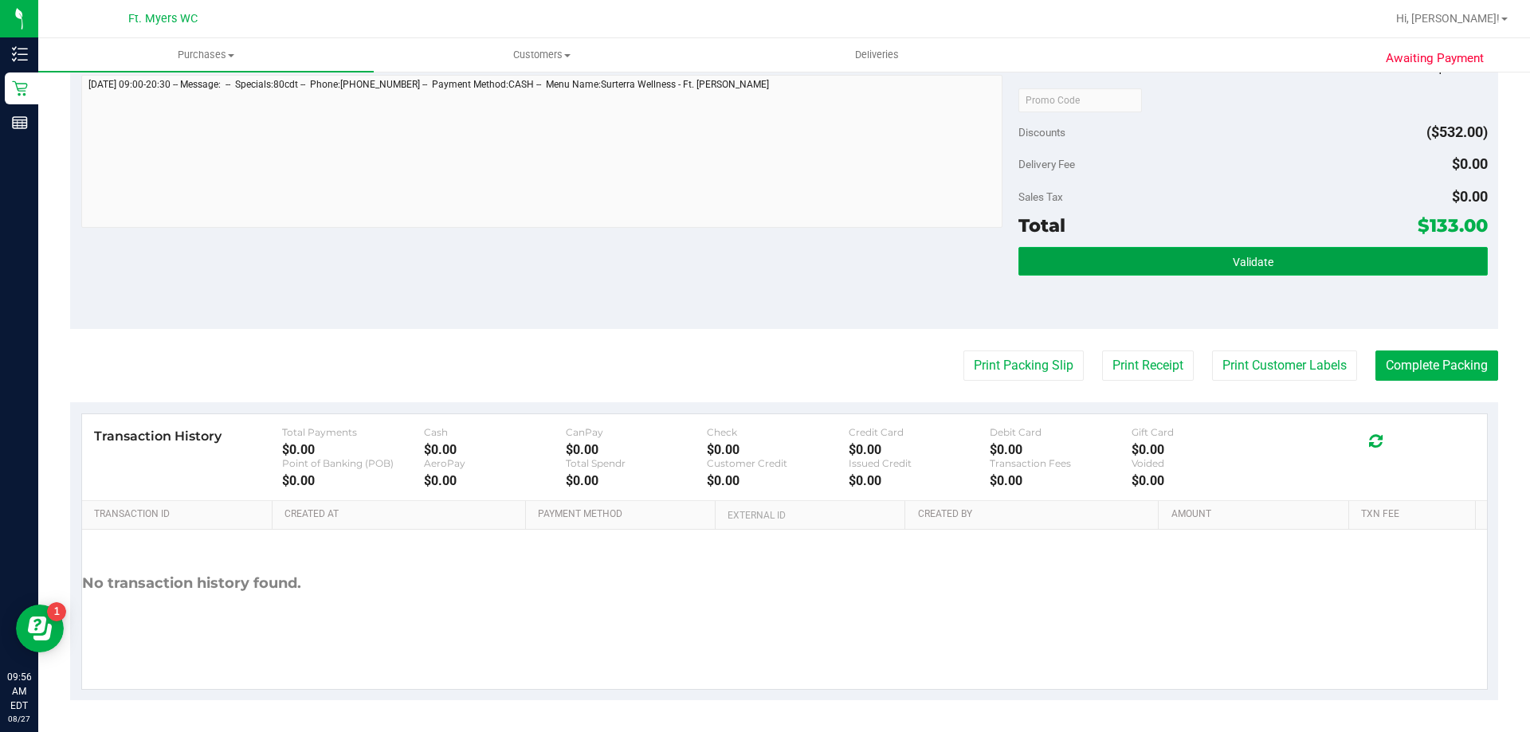
click at [1204, 253] on button "Validate" at bounding box center [1252, 261] width 469 height 29
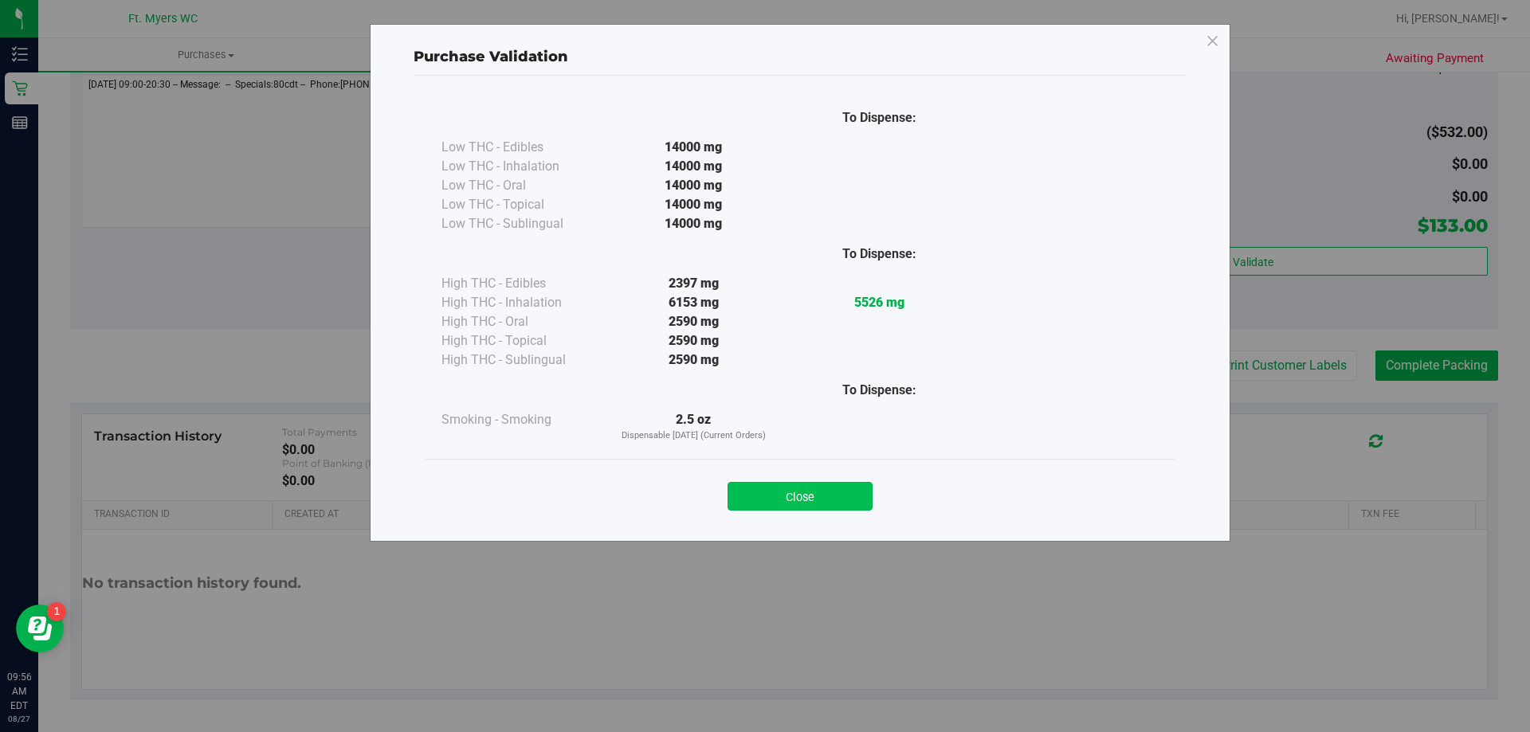
click at [806, 489] on button "Close" at bounding box center [800, 496] width 145 height 29
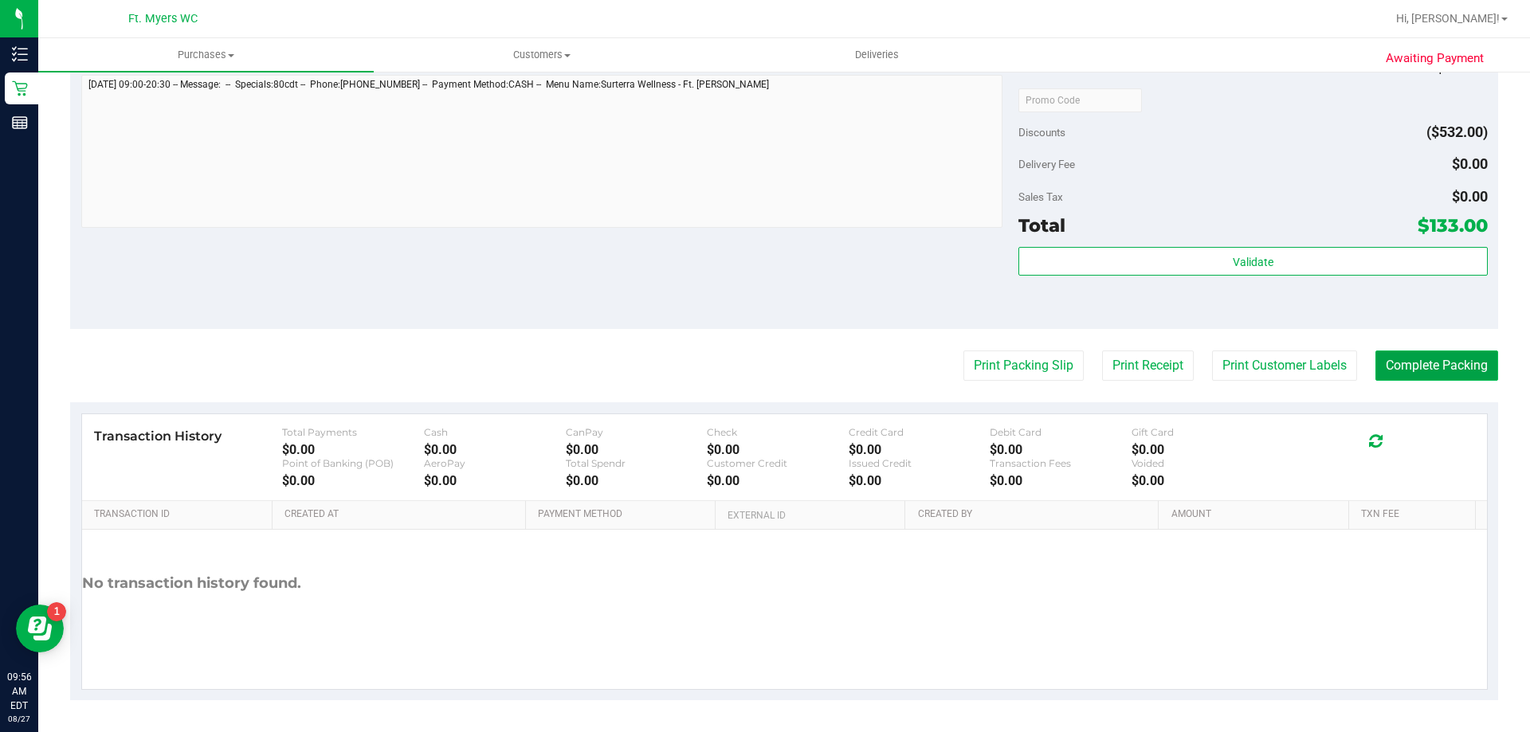
click at [1446, 367] on button "Complete Packing" at bounding box center [1436, 366] width 123 height 30
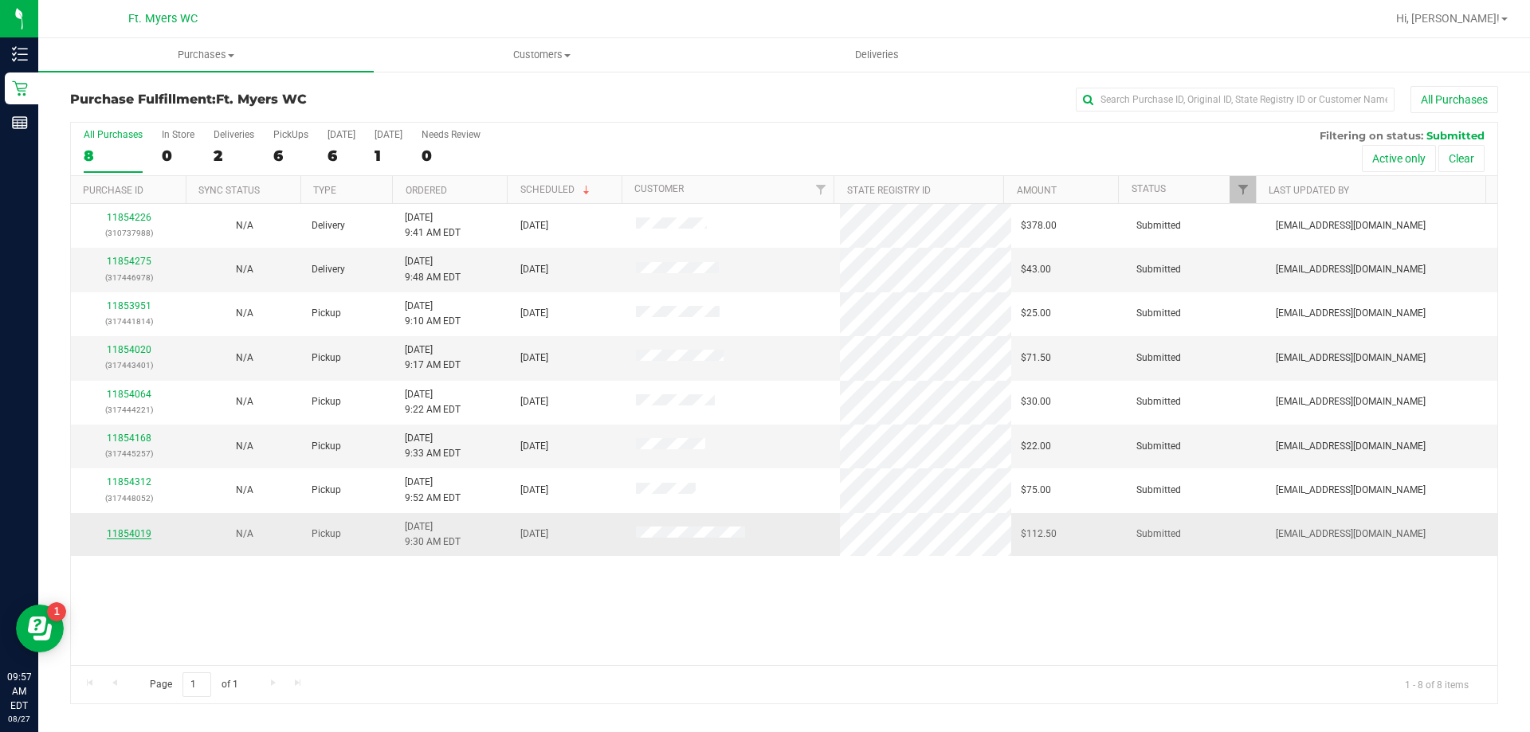
click at [139, 535] on link "11854019" at bounding box center [129, 533] width 45 height 11
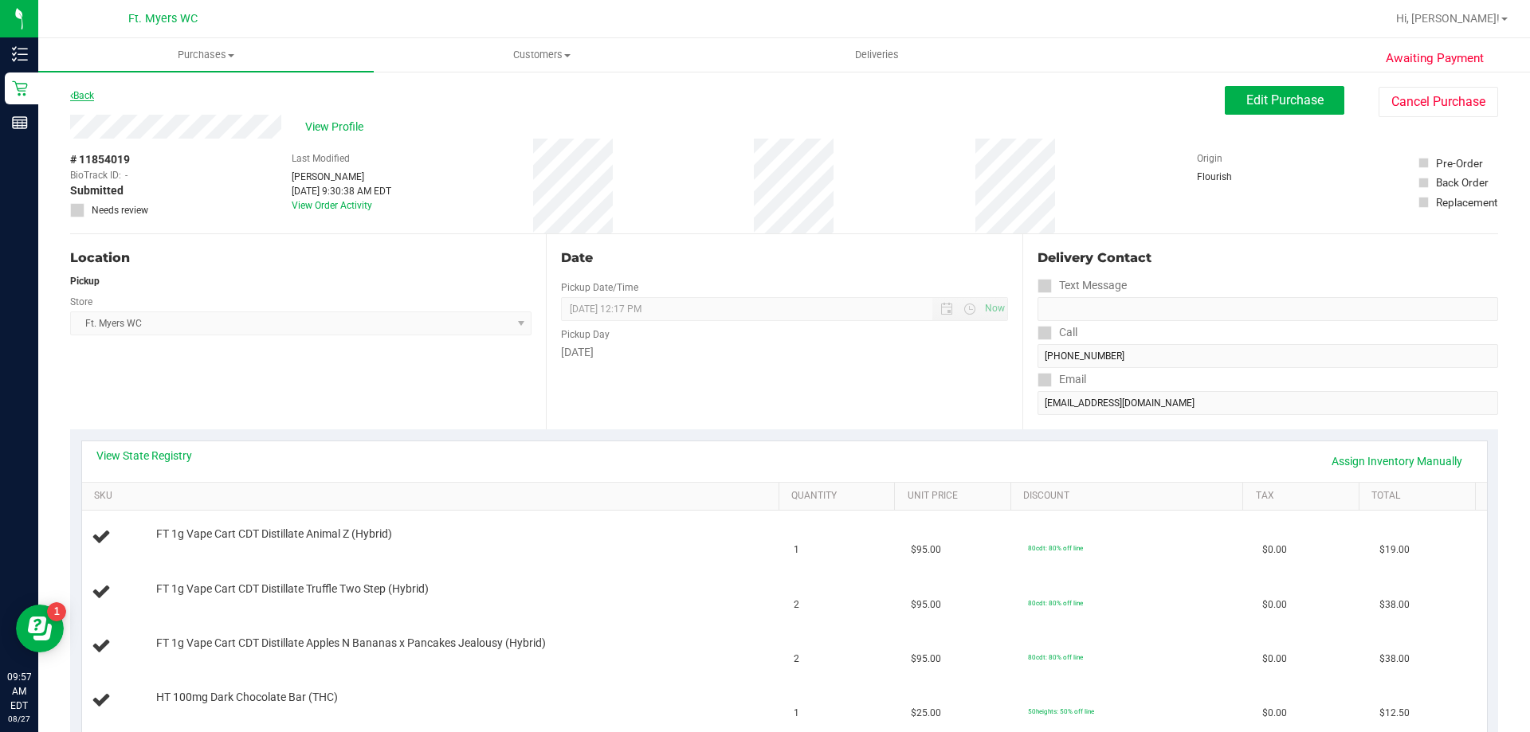
click at [92, 96] on link "Back" at bounding box center [82, 95] width 24 height 11
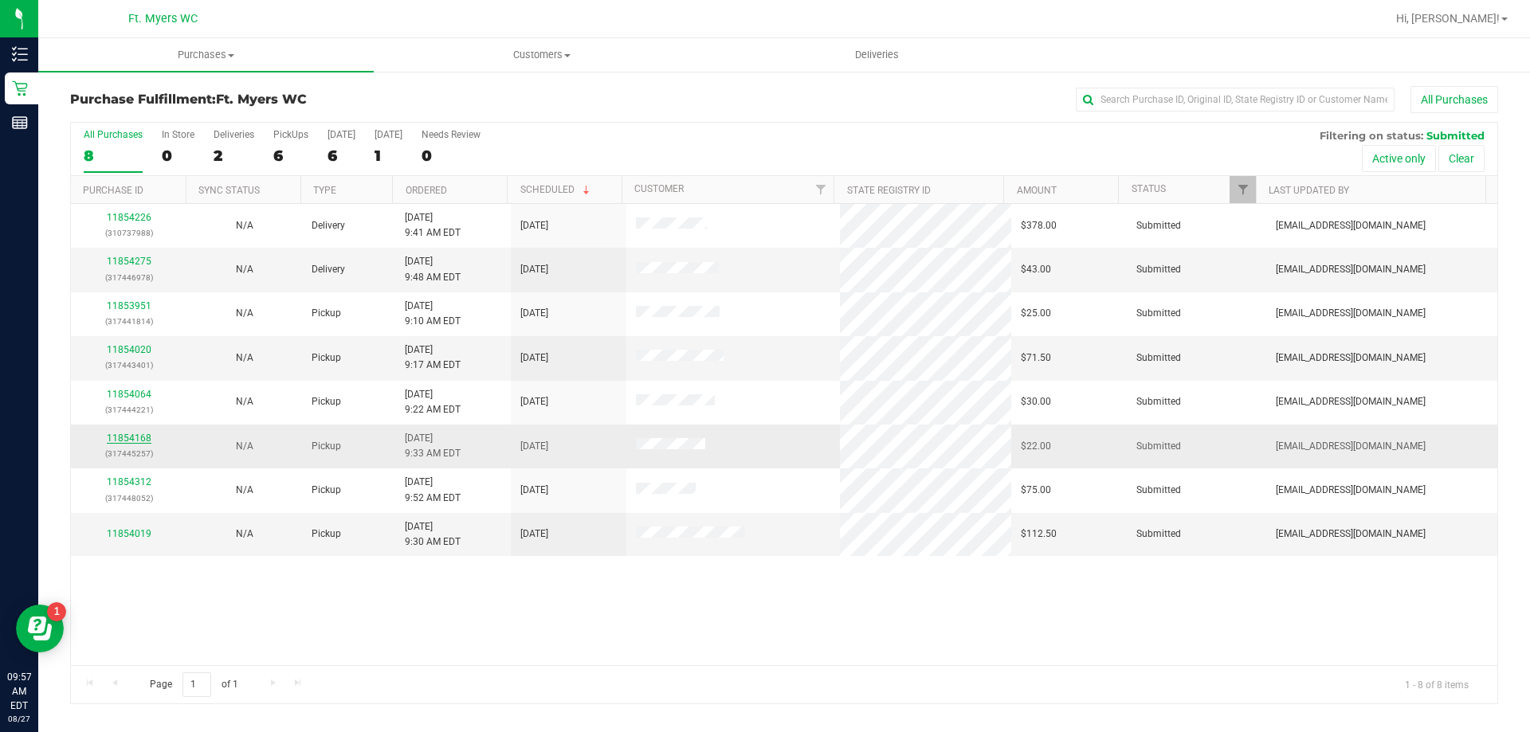
click at [135, 443] on link "11854168" at bounding box center [129, 438] width 45 height 11
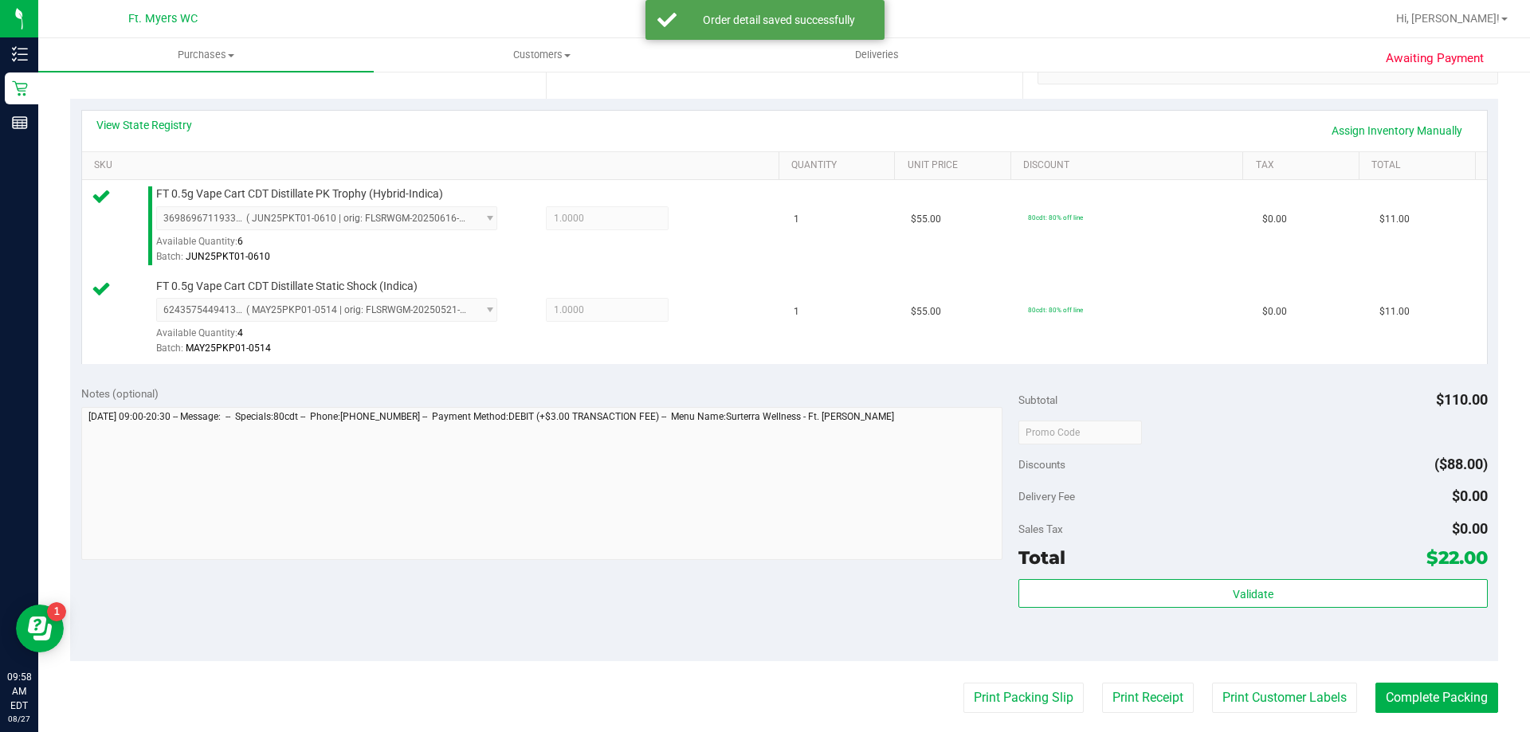
scroll to position [478, 0]
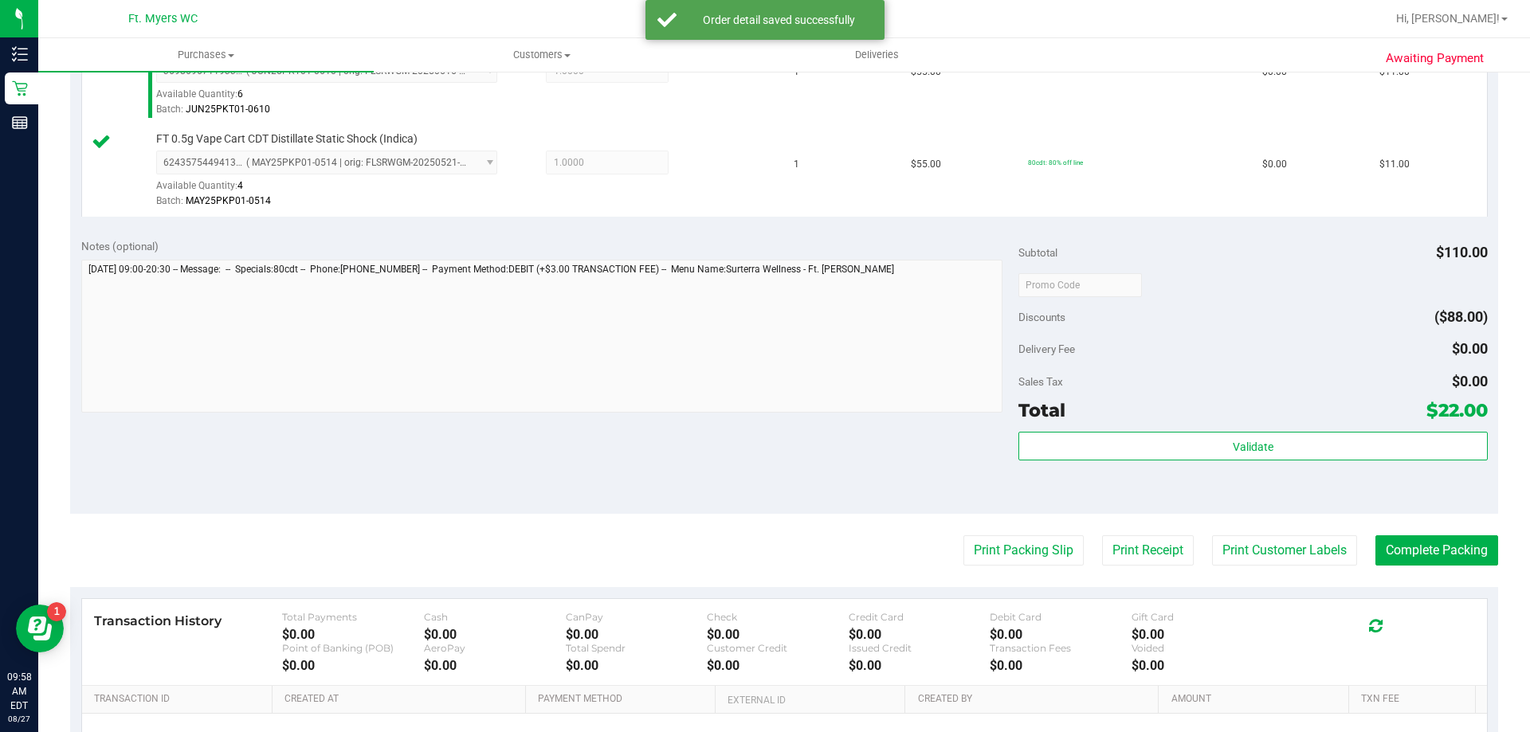
click at [1175, 461] on div "Validate" at bounding box center [1252, 468] width 469 height 72
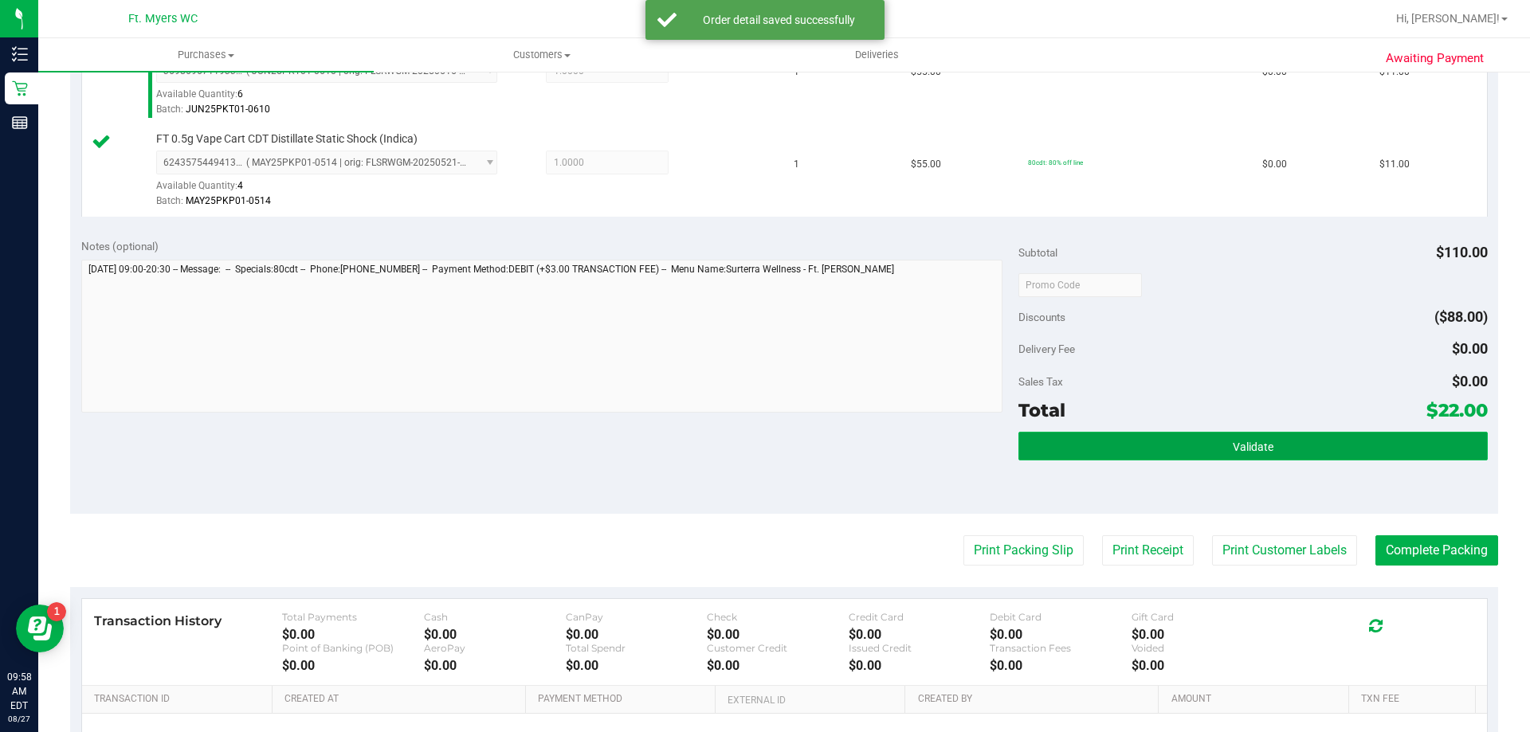
click at [1177, 439] on button "Validate" at bounding box center [1252, 446] width 469 height 29
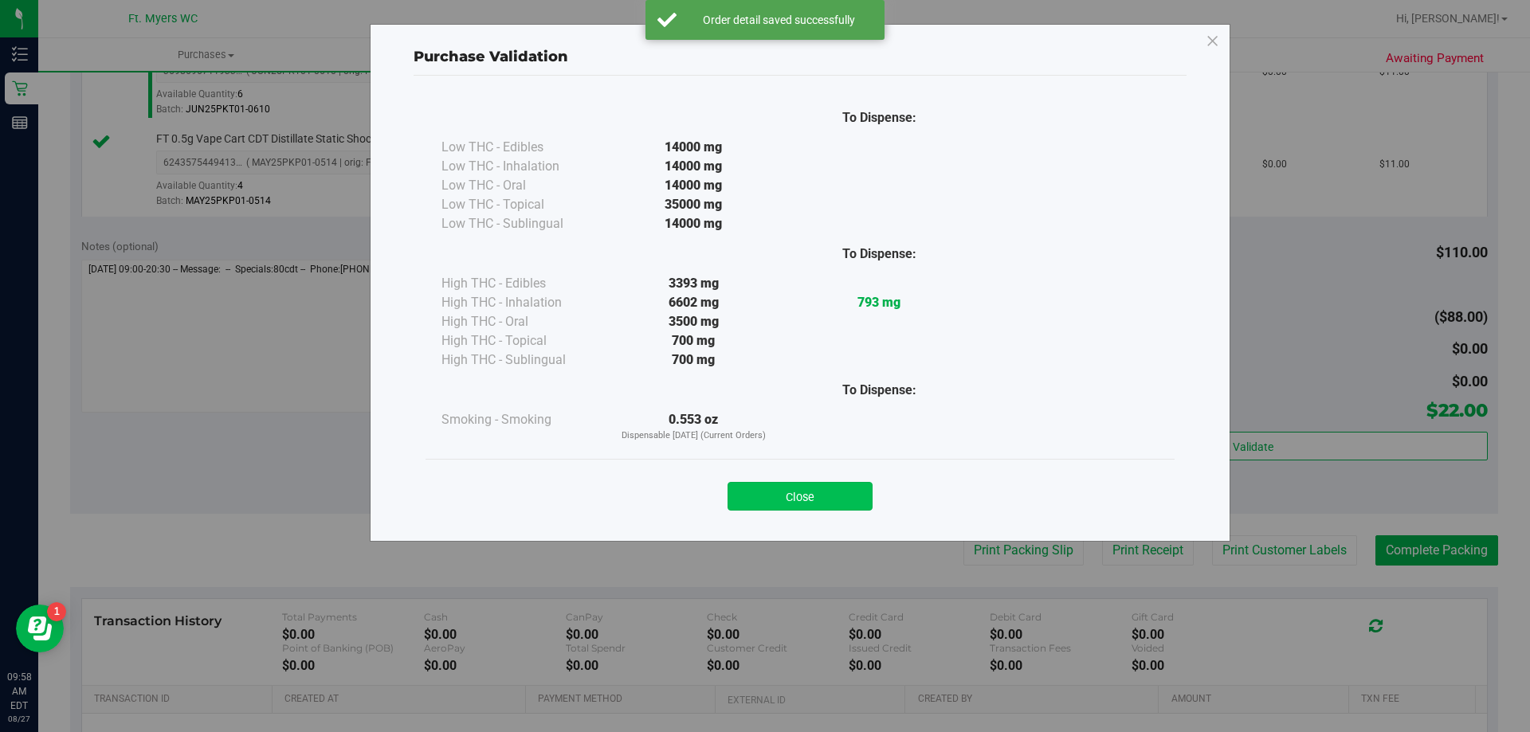
click at [787, 490] on button "Close" at bounding box center [800, 496] width 145 height 29
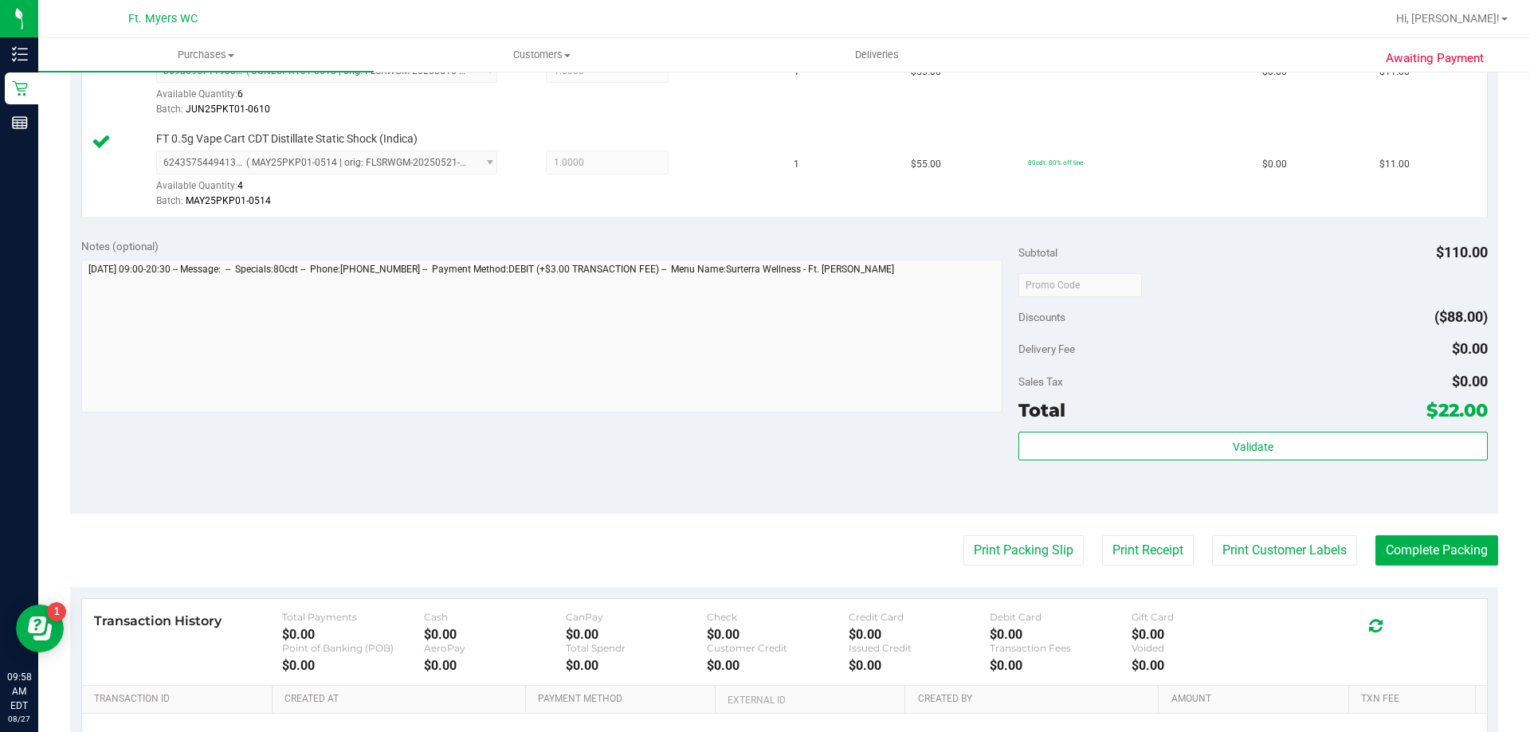
click at [1051, 535] on purchase-details "Back Edit Purchase Cancel Purchase View Profile # 11854168 BioTrack ID: - Submi…" at bounding box center [784, 246] width 1428 height 1277
click at [1042, 540] on button "Print Packing Slip" at bounding box center [1023, 551] width 120 height 30
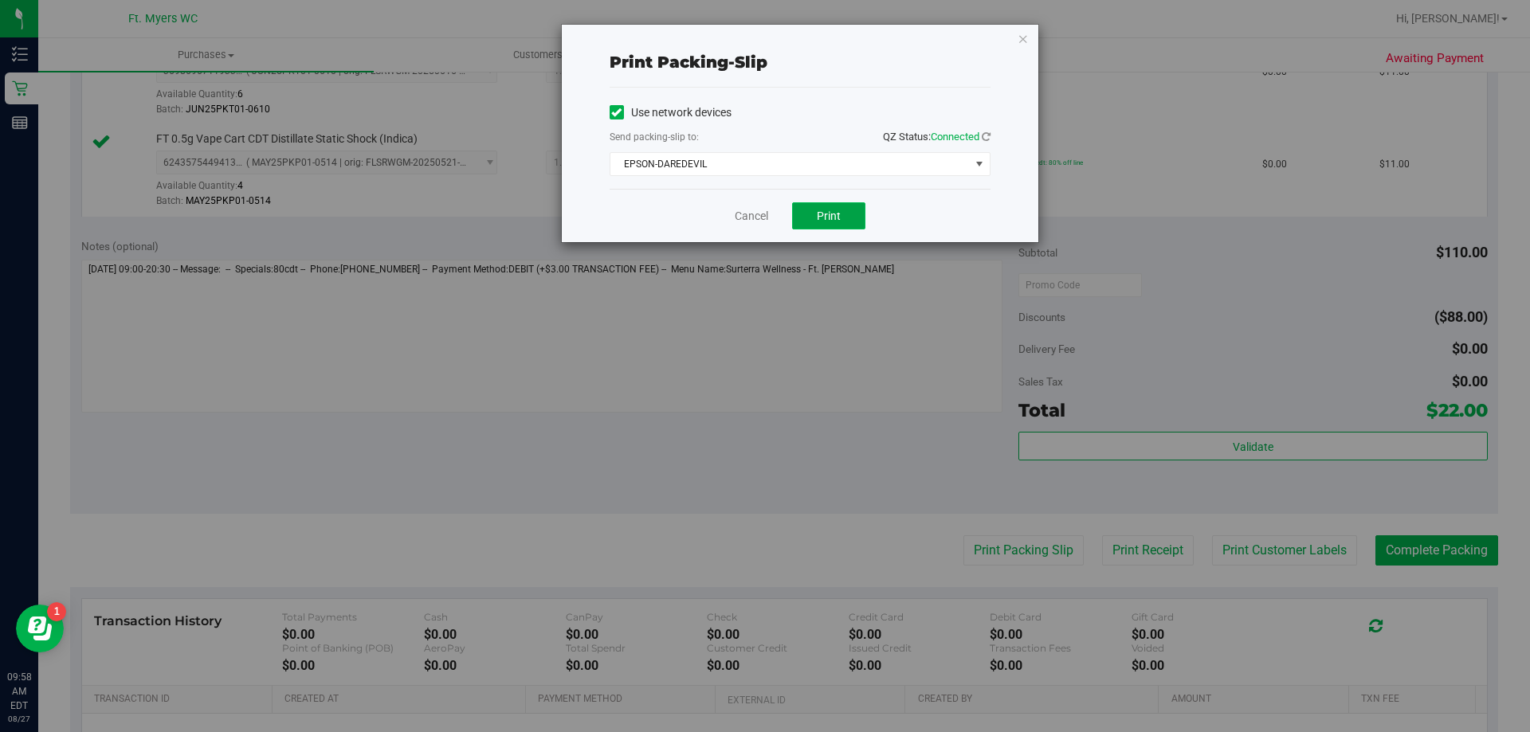
click at [828, 212] on span "Print" at bounding box center [829, 216] width 24 height 13
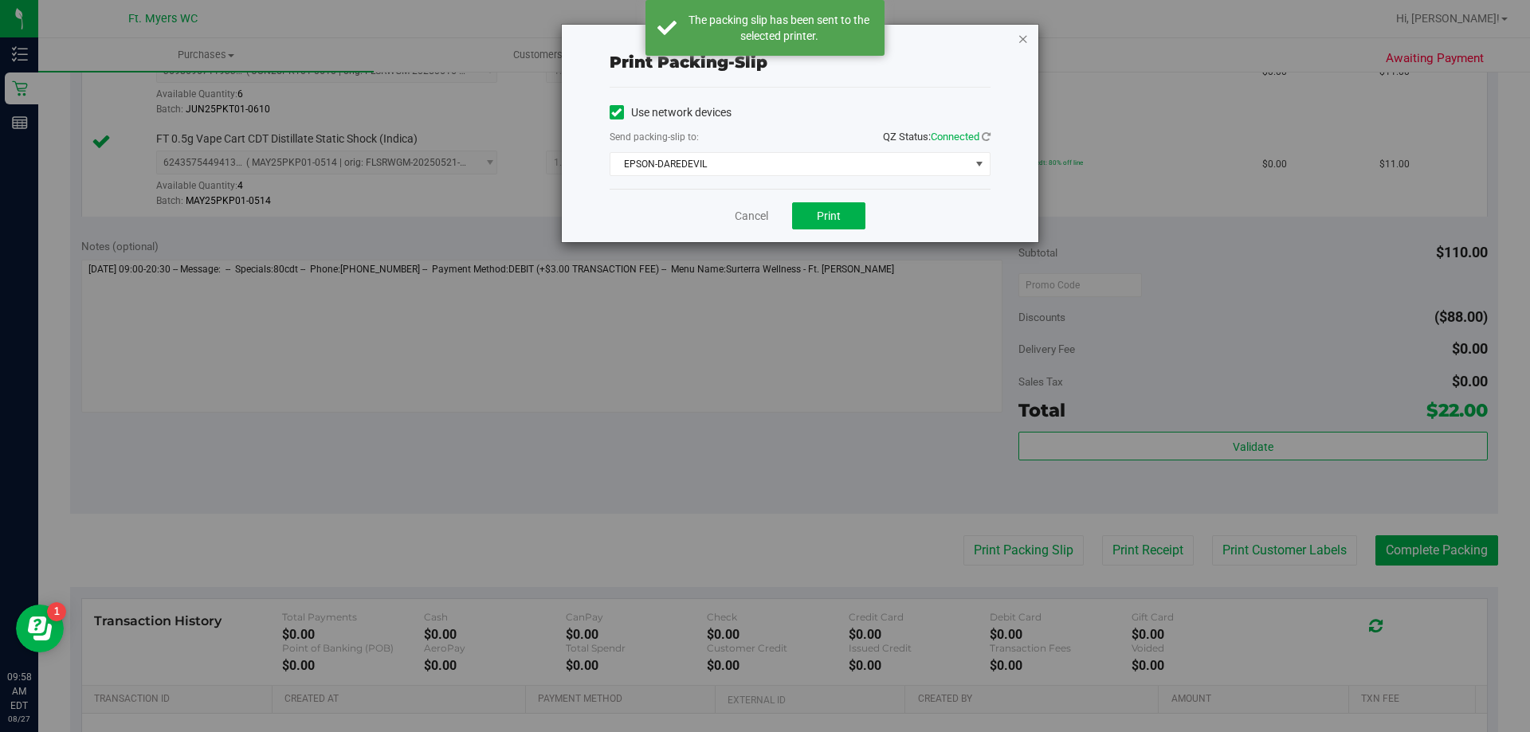
click at [1019, 36] on icon "button" at bounding box center [1023, 38] width 11 height 19
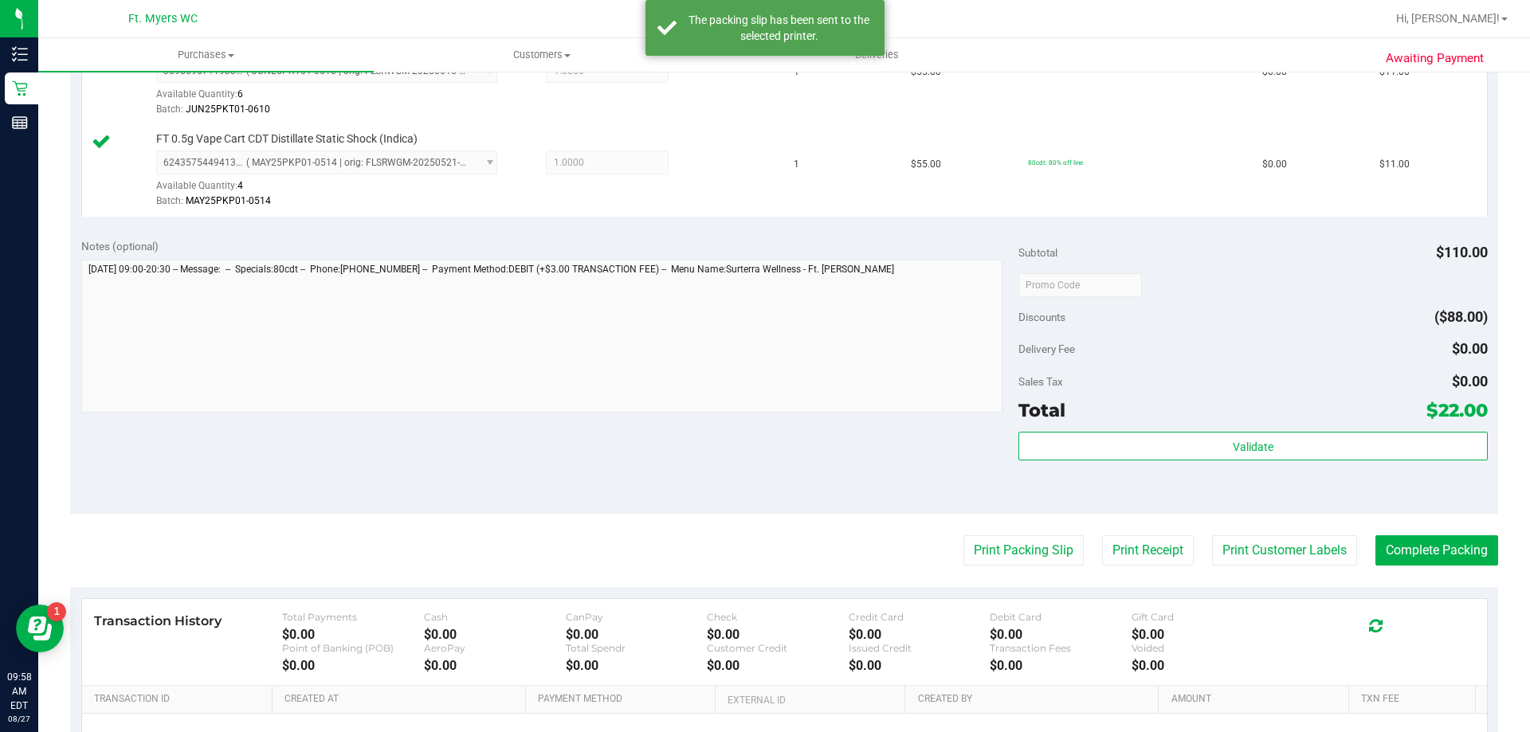
click at [1371, 535] on purchase-details "Back Edit Purchase Cancel Purchase View Profile # 11854168 BioTrack ID: - Submi…" at bounding box center [784, 246] width 1428 height 1277
click at [1375, 561] on button "Complete Packing" at bounding box center [1436, 551] width 123 height 30
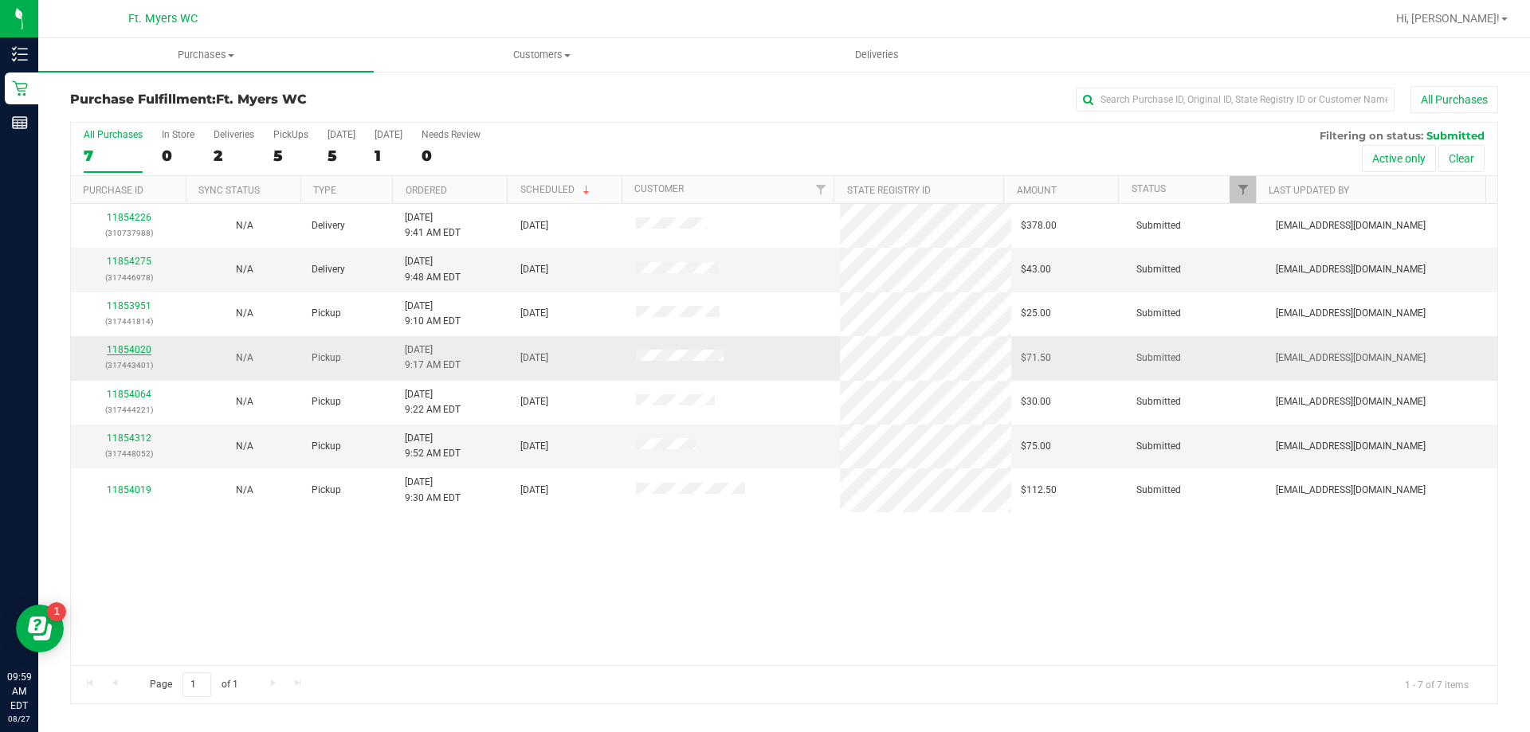
click at [112, 354] on link "11854020" at bounding box center [129, 349] width 45 height 11
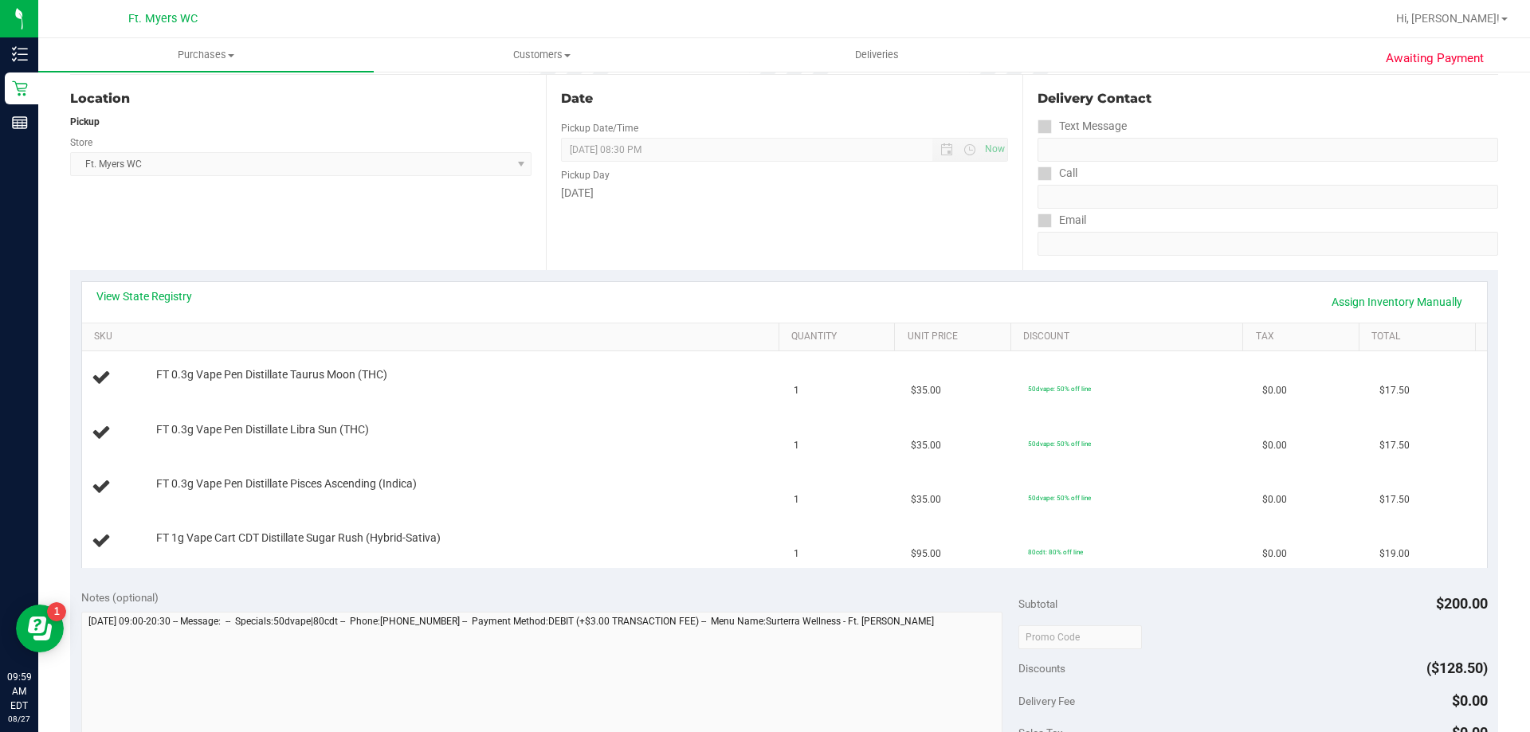
scroll to position [558, 0]
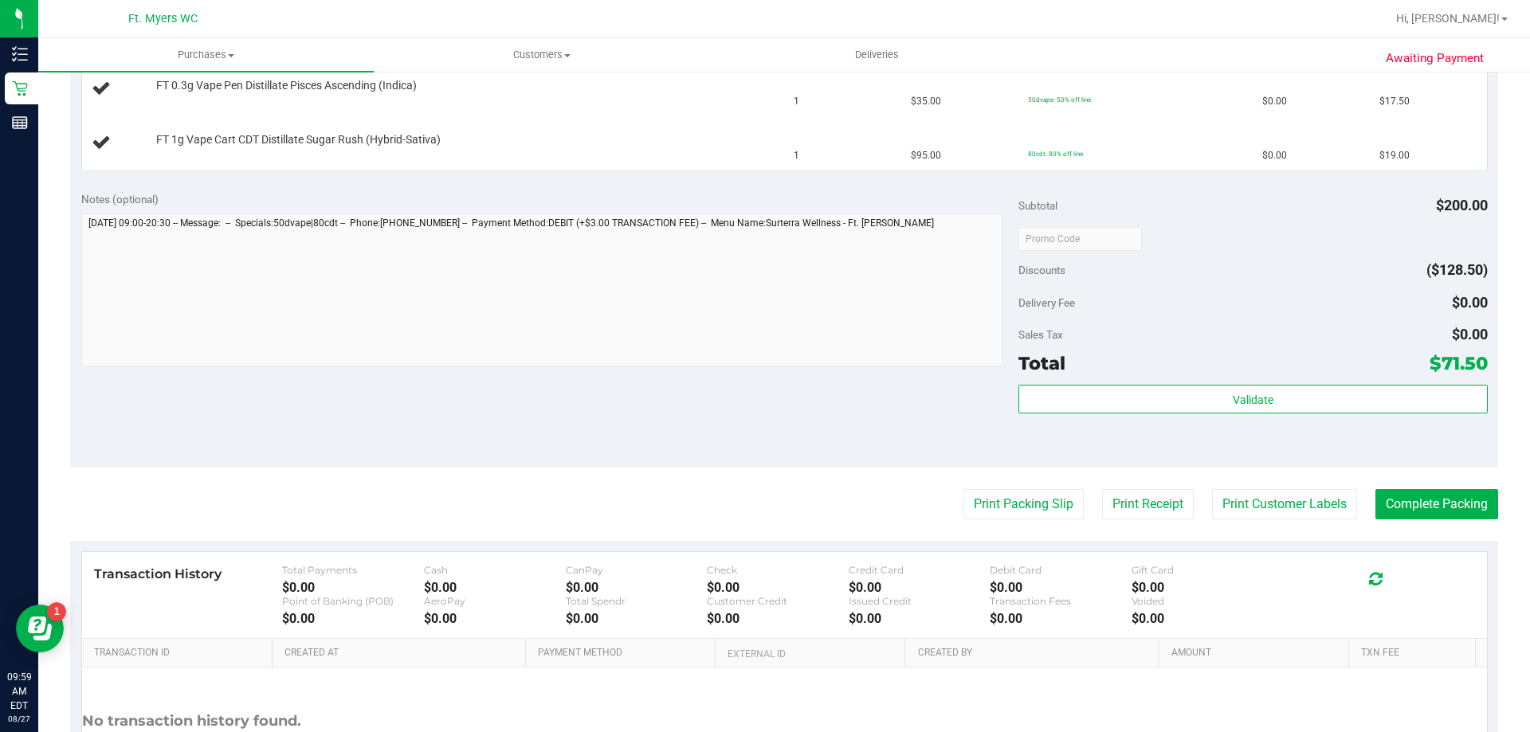
click at [1002, 487] on purchase-details "Back Edit Purchase Cancel Purchase View Profile # 11854020 BioTrack ID: - Submi…" at bounding box center [784, 183] width 1428 height 1311
click at [1002, 496] on button "Print Packing Slip" at bounding box center [1023, 504] width 120 height 30
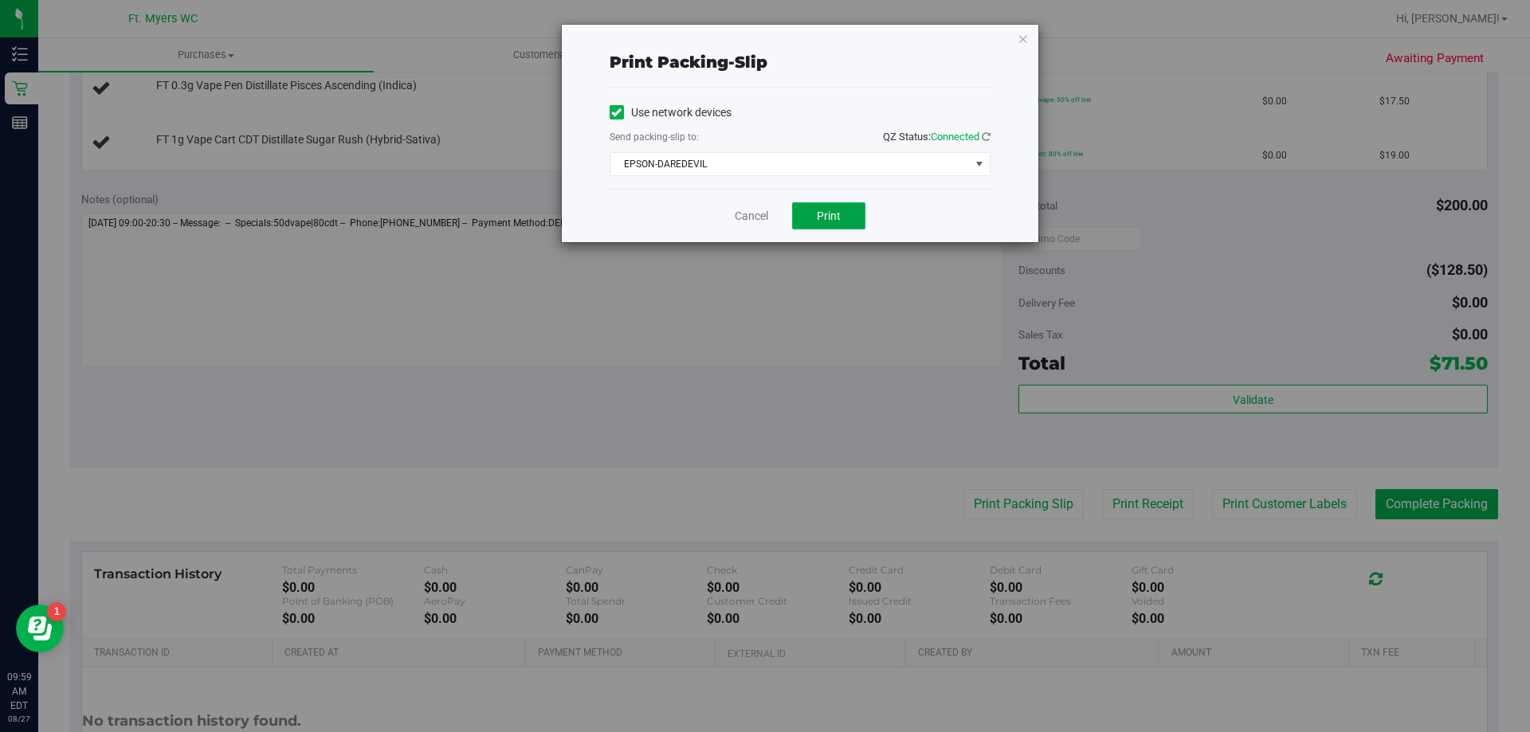
click at [833, 215] on span "Print" at bounding box center [829, 216] width 24 height 13
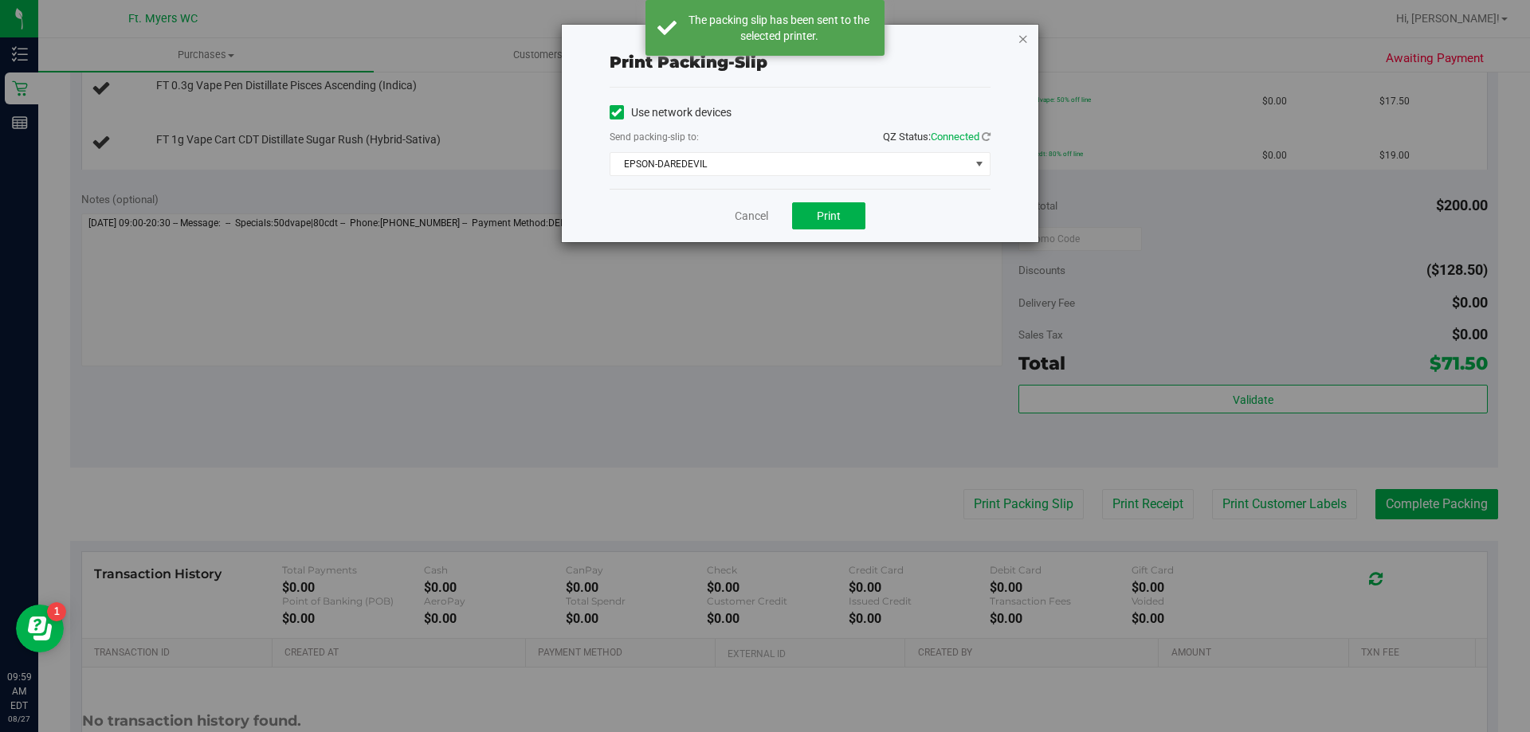
click at [1018, 42] on icon "button" at bounding box center [1023, 38] width 11 height 19
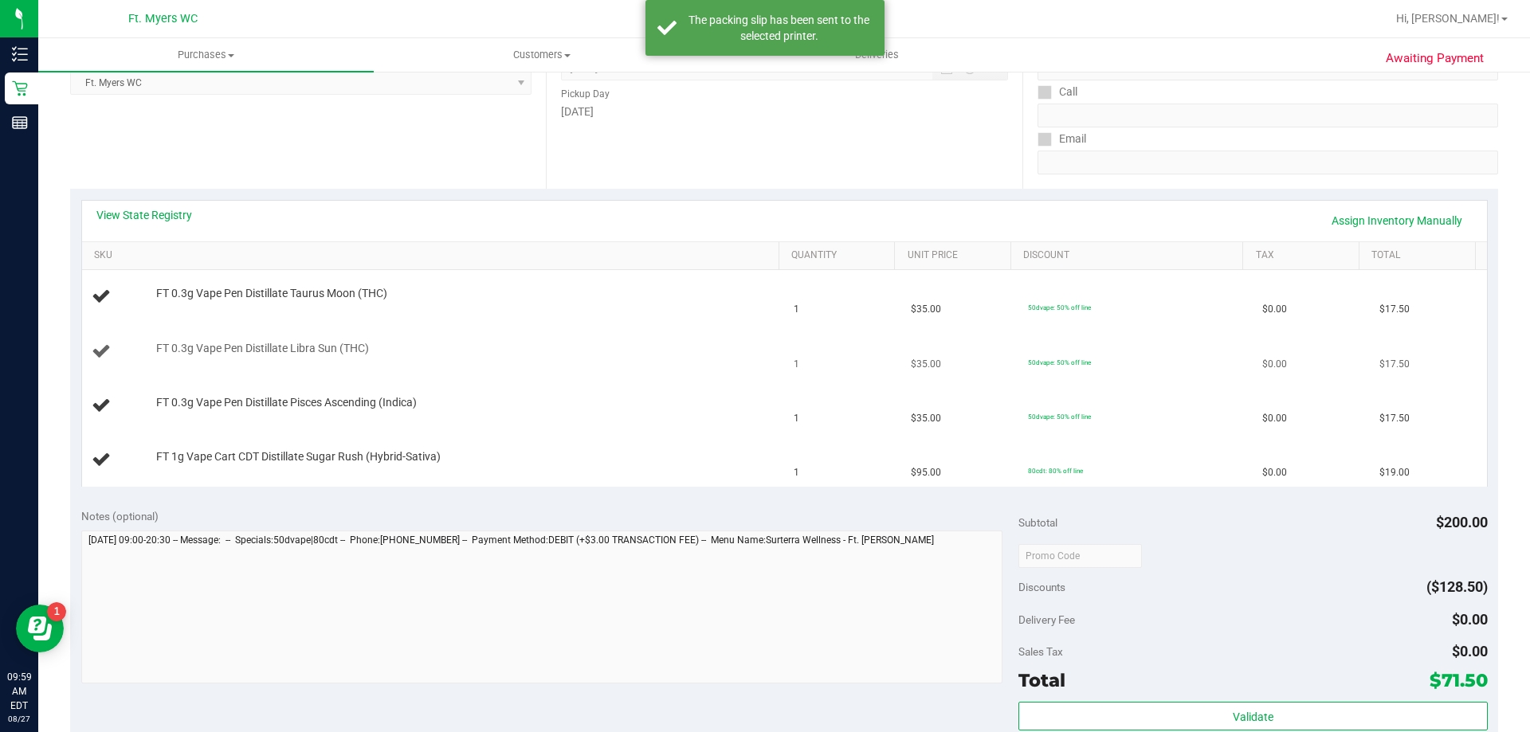
scroll to position [239, 0]
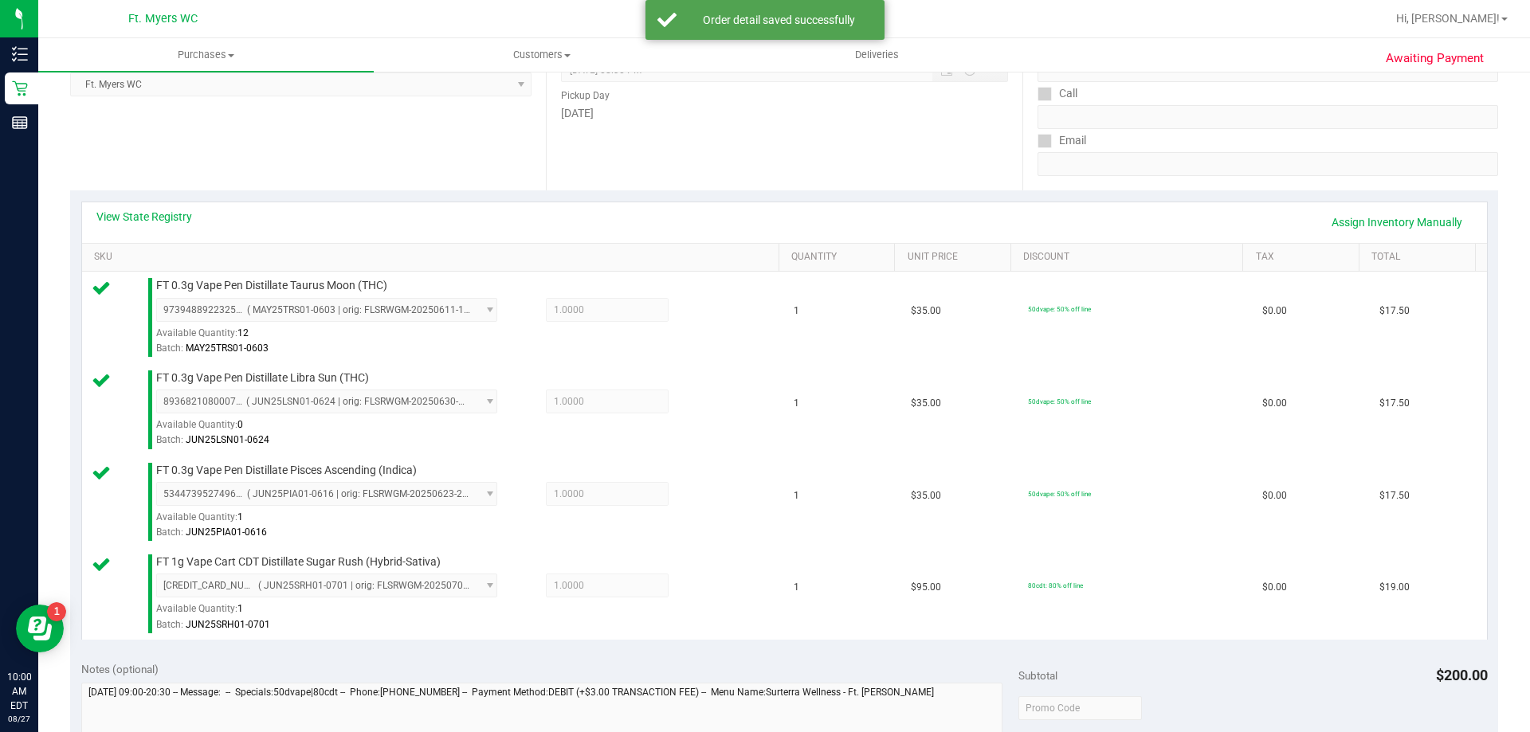
drag, startPoint x: 779, startPoint y: 332, endPoint x: 281, endPoint y: 119, distance: 541.6
click at [281, 119] on div "Location Pickup Store Ft. [PERSON_NAME] Select Store [PERSON_NAME][GEOGRAPHIC_D…" at bounding box center [308, 92] width 476 height 195
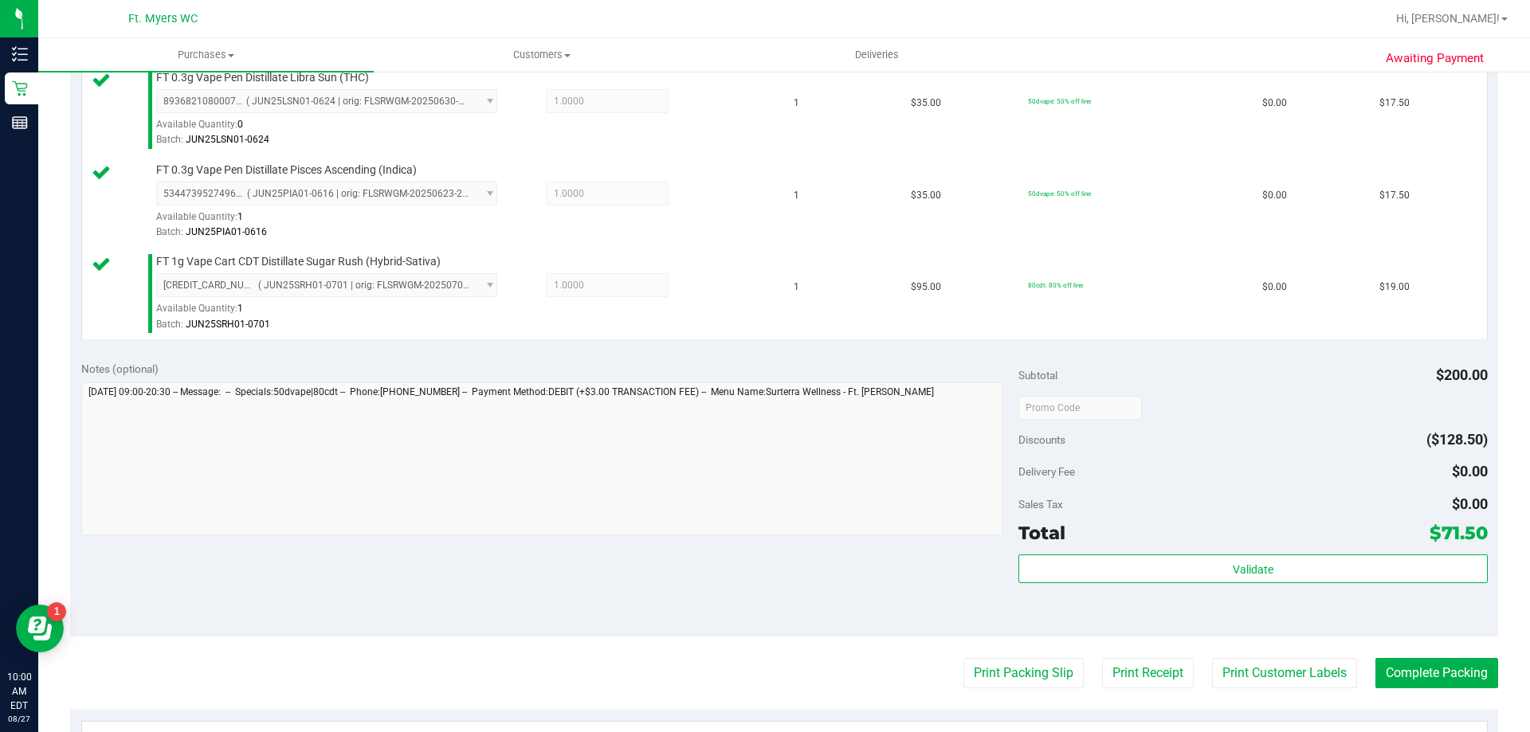
scroll to position [558, 0]
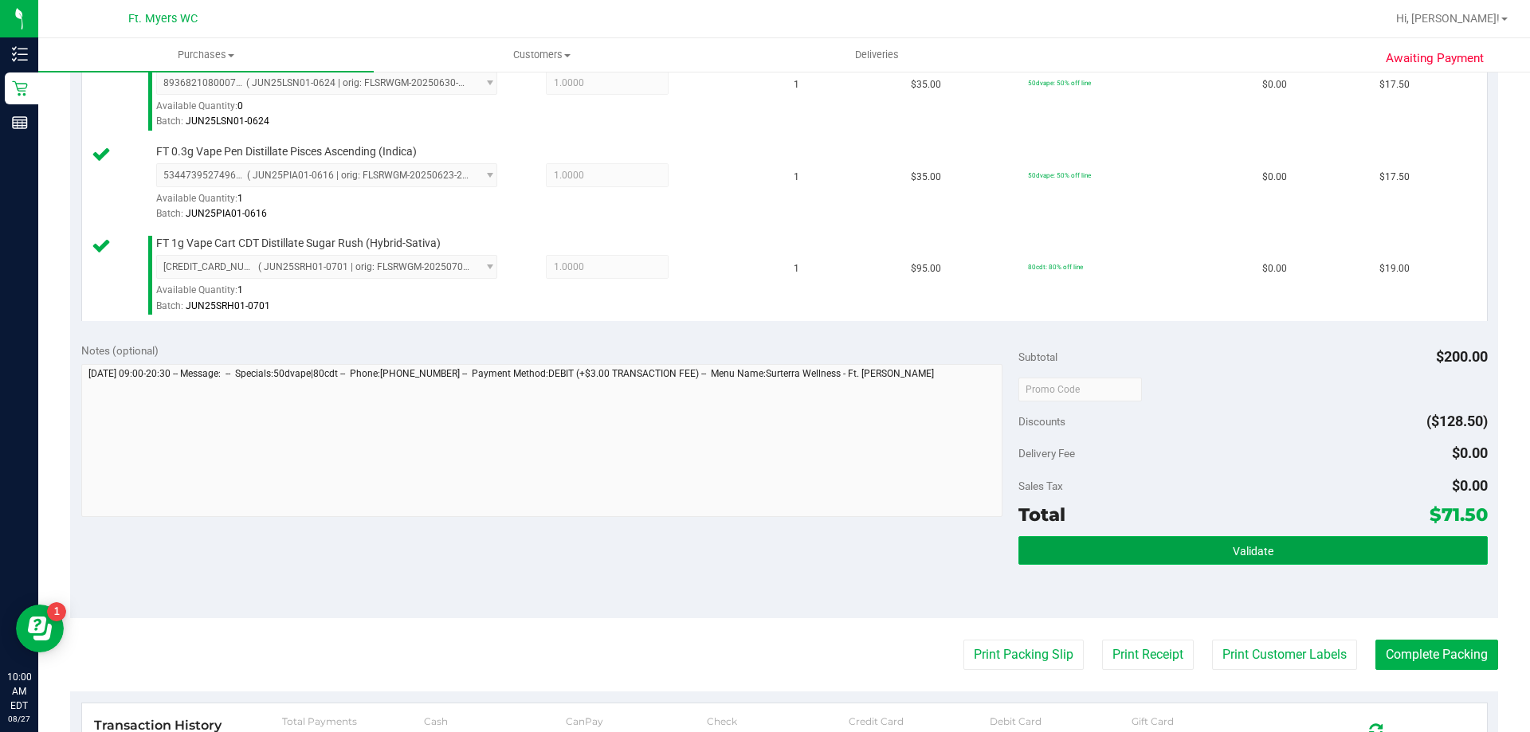
click at [1300, 557] on button "Validate" at bounding box center [1252, 550] width 469 height 29
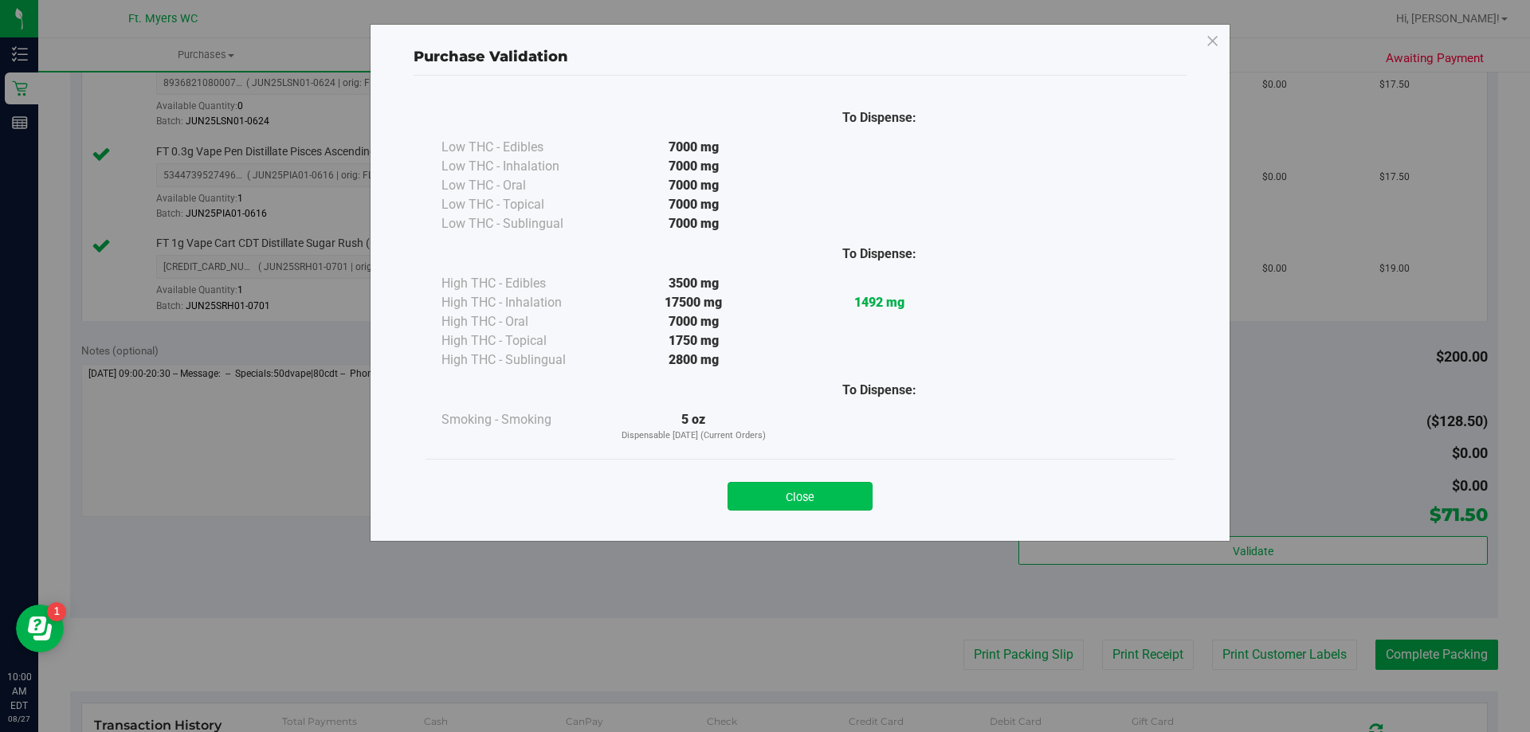
click at [812, 492] on button "Close" at bounding box center [800, 496] width 145 height 29
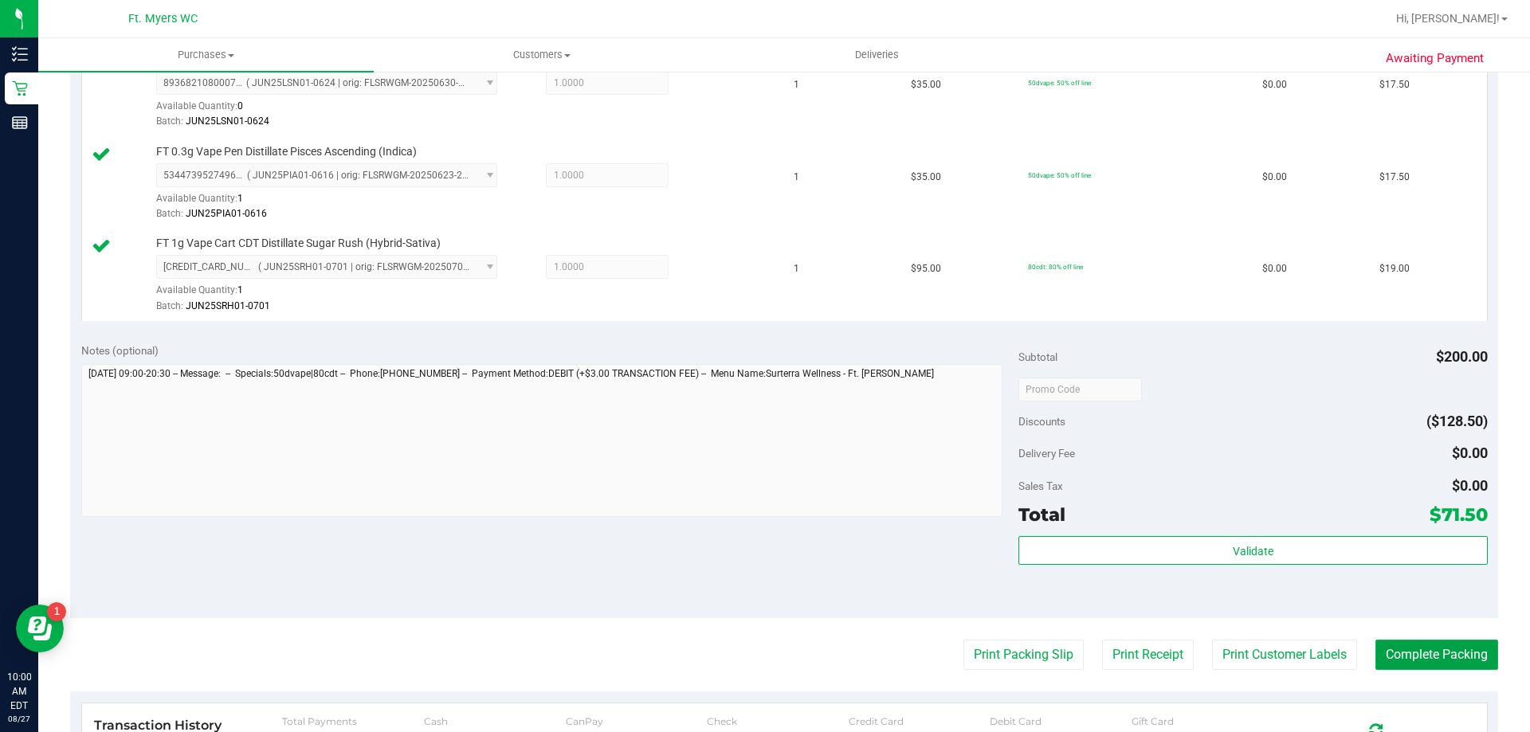
click at [1412, 668] on button "Complete Packing" at bounding box center [1436, 655] width 123 height 30
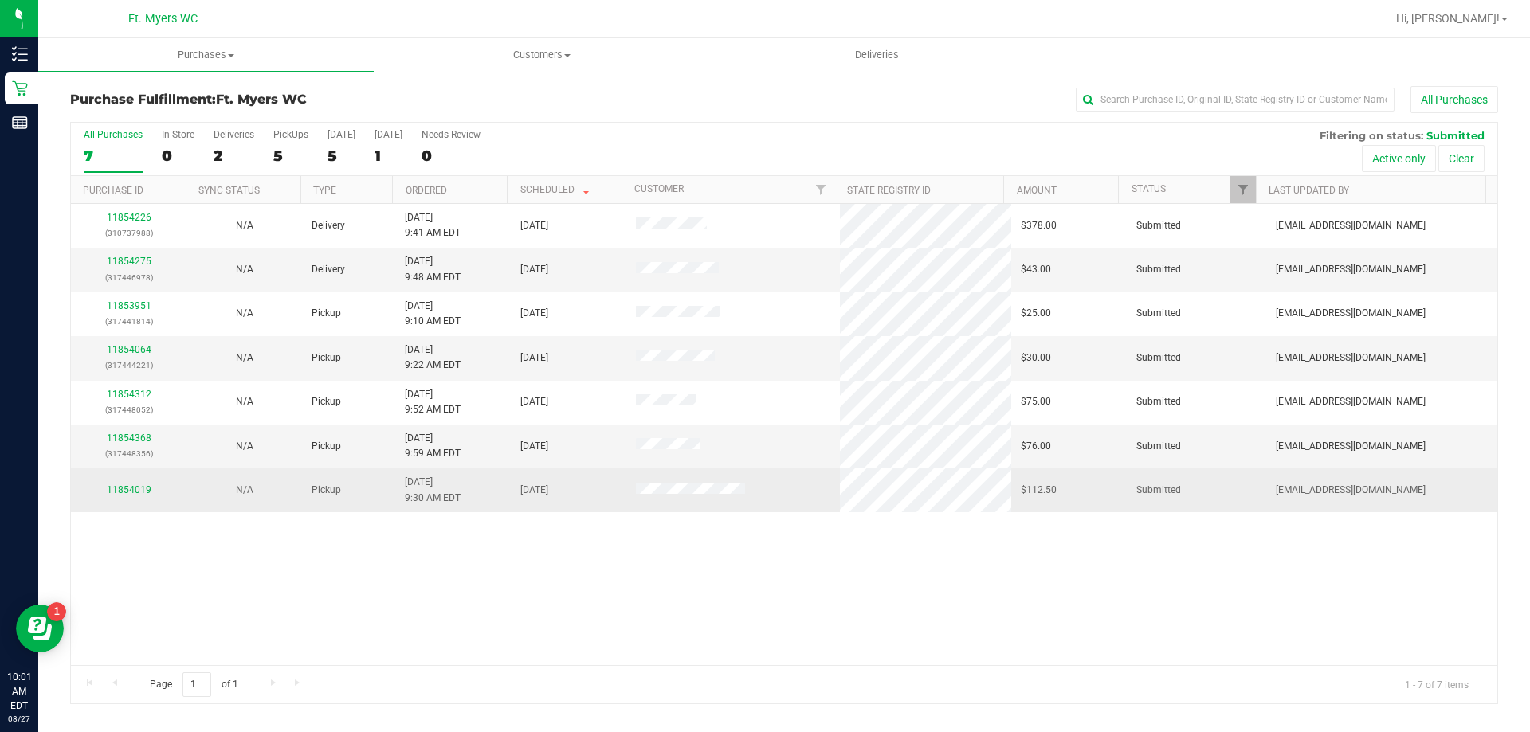
click at [138, 486] on link "11854019" at bounding box center [129, 490] width 45 height 11
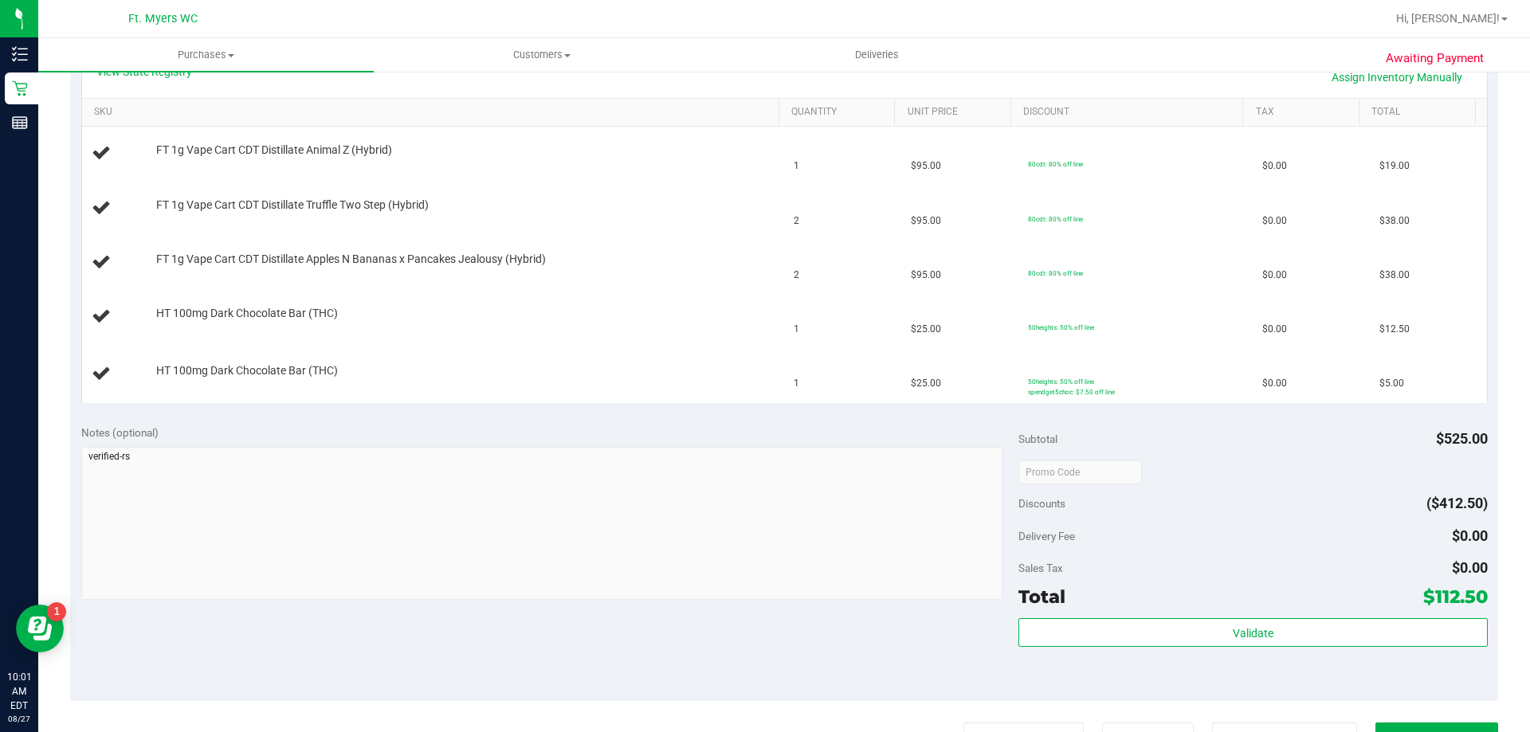
scroll to position [558, 0]
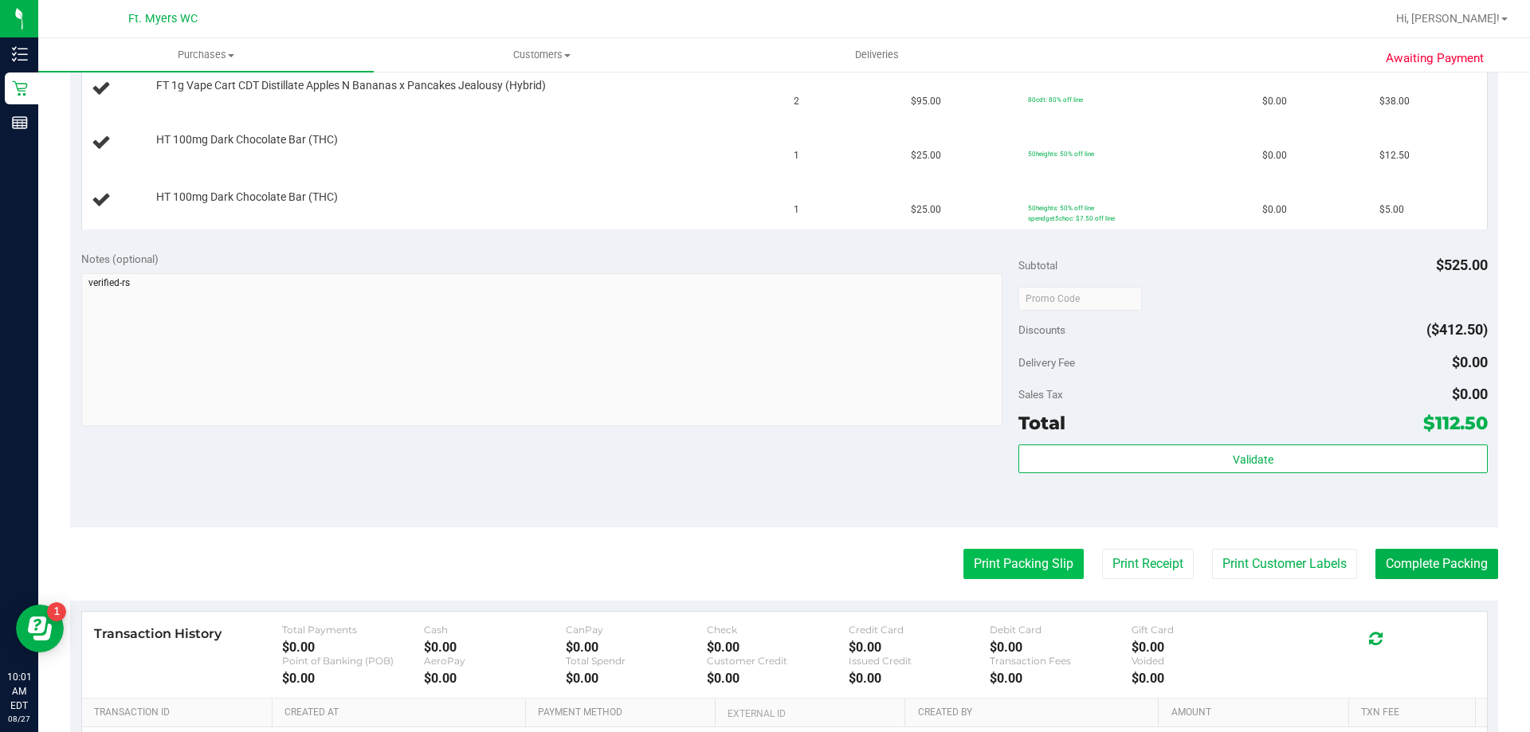
click at [1047, 559] on button "Print Packing Slip" at bounding box center [1023, 564] width 120 height 30
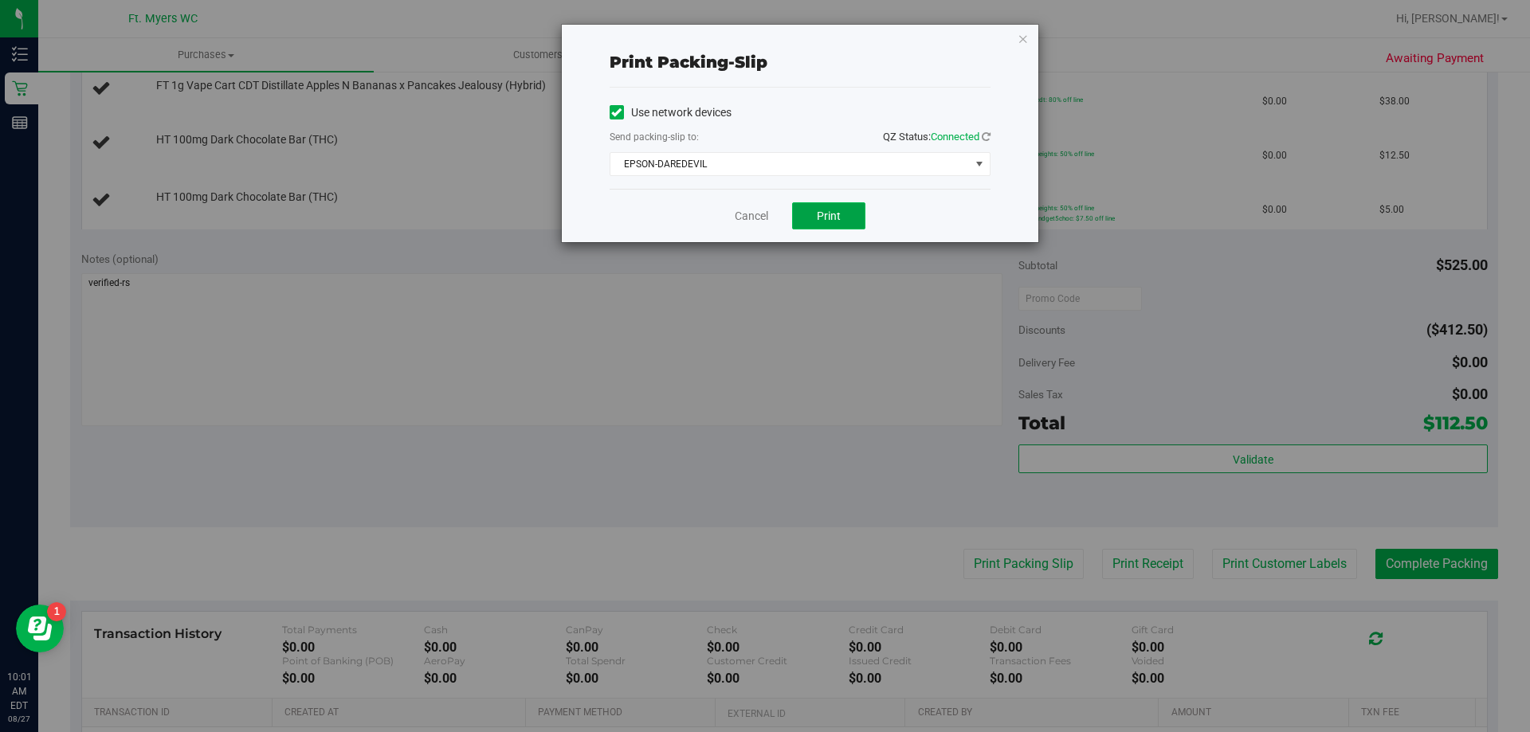
click at [851, 223] on button "Print" at bounding box center [828, 215] width 73 height 27
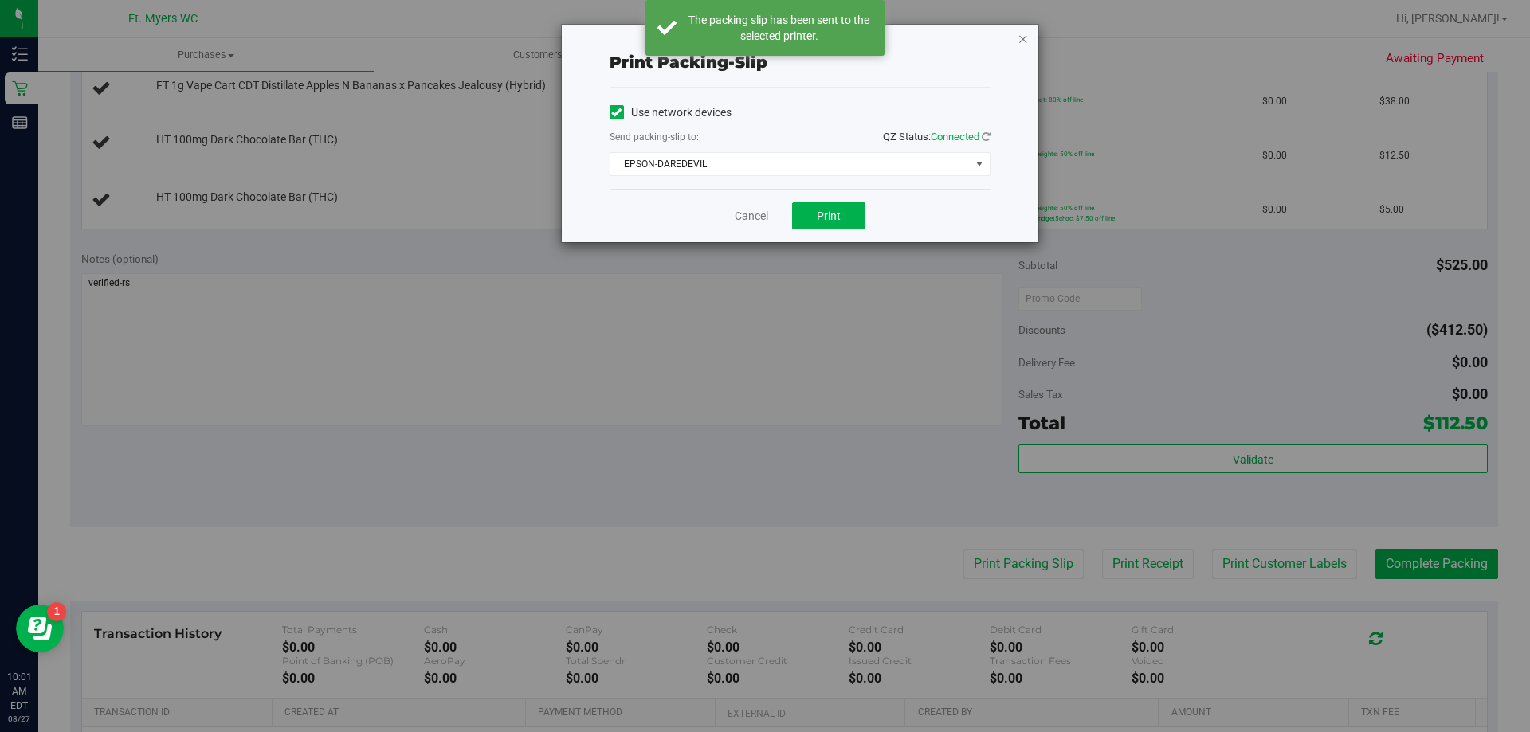
click at [1021, 41] on icon "button" at bounding box center [1023, 38] width 11 height 19
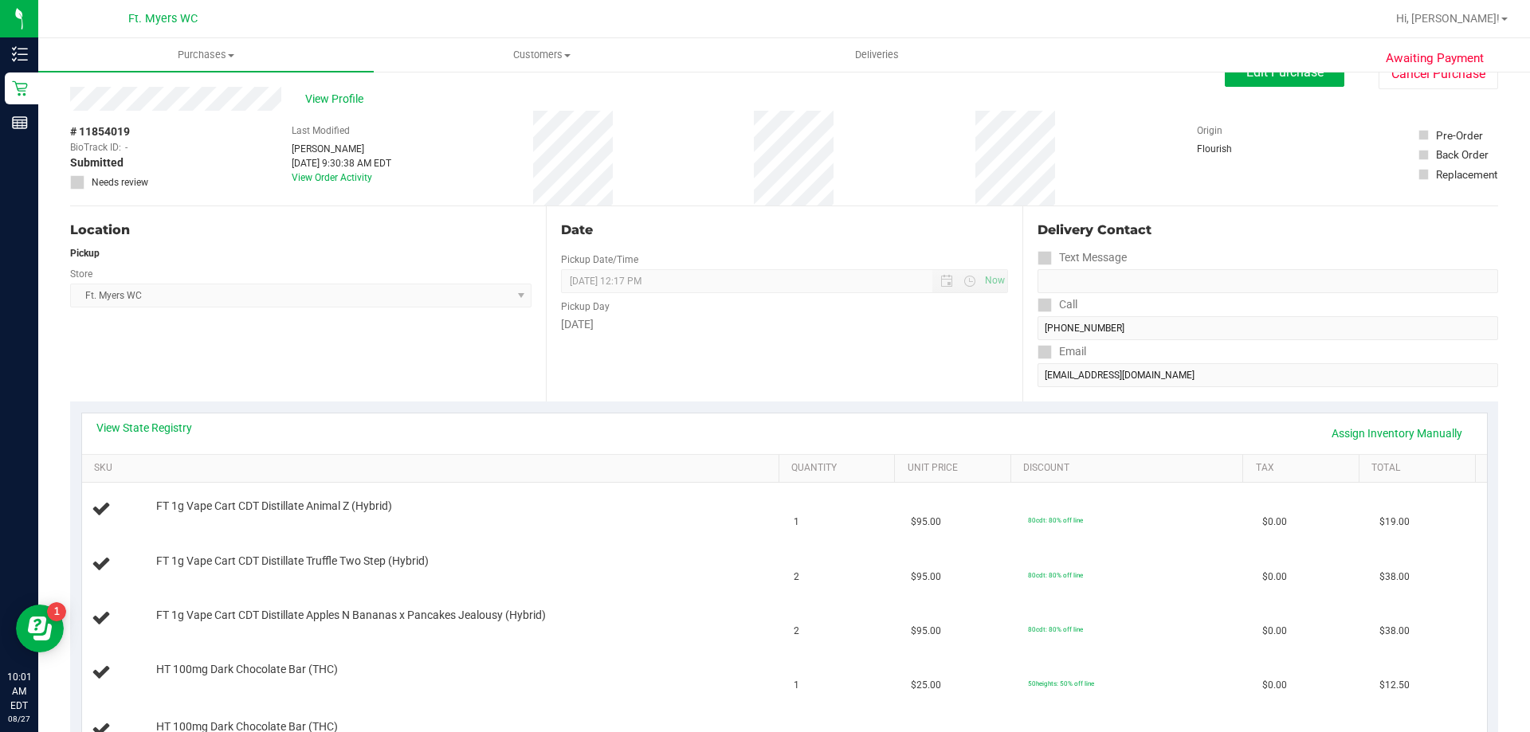
scroll to position [0, 0]
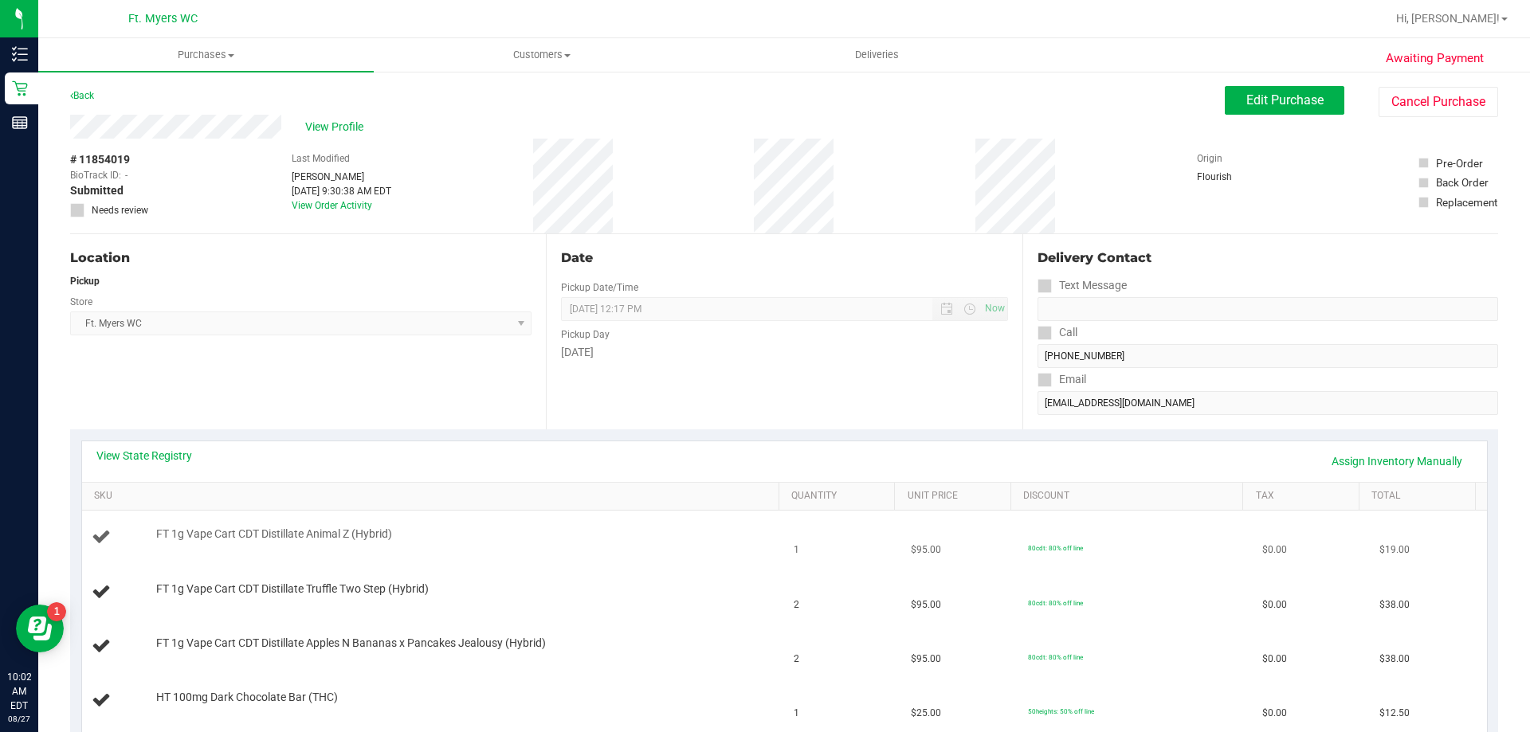
click at [708, 543] on div at bounding box center [463, 543] width 615 height 1
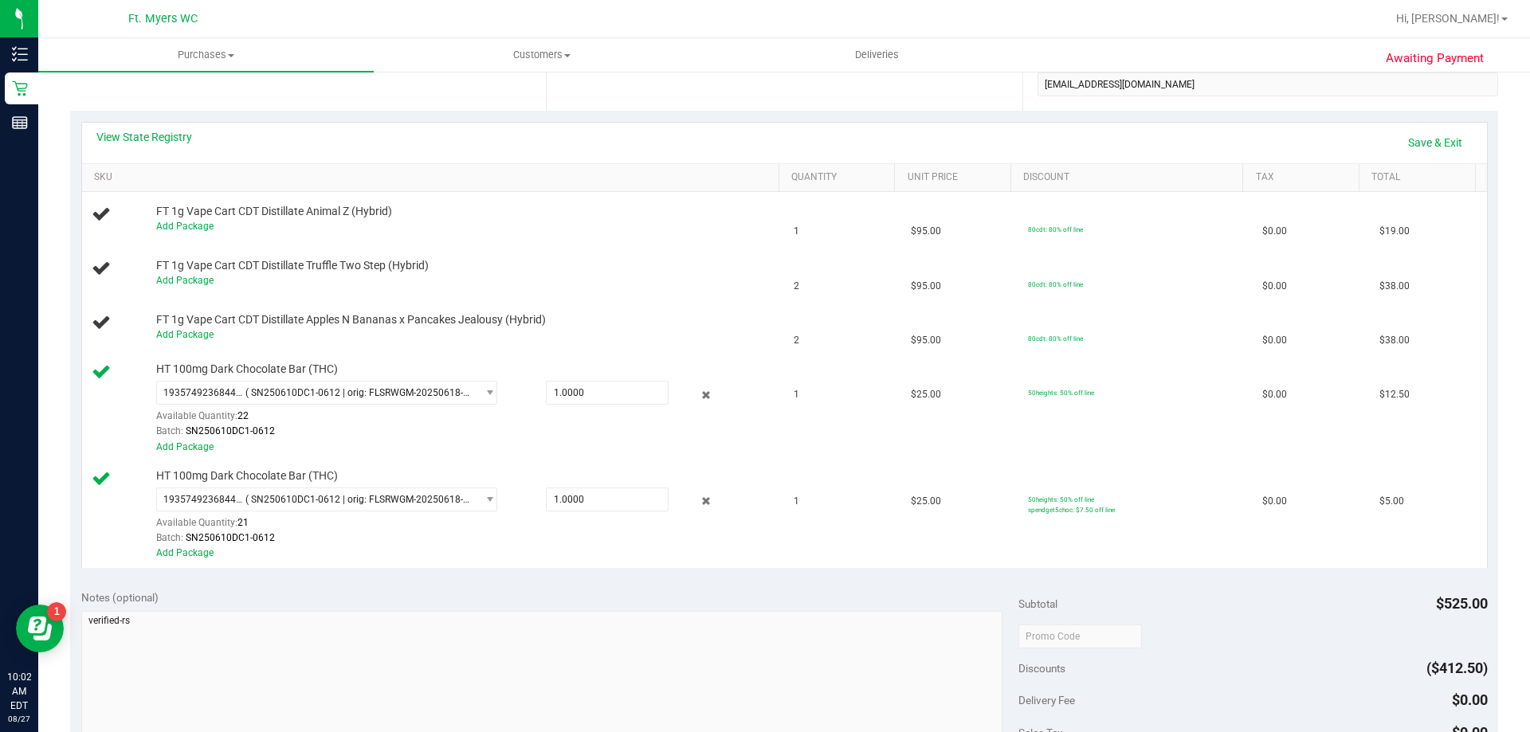
scroll to position [239, 0]
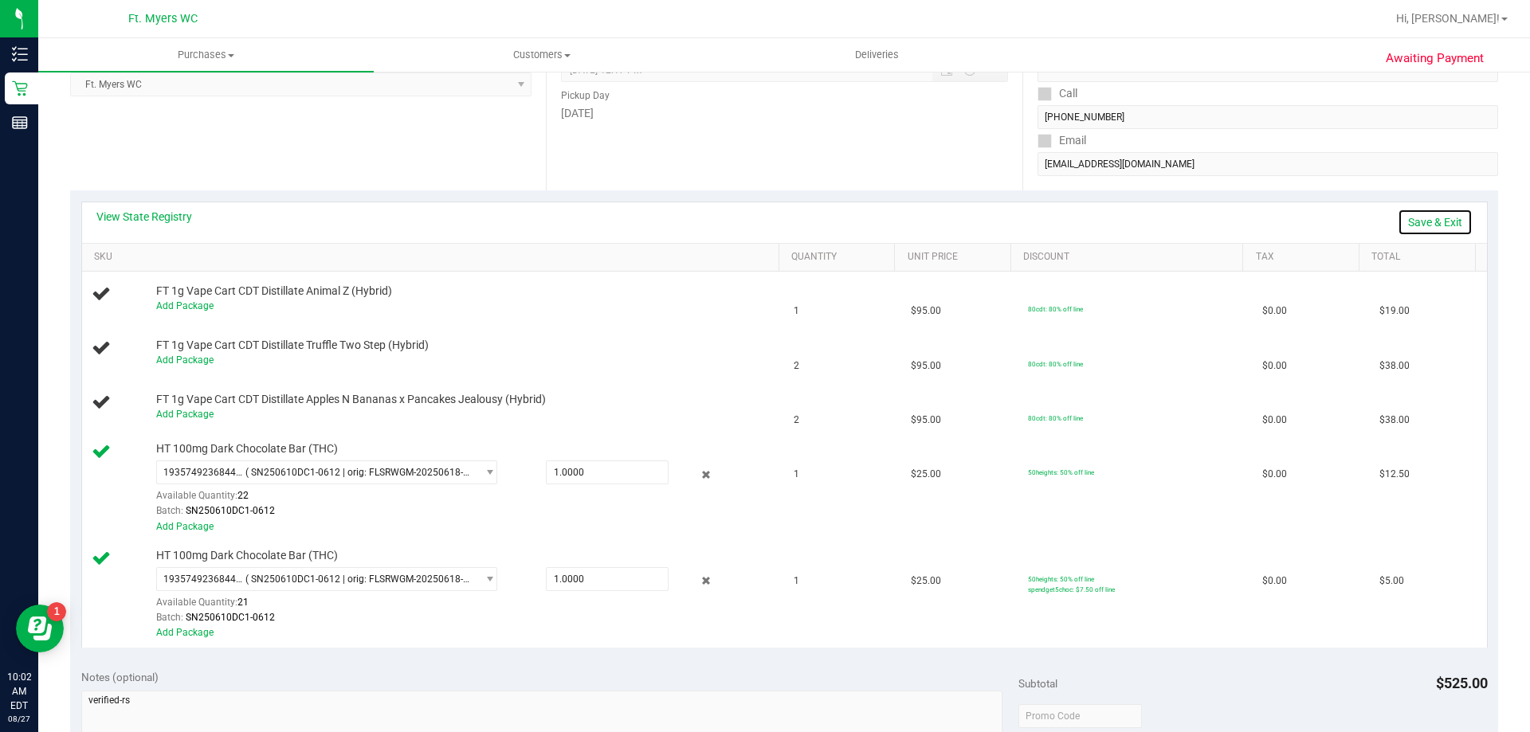
click at [1441, 214] on link "Save & Exit" at bounding box center [1435, 222] width 75 height 27
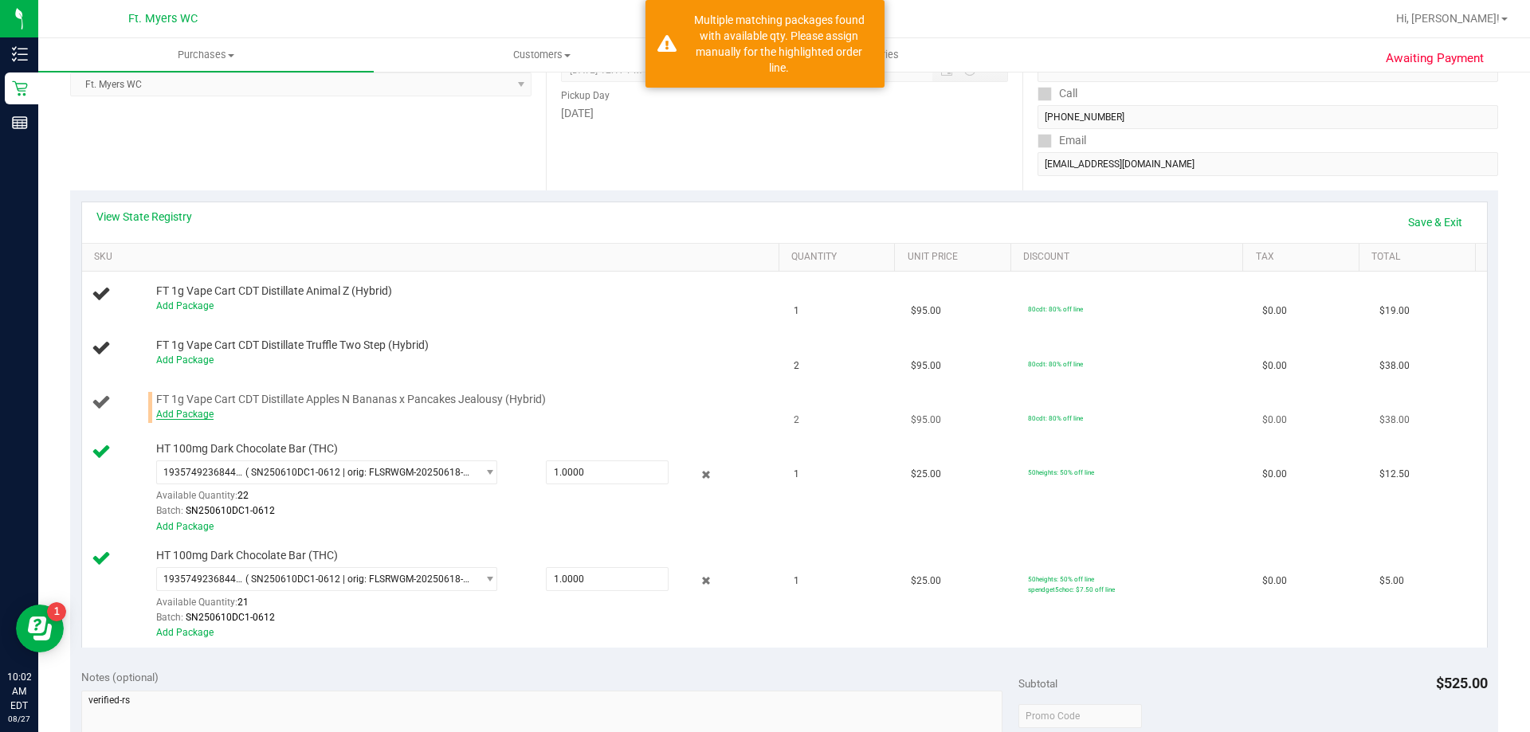
click at [188, 410] on link "Add Package" at bounding box center [184, 414] width 57 height 11
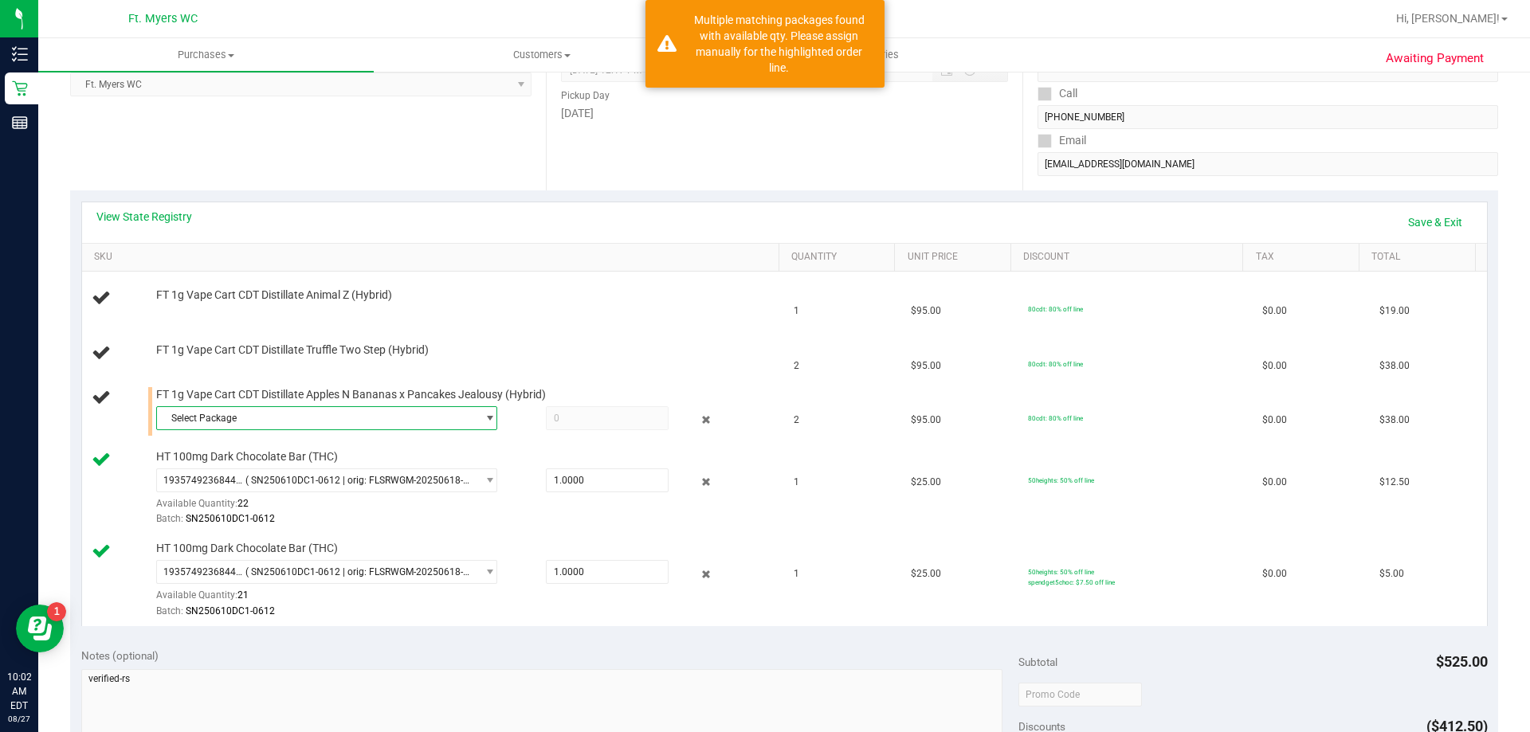
click at [253, 429] on span "Select Package" at bounding box center [317, 418] width 320 height 22
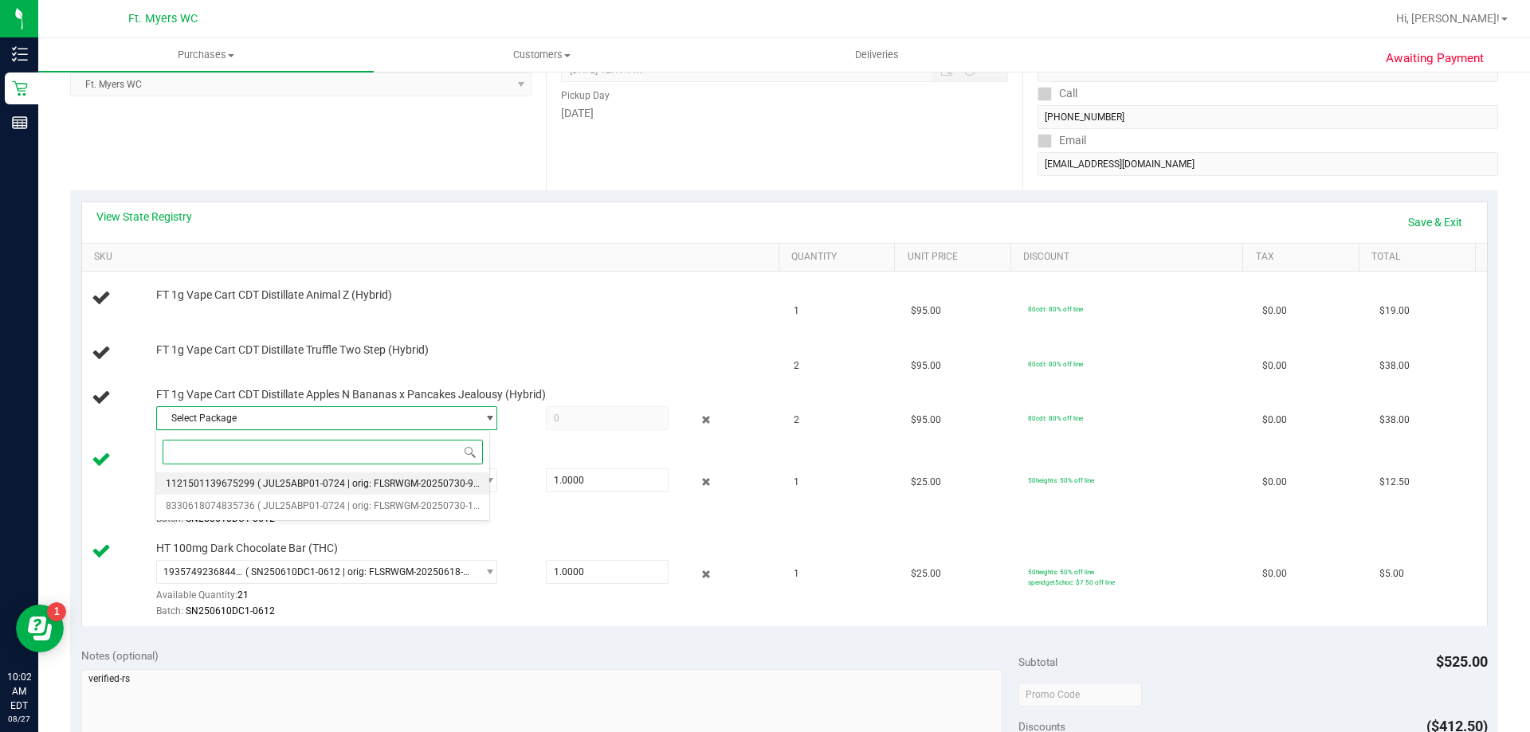
click at [275, 477] on li "1121501139675299 ( JUL25ABP01-0724 | orig: FLSRWGM-20250730-923 )" at bounding box center [322, 484] width 333 height 22
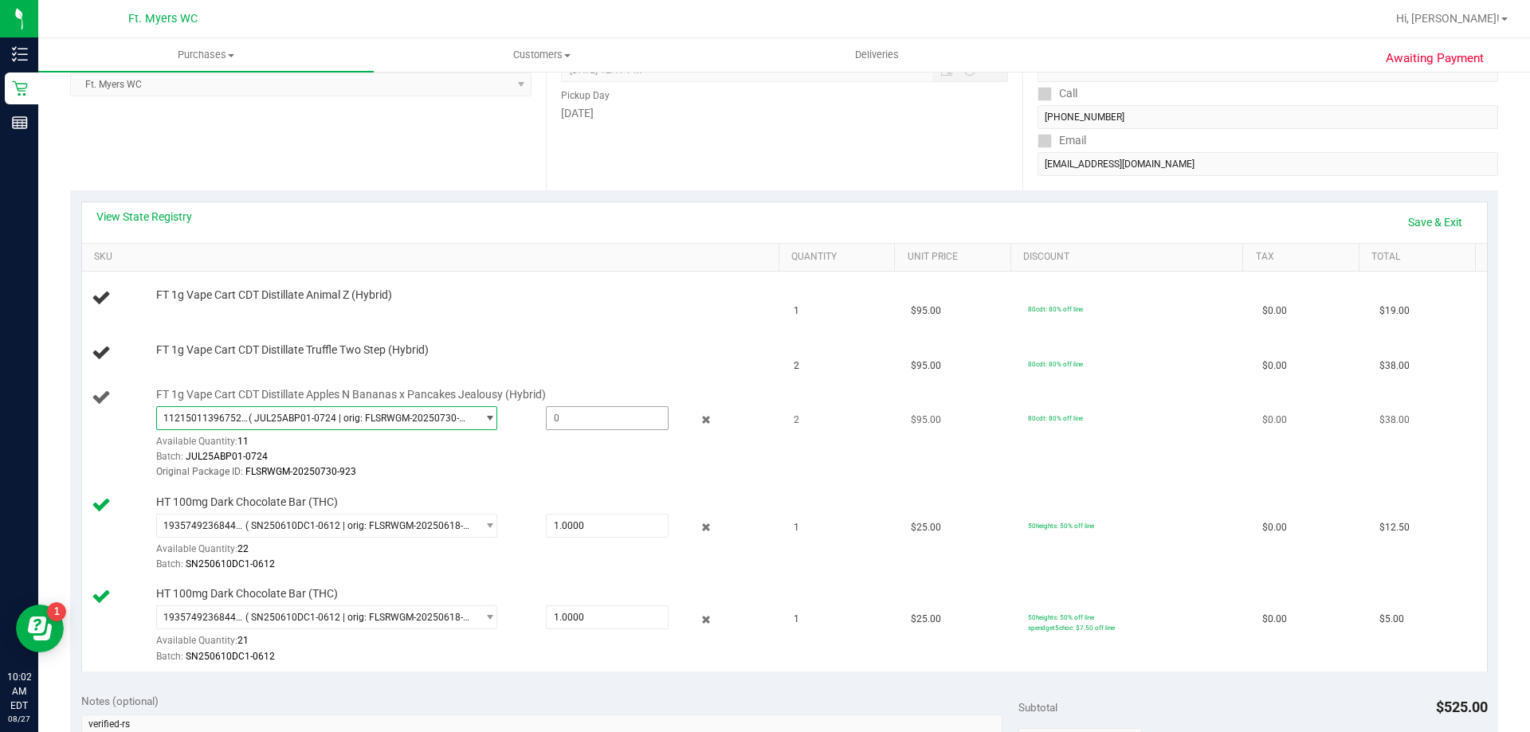
click at [562, 423] on span at bounding box center [607, 418] width 123 height 24
type input "2"
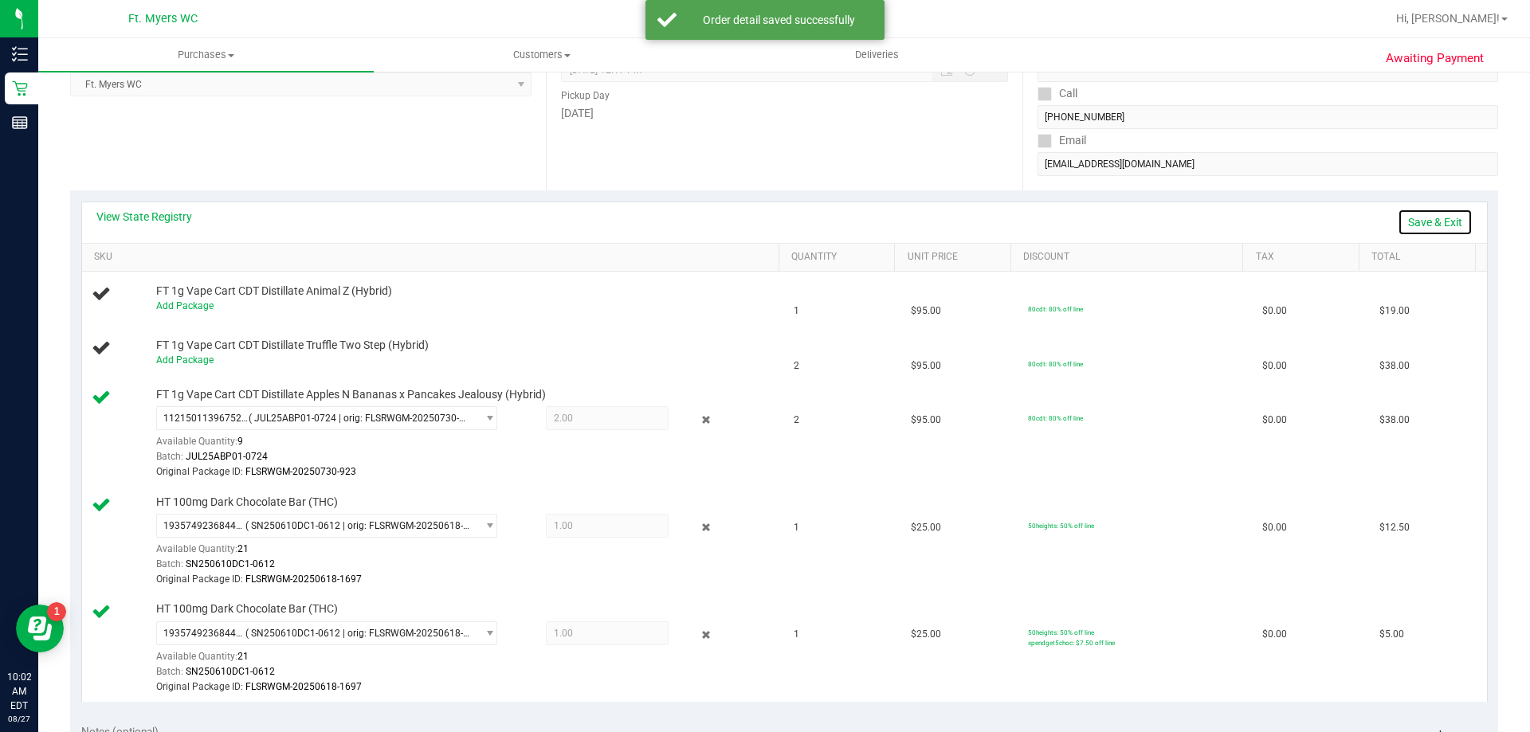
click at [1419, 214] on link "Save & Exit" at bounding box center [1435, 222] width 75 height 27
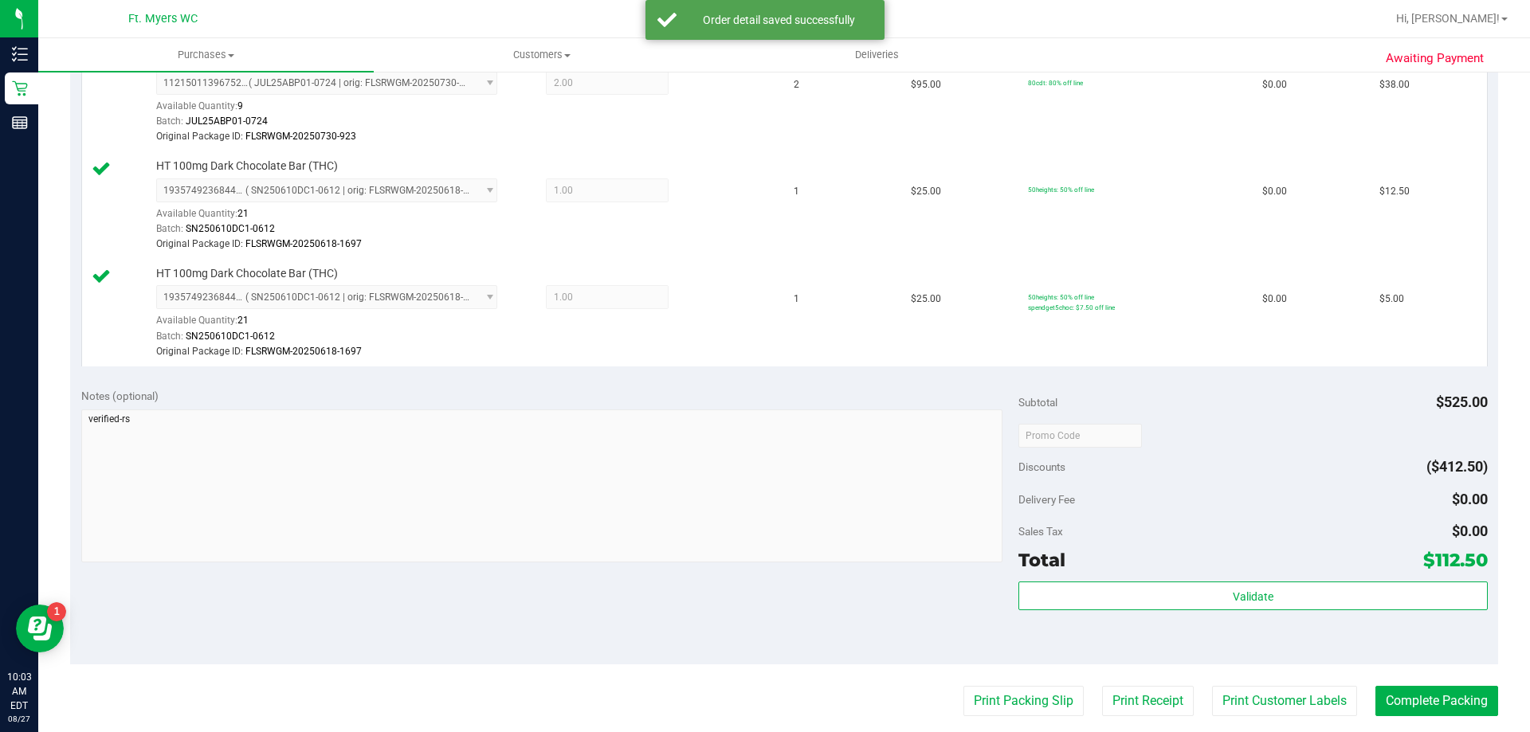
scroll to position [797, 0]
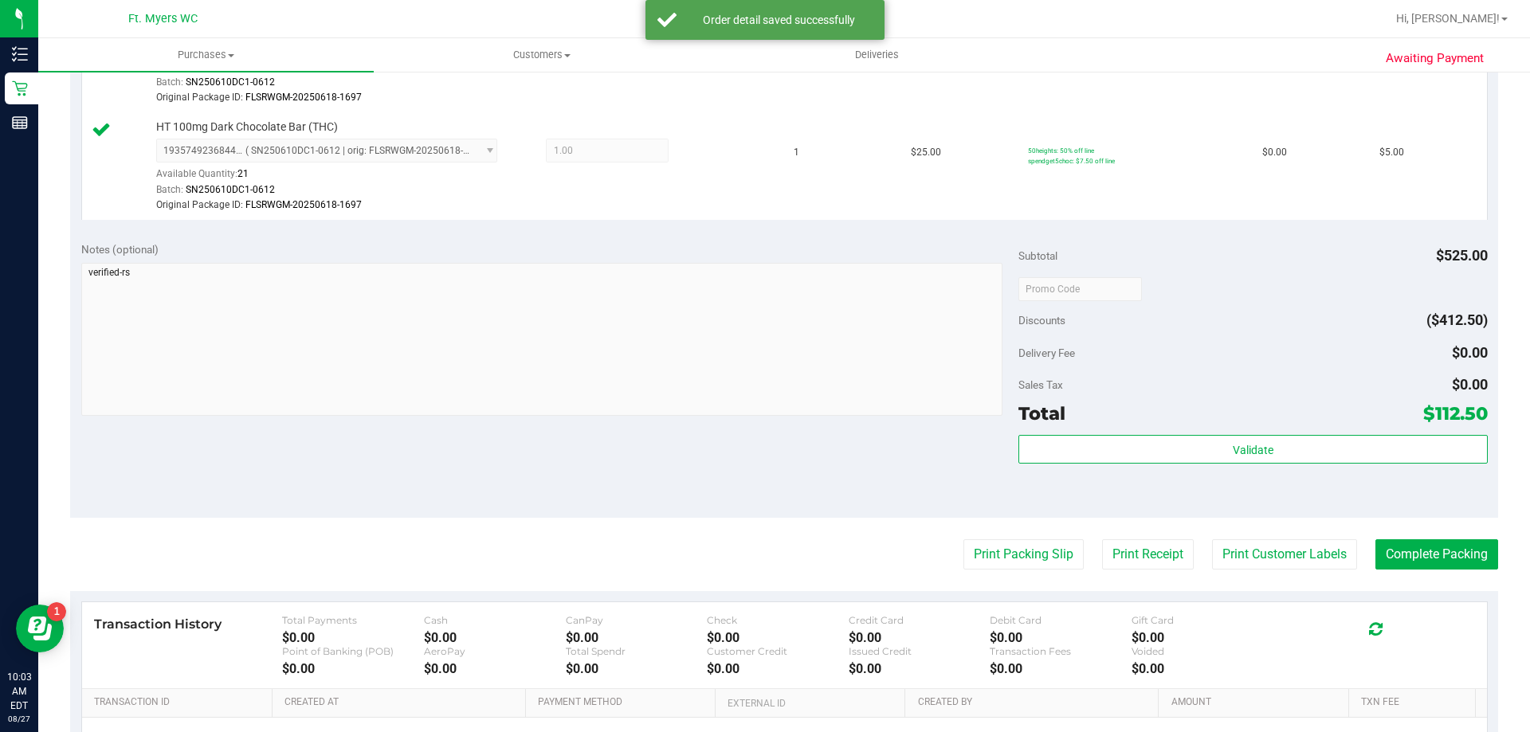
click at [1285, 433] on div "Subtotal $525.00 Discounts ($412.50) Delivery Fee $0.00 Sales Tax $0.00 Total $…" at bounding box center [1252, 373] width 469 height 265
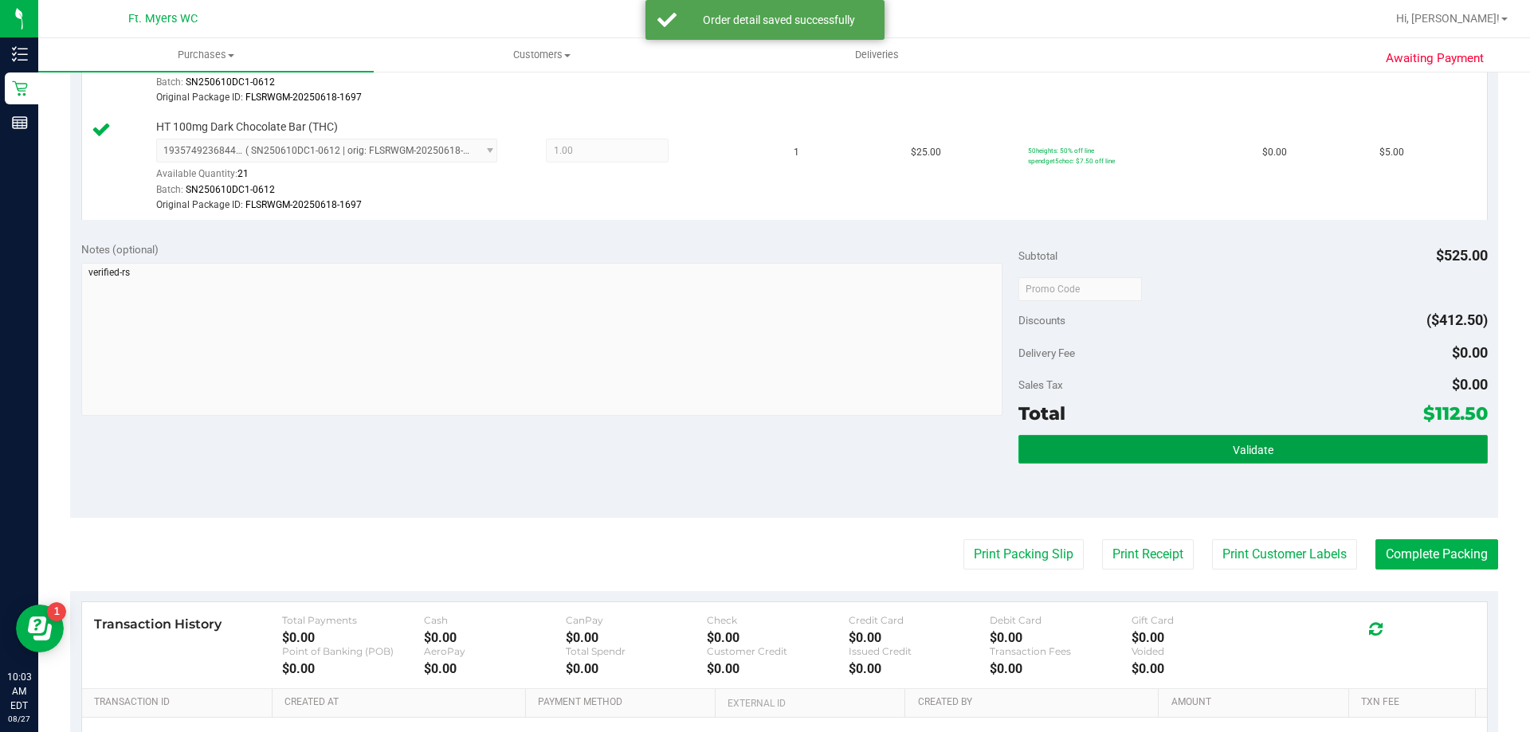
click at [1292, 447] on button "Validate" at bounding box center [1252, 449] width 469 height 29
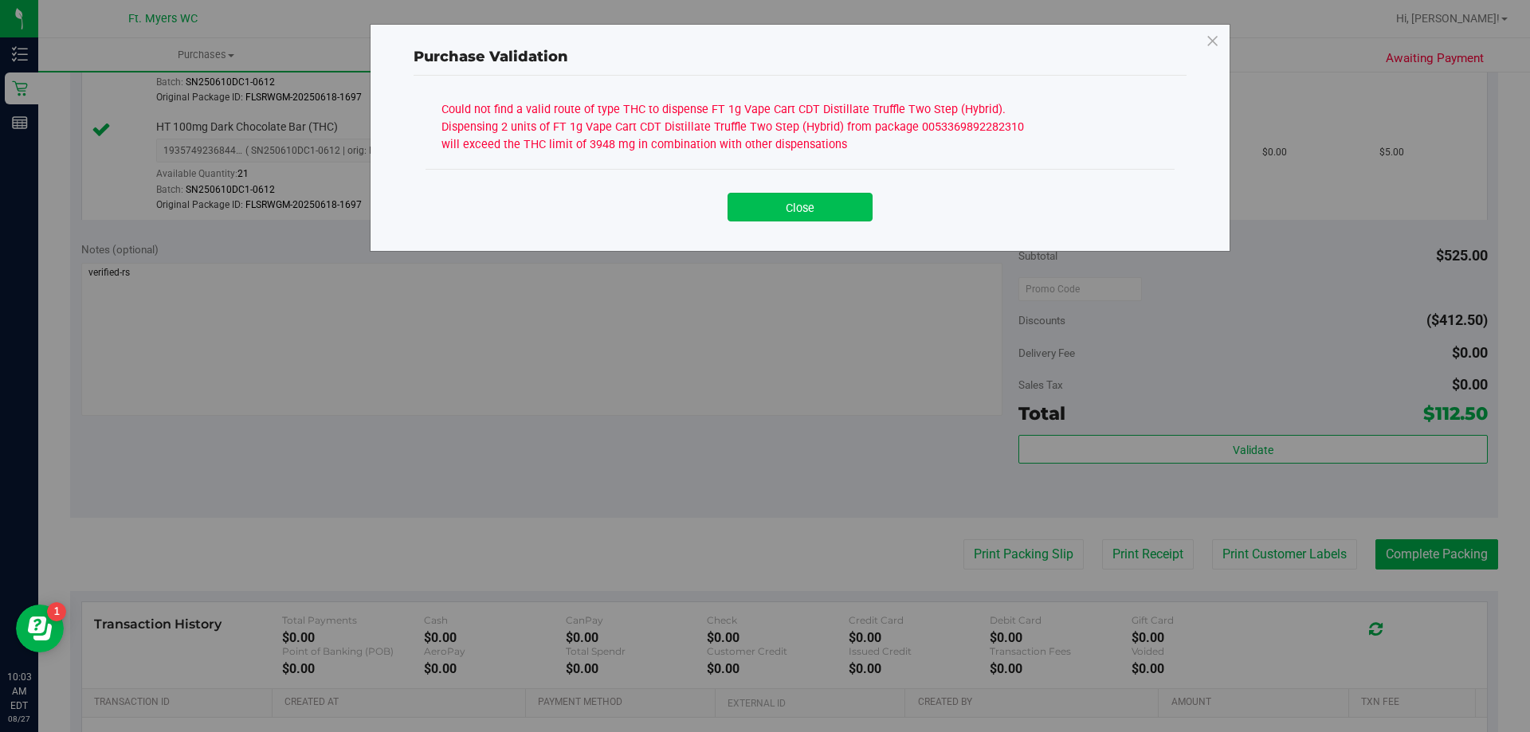
click at [849, 208] on button "Close" at bounding box center [800, 207] width 145 height 29
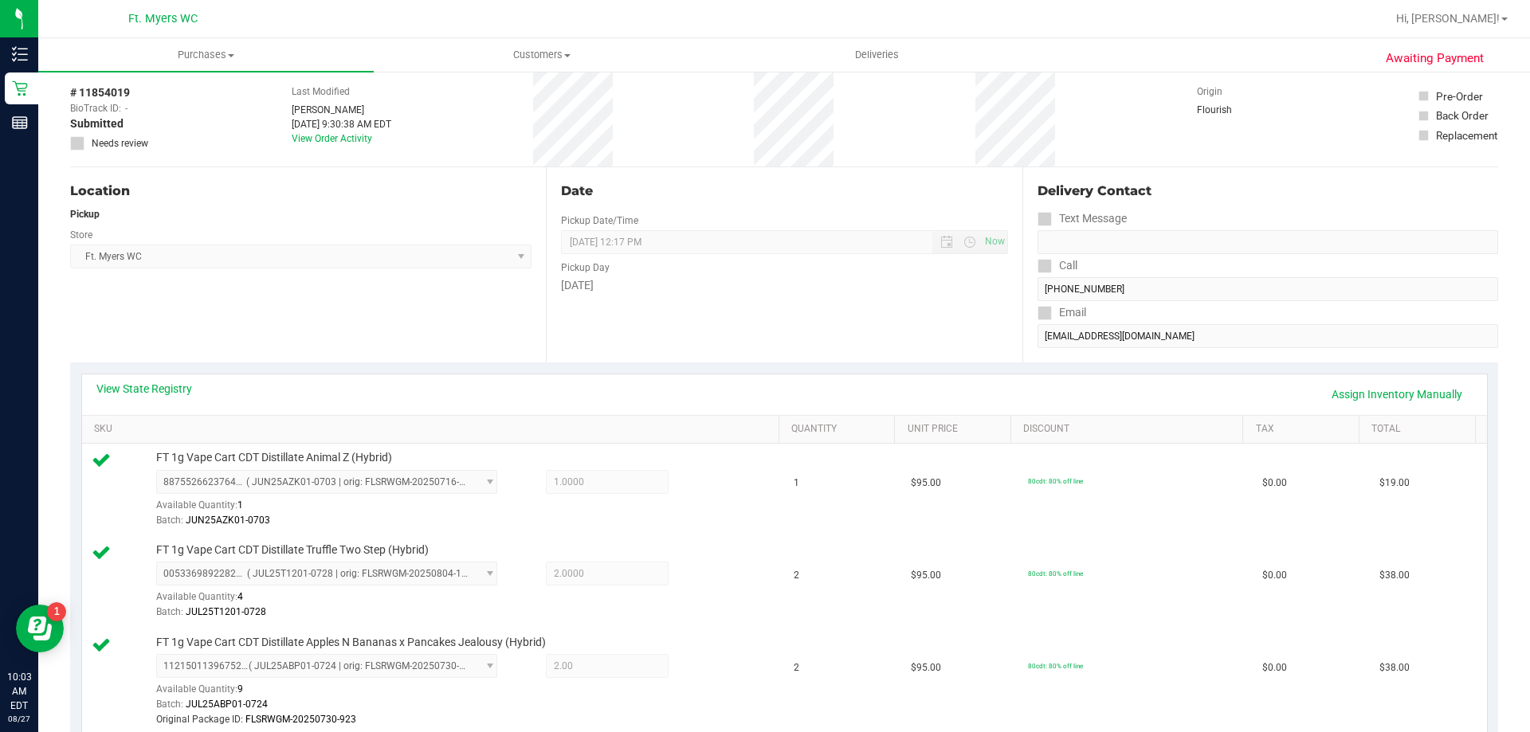
scroll to position [0, 0]
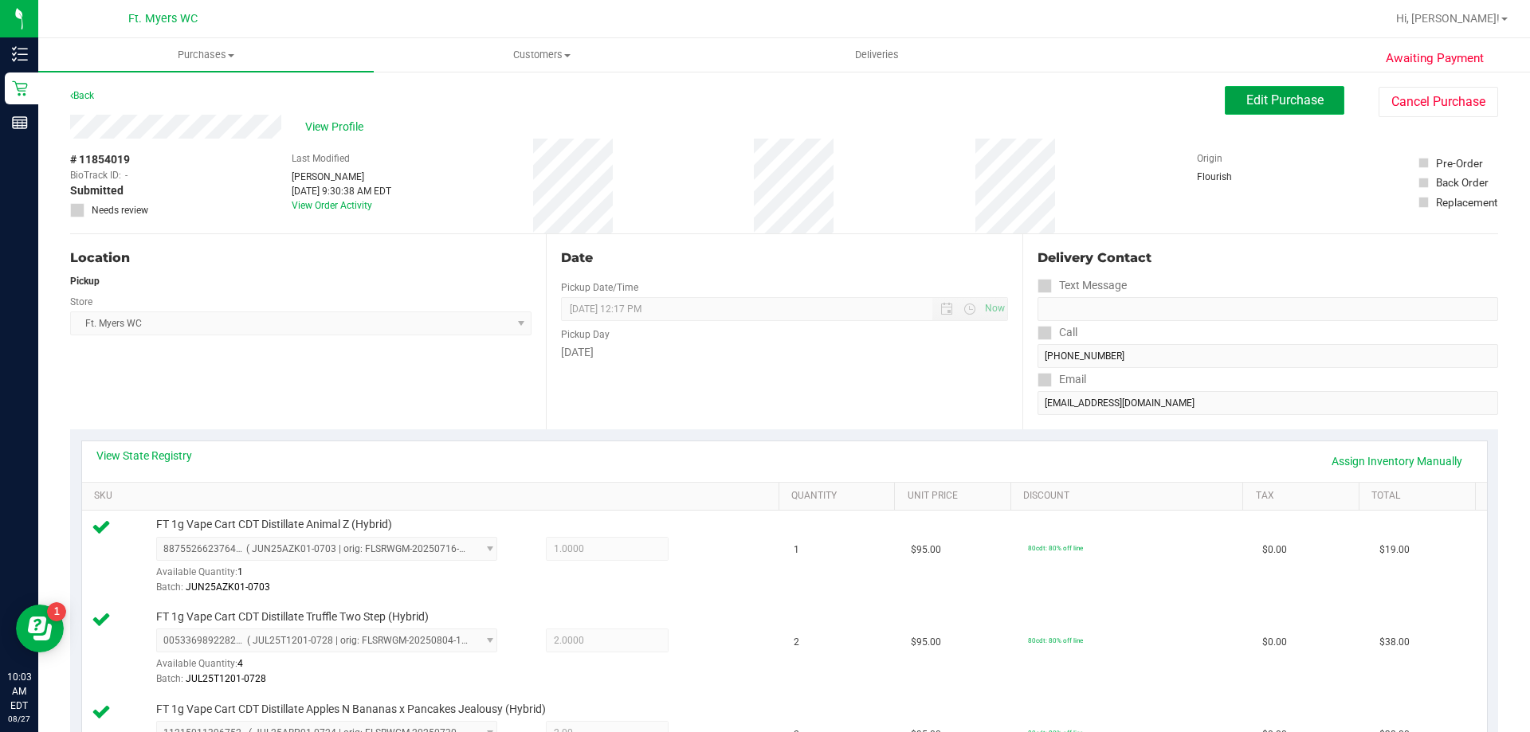
click at [1289, 100] on span "Edit Purchase" at bounding box center [1284, 99] width 77 height 15
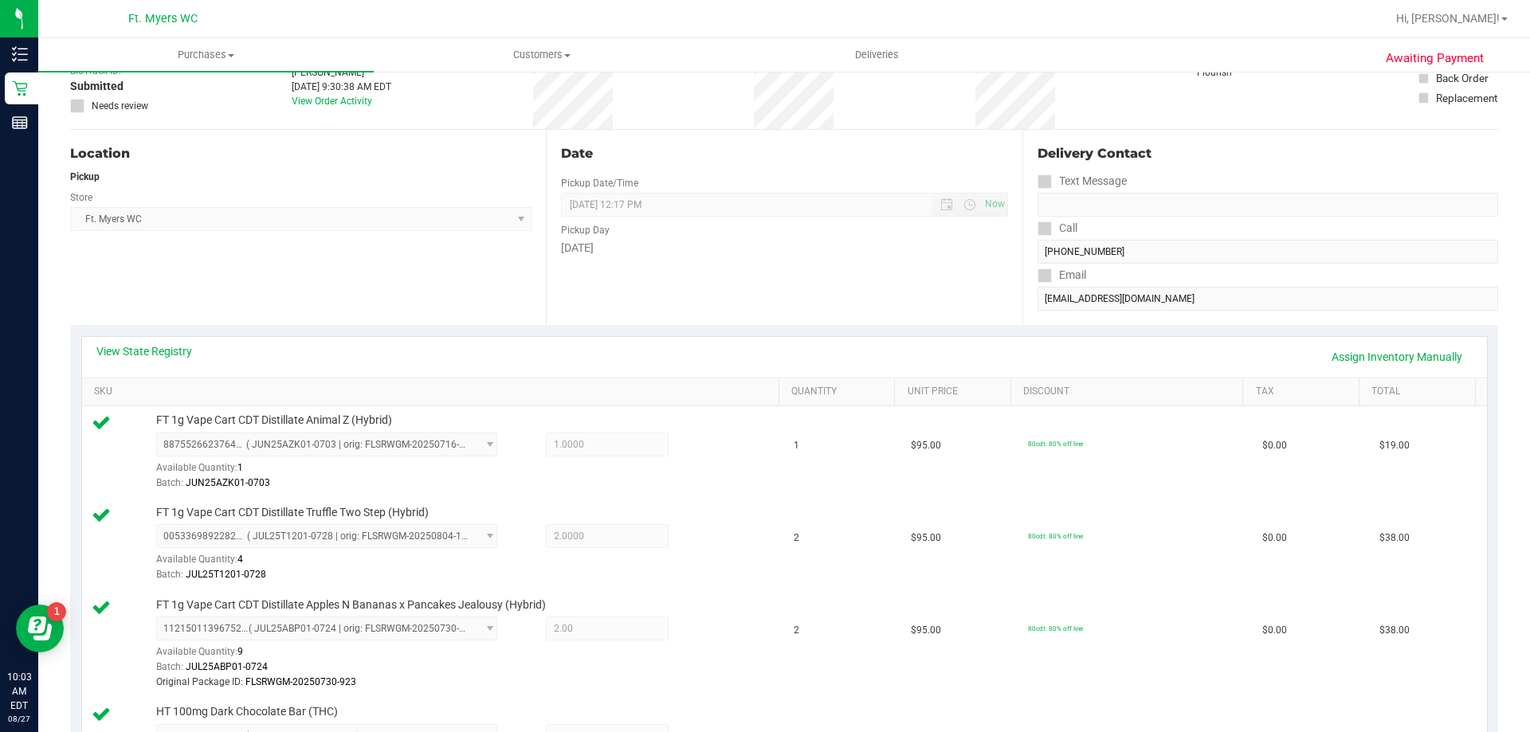
scroll to position [319, 0]
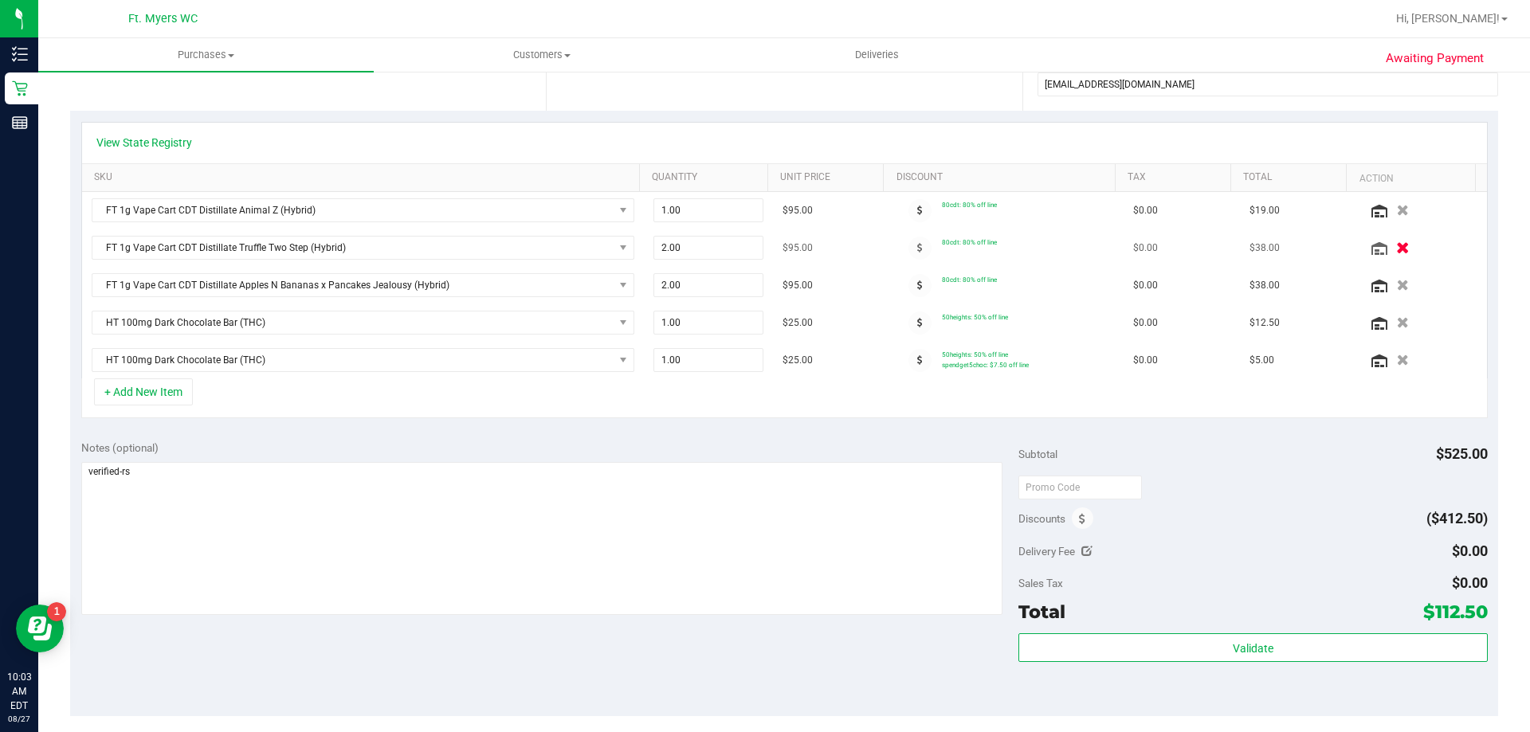
click at [1396, 253] on icon "button" at bounding box center [1403, 248] width 14 height 12
click at [1383, 279] on div at bounding box center [784, 285] width 1405 height 186
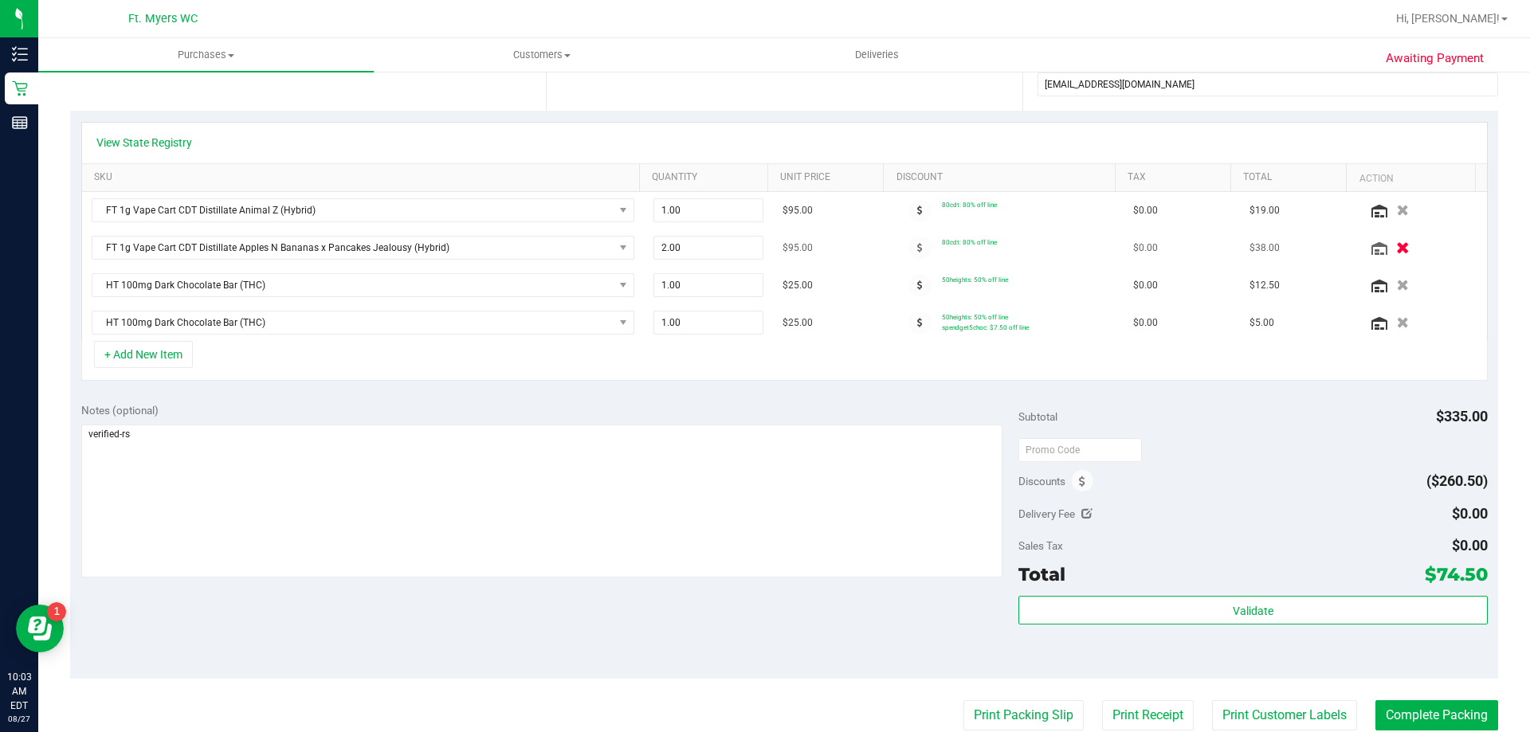
click at [1396, 251] on icon "button" at bounding box center [1403, 248] width 14 height 12
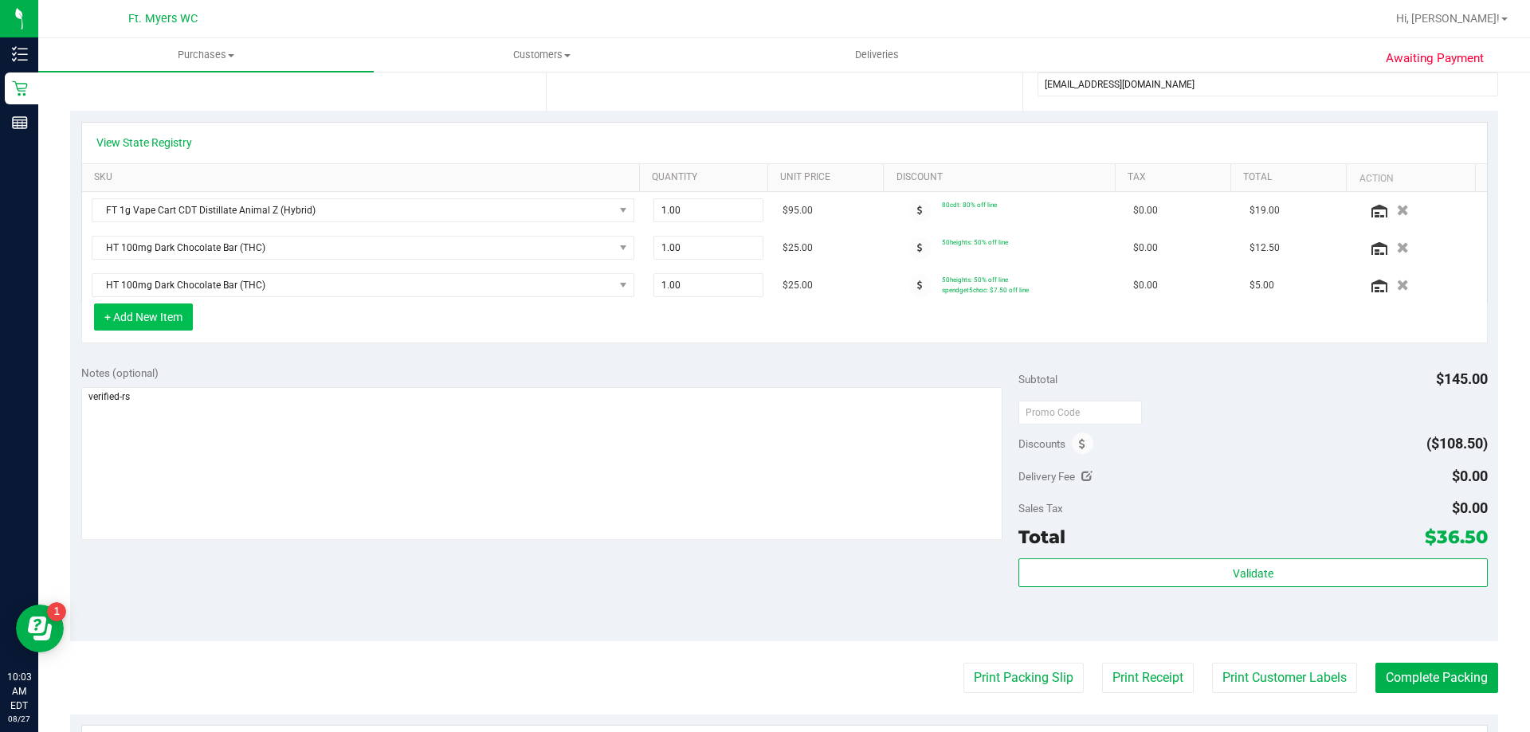
click at [161, 328] on button "+ Add New Item" at bounding box center [143, 317] width 99 height 27
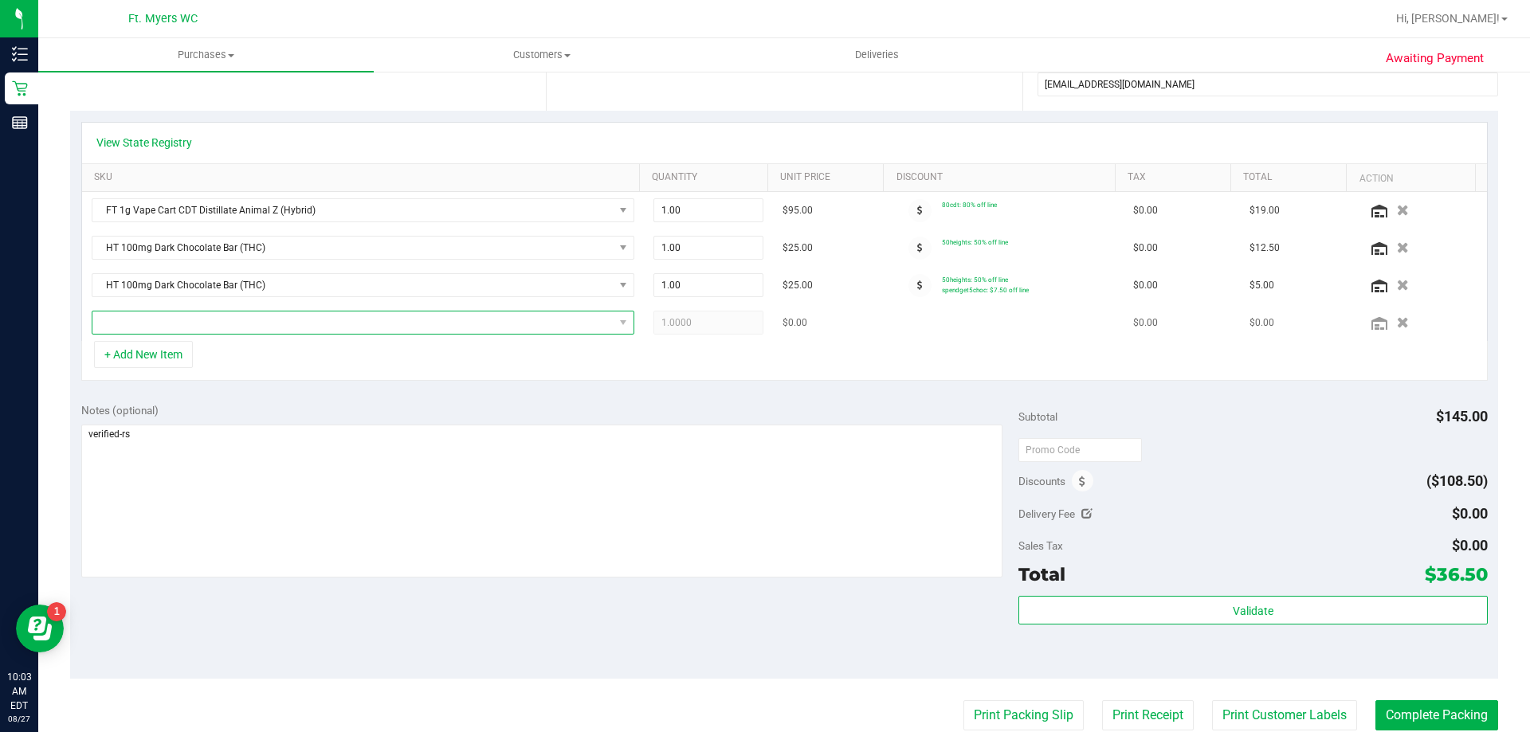
click at [222, 320] on span "NO DATA FOUND" at bounding box center [352, 323] width 521 height 22
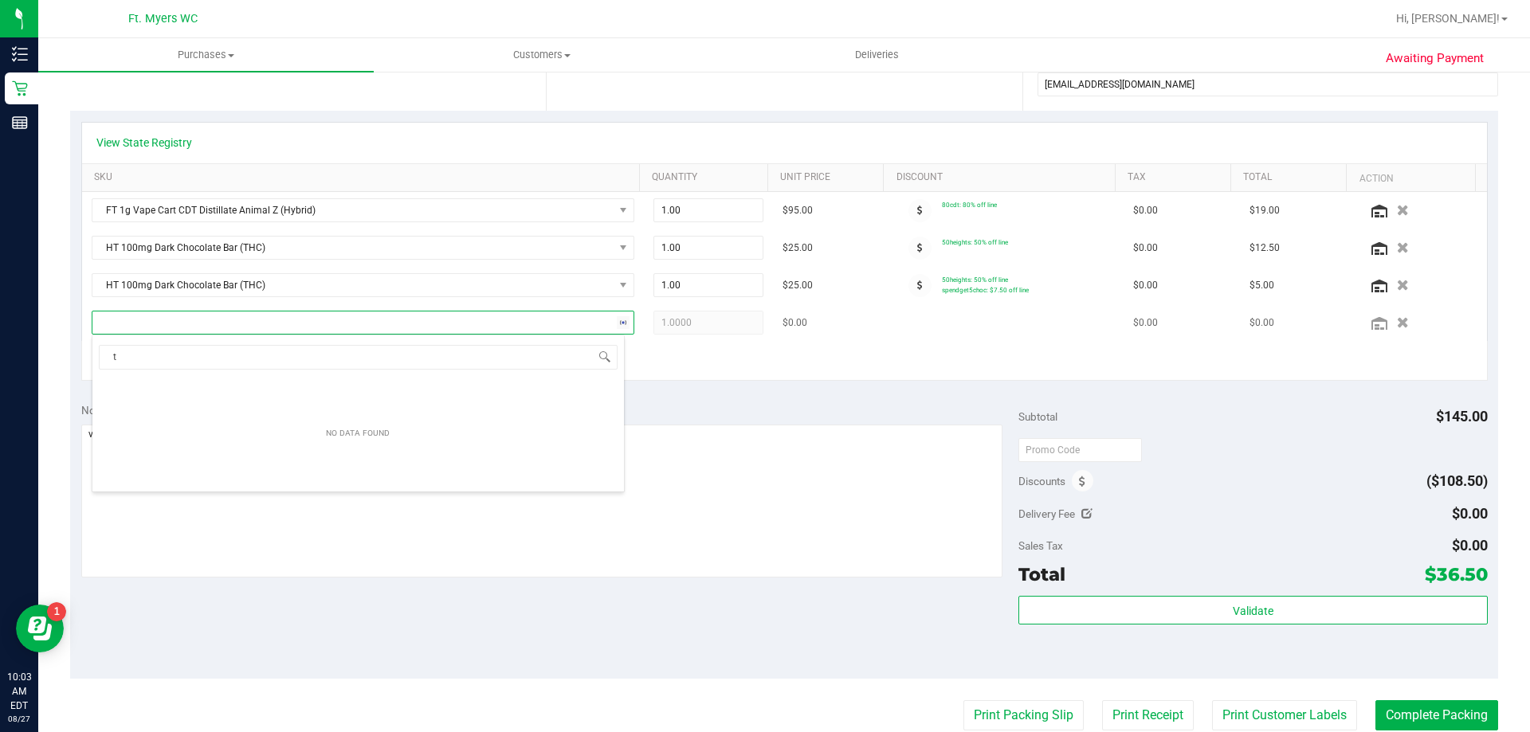
scroll to position [24, 533]
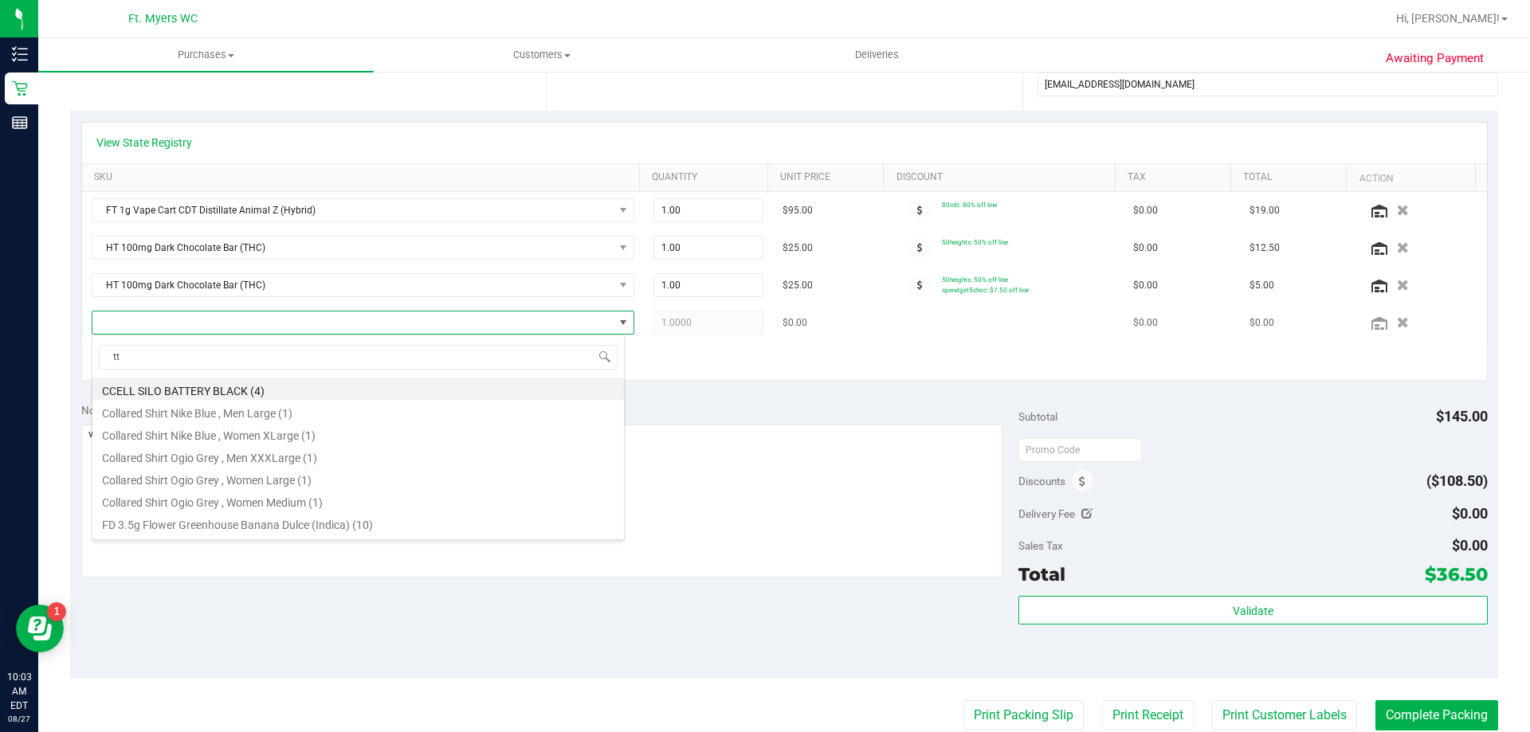
type input "t"
type input "truffle two"
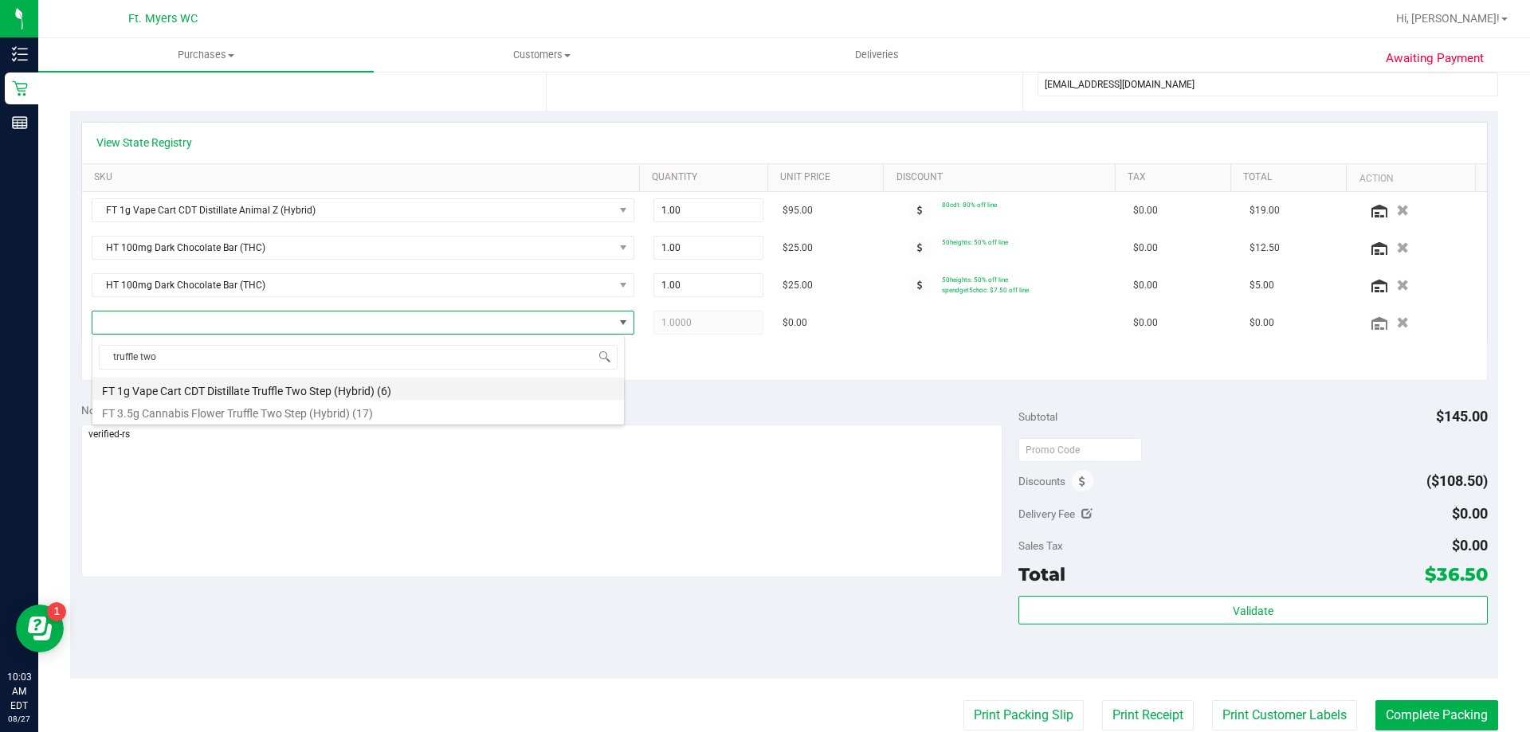
click at [253, 394] on li "FT 1g Vape Cart CDT Distillate Truffle Two Step (Hybrid) (6)" at bounding box center [358, 389] width 532 height 22
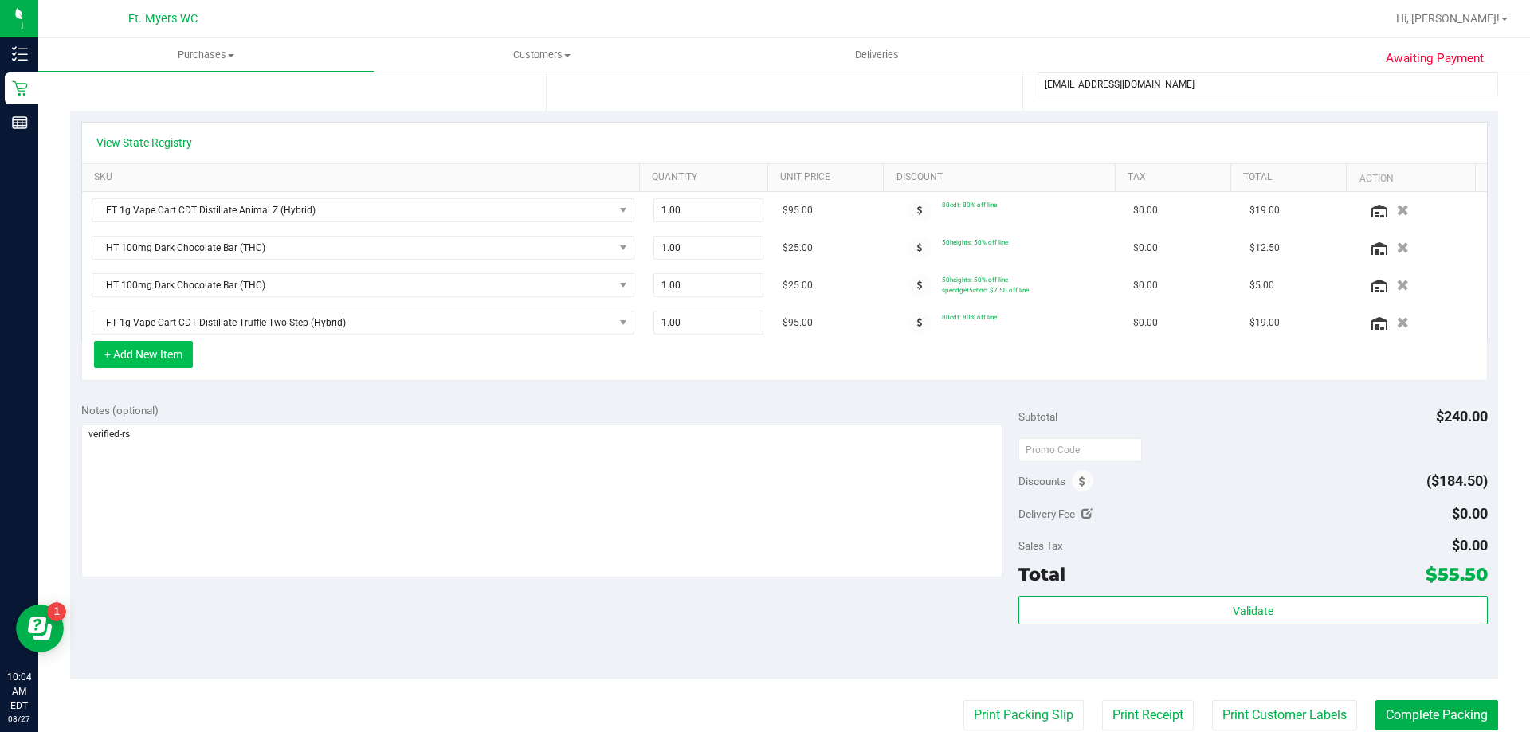
click at [149, 358] on button "+ Add New Item" at bounding box center [143, 354] width 99 height 27
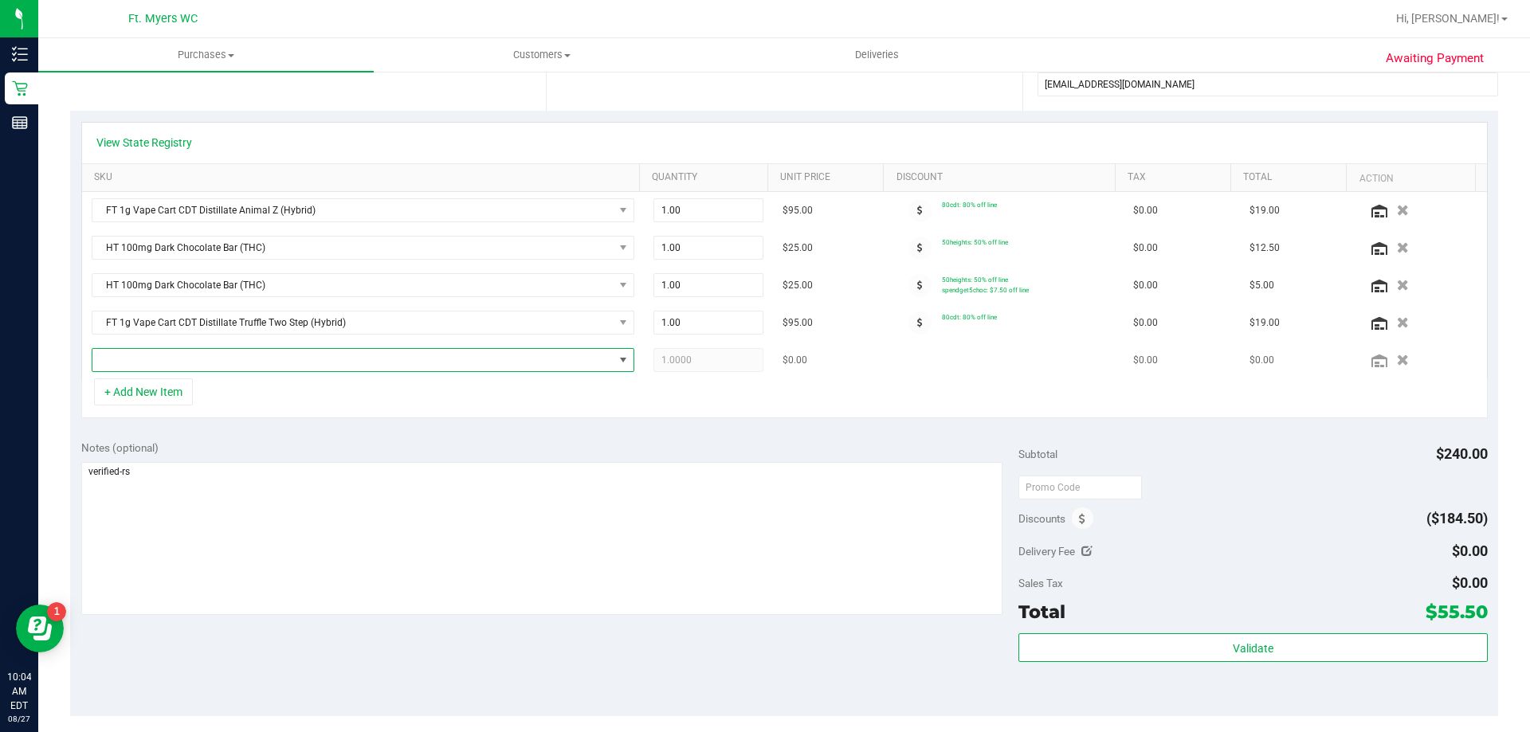
click at [153, 358] on span "NO DATA FOUND" at bounding box center [352, 360] width 521 height 22
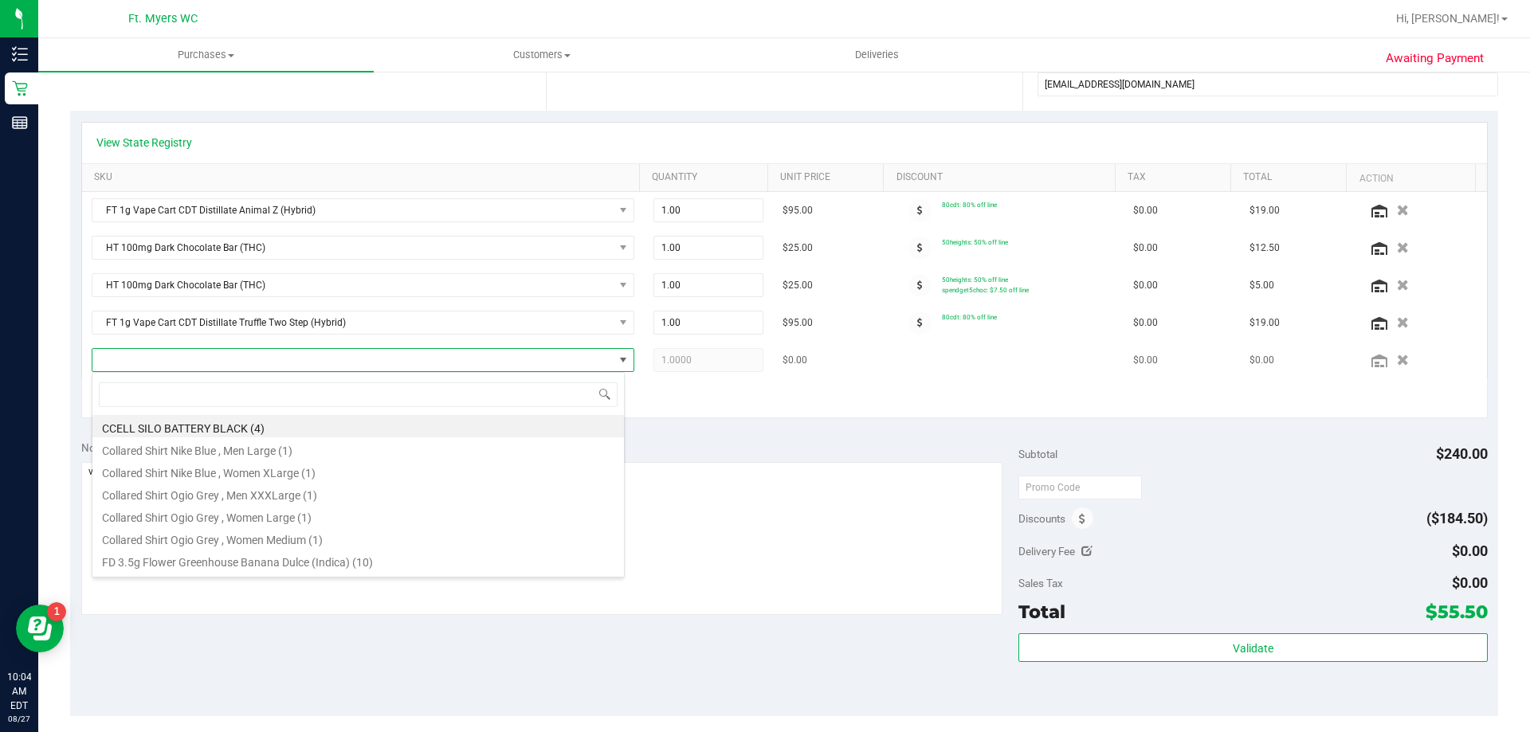
click at [162, 362] on span at bounding box center [352, 360] width 521 height 22
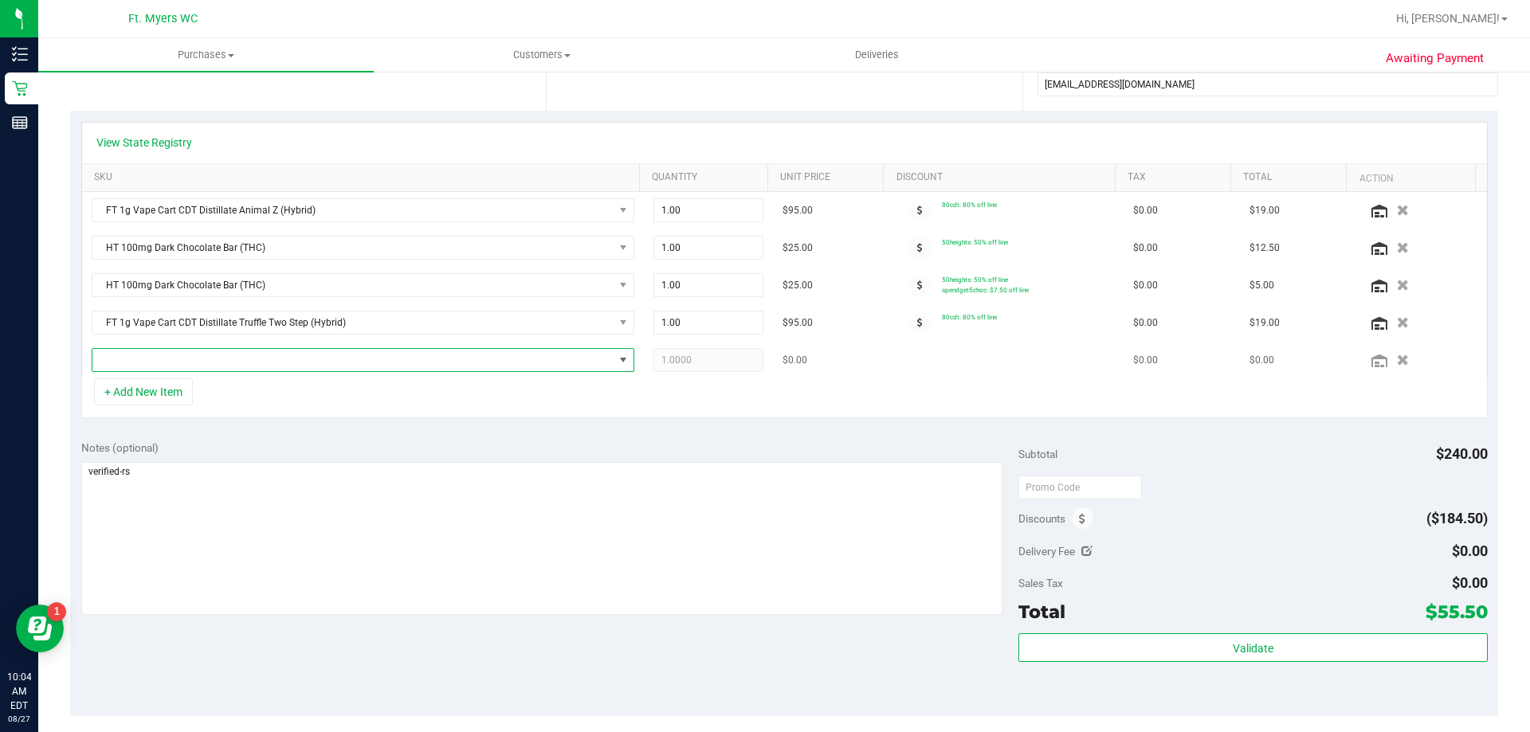
click at [162, 362] on span "NO DATA FOUND" at bounding box center [352, 360] width 521 height 22
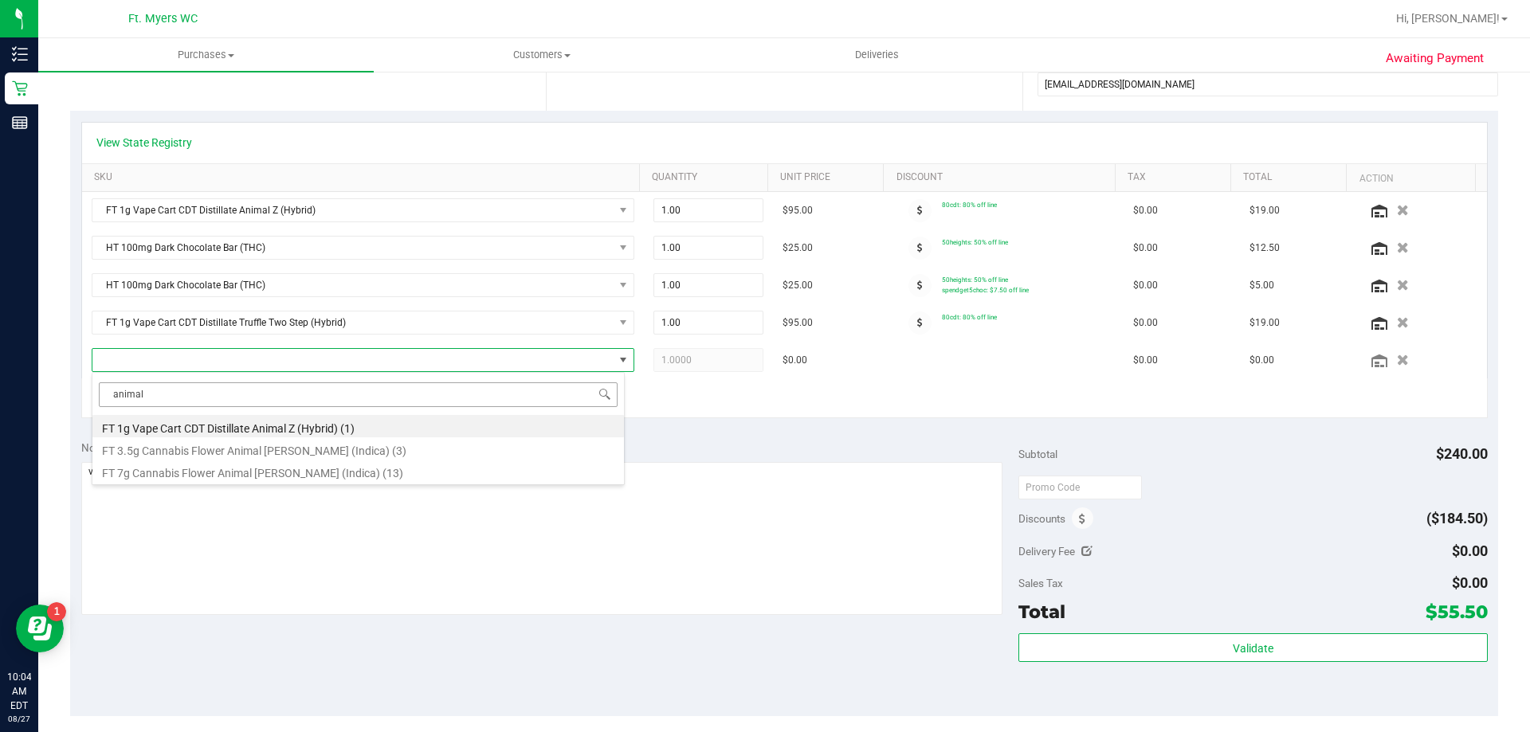
click at [163, 390] on input "animal" at bounding box center [358, 395] width 519 height 25
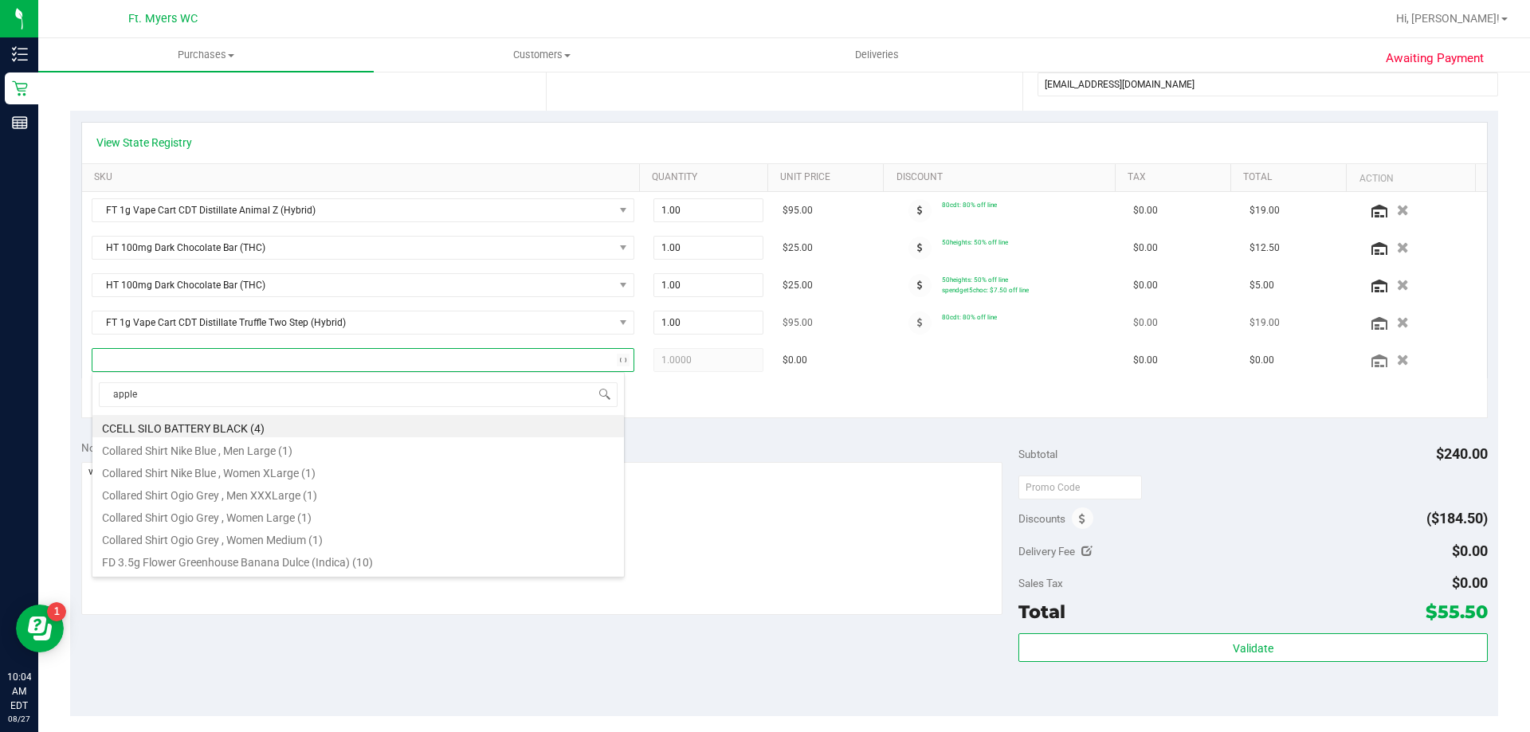
type input "apples"
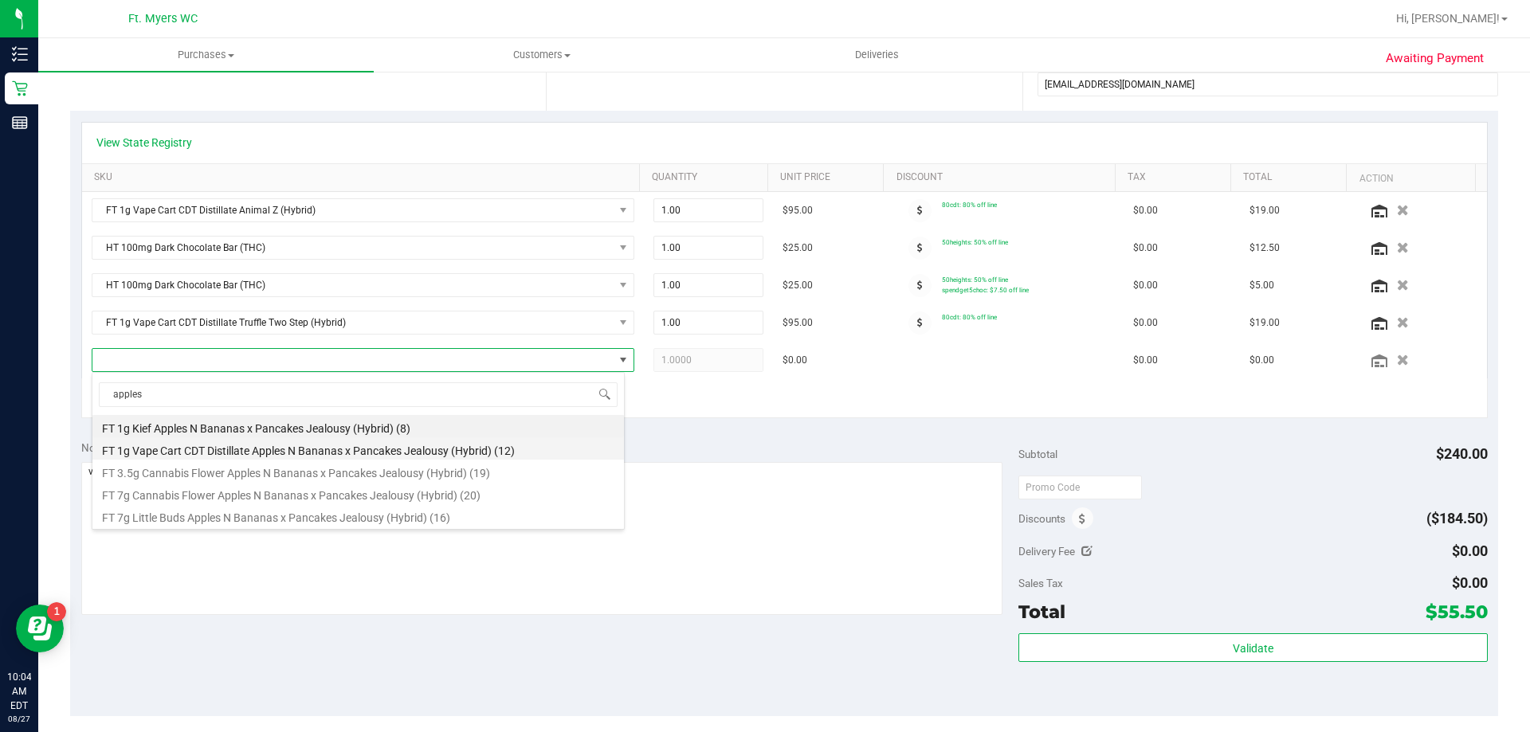
click at [277, 453] on li "FT 1g Vape Cart CDT Distillate Apples N Bananas x Pancakes Jealousy (Hybrid) (1…" at bounding box center [358, 448] width 532 height 22
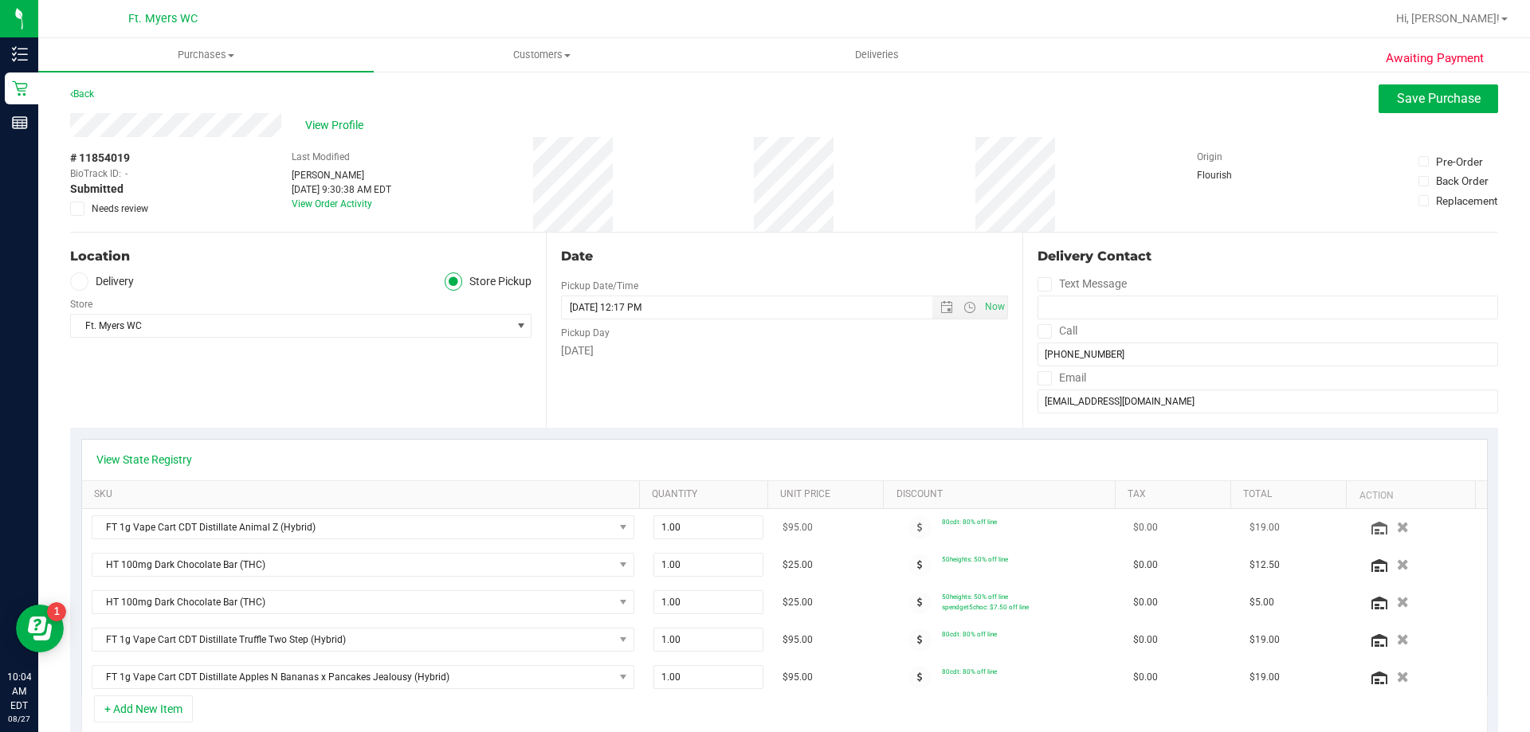
scroll to position [0, 0]
click at [1444, 90] on button "Save Purchase" at bounding box center [1439, 100] width 120 height 29
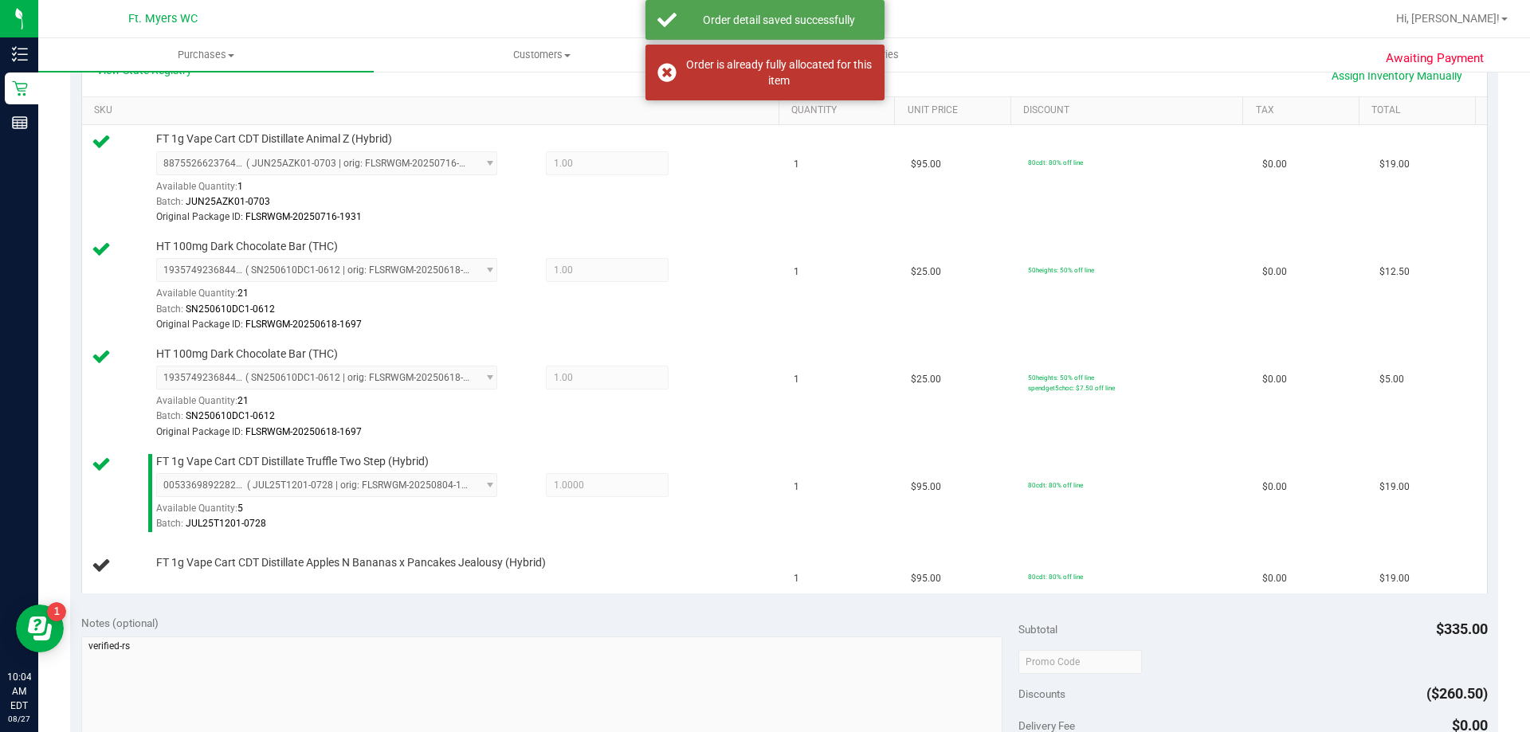
scroll to position [398, 0]
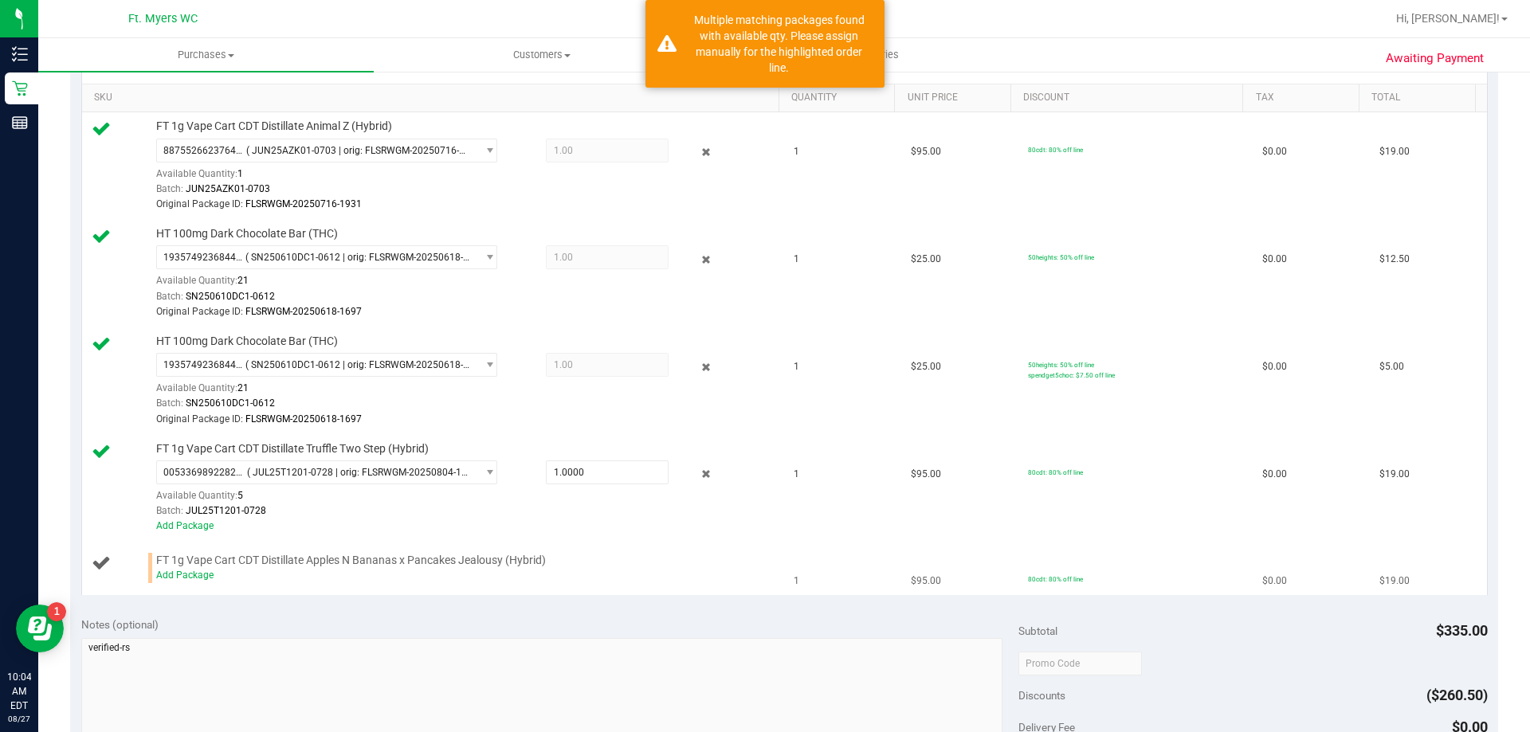
click at [206, 584] on td "FT 1g Vape Cart CDT Distillate Apples N Bananas x Pancakes Jealousy (Hybrid) Ad…" at bounding box center [433, 568] width 703 height 53
click at [171, 569] on div "Add Package" at bounding box center [463, 575] width 615 height 15
drag, startPoint x: 177, startPoint y: 571, endPoint x: 484, endPoint y: 640, distance: 314.4
click at [179, 571] on link "Add Package" at bounding box center [184, 575] width 57 height 11
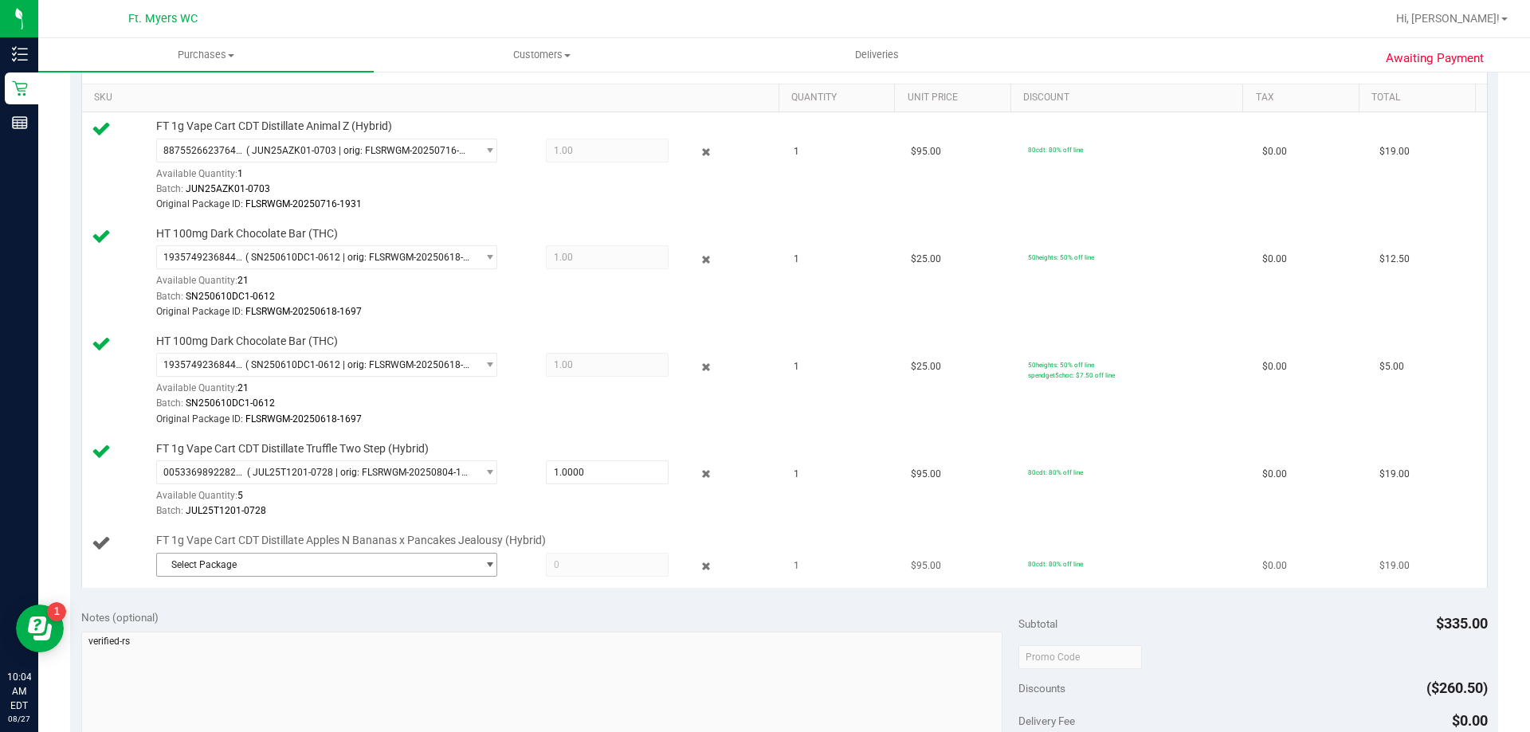
click at [464, 565] on span "Select Package" at bounding box center [317, 565] width 320 height 22
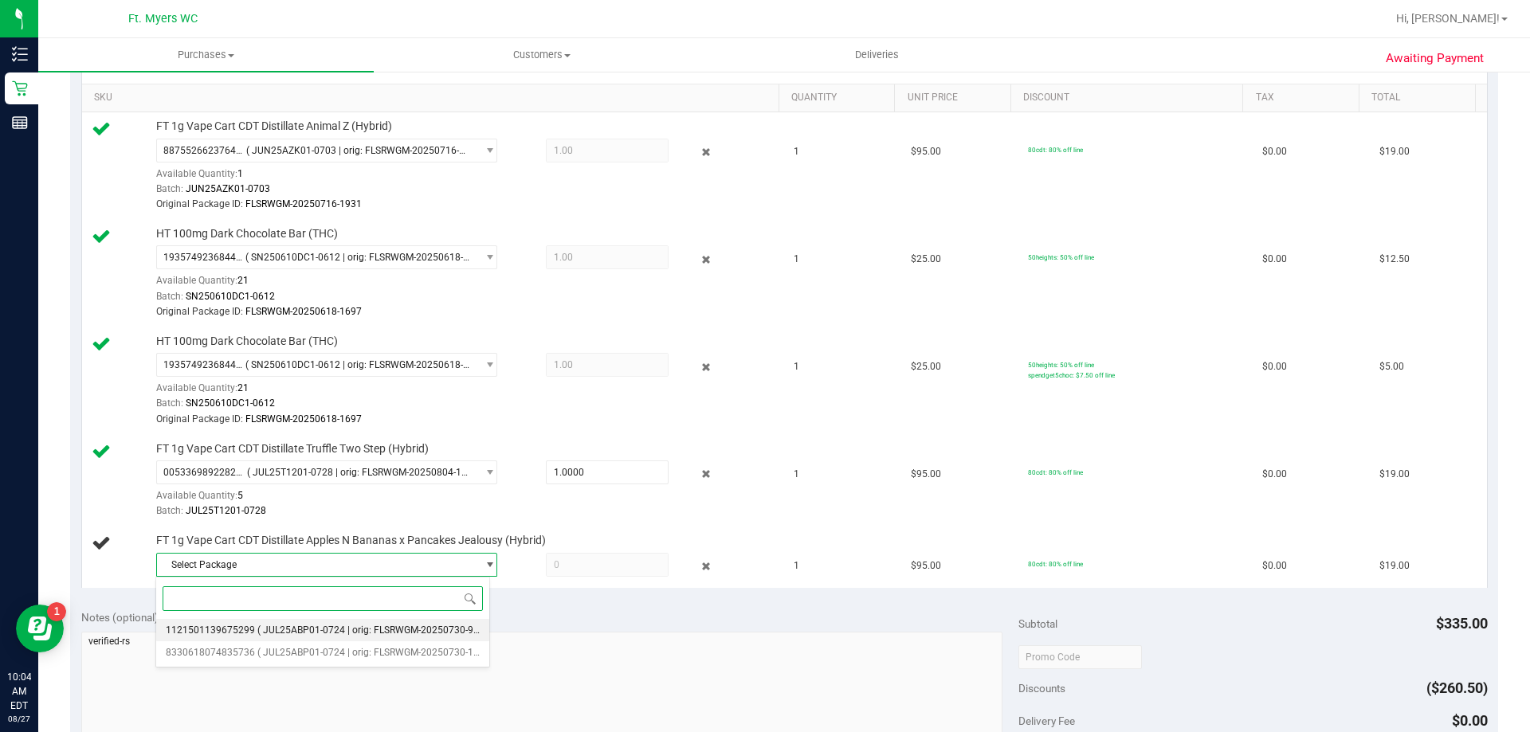
click at [460, 623] on li "1121501139675299 ( JUL25ABP01-0724 | orig: FLSRWGM-20250730-923 )" at bounding box center [322, 630] width 333 height 22
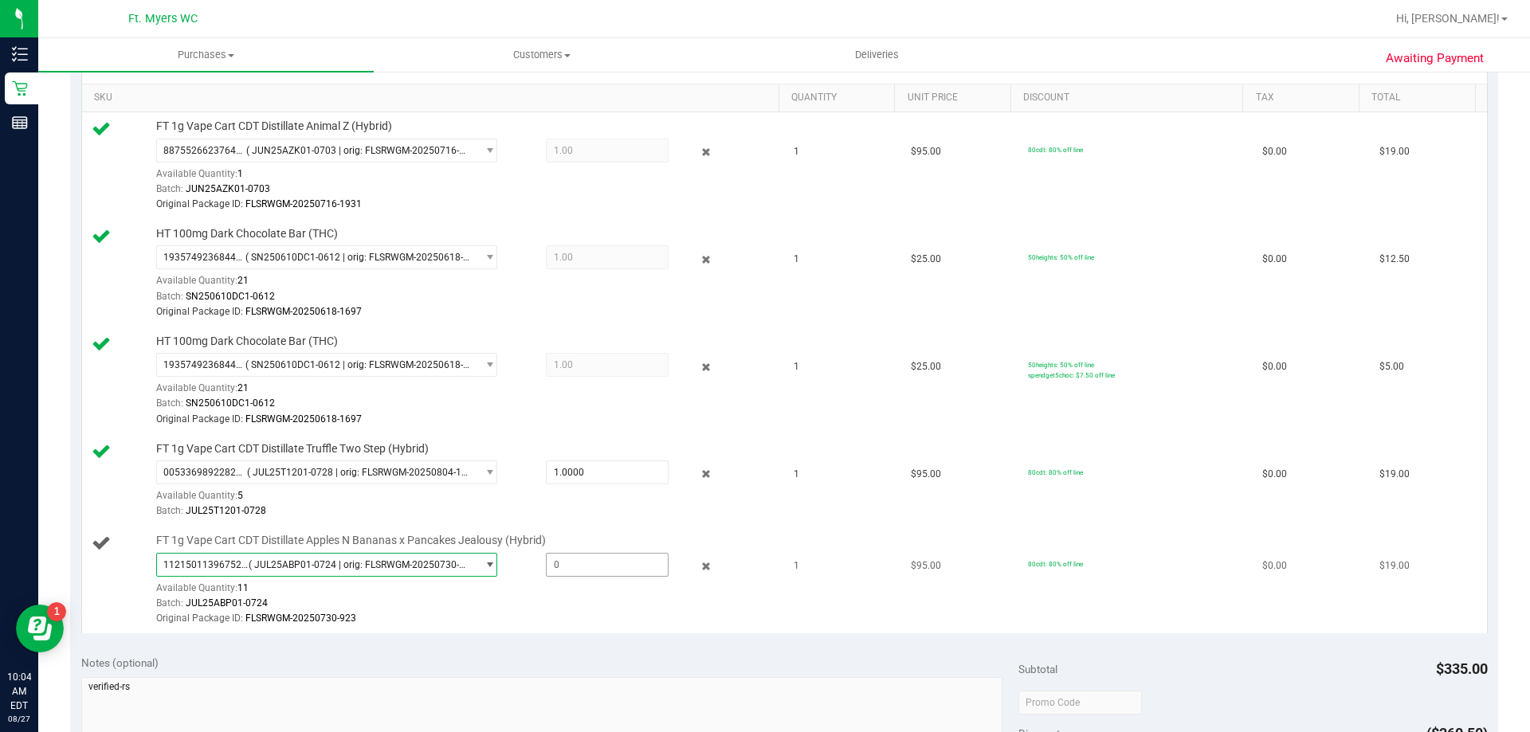
click at [558, 571] on span at bounding box center [607, 565] width 123 height 24
type input "1"
type input "1.0000"
click at [626, 613] on div "Original Package ID: FLSRWGM-20250730-923" at bounding box center [463, 618] width 615 height 15
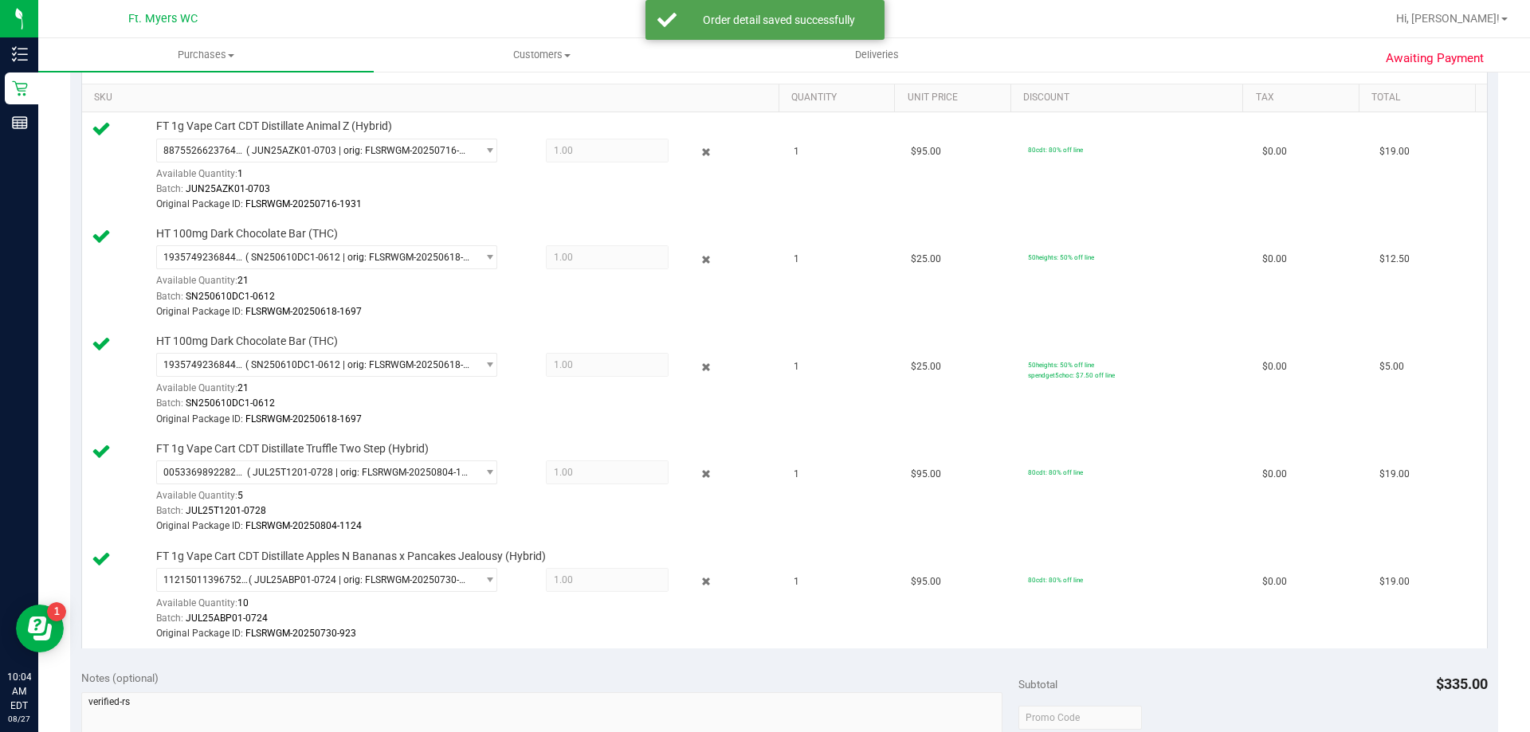
scroll to position [638, 0]
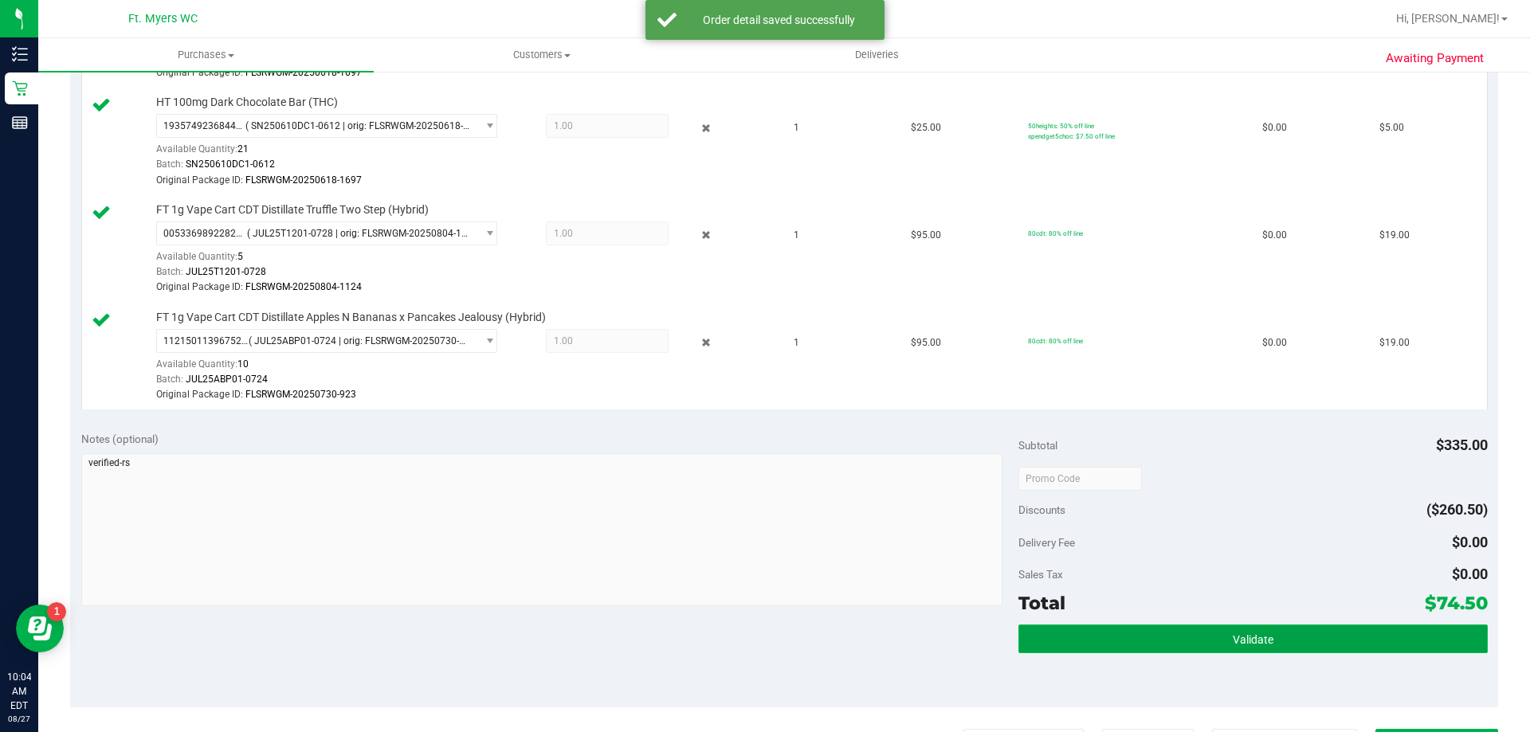
click at [1345, 634] on button "Validate" at bounding box center [1252, 639] width 469 height 29
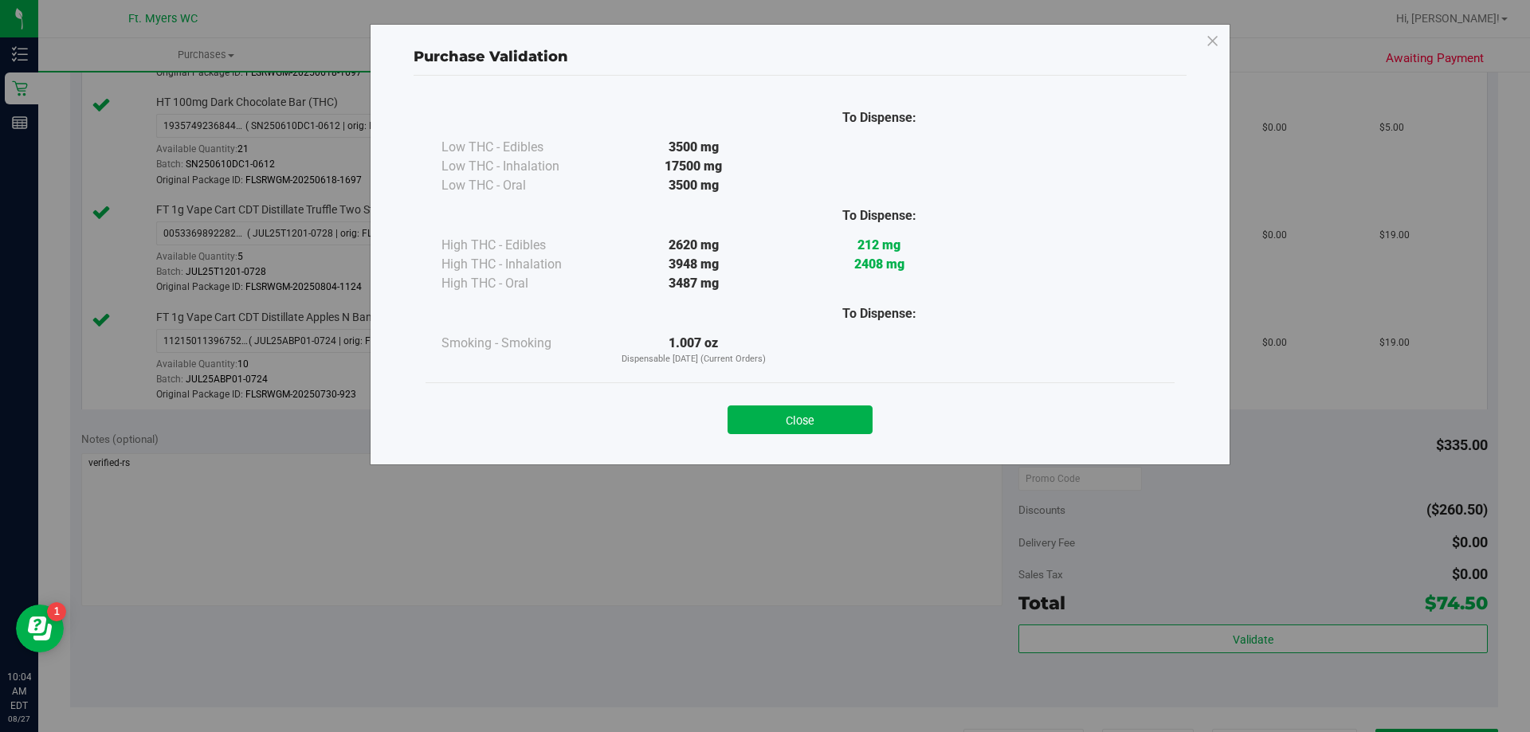
click at [821, 437] on div "Close" at bounding box center [800, 415] width 749 height 65
click at [819, 422] on button "Close" at bounding box center [800, 420] width 145 height 29
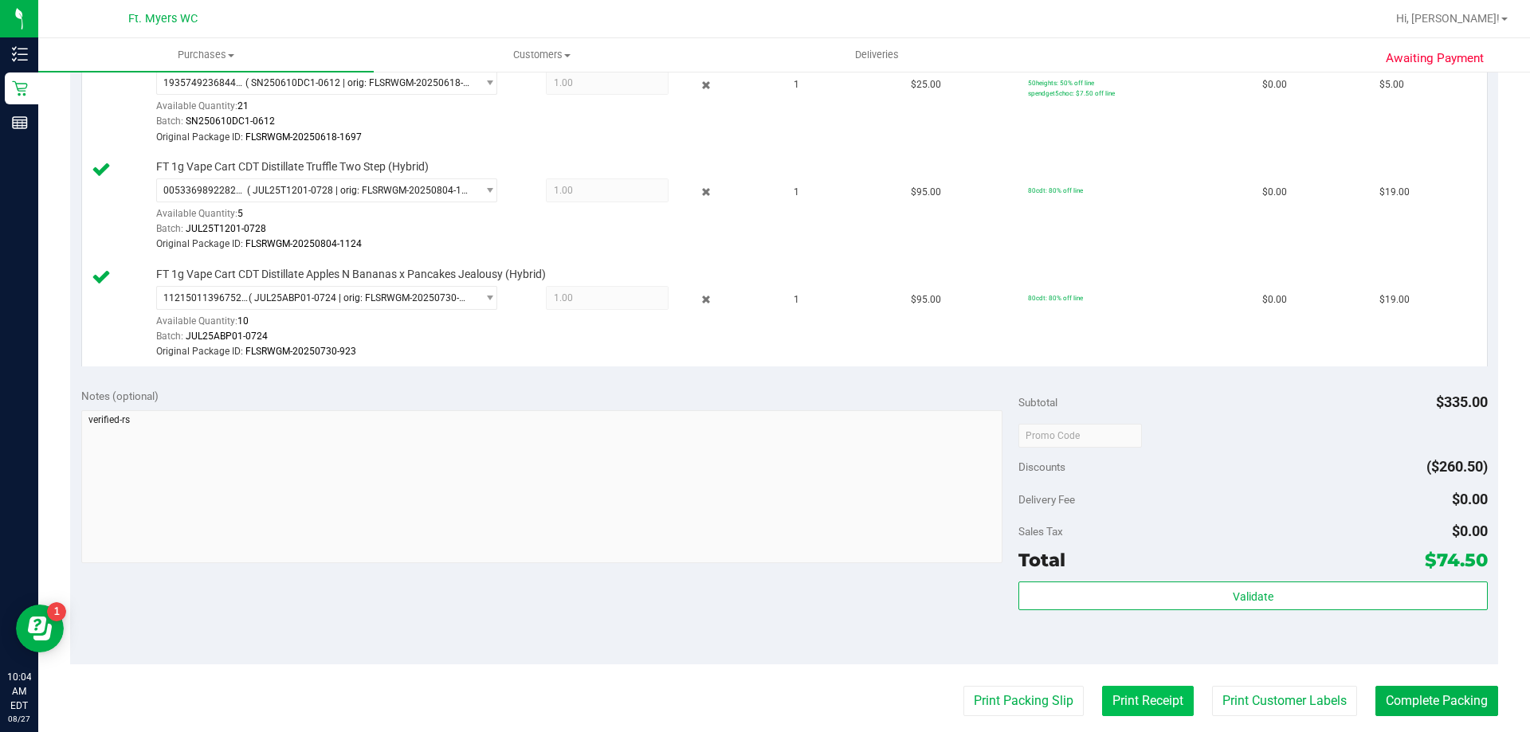
scroll to position [956, 0]
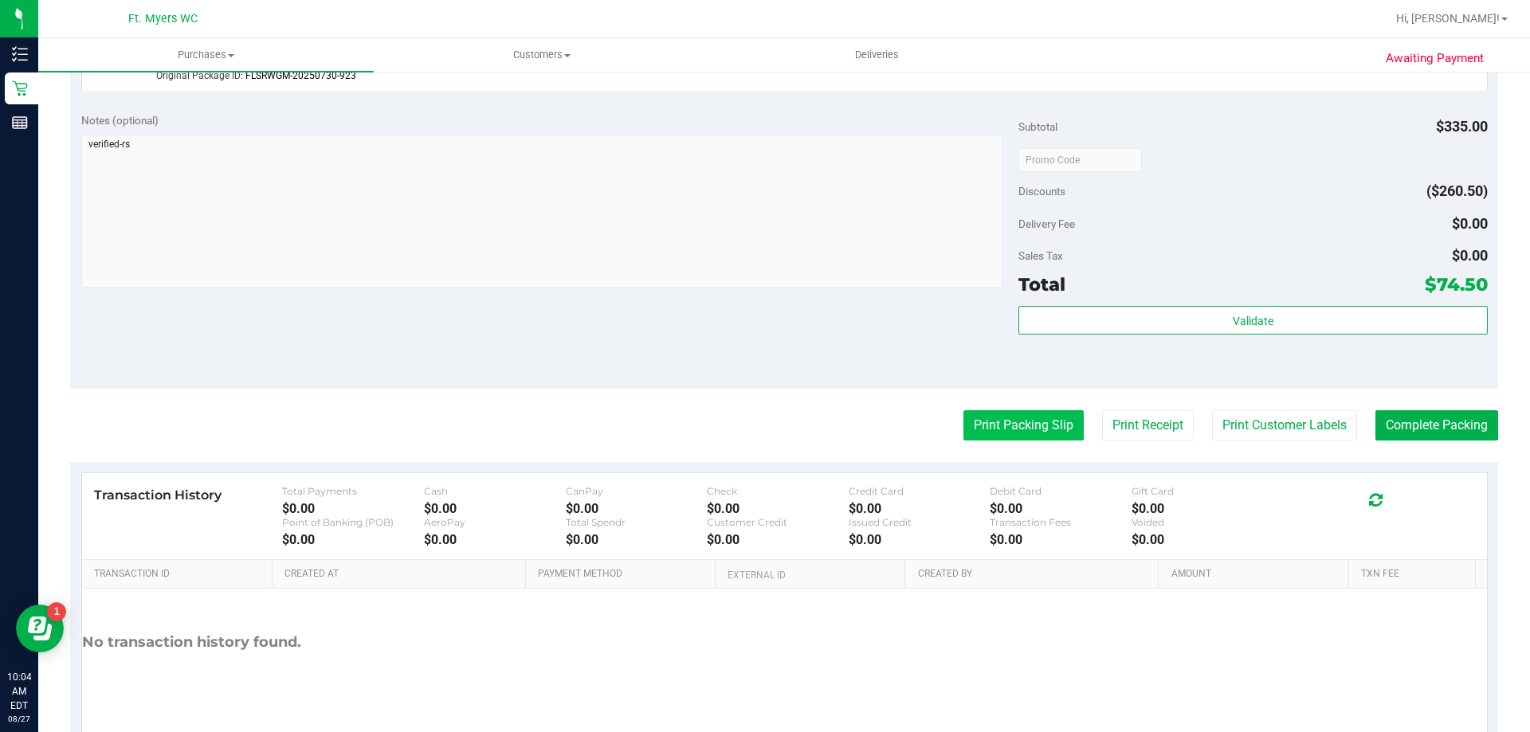
click at [1033, 427] on button "Print Packing Slip" at bounding box center [1023, 425] width 120 height 30
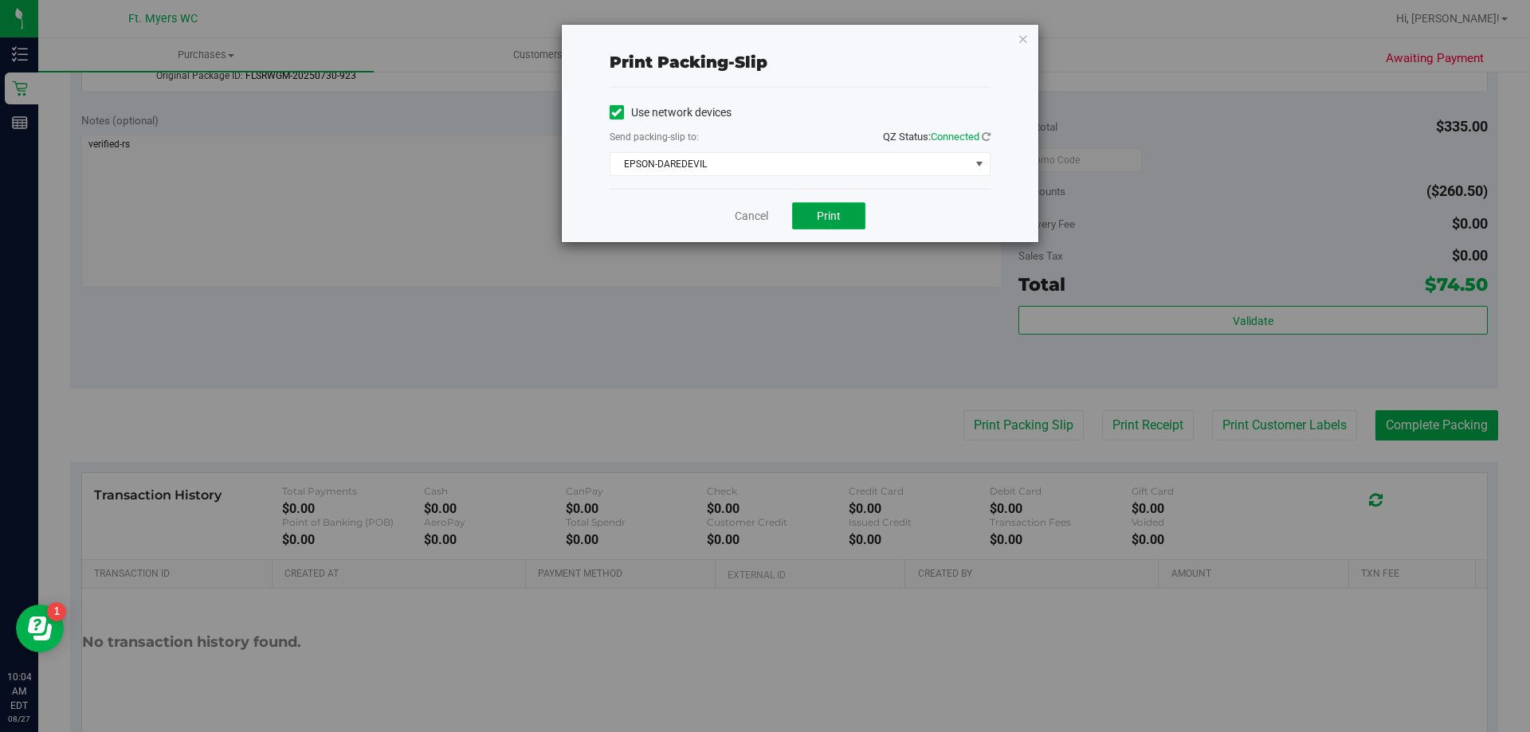
click at [849, 216] on button "Print" at bounding box center [828, 215] width 73 height 27
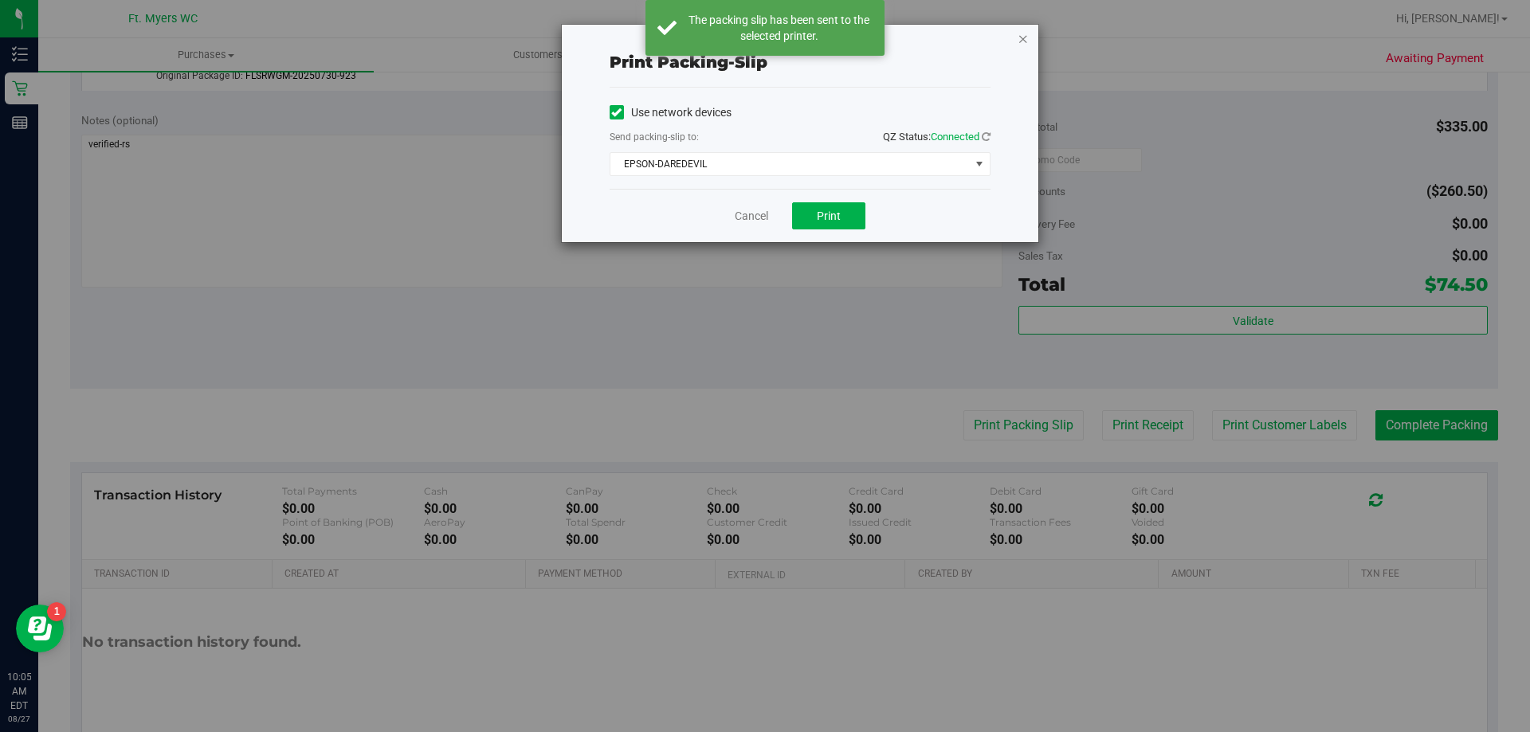
click at [1027, 41] on icon "button" at bounding box center [1023, 38] width 11 height 19
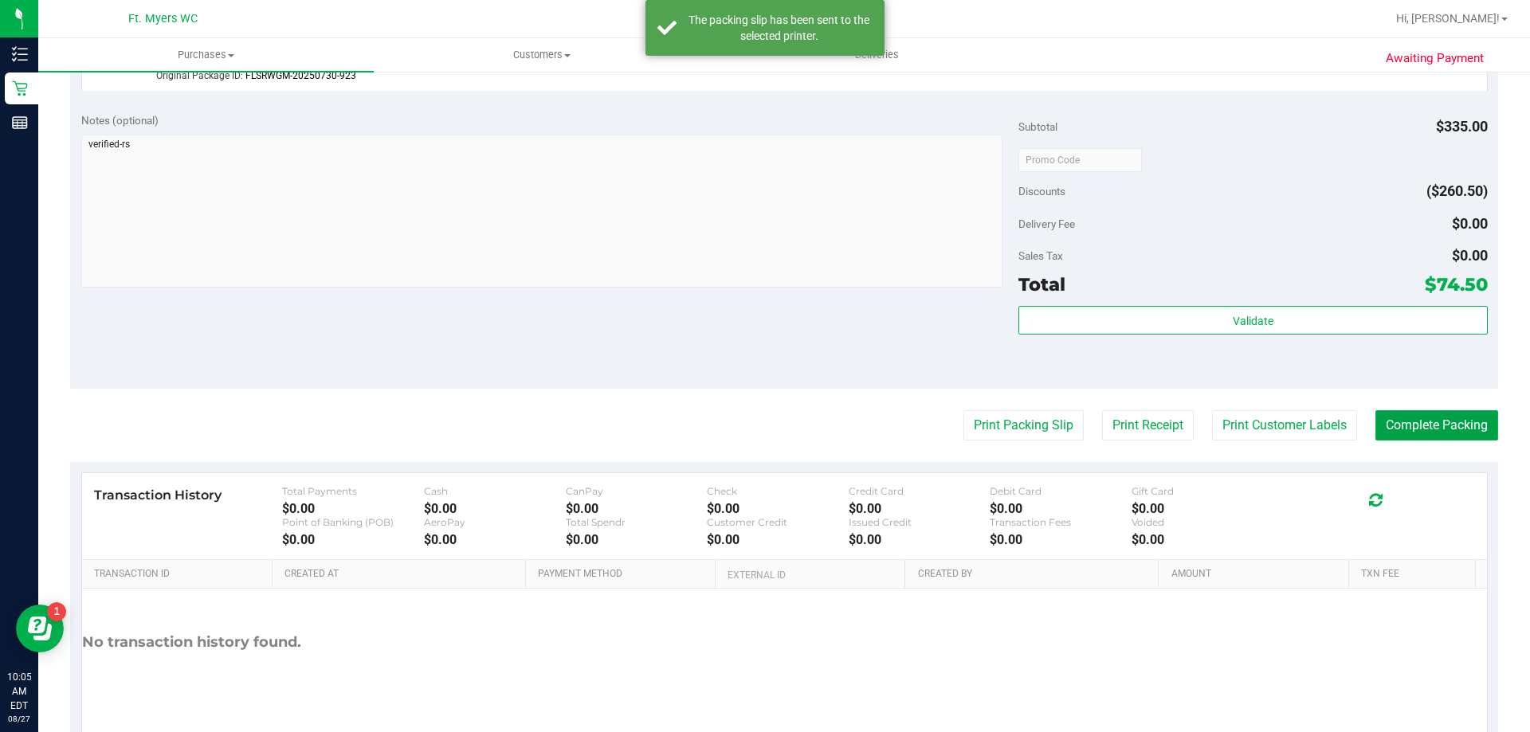
click at [1429, 422] on button "Complete Packing" at bounding box center [1436, 425] width 123 height 30
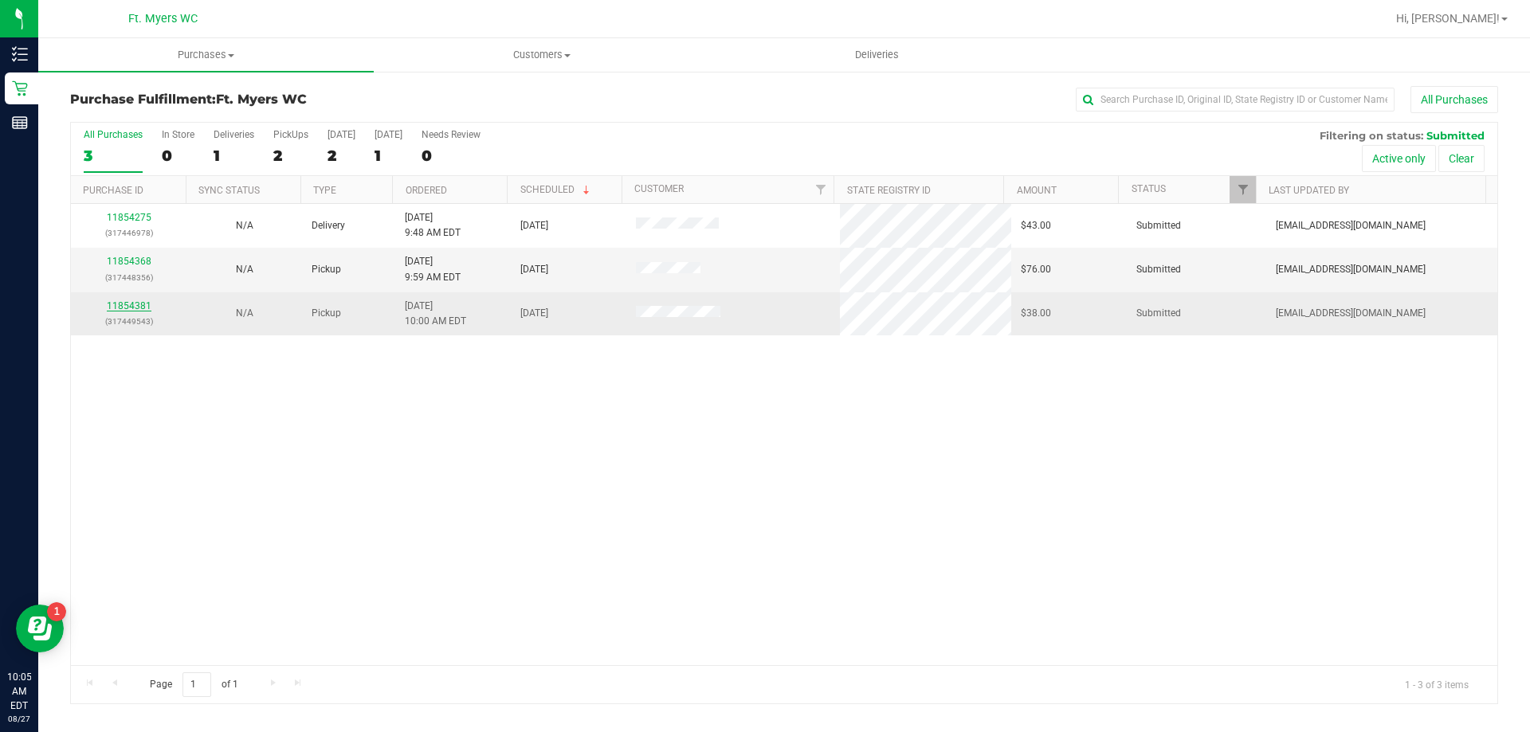
click at [134, 304] on link "11854381" at bounding box center [129, 305] width 45 height 11
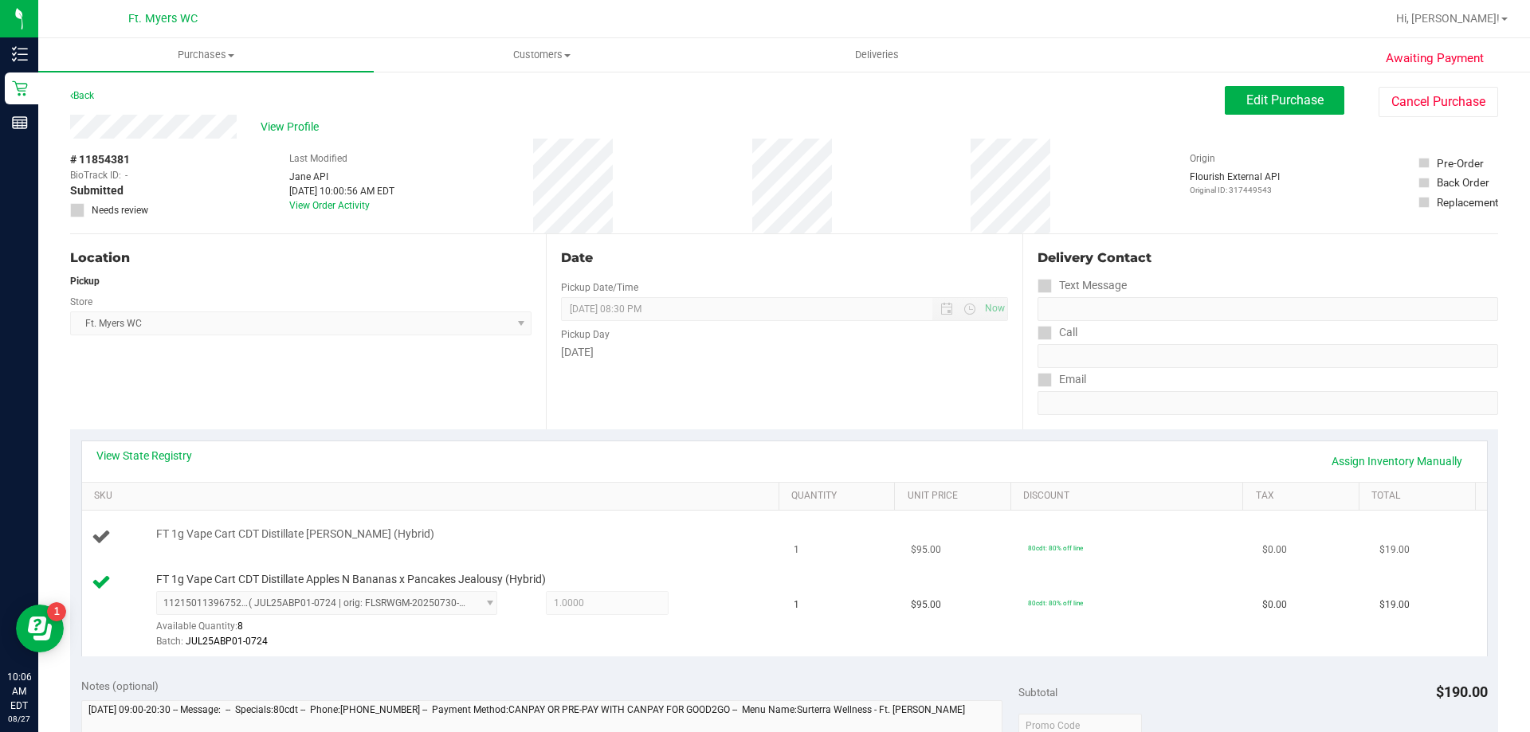
click at [249, 539] on span "FT 1g Vape Cart CDT Distillate [PERSON_NAME] (Hybrid)" at bounding box center [295, 534] width 278 height 15
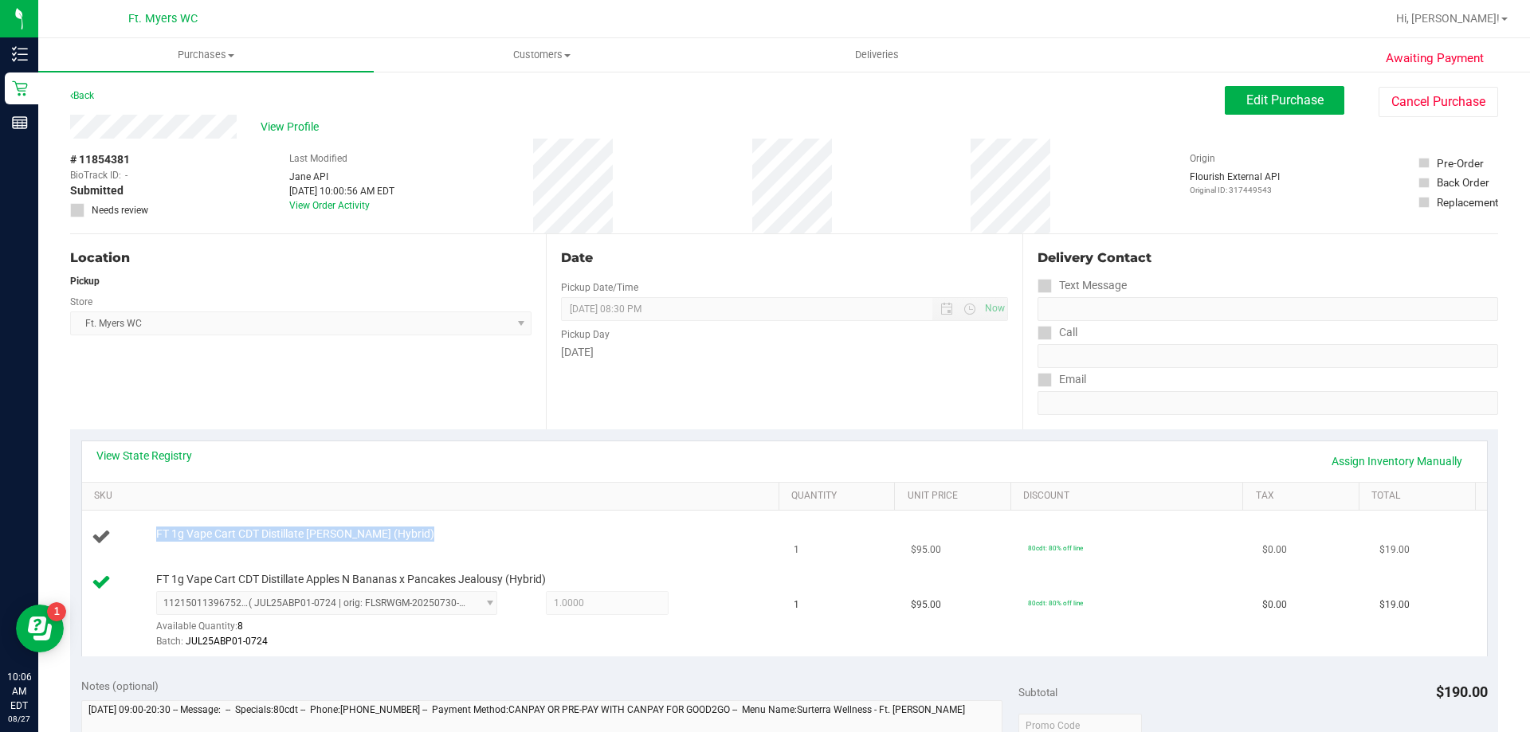
click at [249, 539] on span "FT 1g Vape Cart CDT Distillate [PERSON_NAME] (Hybrid)" at bounding box center [295, 534] width 278 height 15
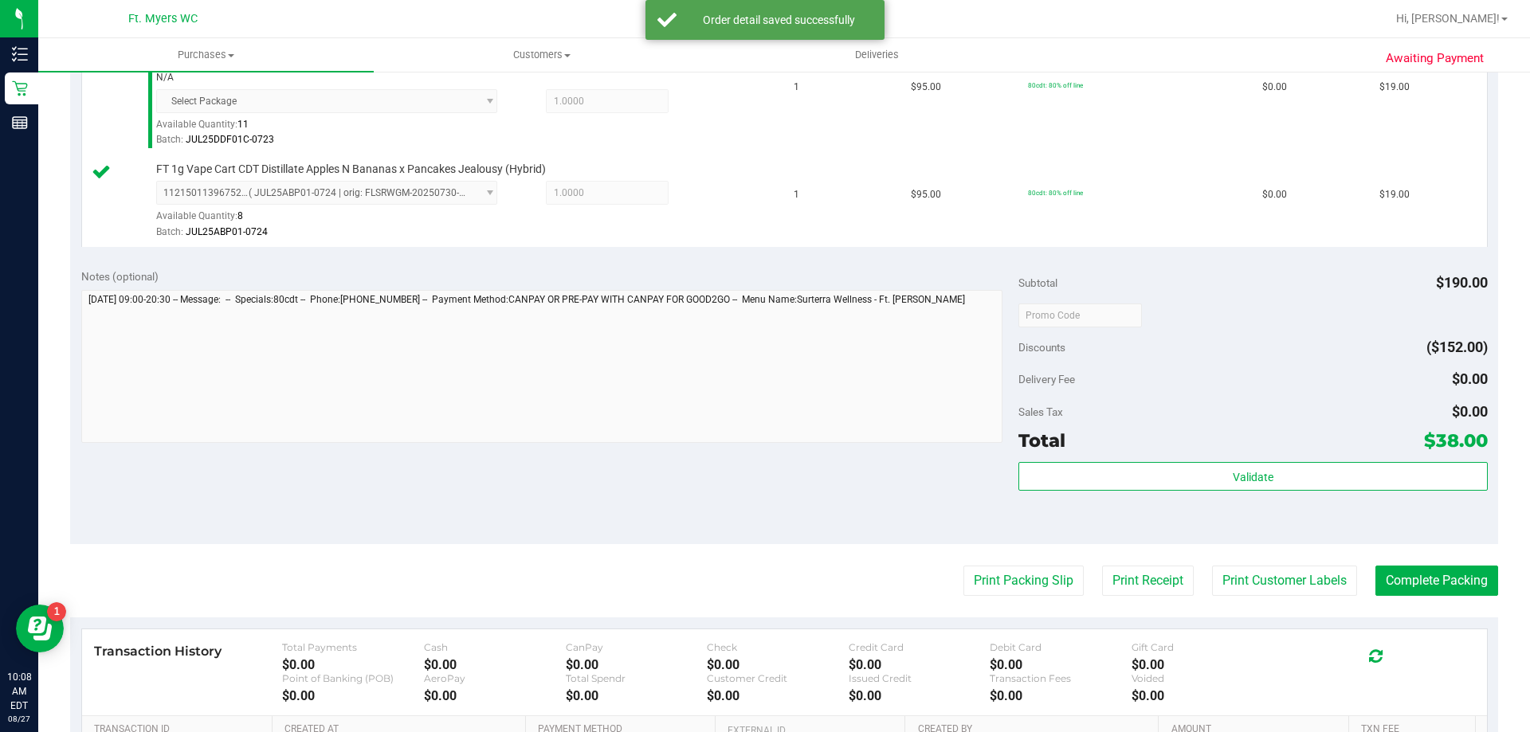
scroll to position [478, 0]
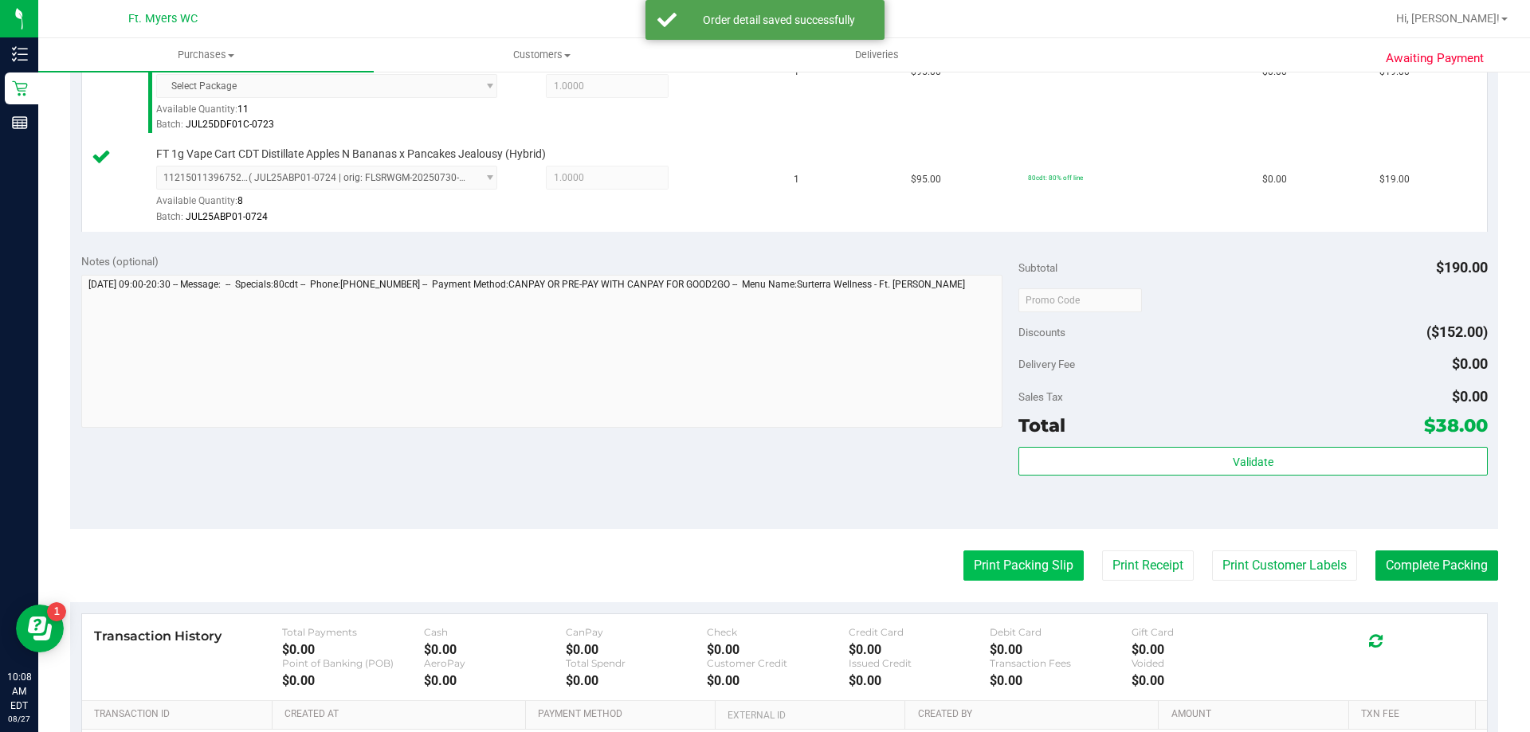
click at [987, 563] on button "Print Packing Slip" at bounding box center [1023, 566] width 120 height 30
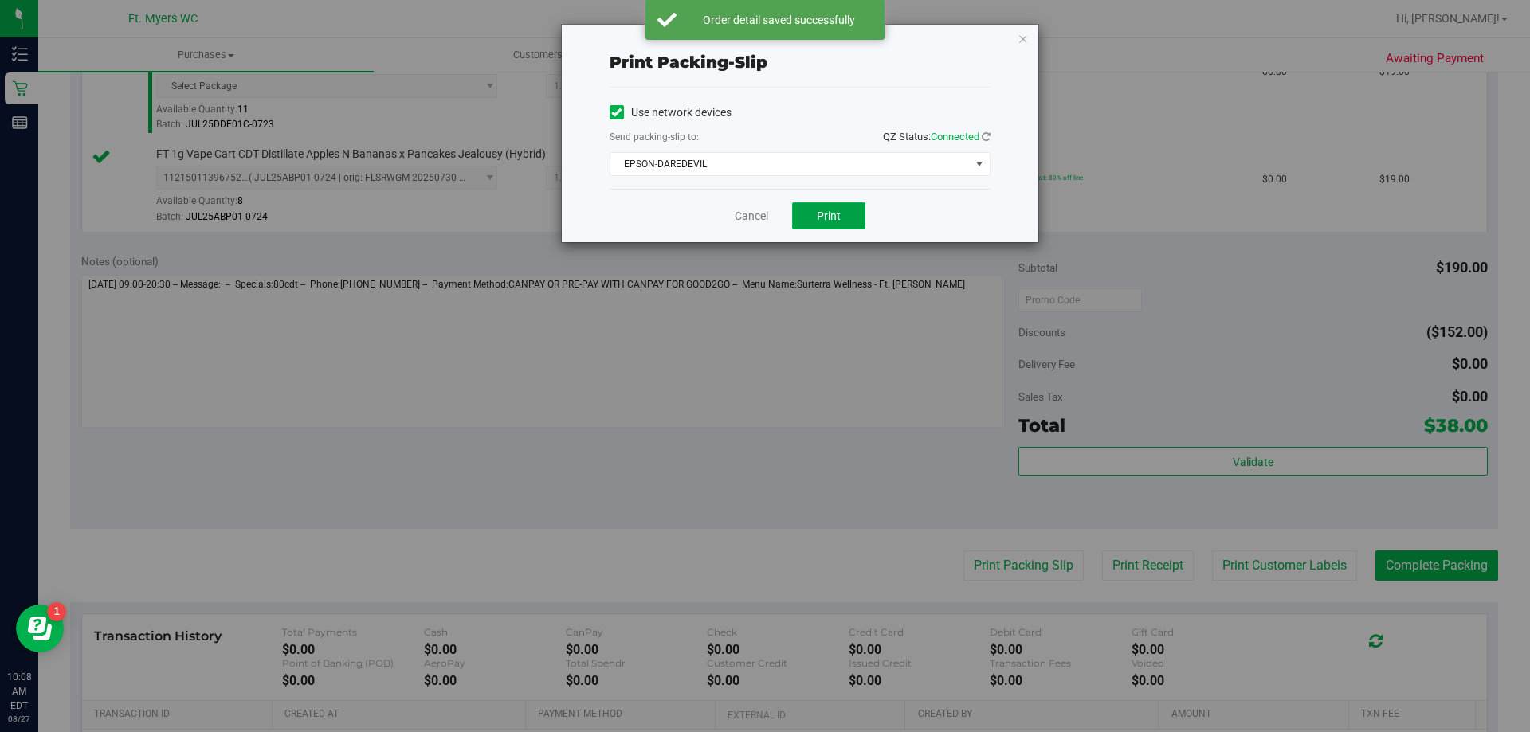
click at [820, 218] on span "Print" at bounding box center [829, 216] width 24 height 13
click at [1027, 39] on icon "button" at bounding box center [1023, 38] width 11 height 19
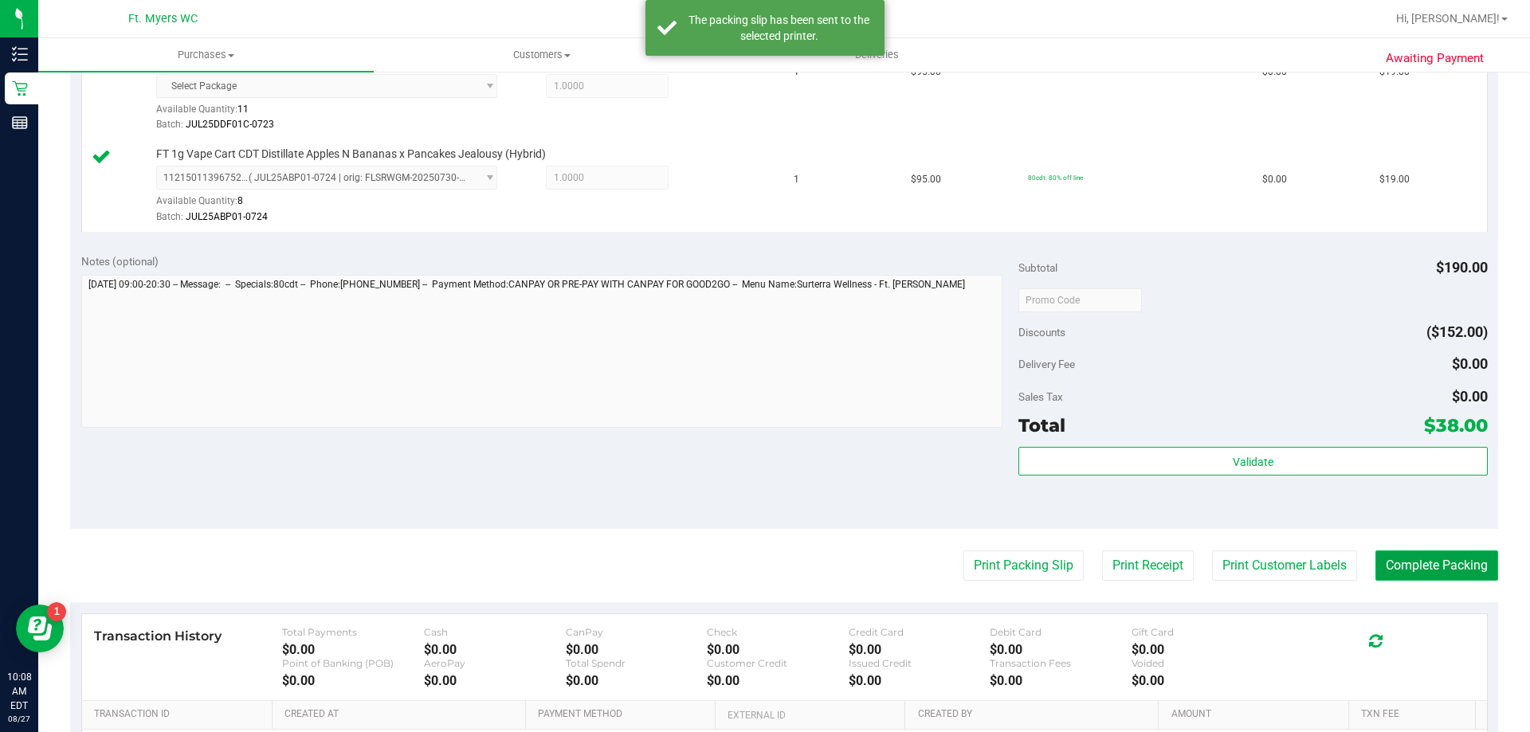
click at [1377, 560] on button "Complete Packing" at bounding box center [1436, 566] width 123 height 30
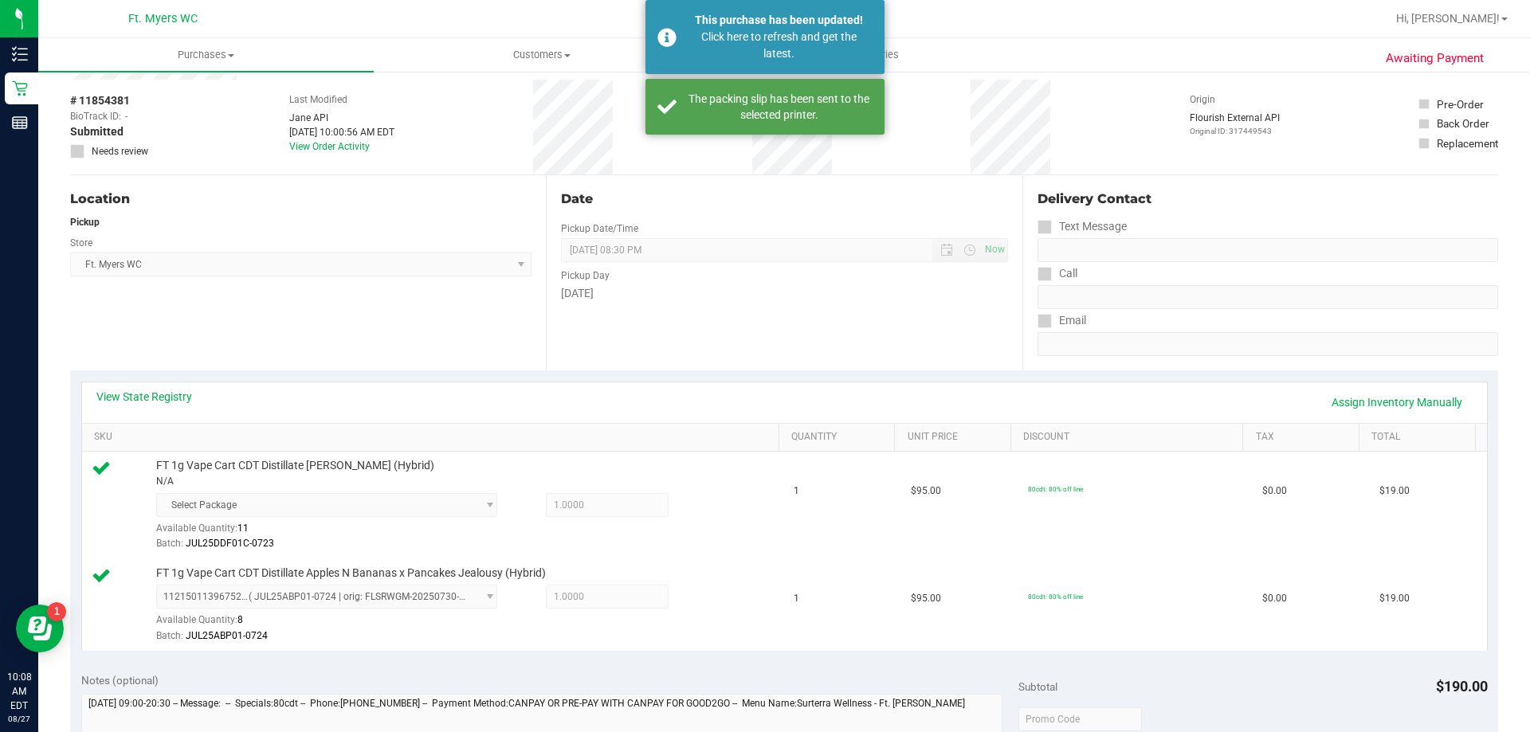
scroll to position [0, 0]
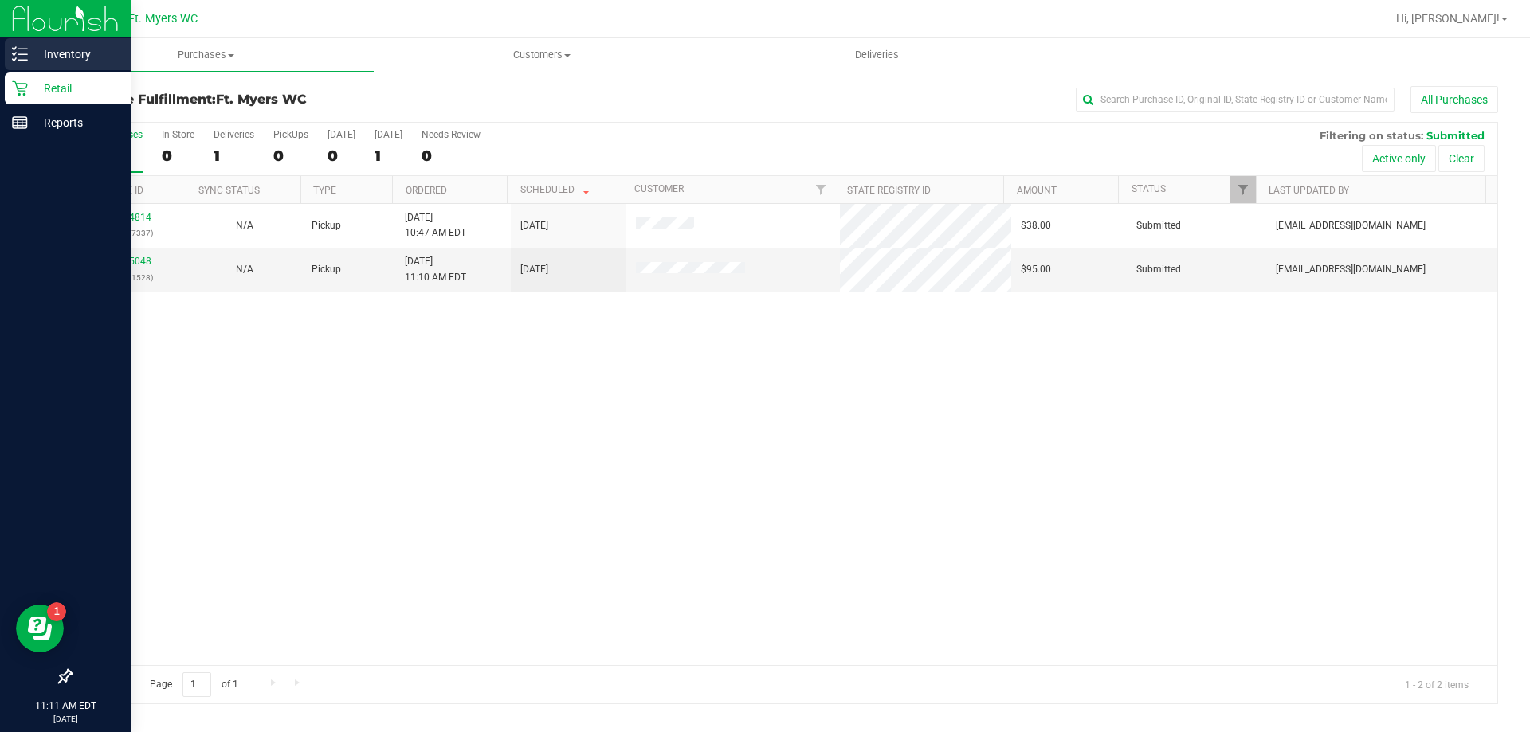
click at [104, 53] on p "Inventory" at bounding box center [76, 54] width 96 height 19
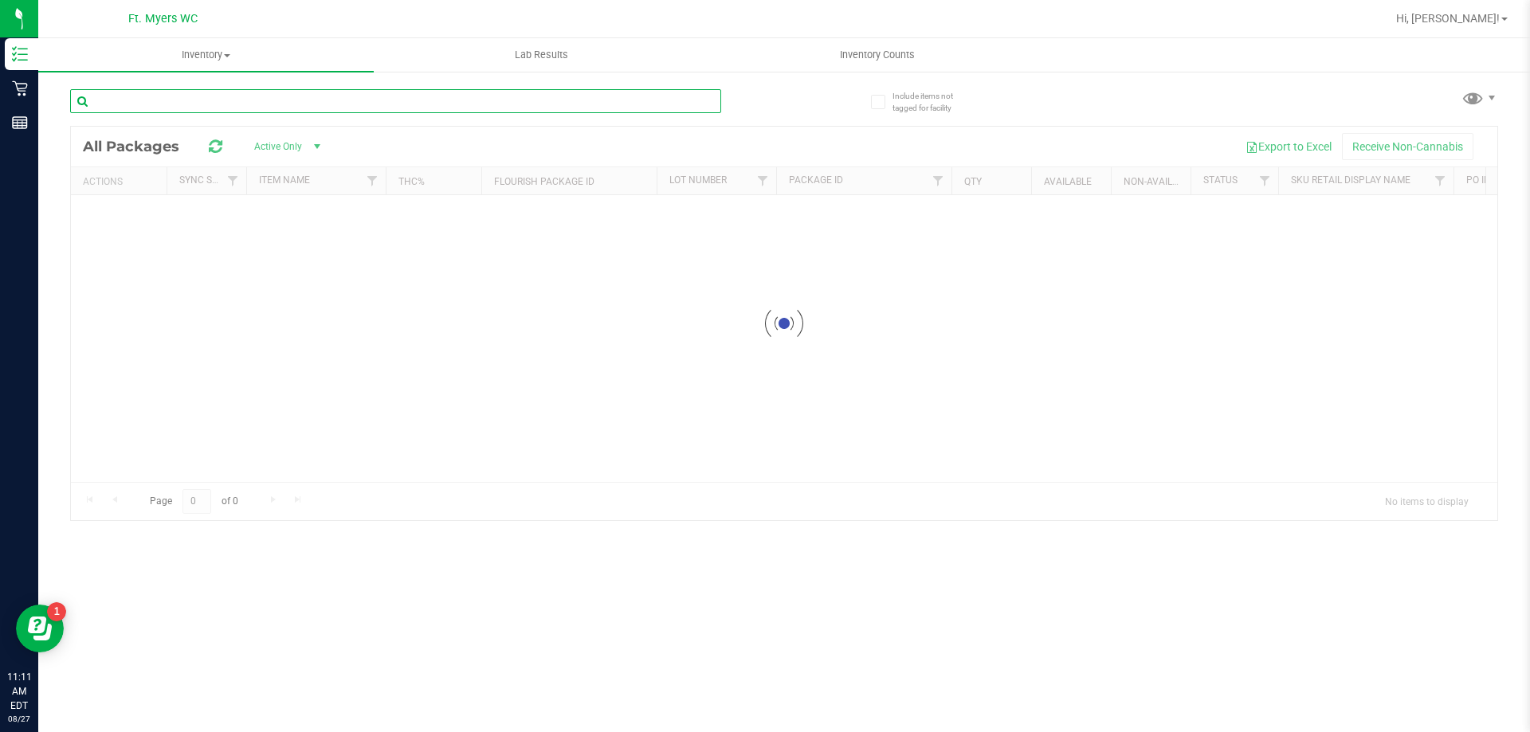
click at [282, 106] on input "text" at bounding box center [395, 101] width 651 height 24
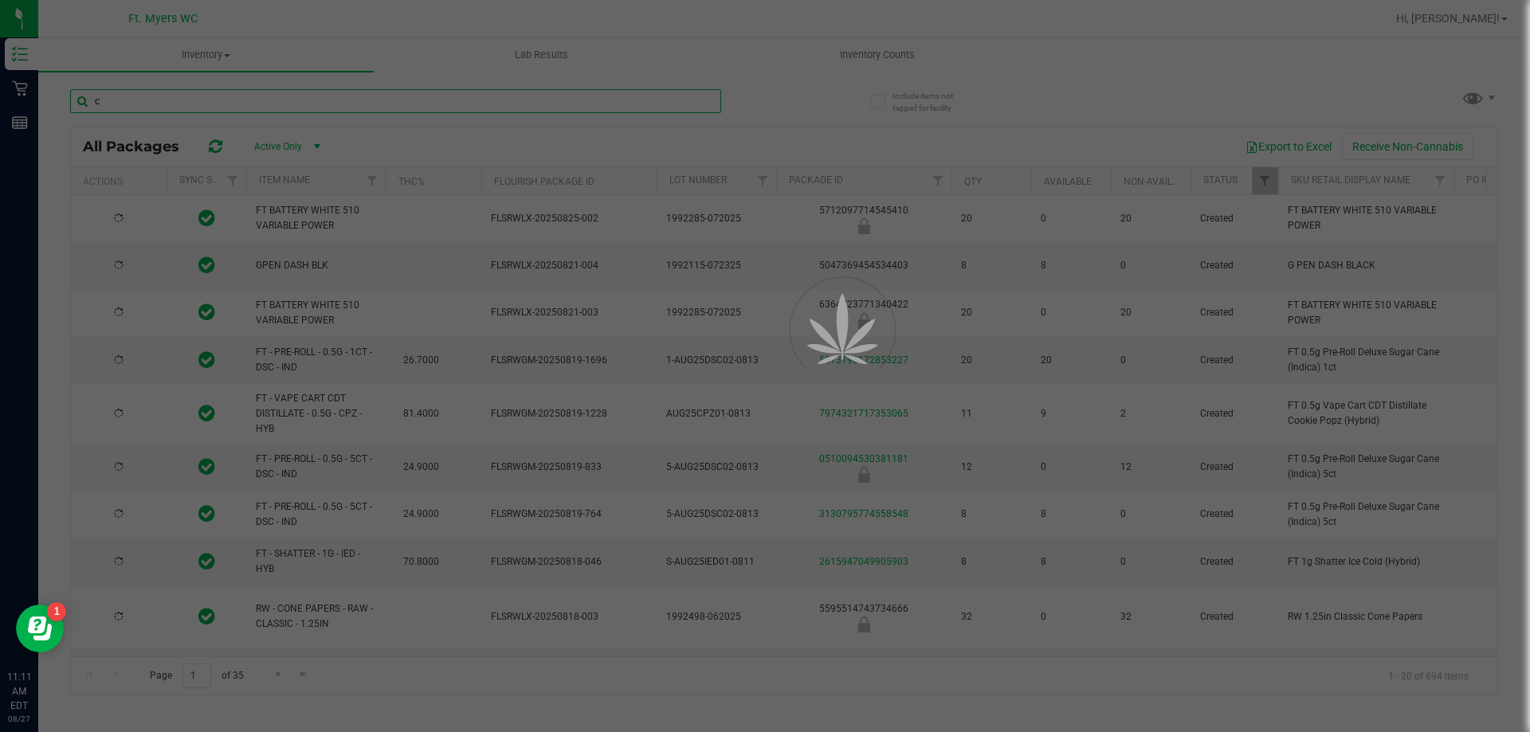
type input "ck"
type input "[DATE]"
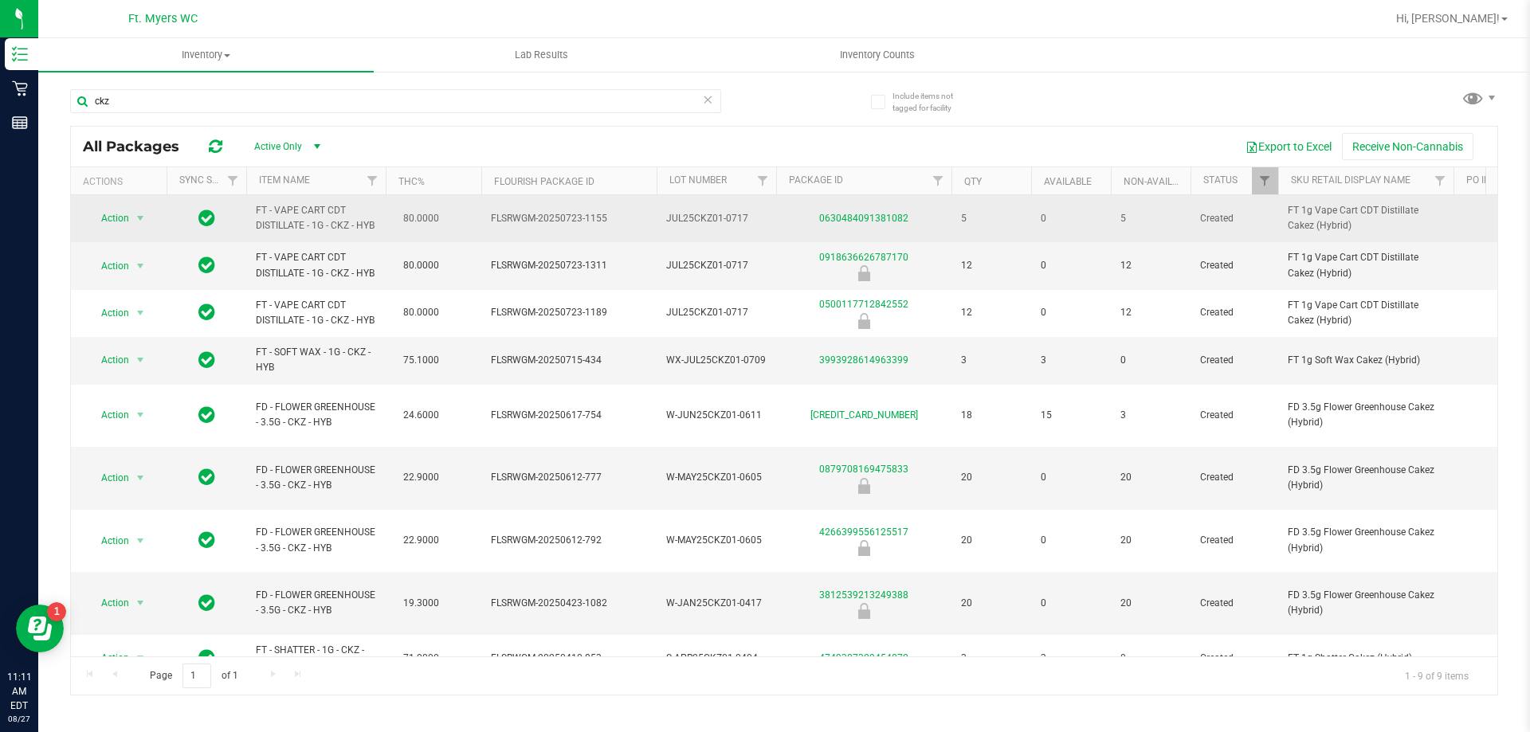
drag, startPoint x: 312, startPoint y: 244, endPoint x: 256, endPoint y: 210, distance: 65.1
click at [256, 210] on span "FT - VAPE CART CDT DISTILLATE - 1G - CKZ - HYB" at bounding box center [316, 218] width 120 height 30
copy span "FT - VAPE CART CDT DISTILLATE - 1G - CKZ - HYB"
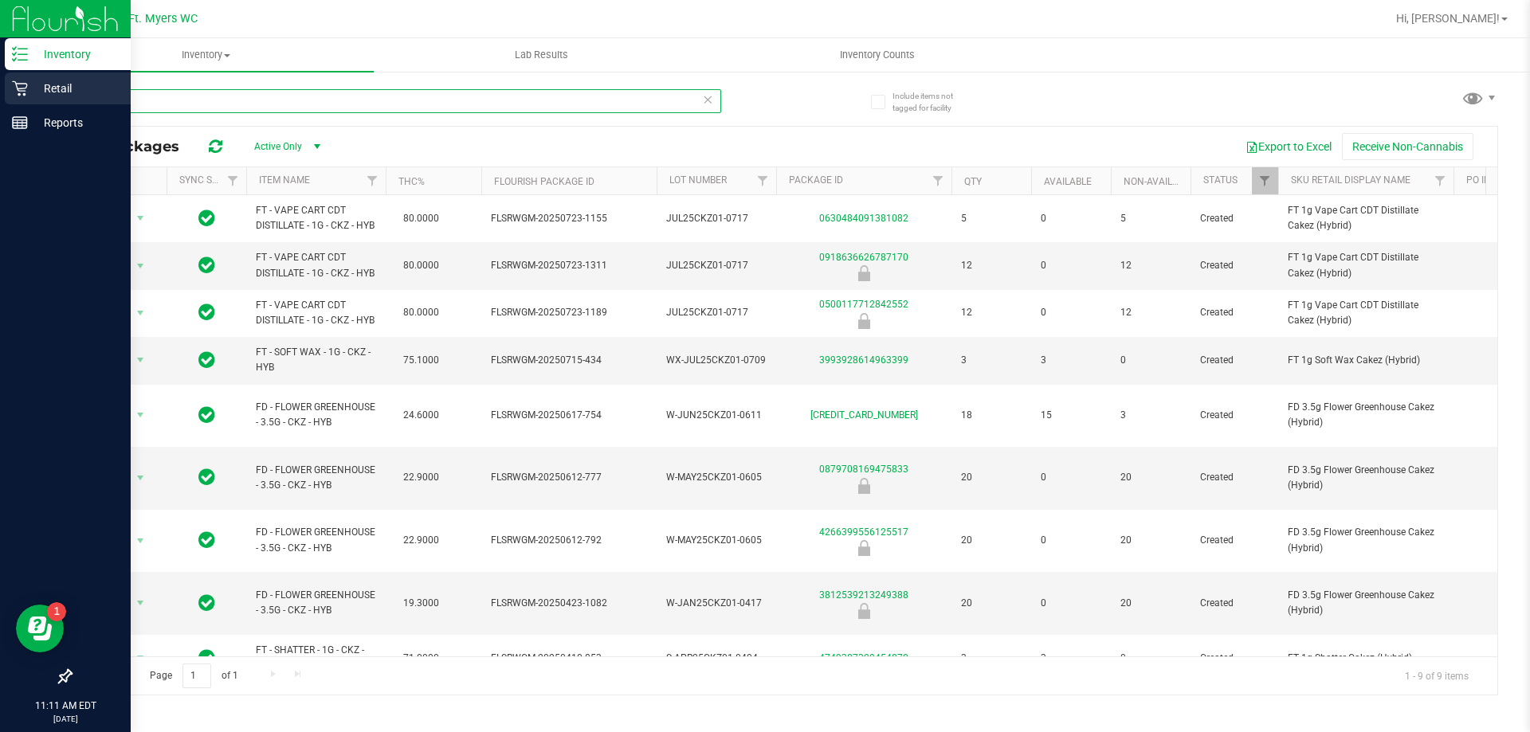
drag, startPoint x: 243, startPoint y: 100, endPoint x: 0, endPoint y: 104, distance: 243.1
click at [0, 104] on div "Inventory Retail Reports 11:11 AM EDT [DATE] 08/27 Ft. [PERSON_NAME] Hi, [PERSO…" at bounding box center [765, 366] width 1530 height 732
paste input "FT - VAPE CART CDT DISTILLATE - 1G - CKZ - HYB"
type input "FT - VAPE CART CDT DISTILLATE - 1G - CKZ - HYB"
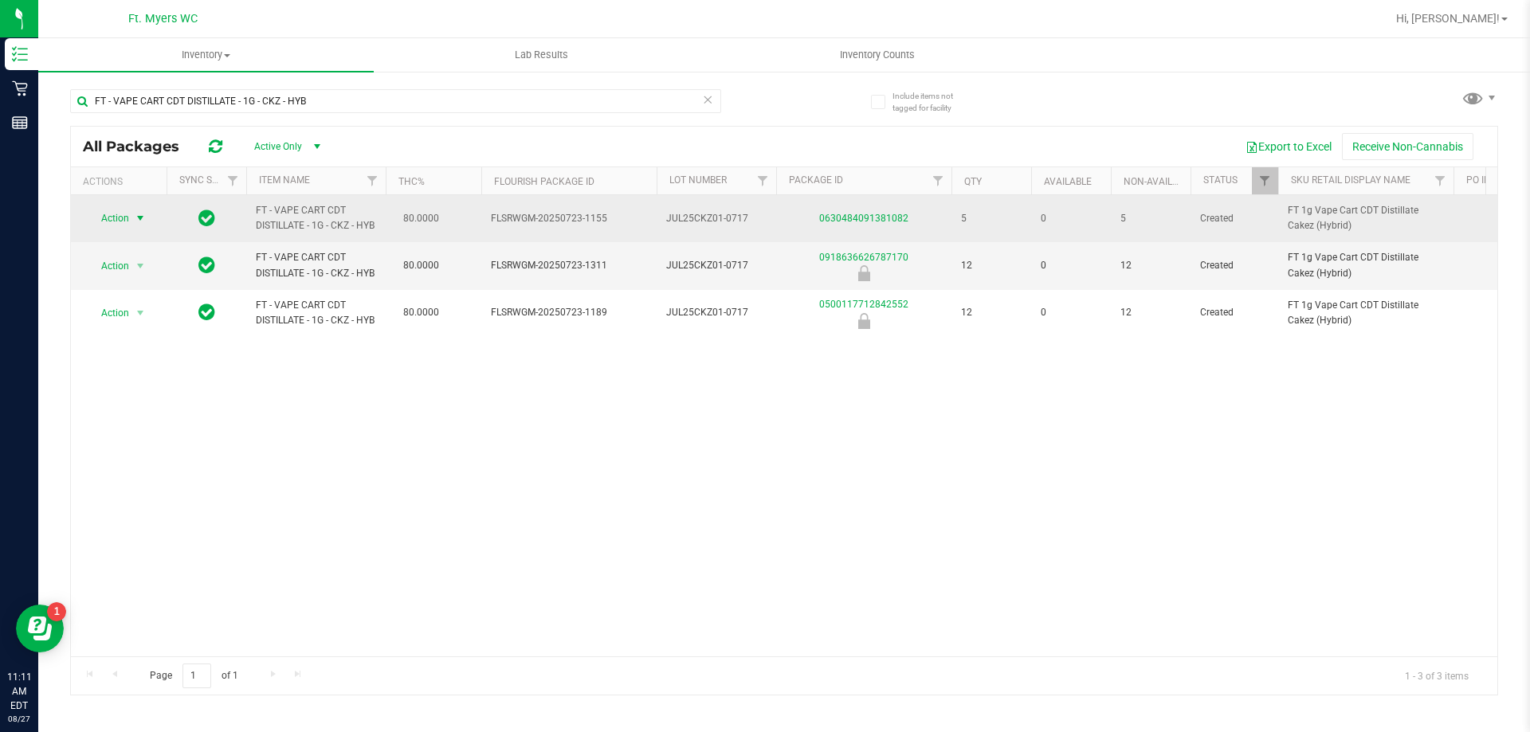
click at [122, 222] on span "Action" at bounding box center [108, 218] width 43 height 22
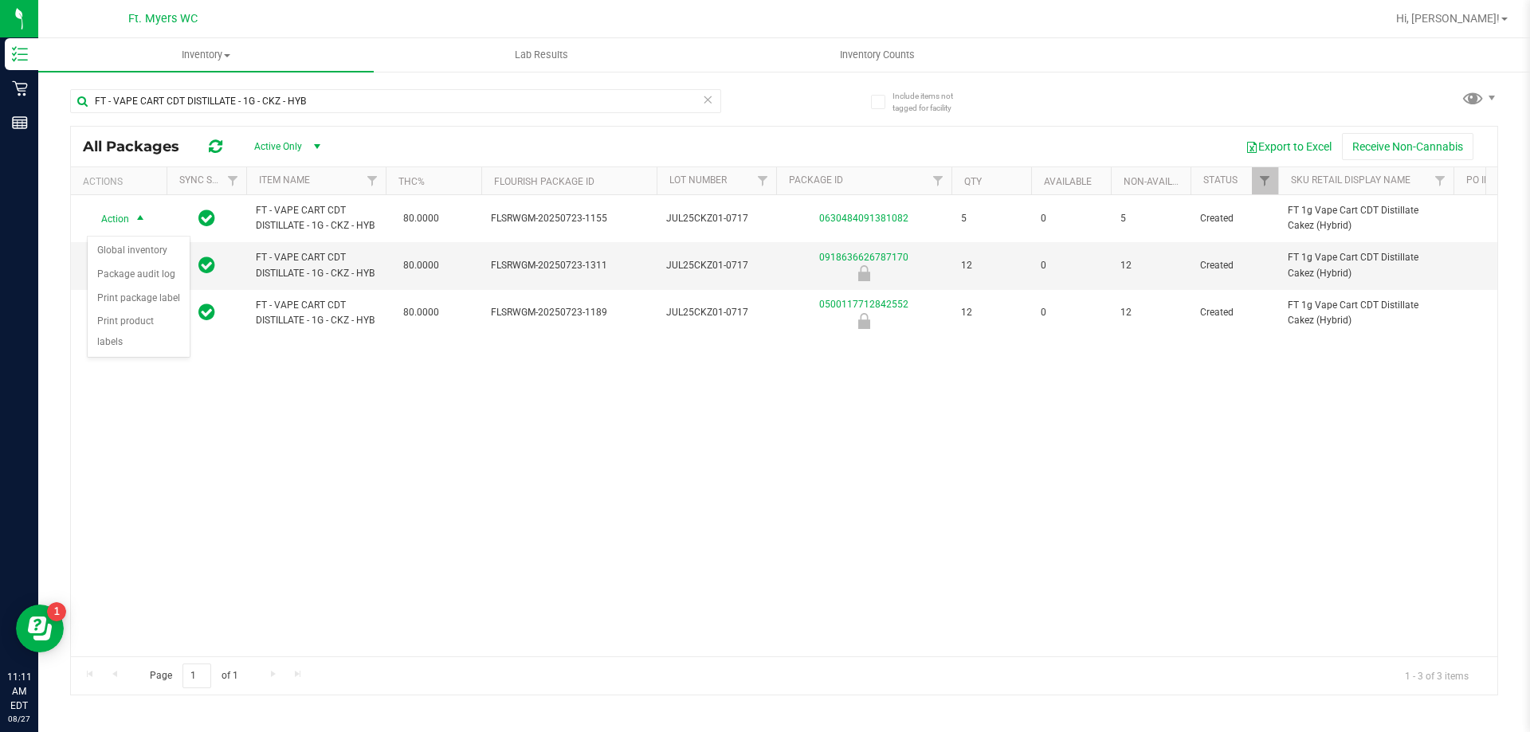
click at [312, 453] on div "Action Action Global inventory Package audit log Print package label Print prod…" at bounding box center [784, 425] width 1426 height 461
click at [1459, 15] on span "Hi, [PERSON_NAME]!" at bounding box center [1448, 18] width 104 height 13
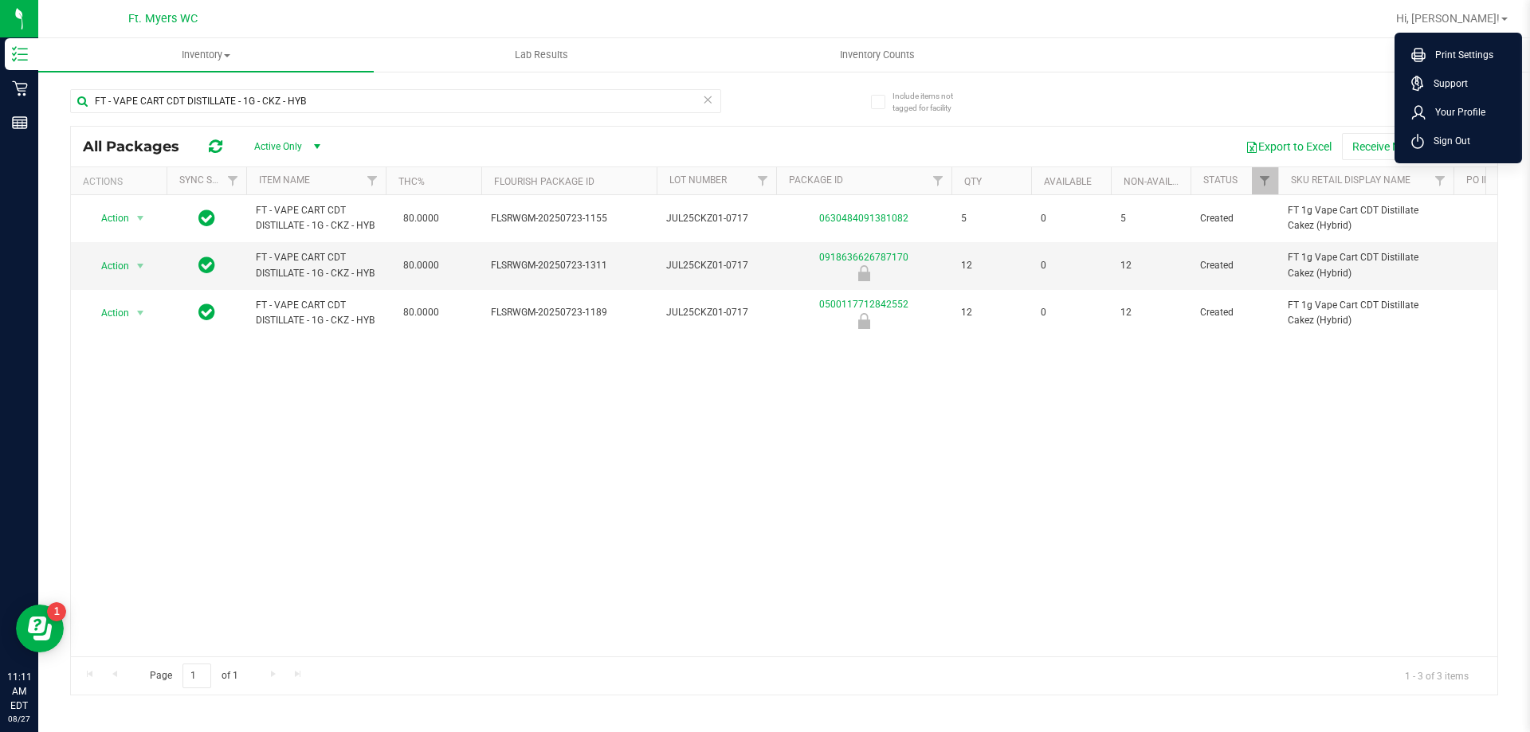
click at [1229, 80] on div "FT - VAPE CART CDT DISTILLATE - 1G - CKZ - HYB All Packages Active Only Active …" at bounding box center [784, 385] width 1428 height 622
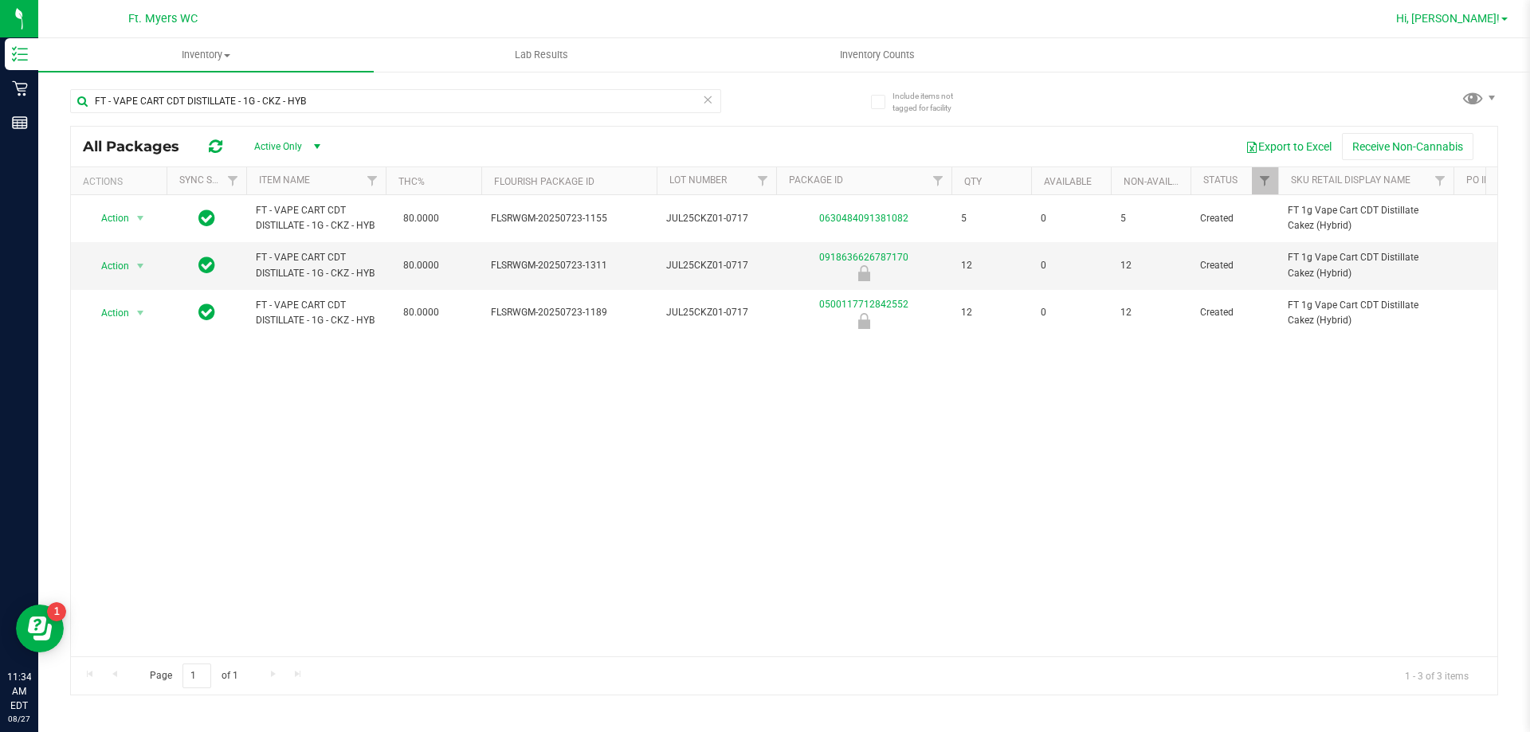
click at [1473, 24] on span "Hi, [PERSON_NAME]!" at bounding box center [1448, 18] width 104 height 13
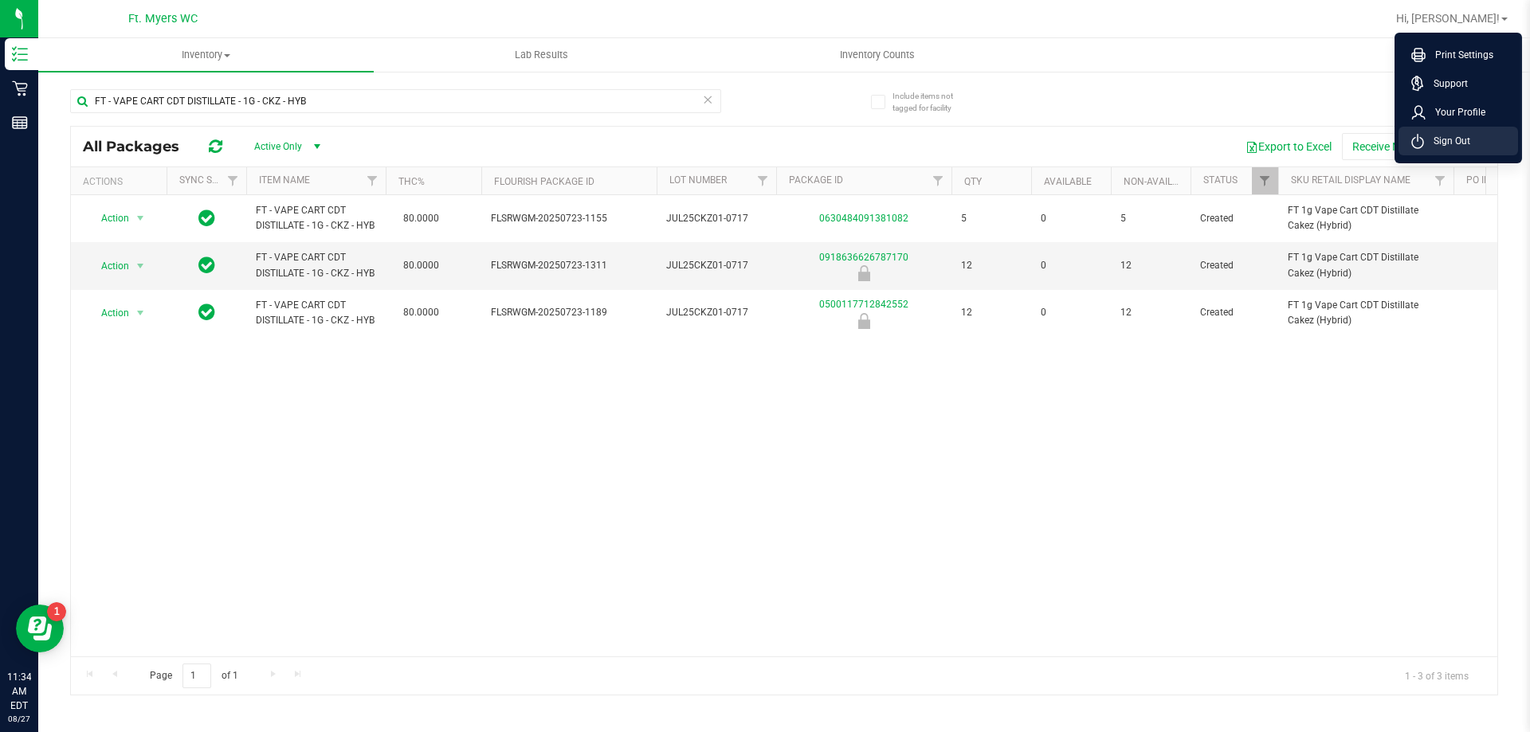
click at [1452, 142] on span "Sign Out" at bounding box center [1447, 141] width 46 height 16
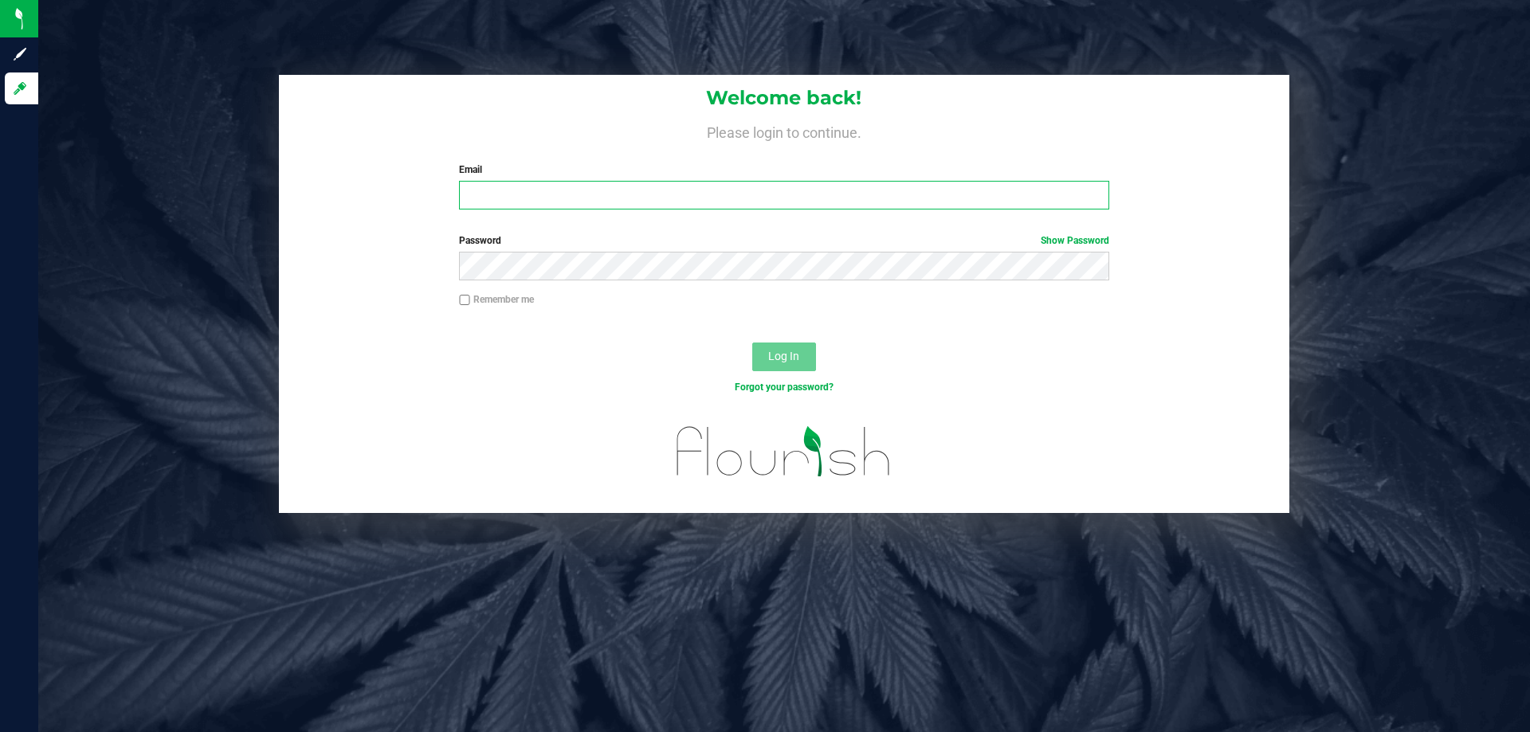
click at [596, 198] on input "Email" at bounding box center [783, 195] width 649 height 29
click at [699, 200] on input "[EMAIL_ADDRESS][DOMAIN_NAME]" at bounding box center [783, 195] width 649 height 29
type input "[EMAIL_ADDRESS][DOMAIN_NAME]"
click at [752, 343] on button "Log In" at bounding box center [784, 357] width 64 height 29
